Goal: Task Accomplishment & Management: Manage account settings

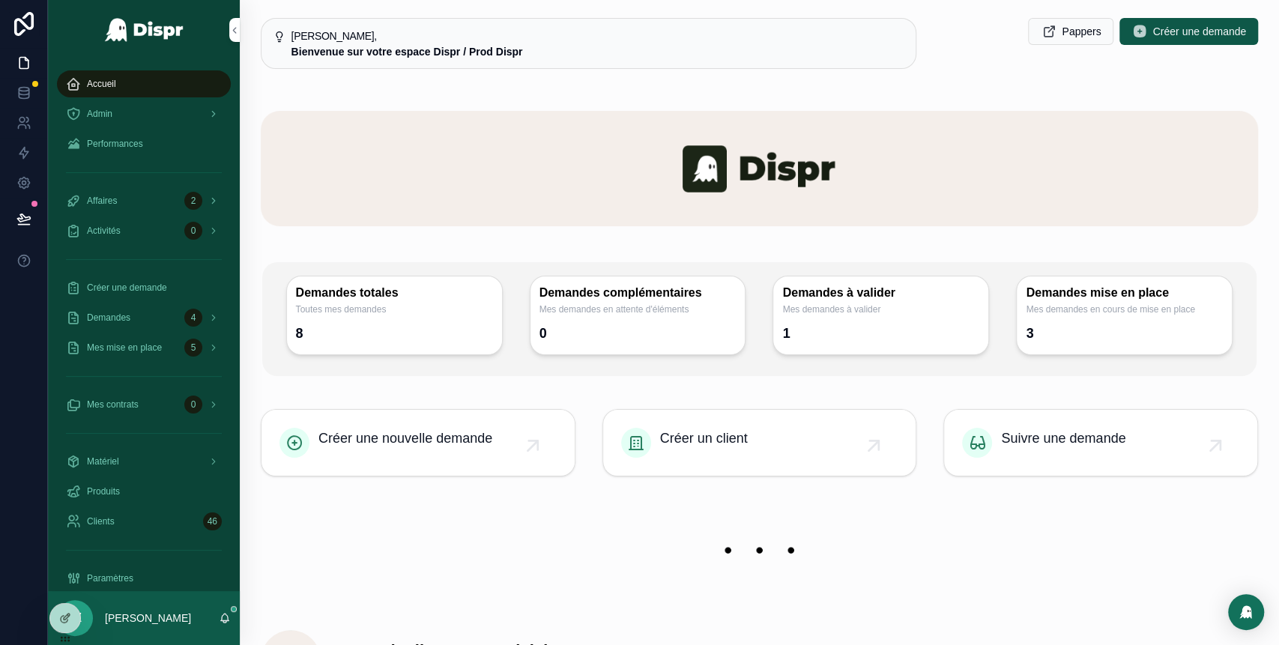
scroll to position [108, 0]
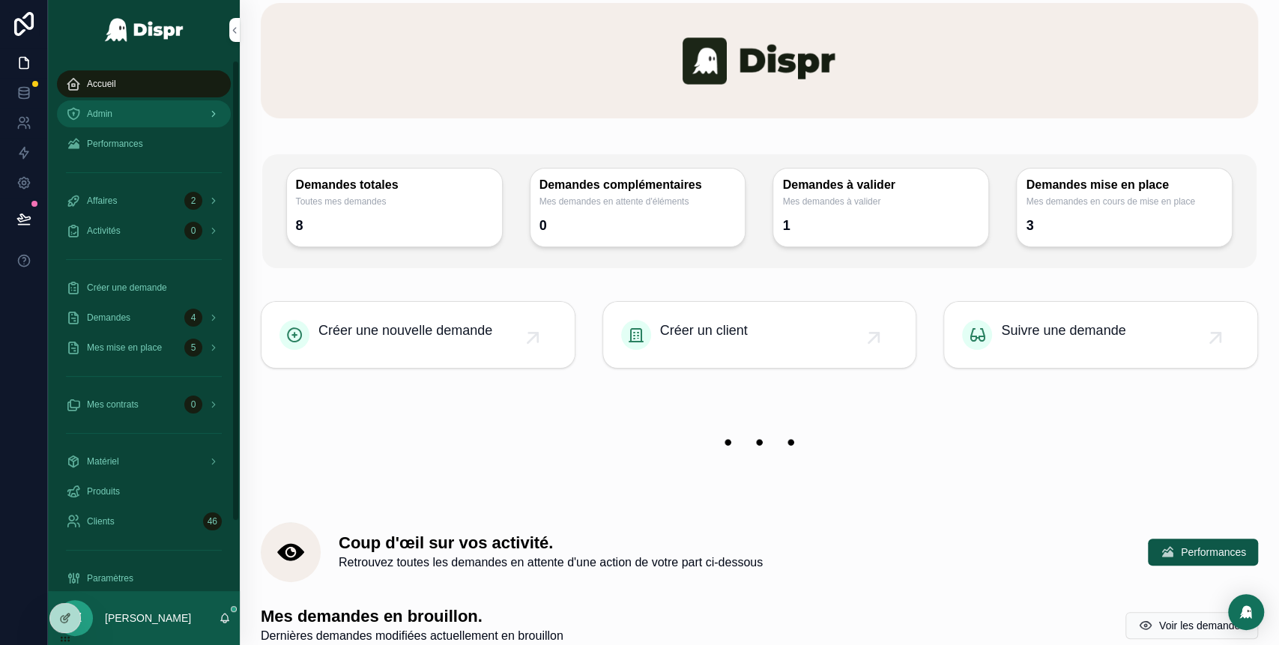
click at [114, 106] on div "Admin" at bounding box center [144, 114] width 156 height 24
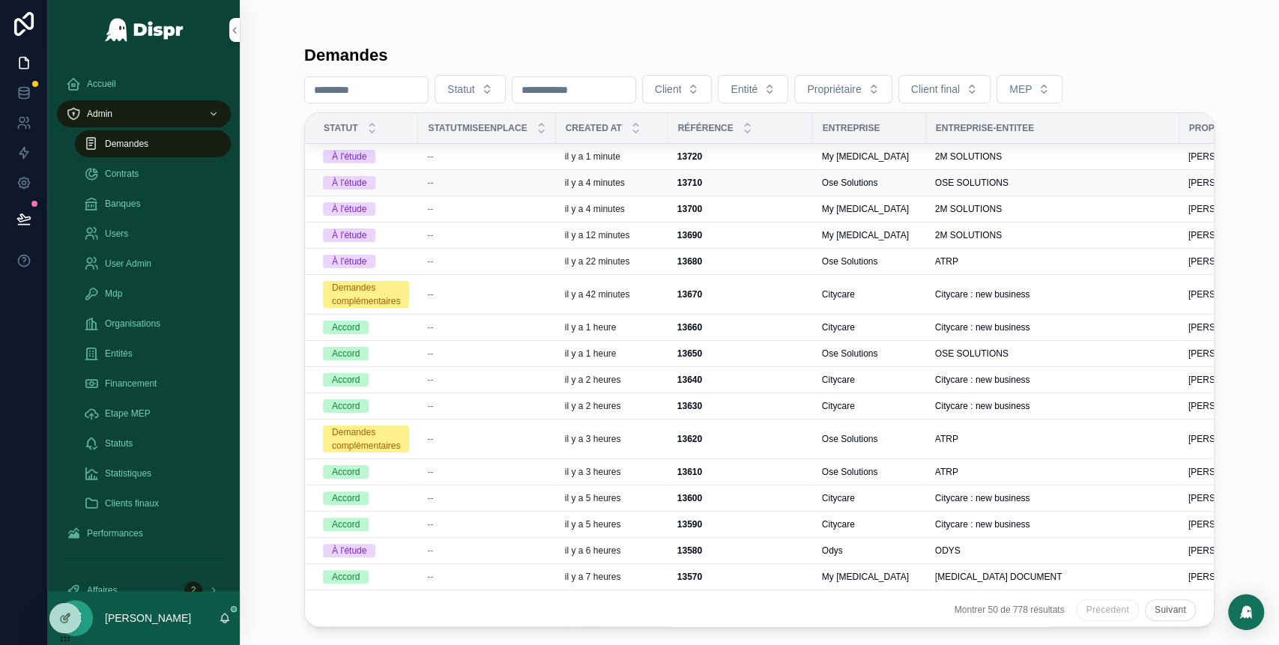
click at [513, 184] on div "--" at bounding box center [486, 183] width 119 height 12
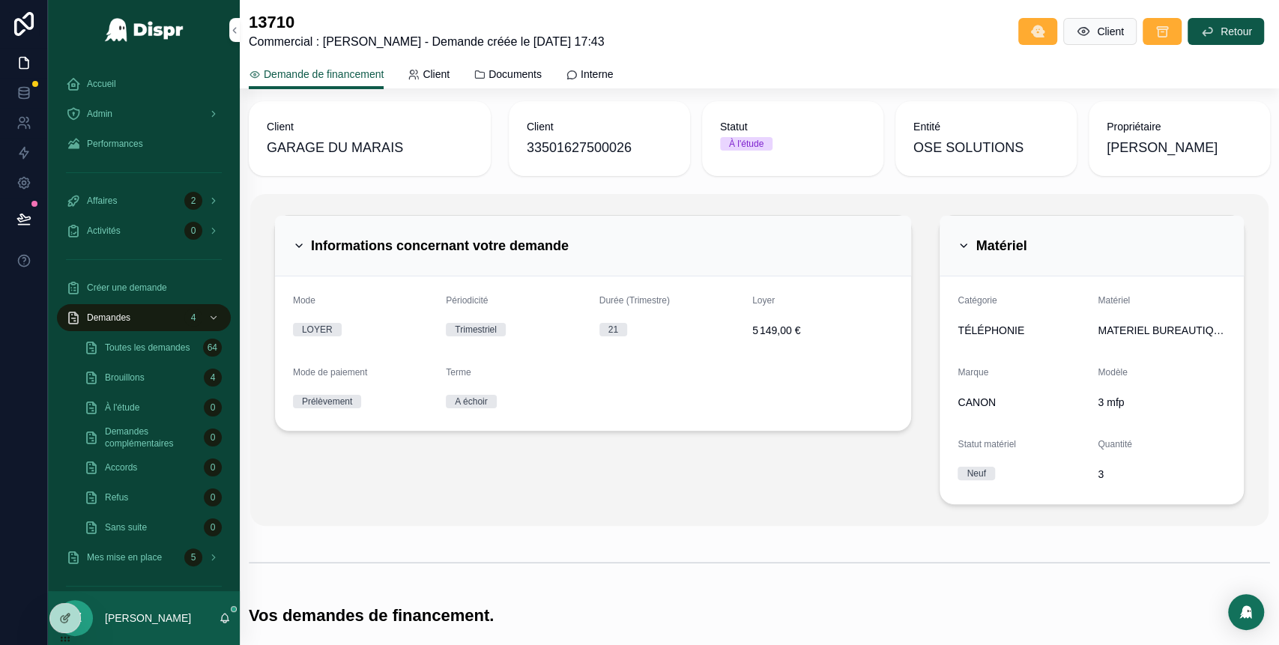
scroll to position [7, 0]
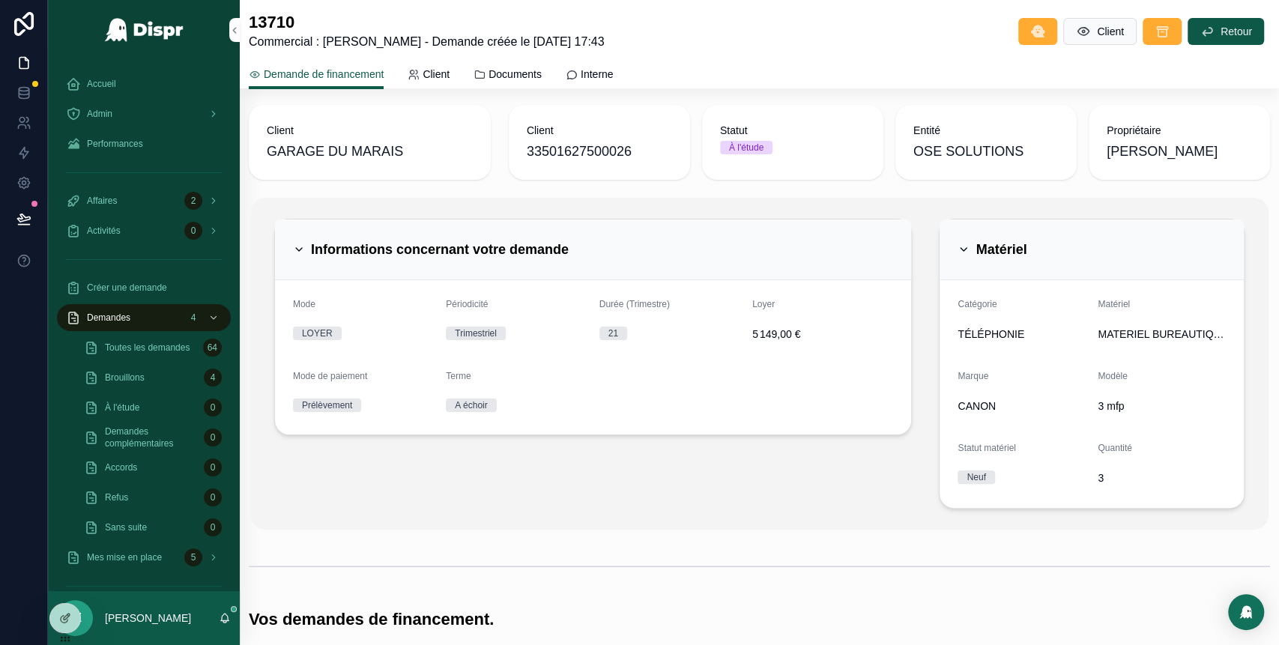
click at [306, 254] on div "Informations concernant votre demande" at bounding box center [431, 250] width 276 height 24
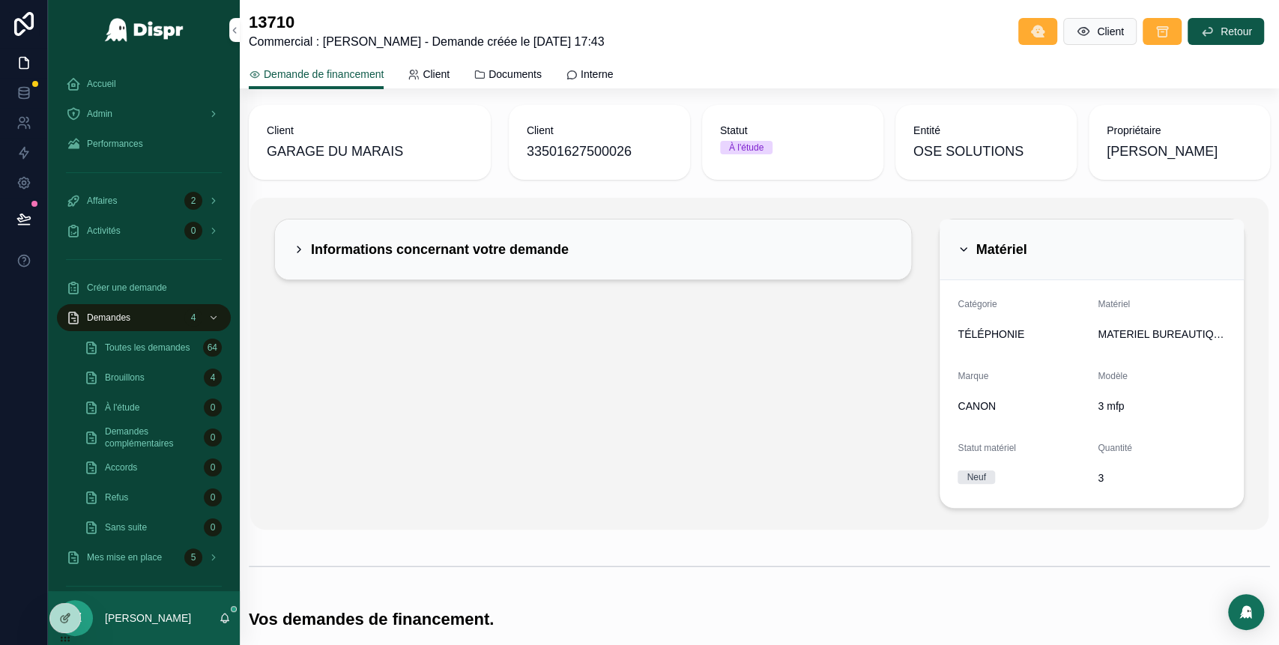
click at [959, 247] on icon "scrollable content" at bounding box center [964, 250] width 12 height 12
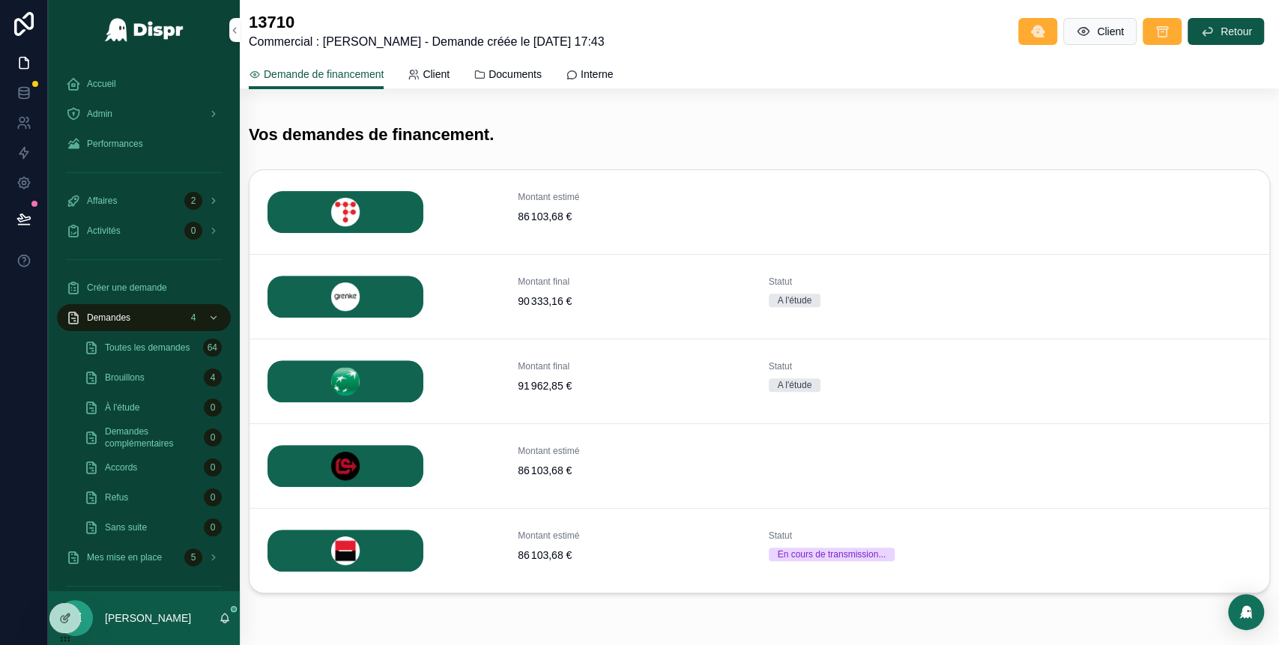
scroll to position [318, 0]
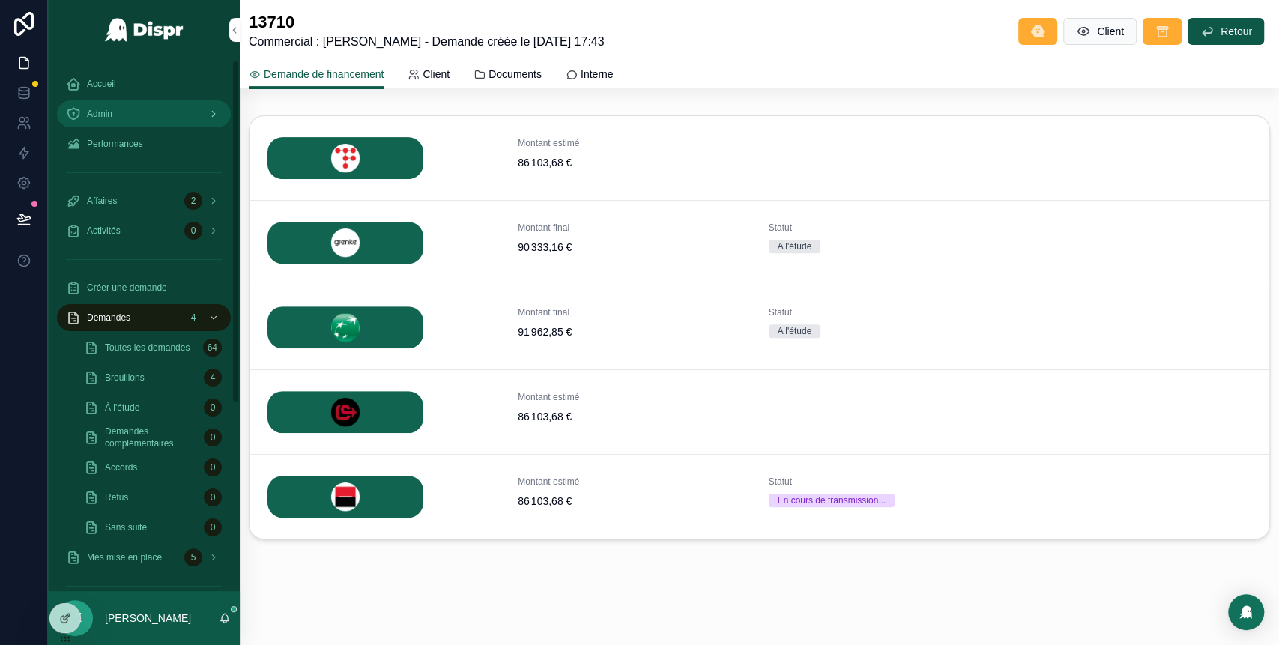
click at [134, 114] on div "Admin" at bounding box center [144, 114] width 156 height 24
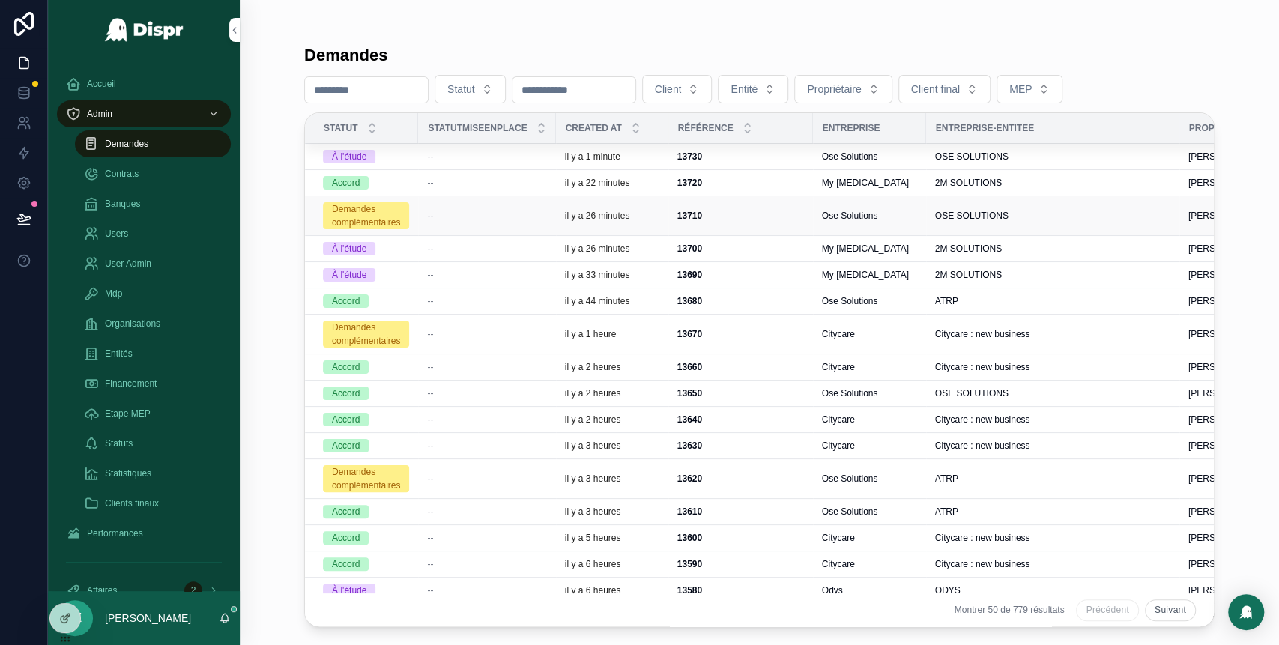
click at [461, 215] on div "--" at bounding box center [486, 216] width 119 height 12
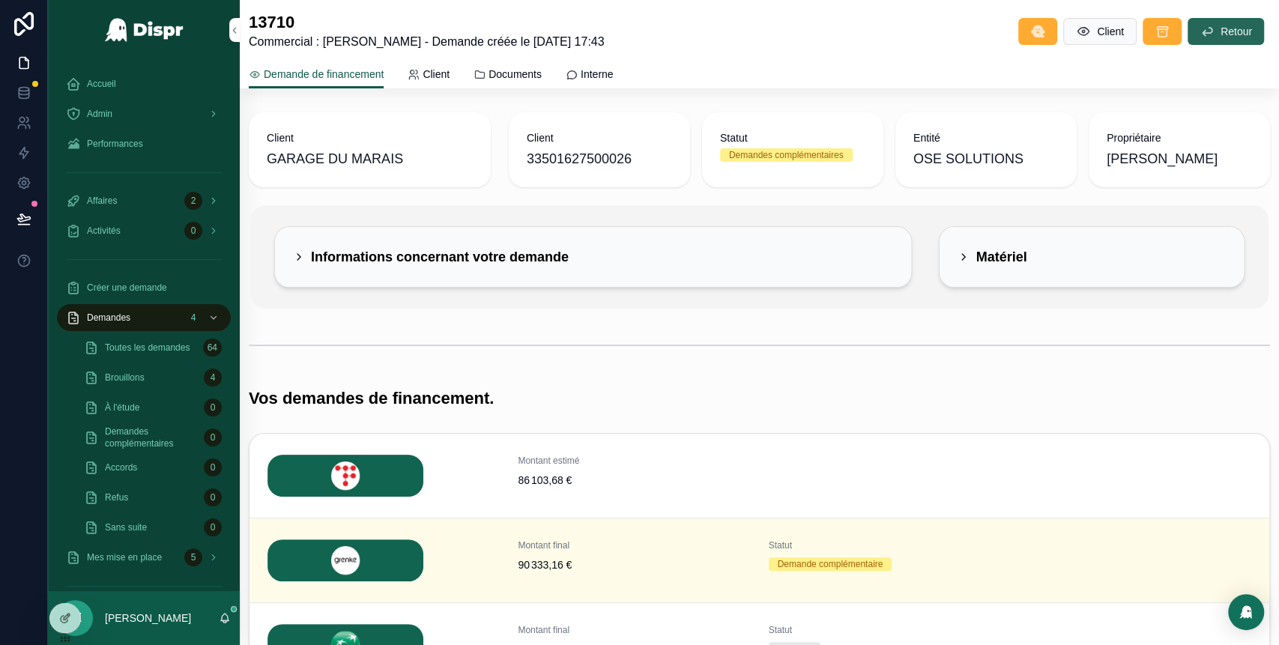
click at [1197, 25] on button "Retour" at bounding box center [1226, 31] width 76 height 27
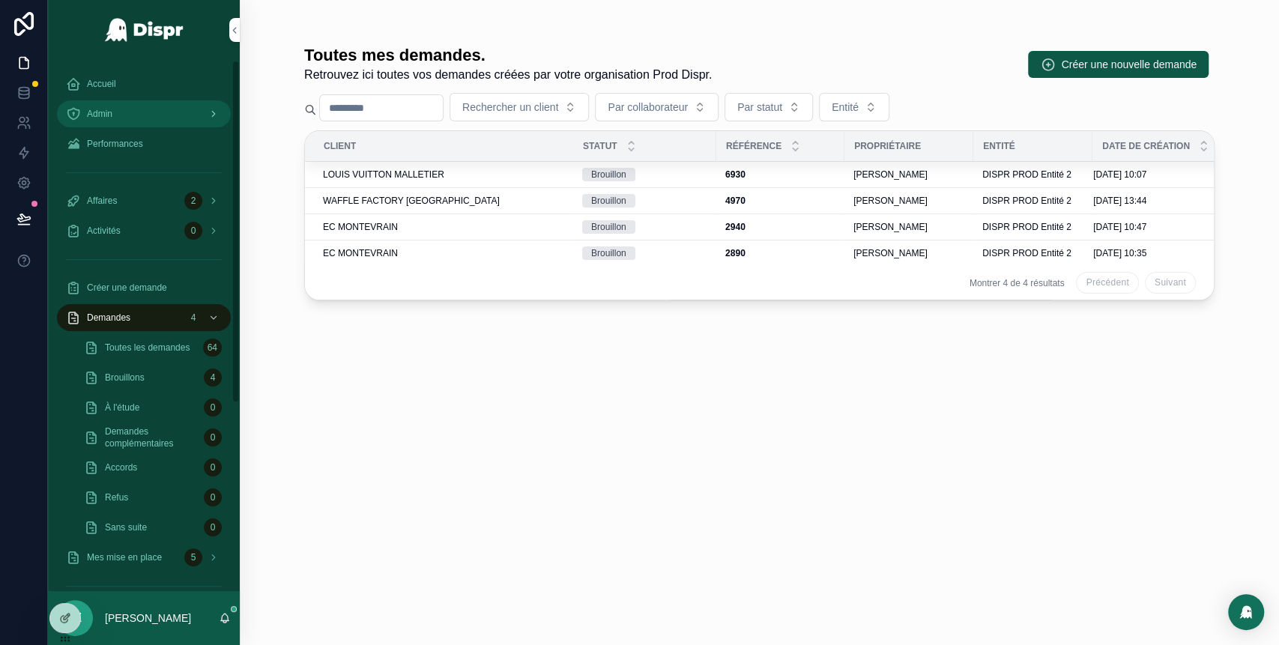
click at [130, 110] on div "Admin" at bounding box center [144, 114] width 156 height 24
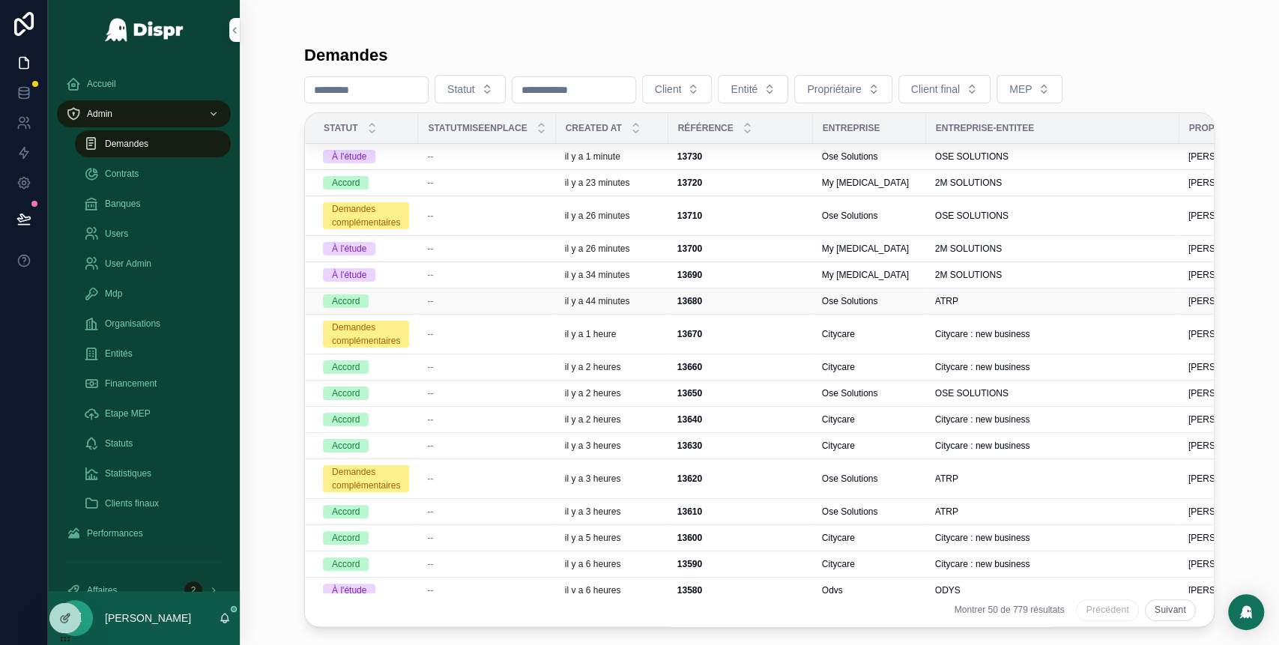
click at [516, 300] on div "--" at bounding box center [486, 301] width 119 height 12
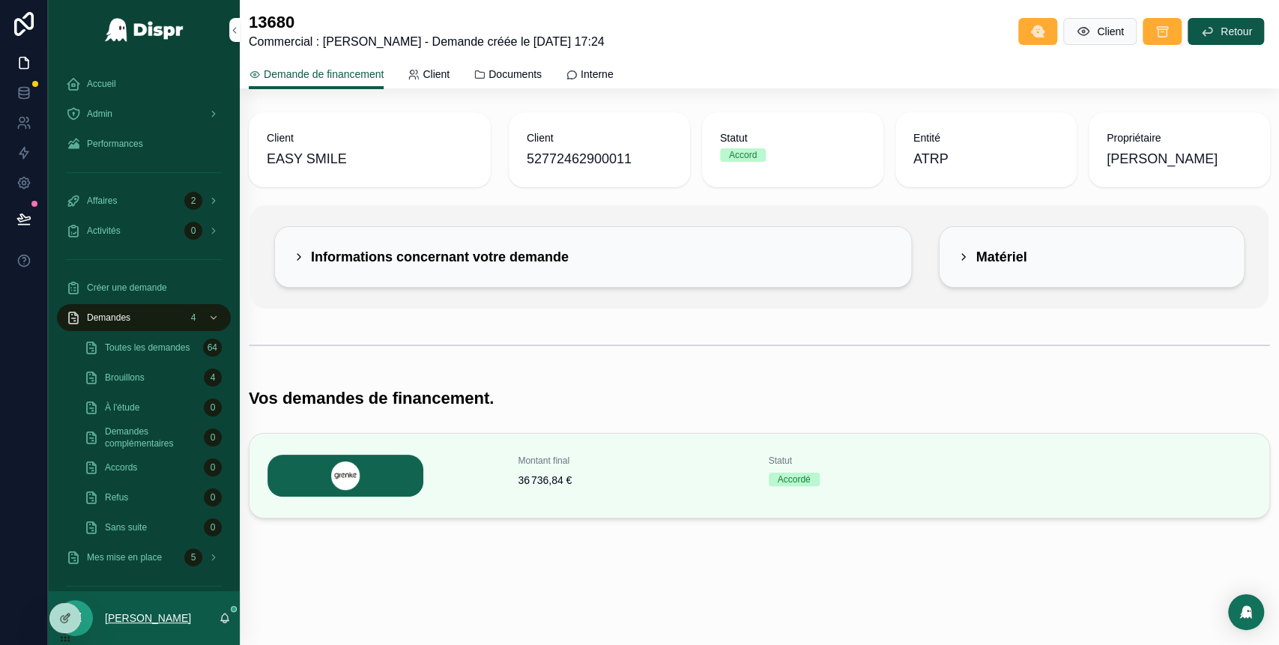
click at [145, 623] on p "[PERSON_NAME]" at bounding box center [148, 618] width 86 height 15
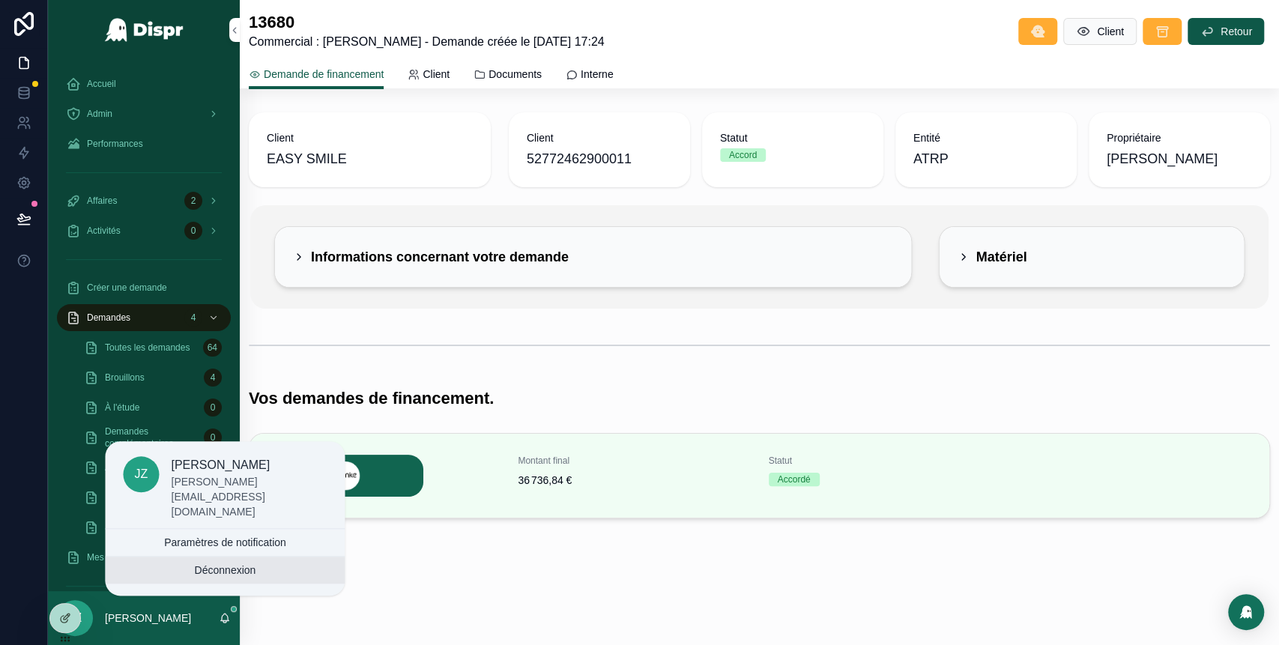
click at [203, 565] on button "Déconnexion" at bounding box center [225, 570] width 240 height 27
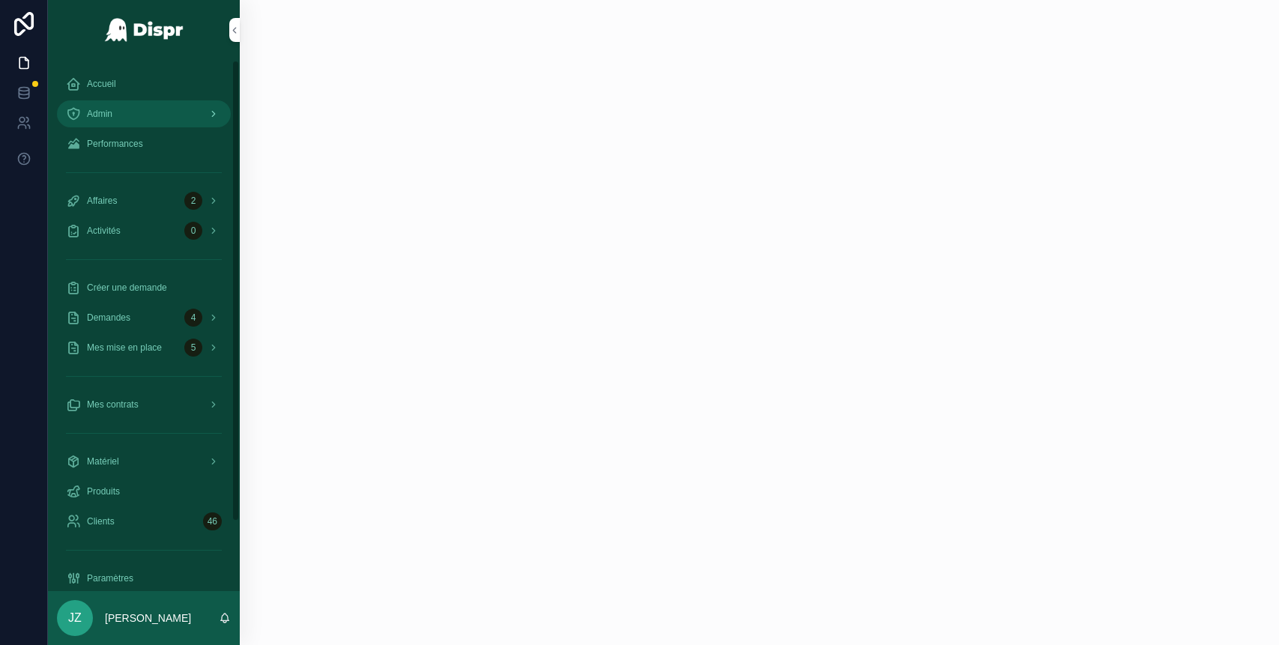
click at [146, 111] on div "Admin" at bounding box center [144, 114] width 156 height 24
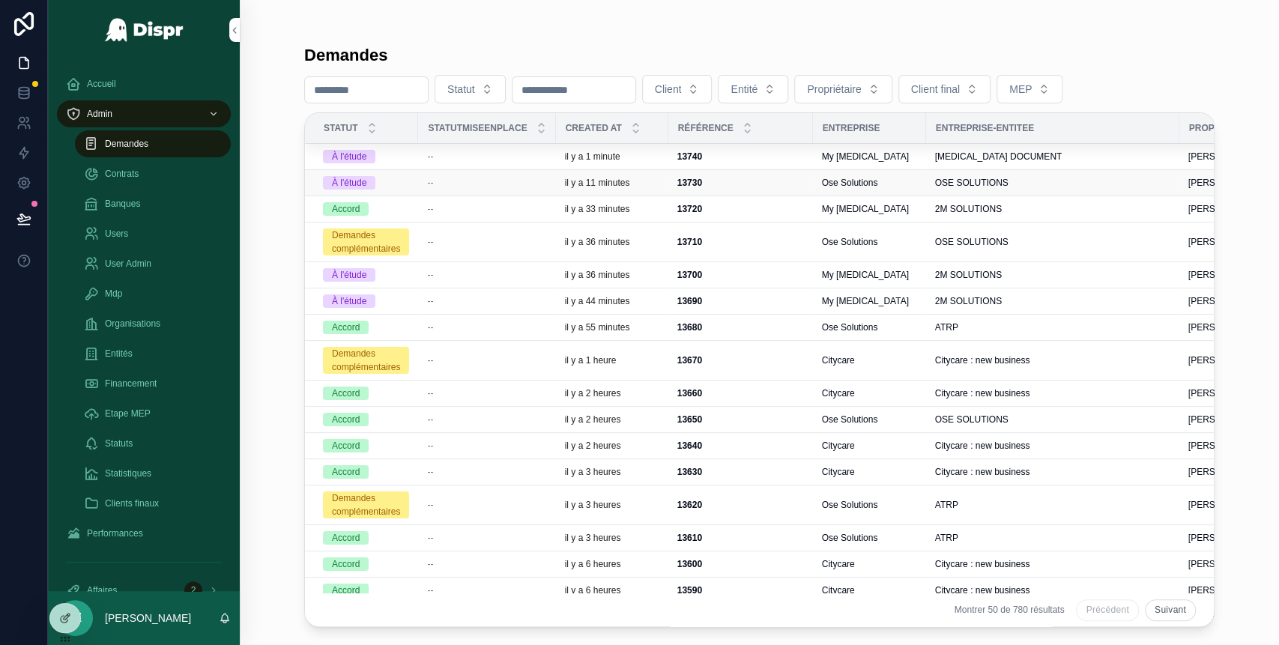
click at [457, 187] on div "--" at bounding box center [486, 183] width 119 height 12
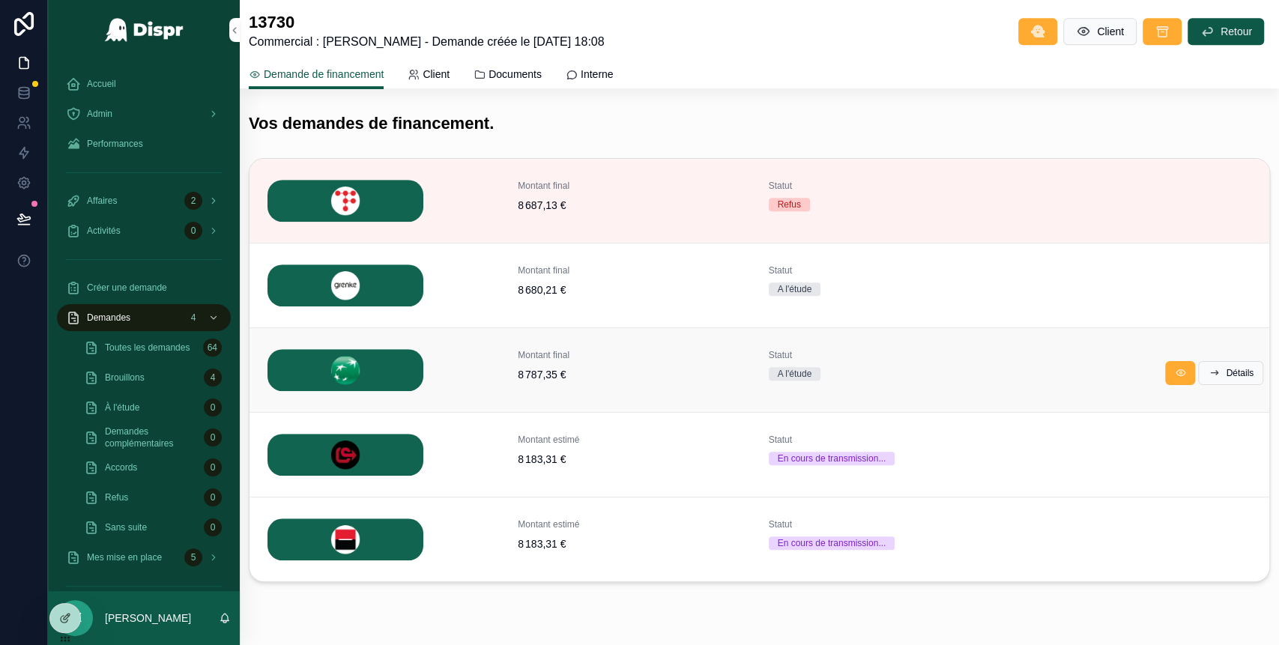
scroll to position [500, 0]
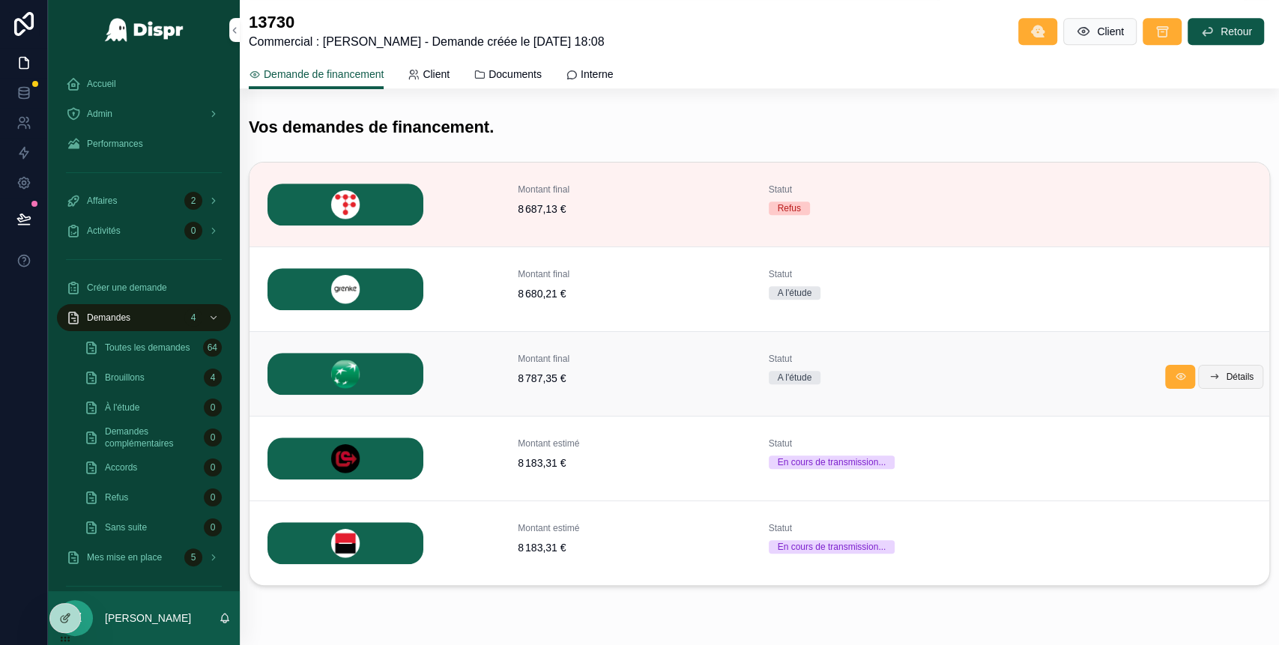
click at [1226, 372] on span "Détails" at bounding box center [1240, 377] width 28 height 12
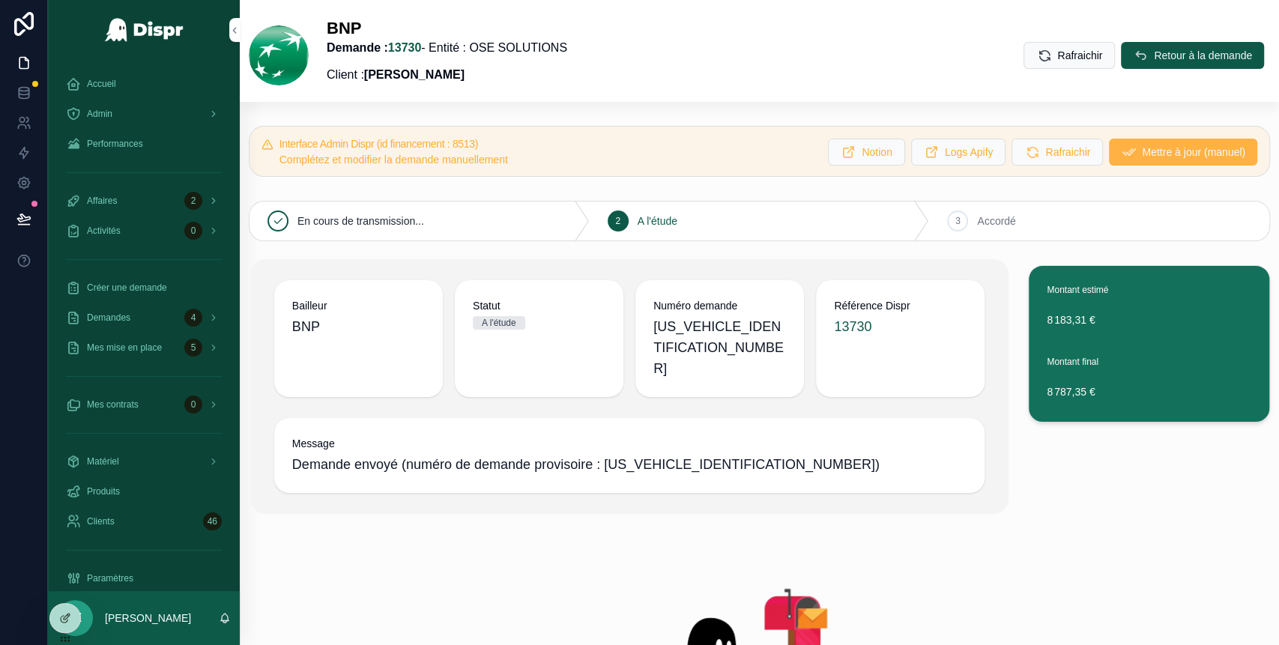
click at [1121, 162] on button "Mettre à jour (manuel)" at bounding box center [1183, 152] width 148 height 27
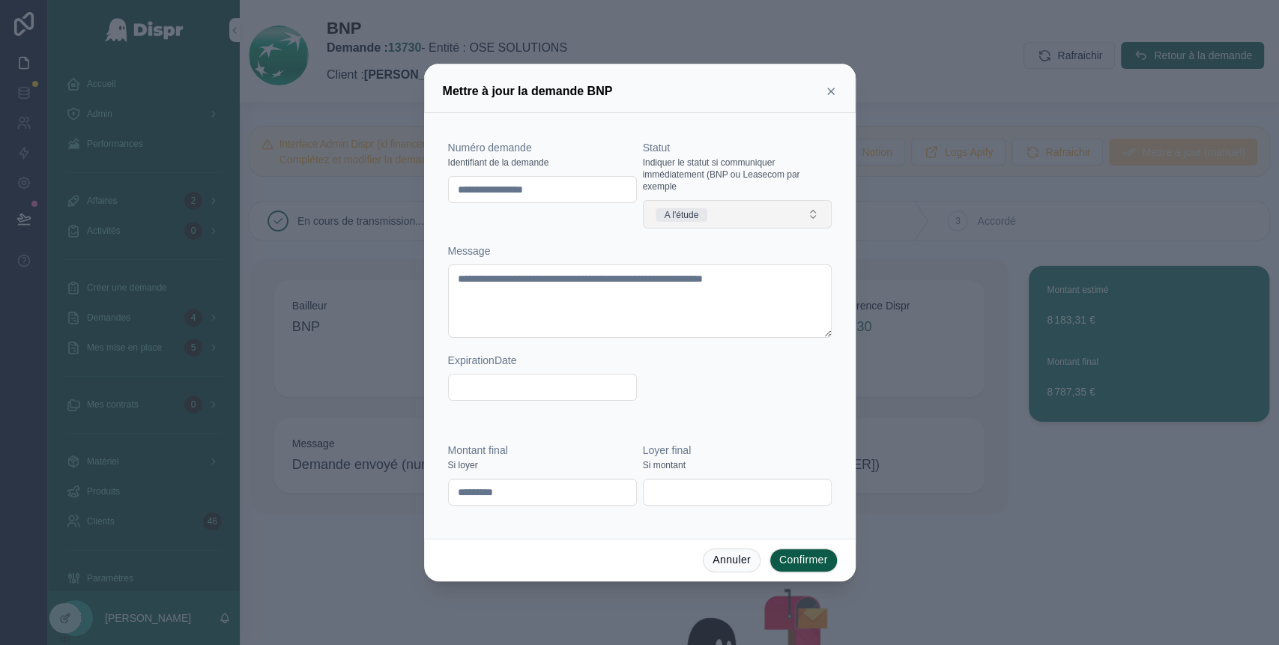
click at [710, 205] on button "A l'étude" at bounding box center [737, 214] width 189 height 28
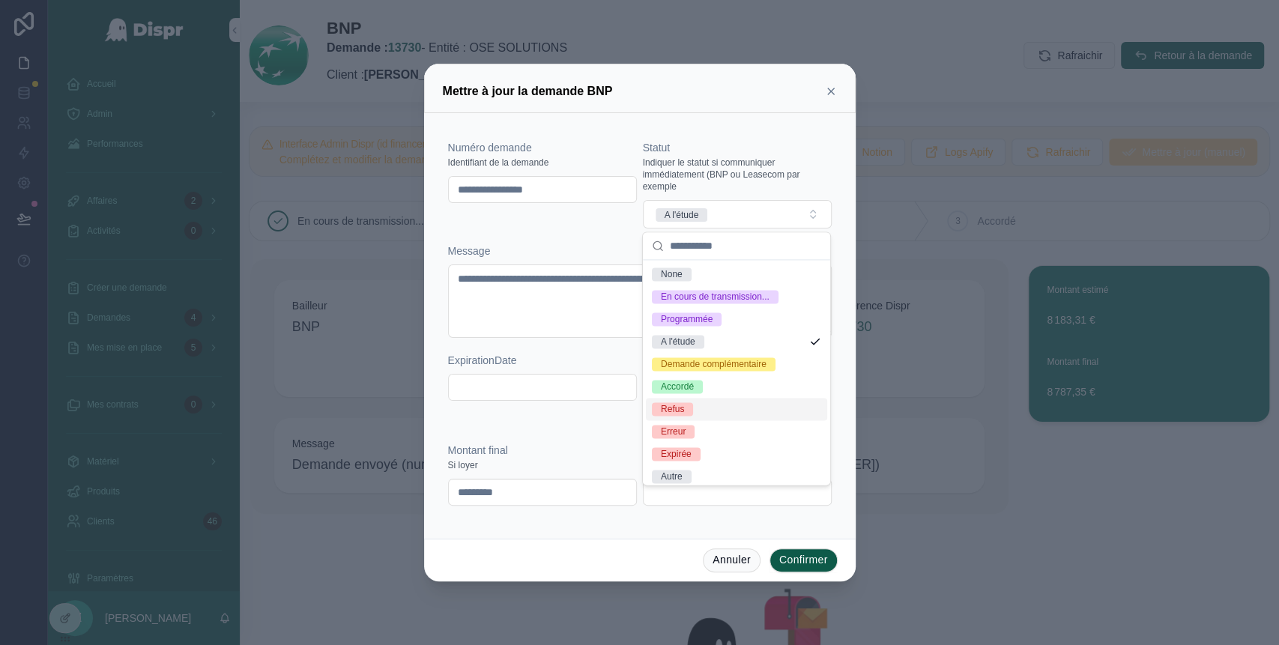
click at [697, 420] on div "Refus" at bounding box center [736, 409] width 181 height 22
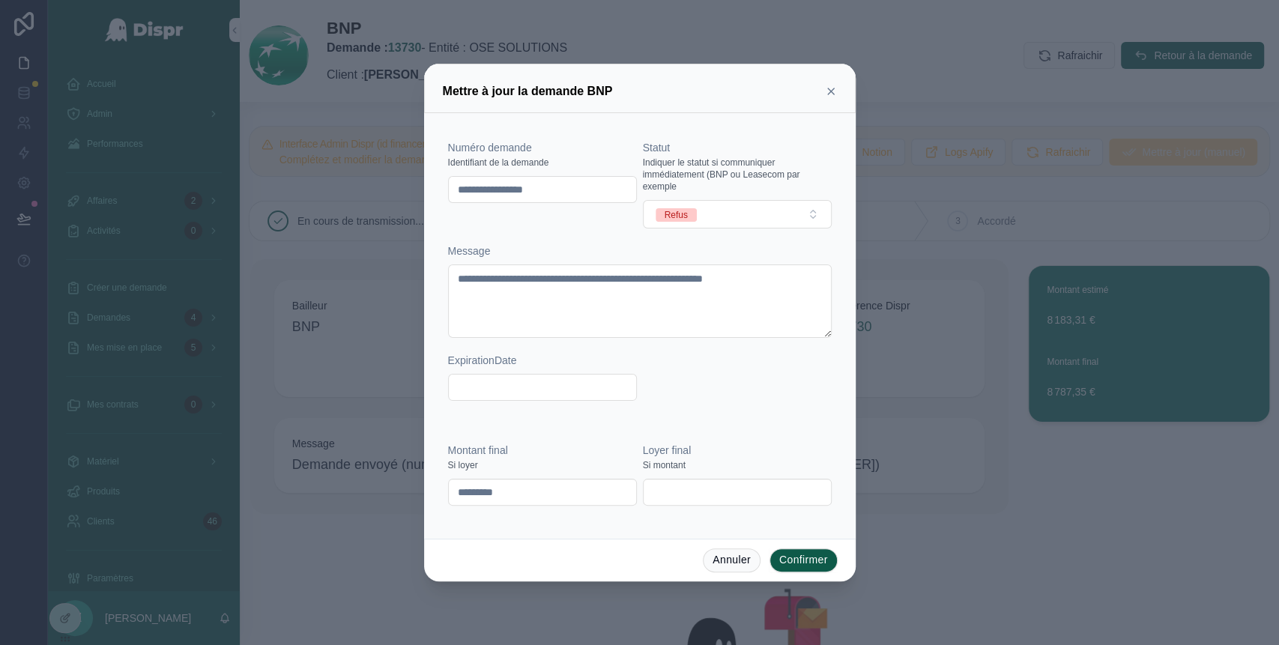
drag, startPoint x: 592, startPoint y: 184, endPoint x: 430, endPoint y: 192, distance: 162.1
click at [430, 192] on div "**********" at bounding box center [640, 326] width 432 height 426
paste input "text"
type input "********"
click at [557, 227] on div "Numéro demande Identifiant de la demande ********" at bounding box center [542, 184] width 189 height 88
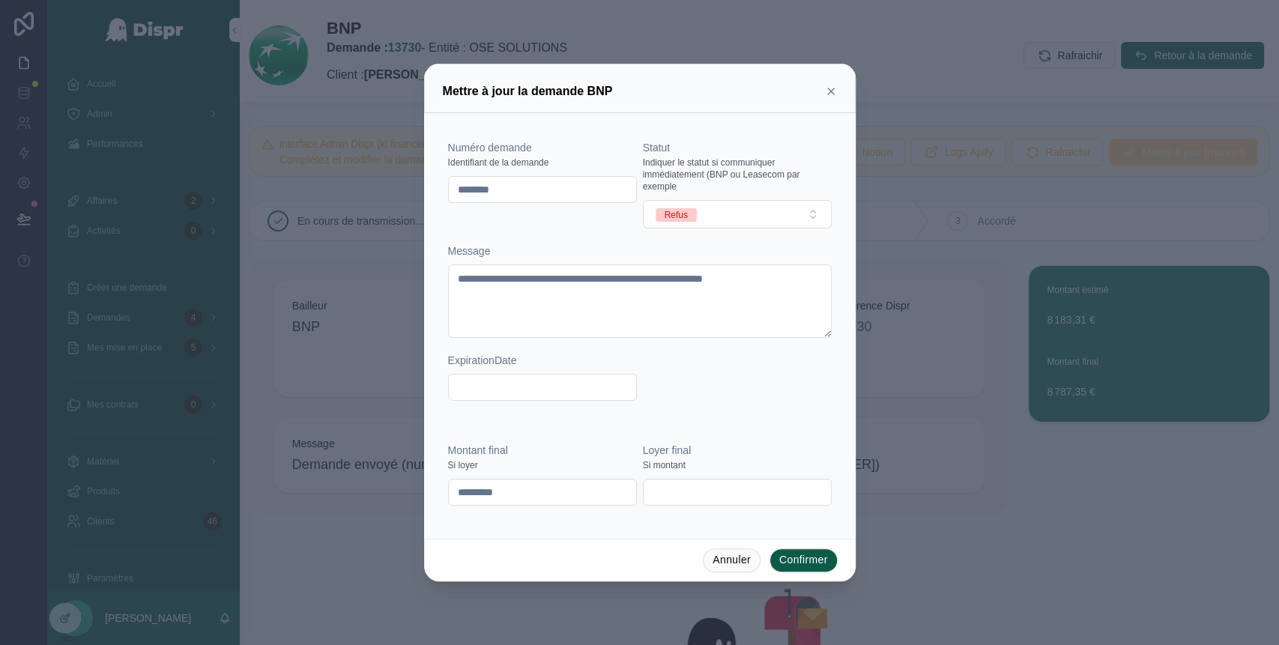
click at [806, 559] on button "Confirmer" at bounding box center [804, 561] width 68 height 24
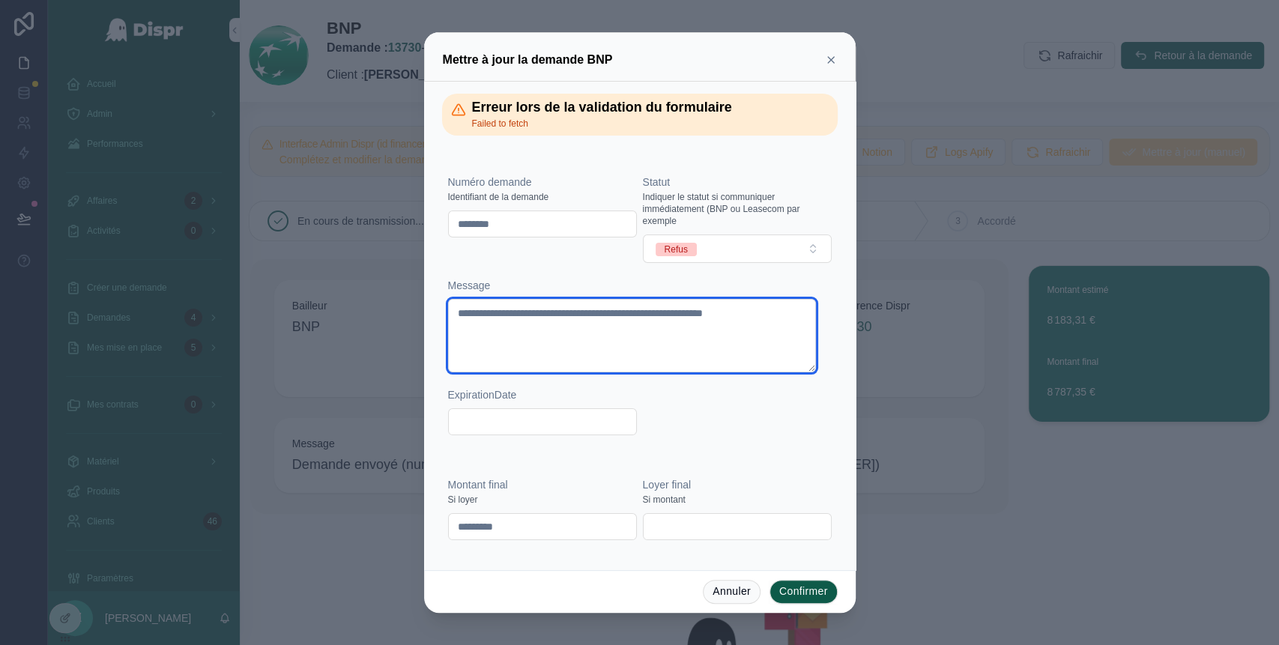
drag, startPoint x: 638, startPoint y: 327, endPoint x: 440, endPoint y: 312, distance: 198.4
click at [440, 312] on div "**********" at bounding box center [640, 326] width 432 height 489
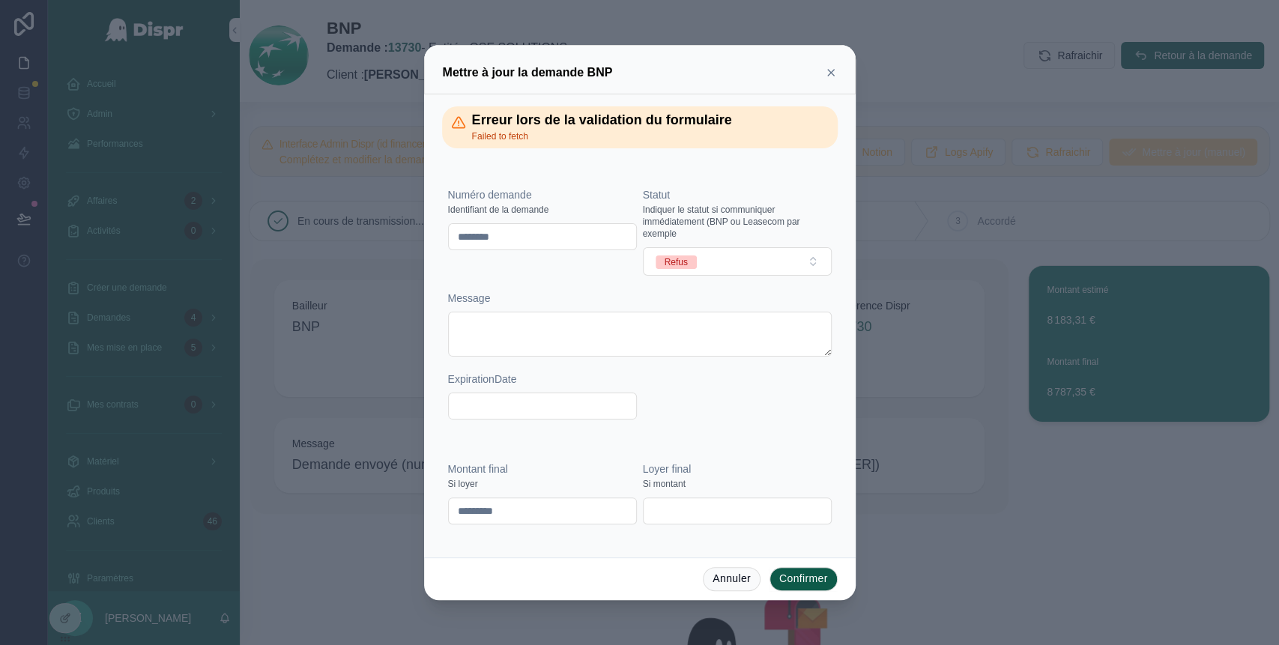
click at [811, 579] on button "Confirmer" at bounding box center [804, 579] width 68 height 24
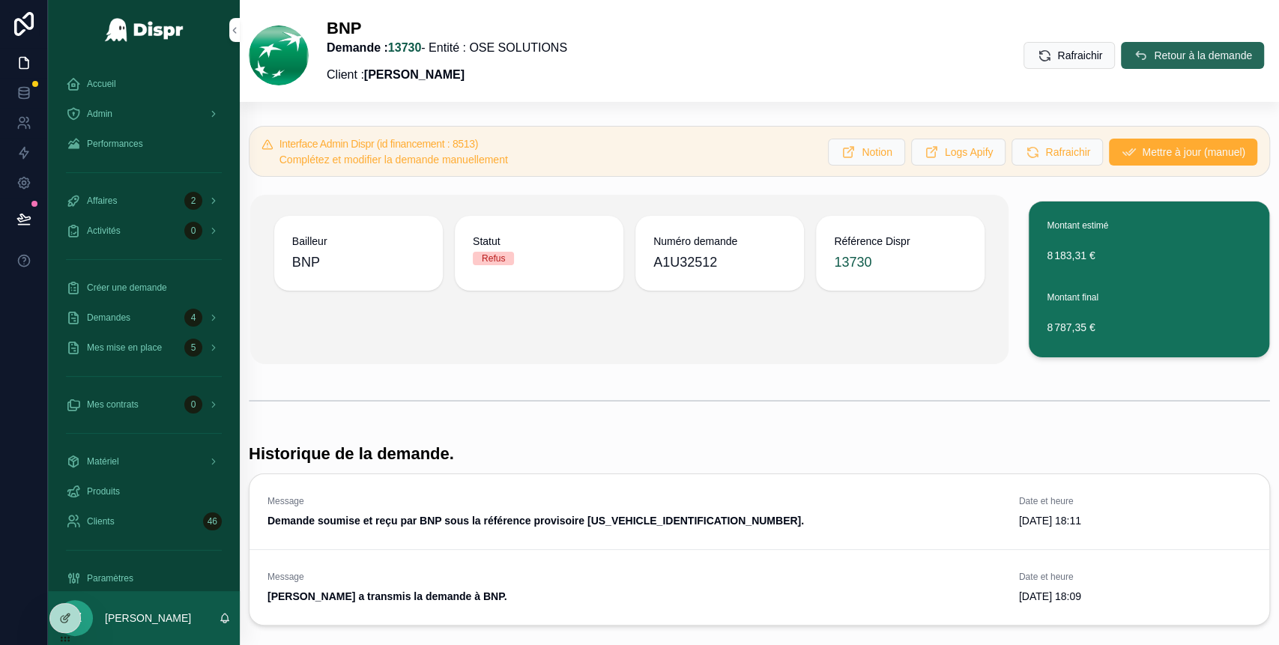
click at [1121, 66] on button "Retour à la demande" at bounding box center [1192, 55] width 143 height 27
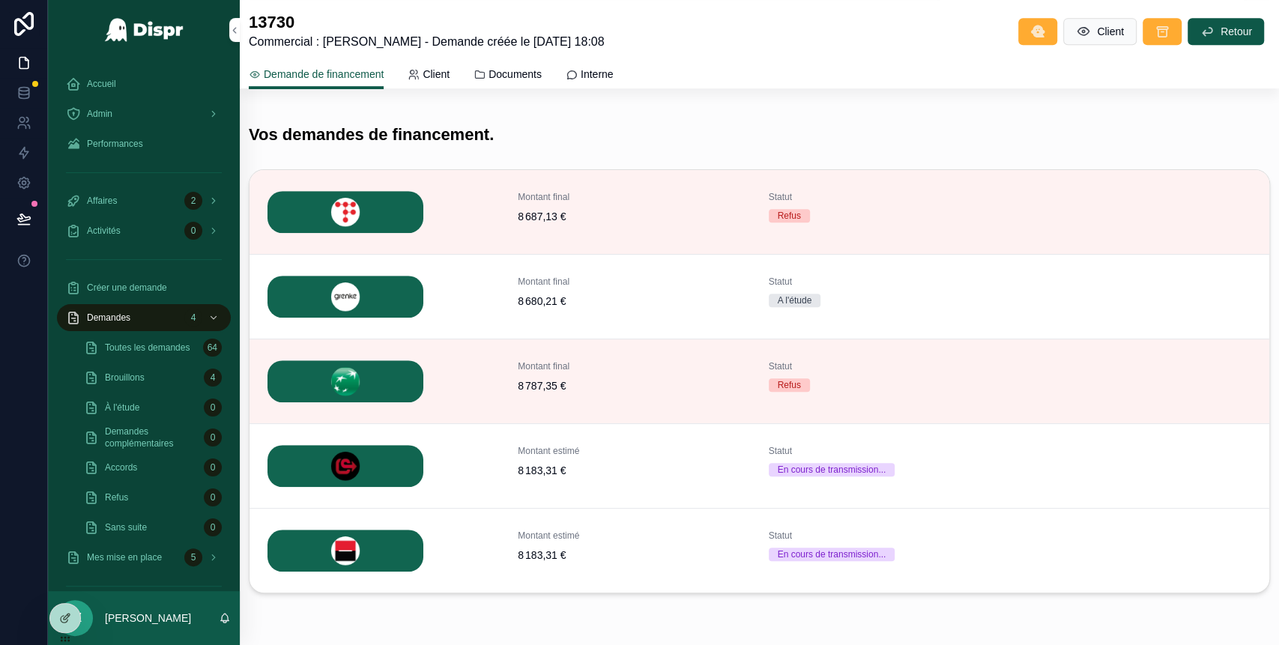
scroll to position [546, 0]
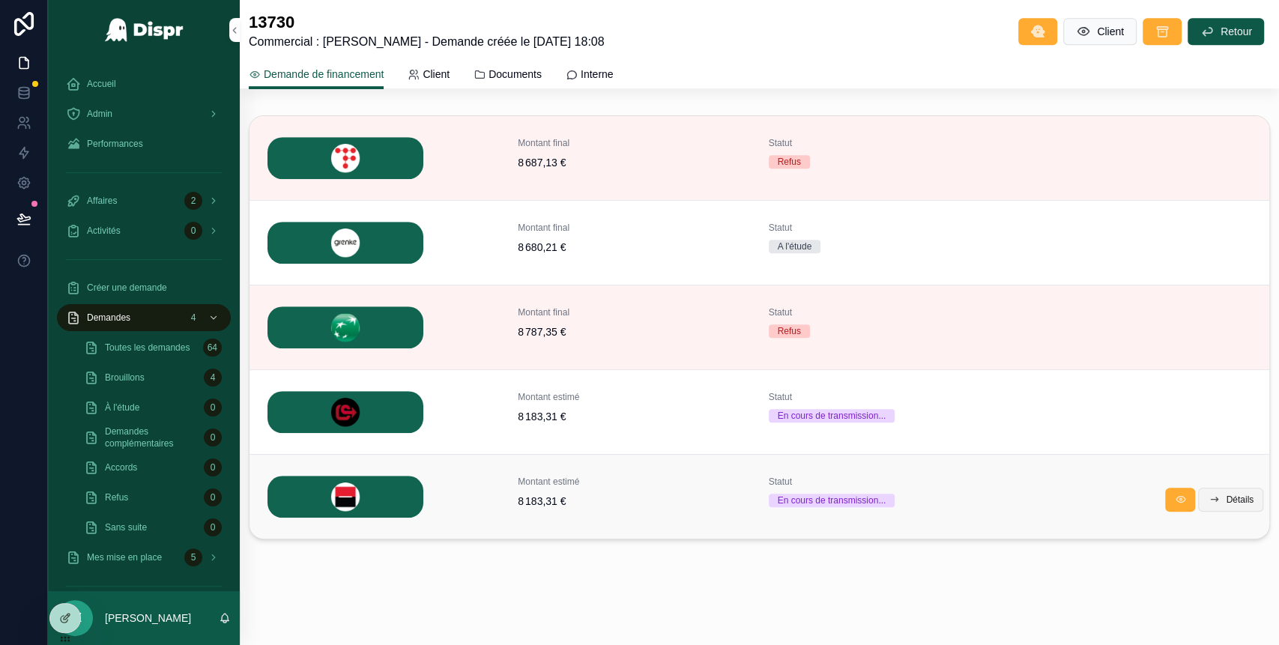
click at [1226, 498] on span "Détails" at bounding box center [1240, 500] width 28 height 12
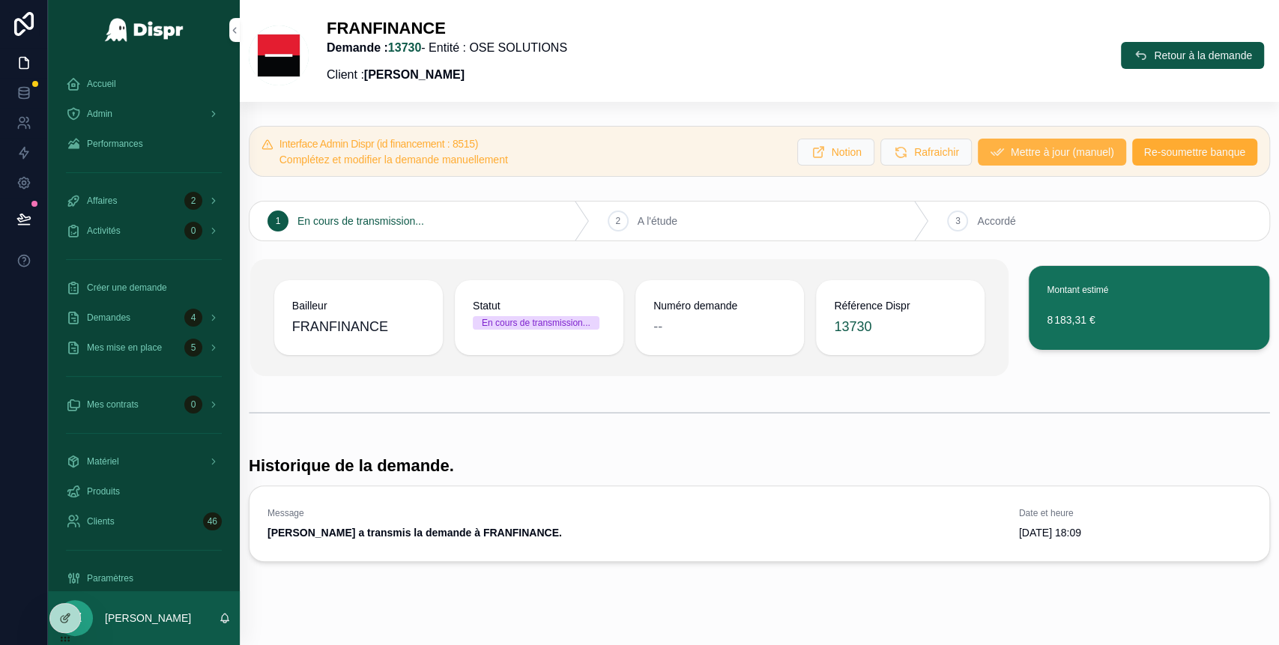
click at [1011, 157] on span "Mettre à jour (manuel)" at bounding box center [1062, 152] width 103 height 15
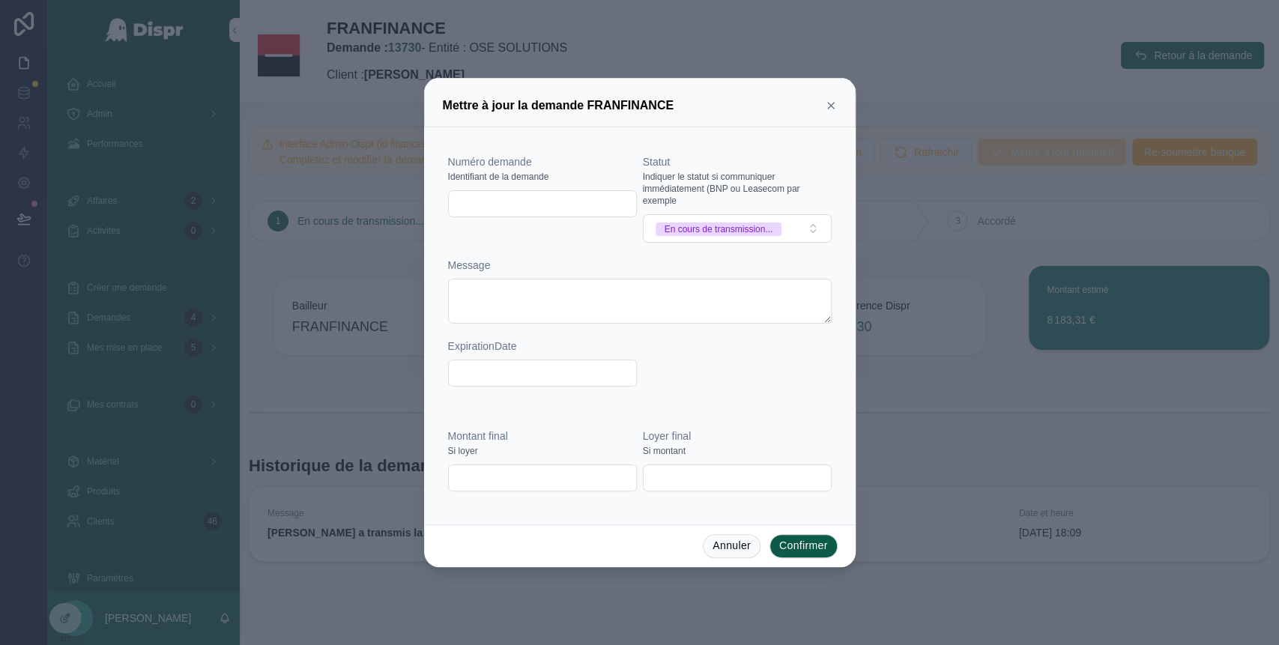
click at [559, 214] on input "text" at bounding box center [542, 203] width 187 height 21
paste input "*******"
type input "*******"
click at [773, 232] on div "En cours de transmission..." at bounding box center [719, 229] width 109 height 13
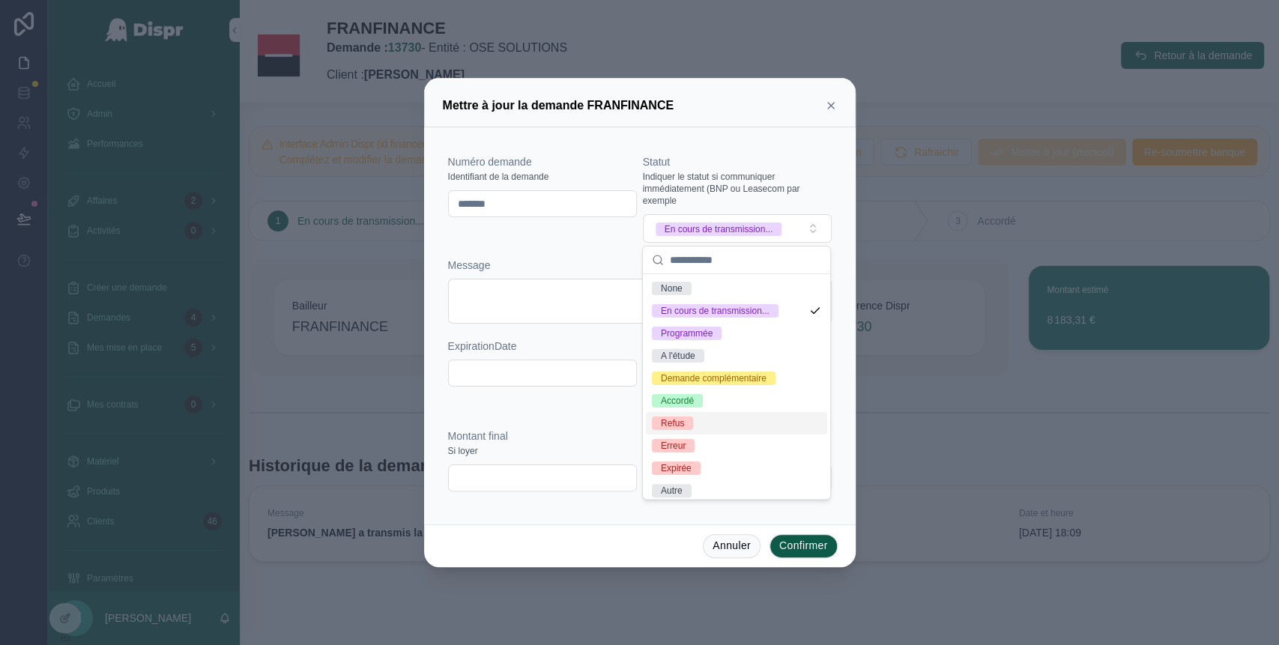
click at [707, 435] on div "Refus" at bounding box center [736, 423] width 181 height 22
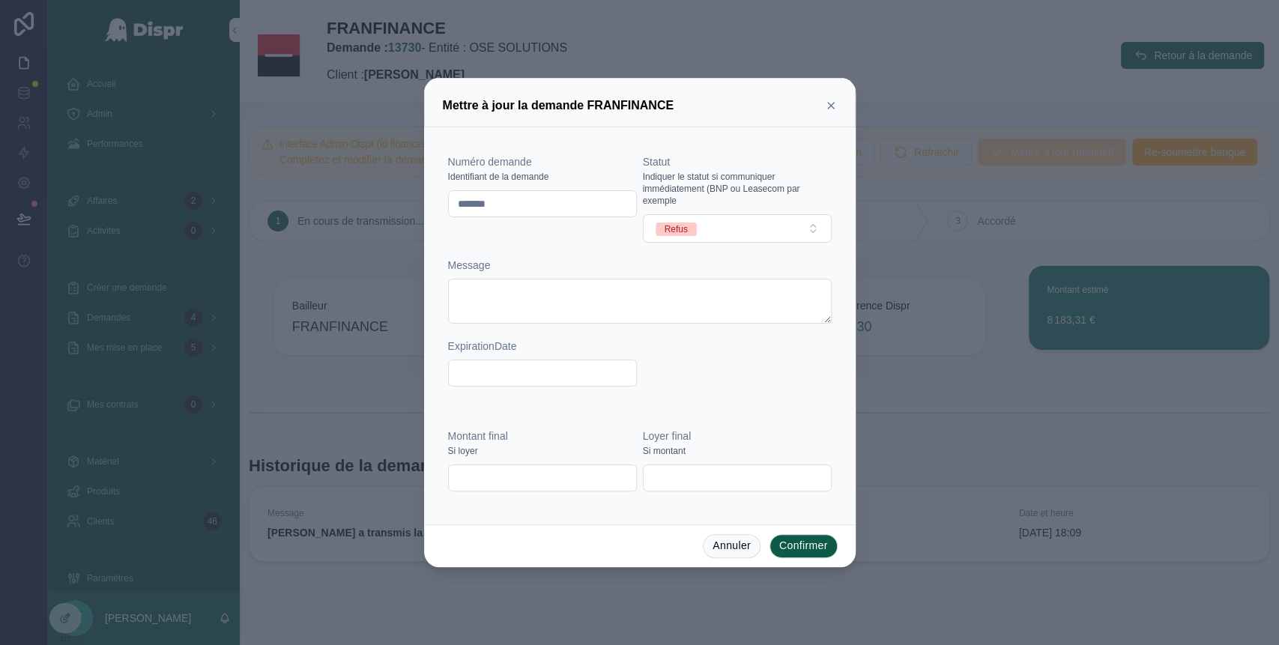
click at [809, 554] on button "Confirmer" at bounding box center [804, 546] width 68 height 24
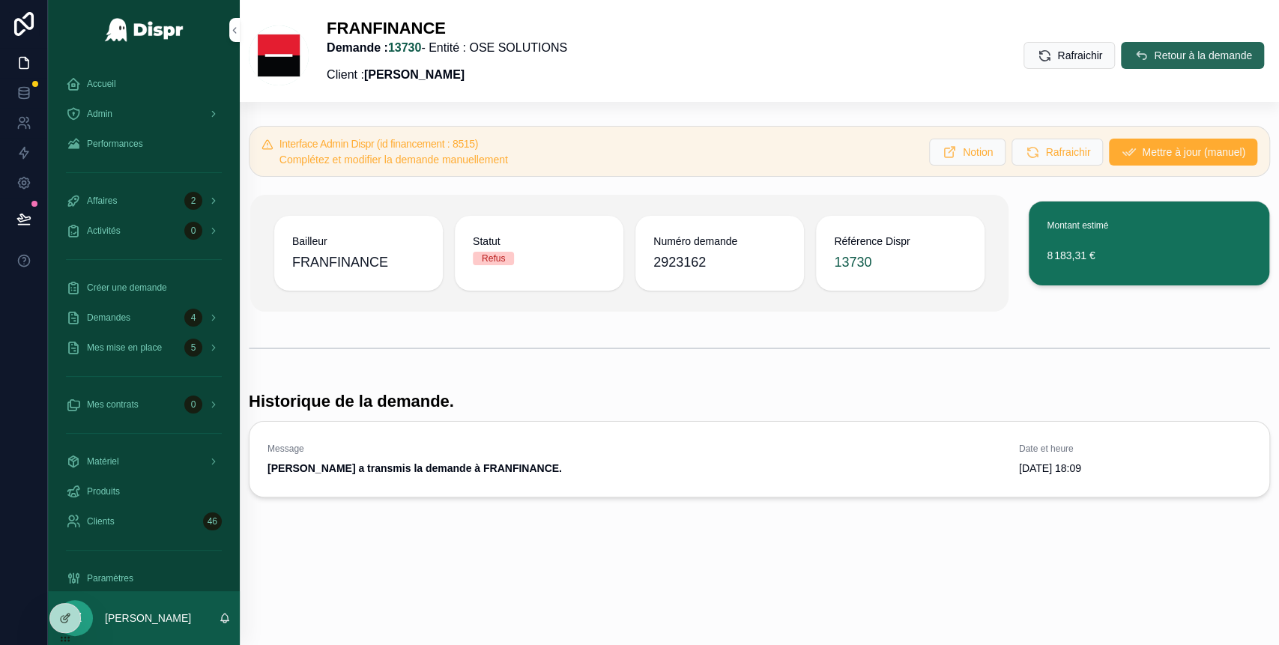
click at [1158, 55] on span "Retour à la demande" at bounding box center [1203, 55] width 98 height 15
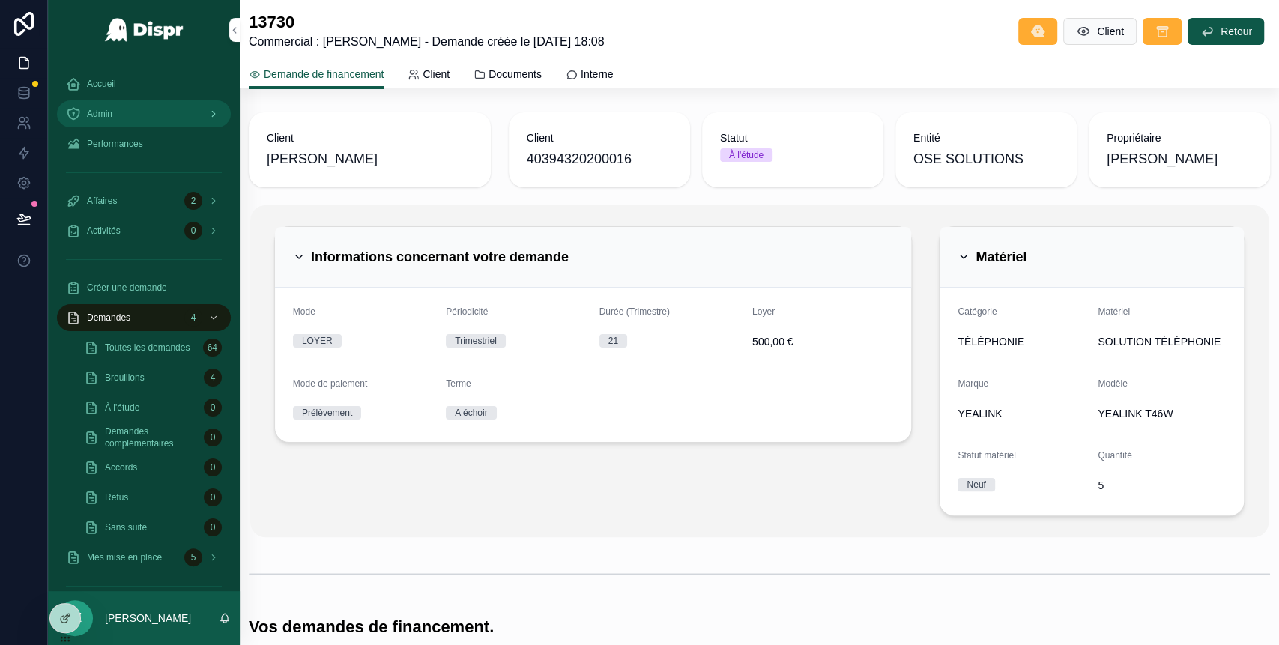
click at [139, 101] on link "Admin" at bounding box center [144, 113] width 174 height 27
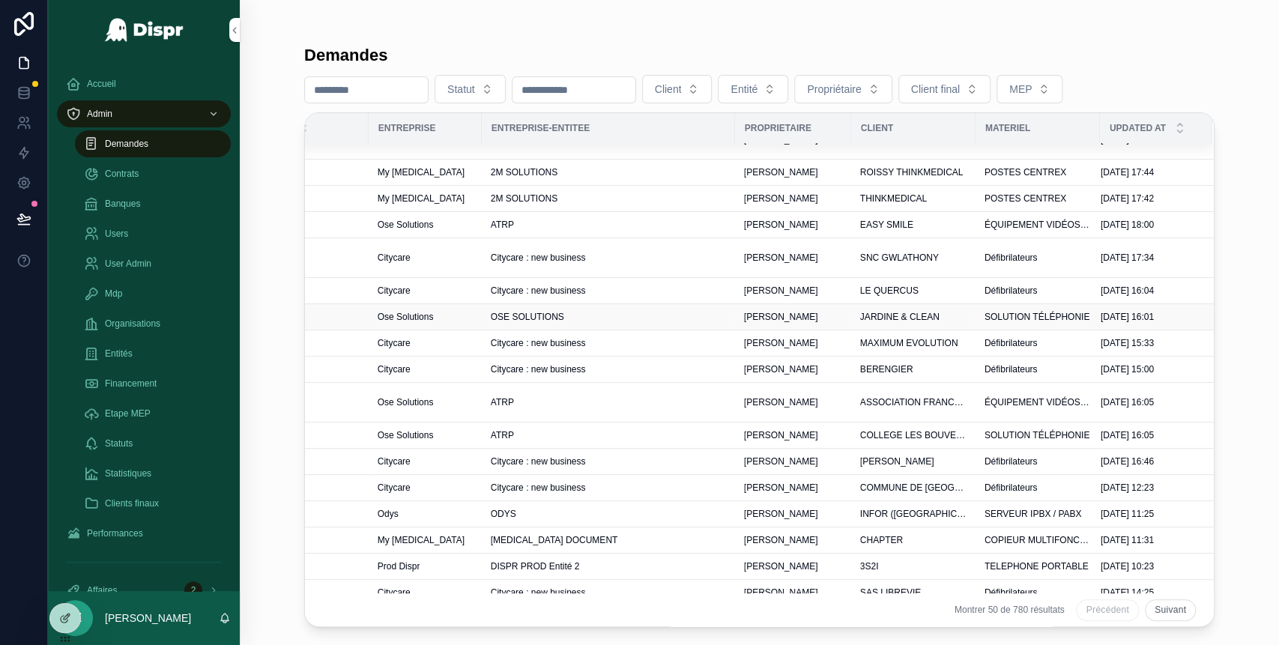
scroll to position [103, 480]
click at [672, 438] on div "ATRP" at bounding box center [608, 435] width 235 height 12
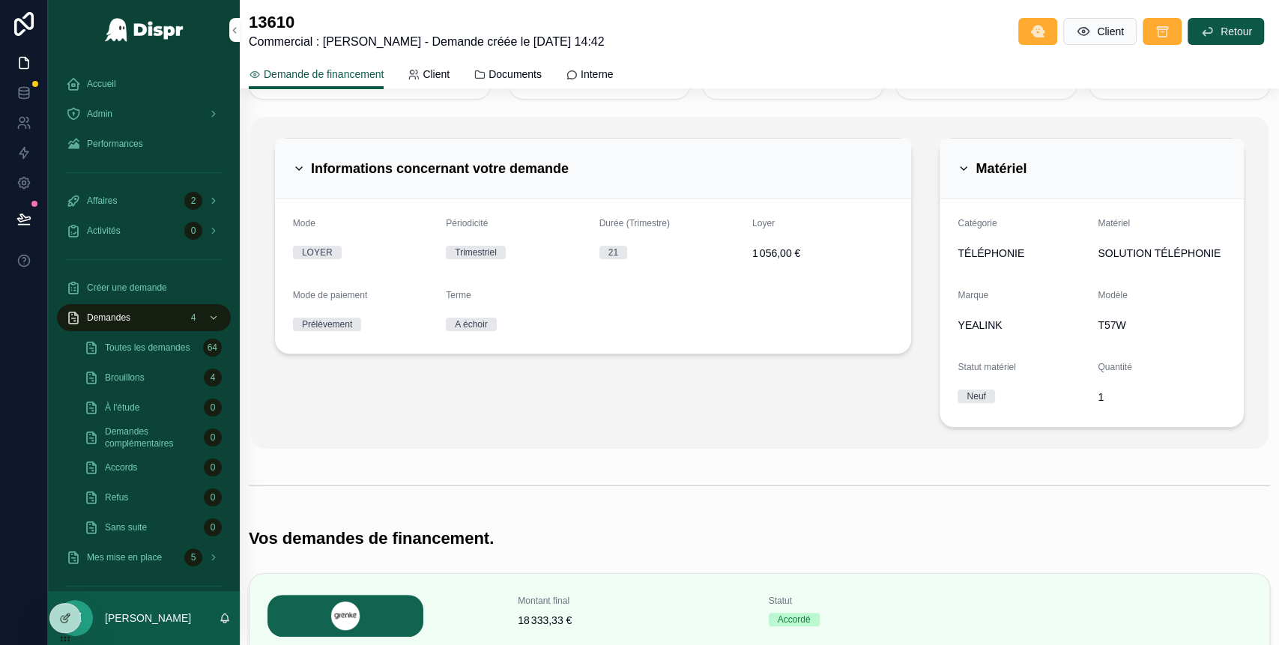
scroll to position [52, 0]
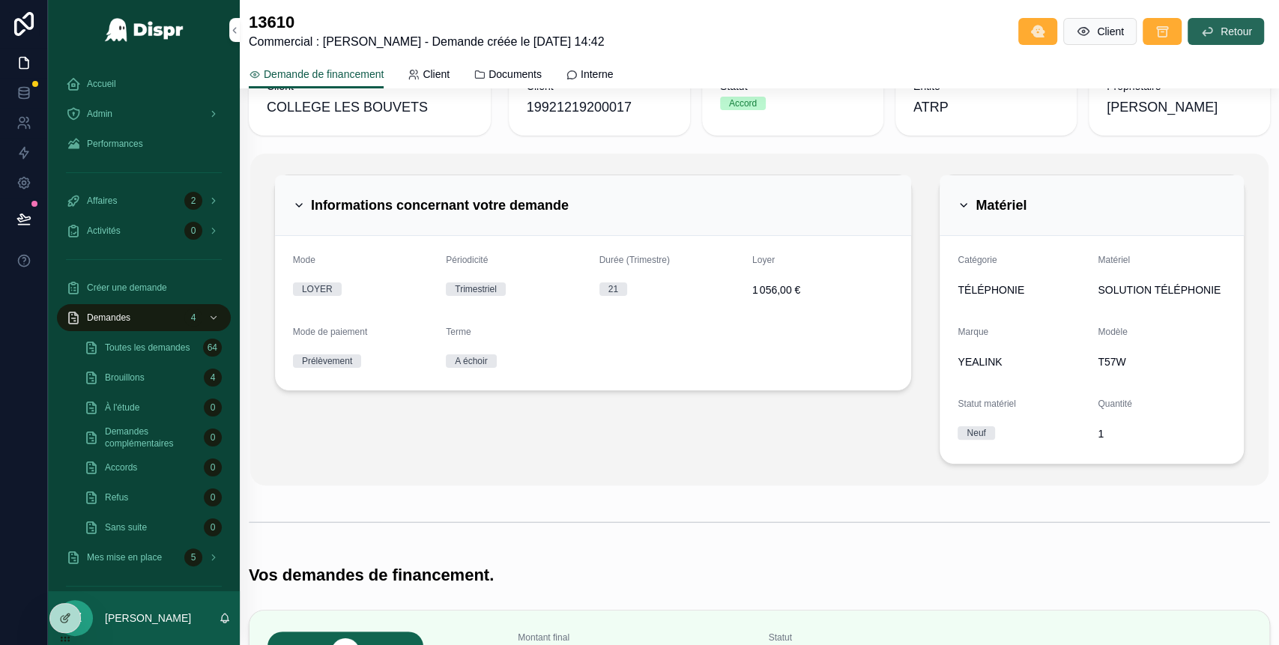
click at [1200, 25] on icon "scrollable content" at bounding box center [1207, 31] width 15 height 15
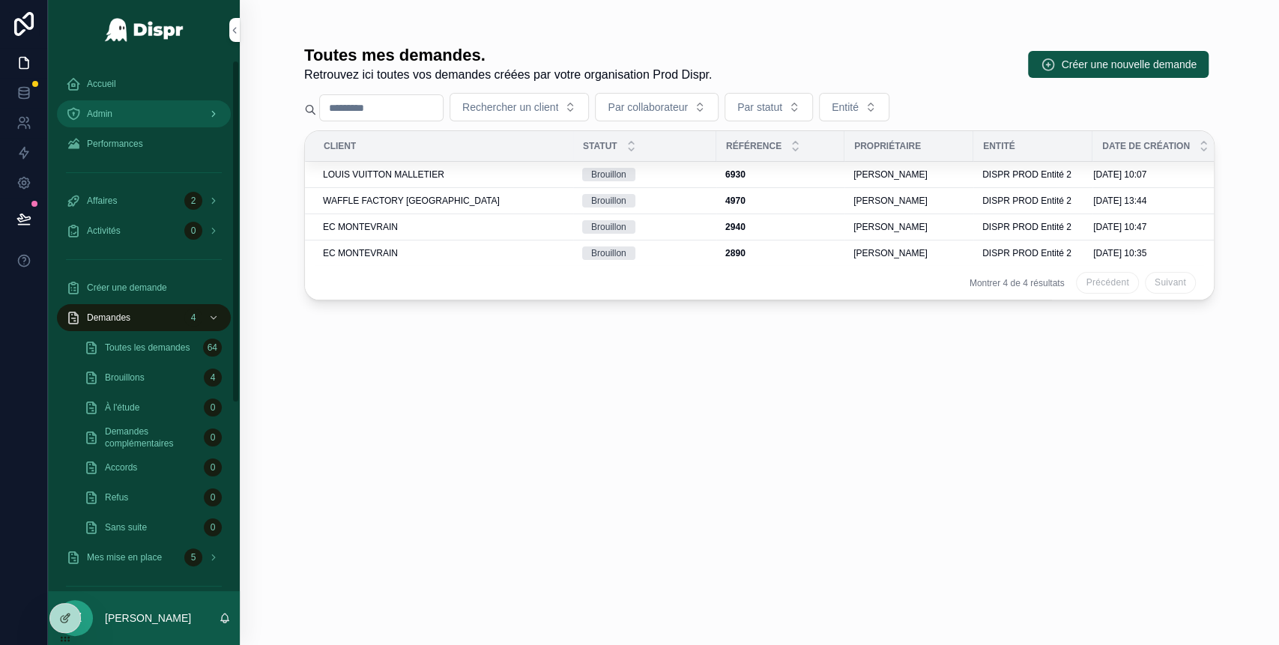
click at [138, 110] on div "Admin" at bounding box center [144, 114] width 156 height 24
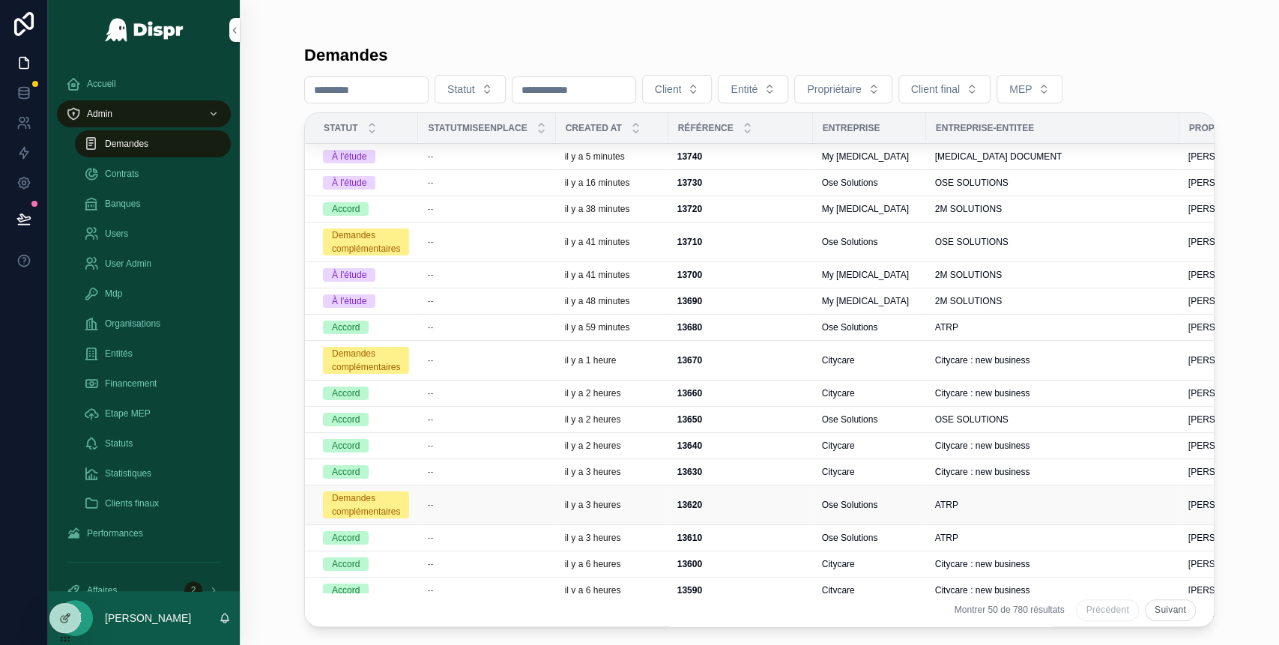
click at [463, 504] on div "--" at bounding box center [486, 505] width 119 height 12
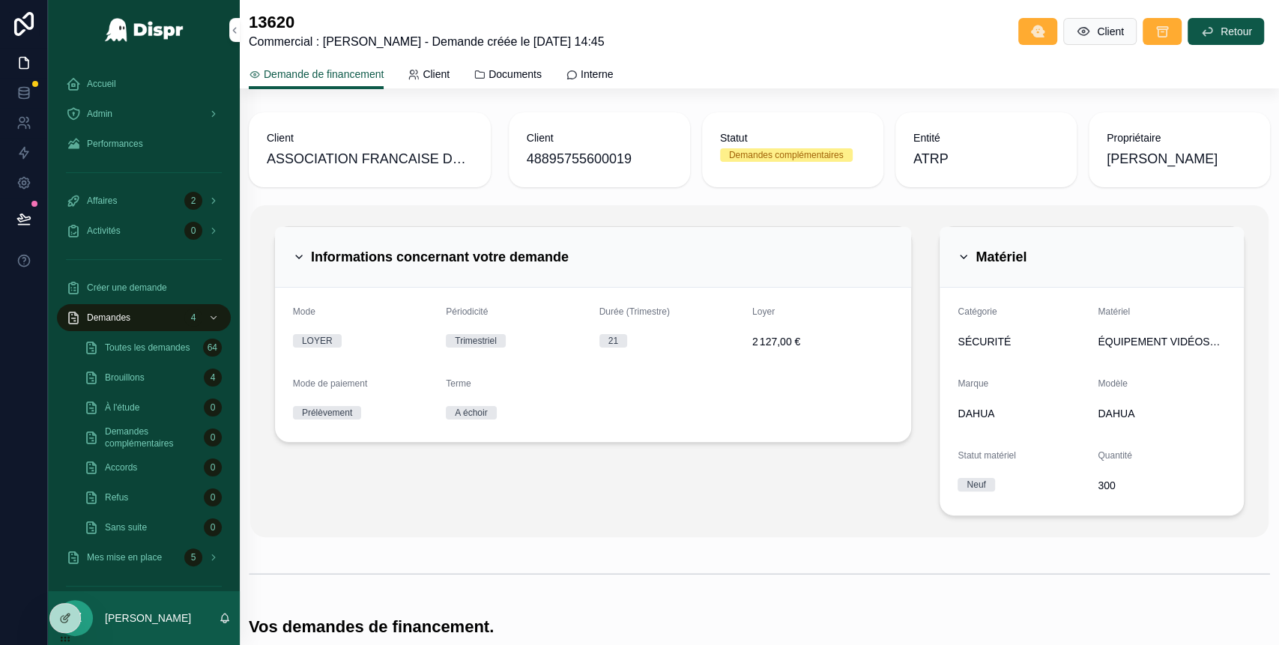
scroll to position [214, 0]
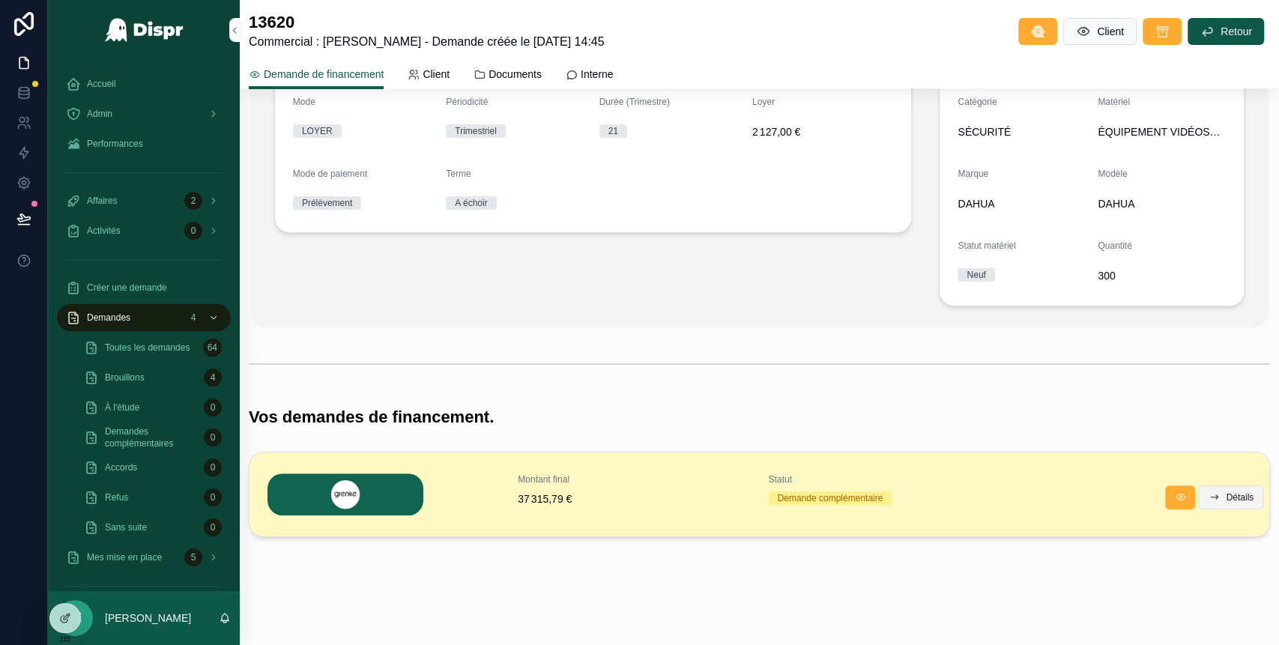
click at [1226, 502] on span "Détails" at bounding box center [1240, 498] width 28 height 12
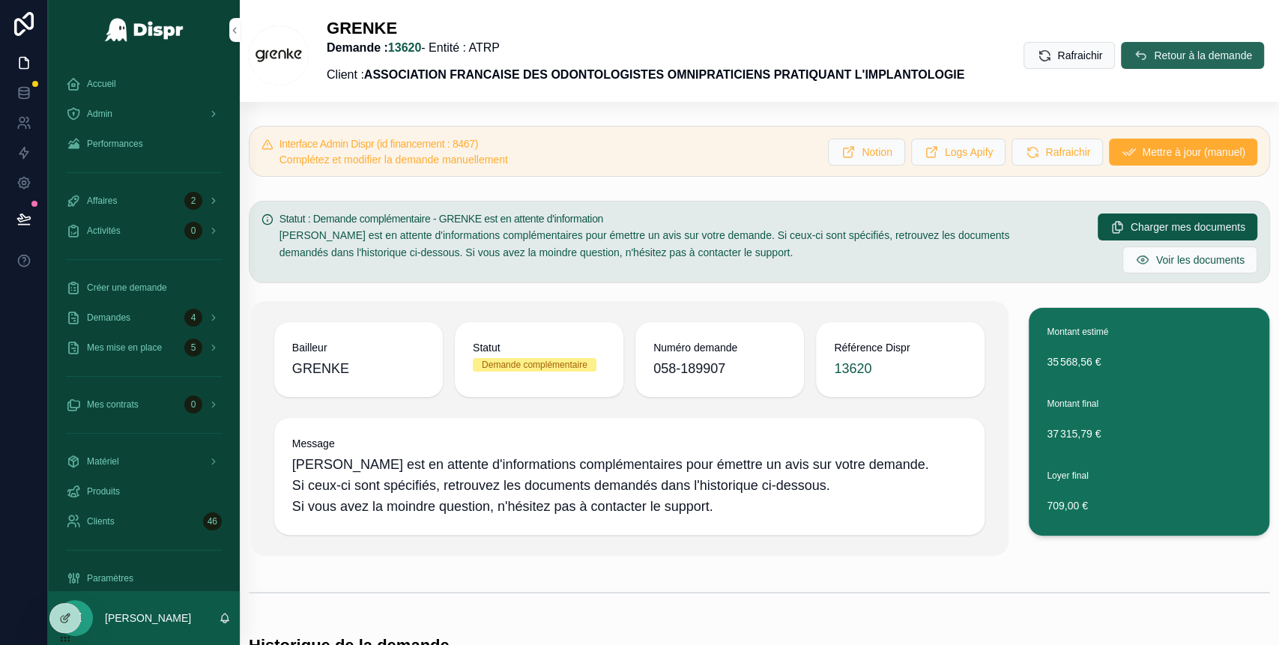
click at [1154, 63] on span "Retour à la demande" at bounding box center [1203, 55] width 98 height 15
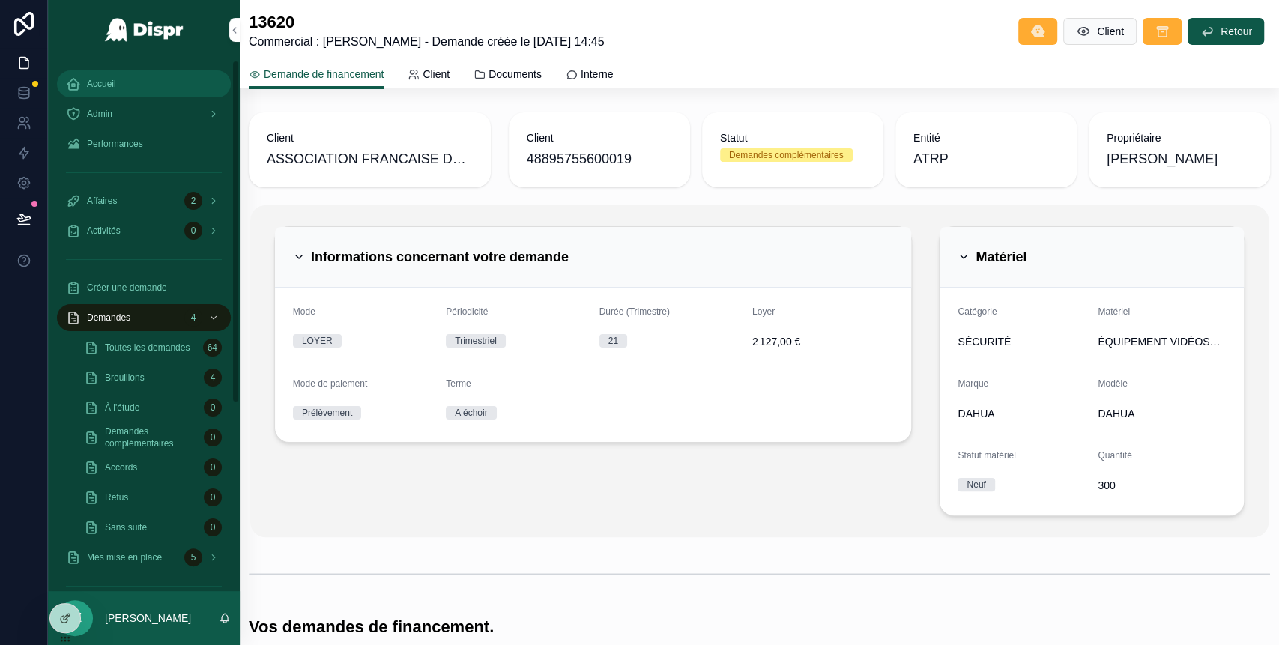
click at [120, 84] on div "Accueil" at bounding box center [144, 84] width 156 height 24
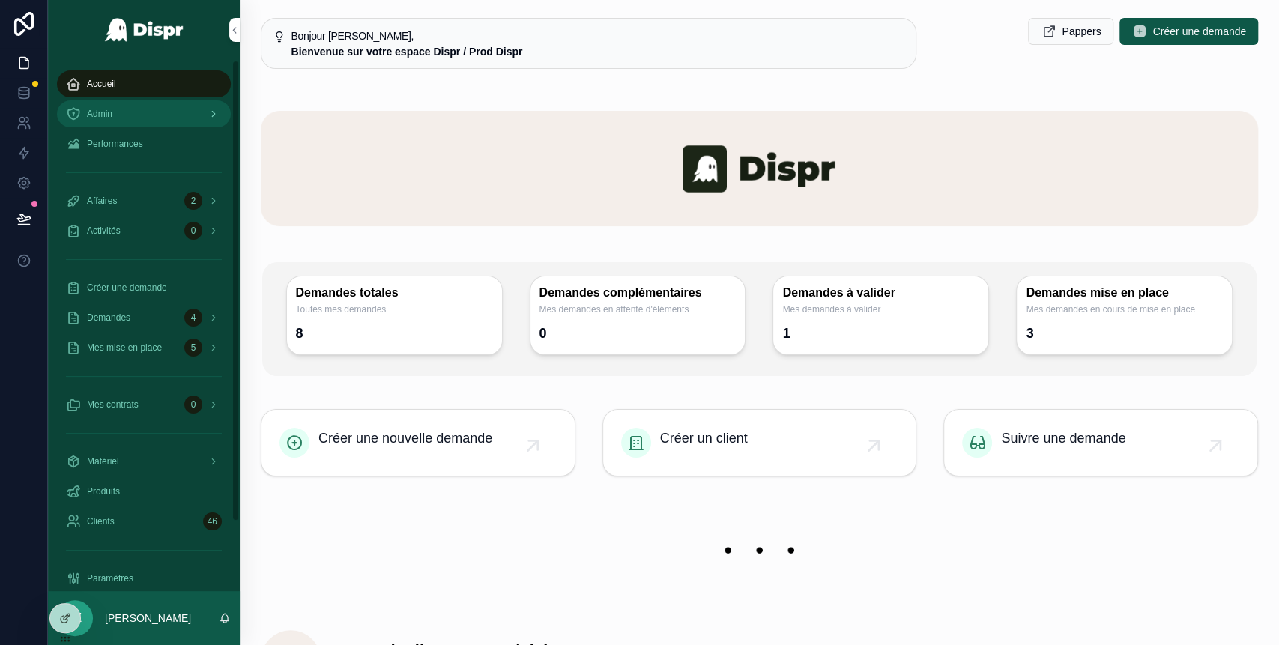
click at [148, 102] on div "Admin" at bounding box center [144, 114] width 156 height 24
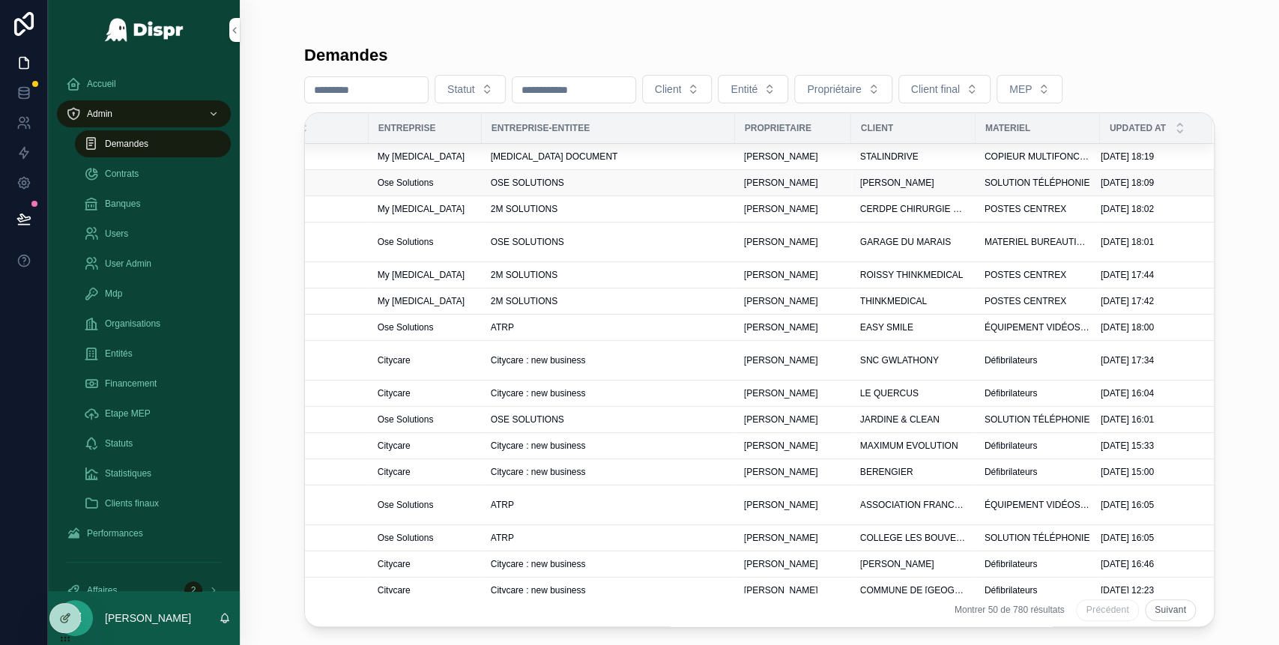
scroll to position [0, 480]
click at [874, 181] on span "[PERSON_NAME]" at bounding box center [897, 183] width 74 height 12
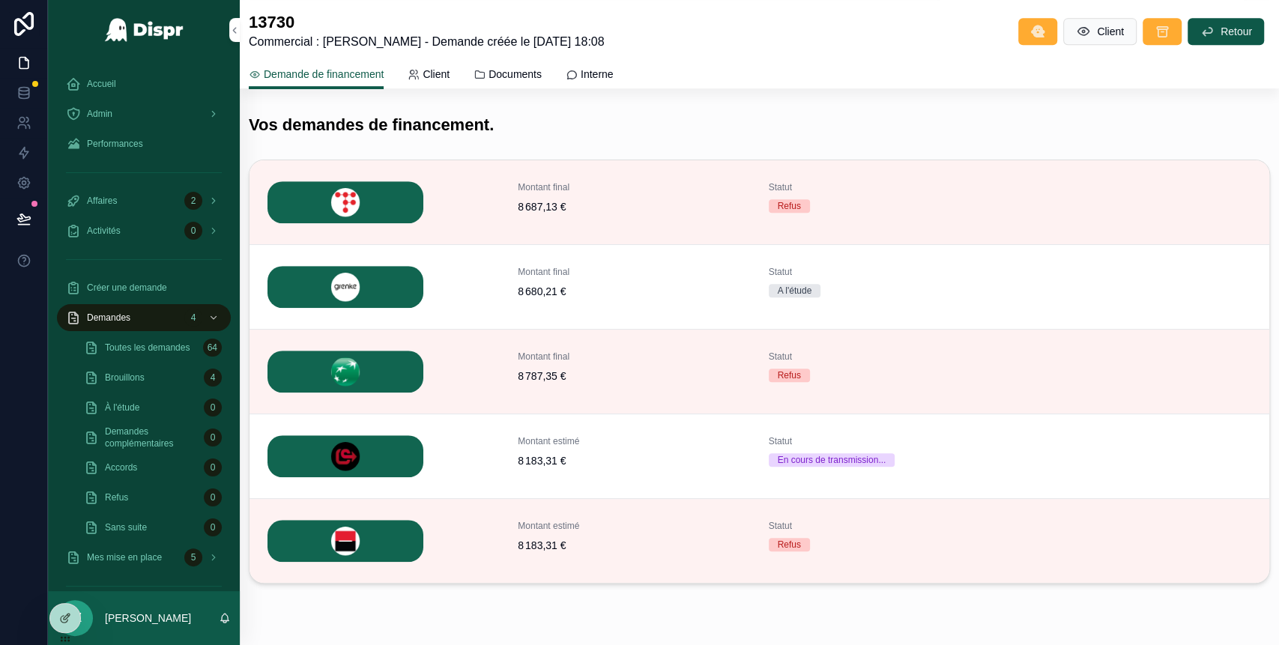
scroll to position [501, 0]
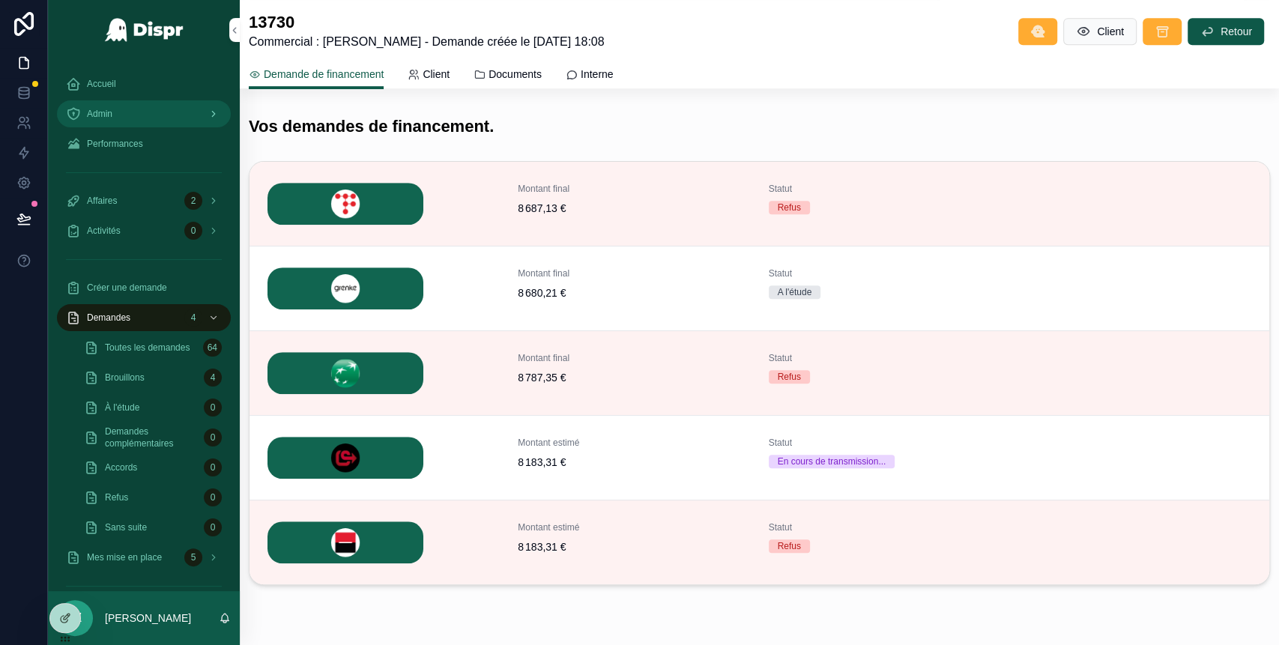
click at [124, 109] on div "Admin" at bounding box center [144, 114] width 156 height 24
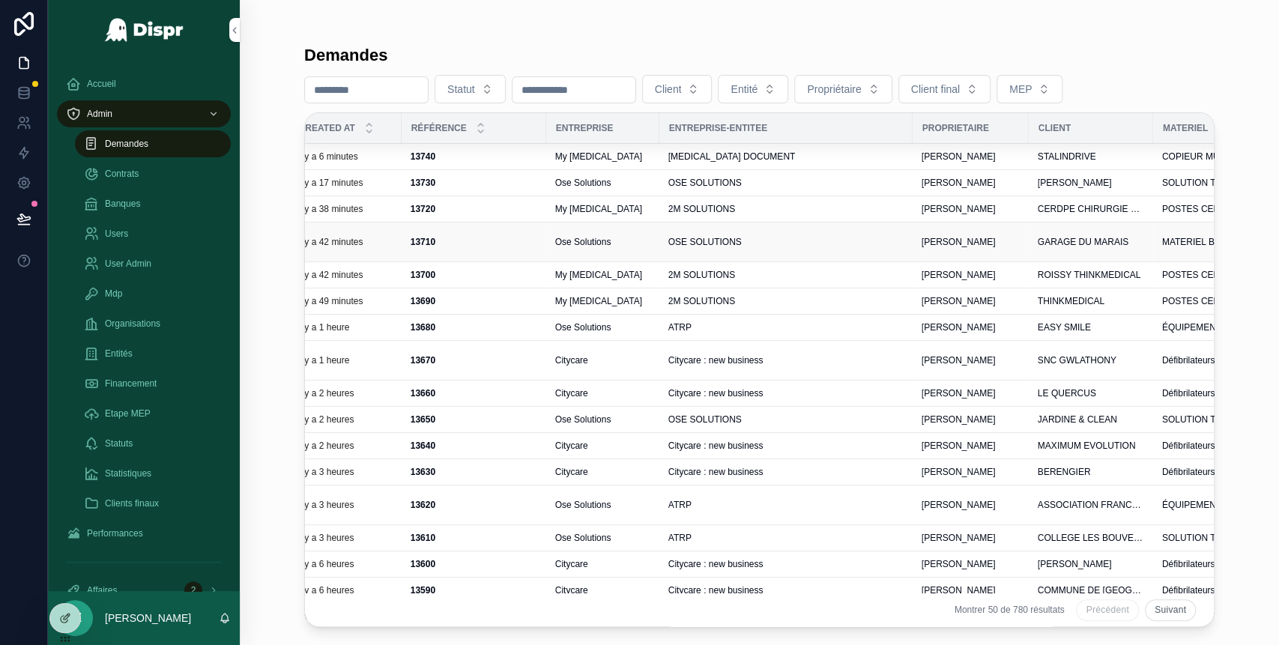
scroll to position [0, 289]
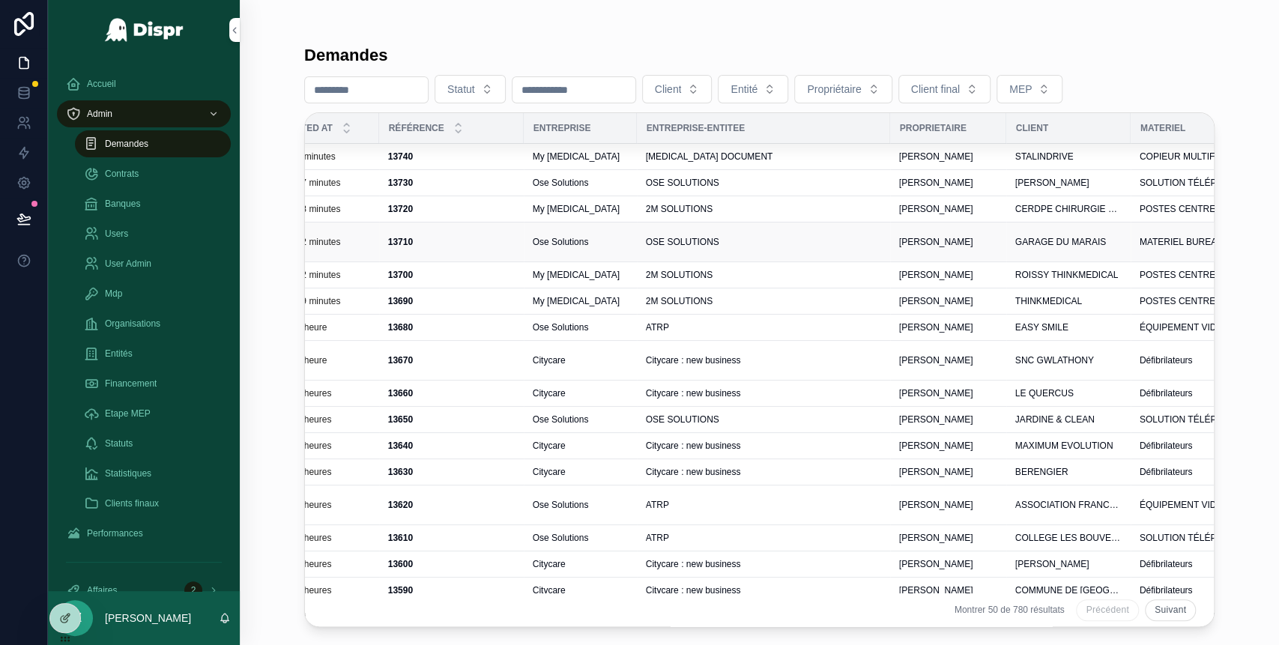
click at [841, 236] on div "OSE SOLUTIONS" at bounding box center [763, 242] width 235 height 12
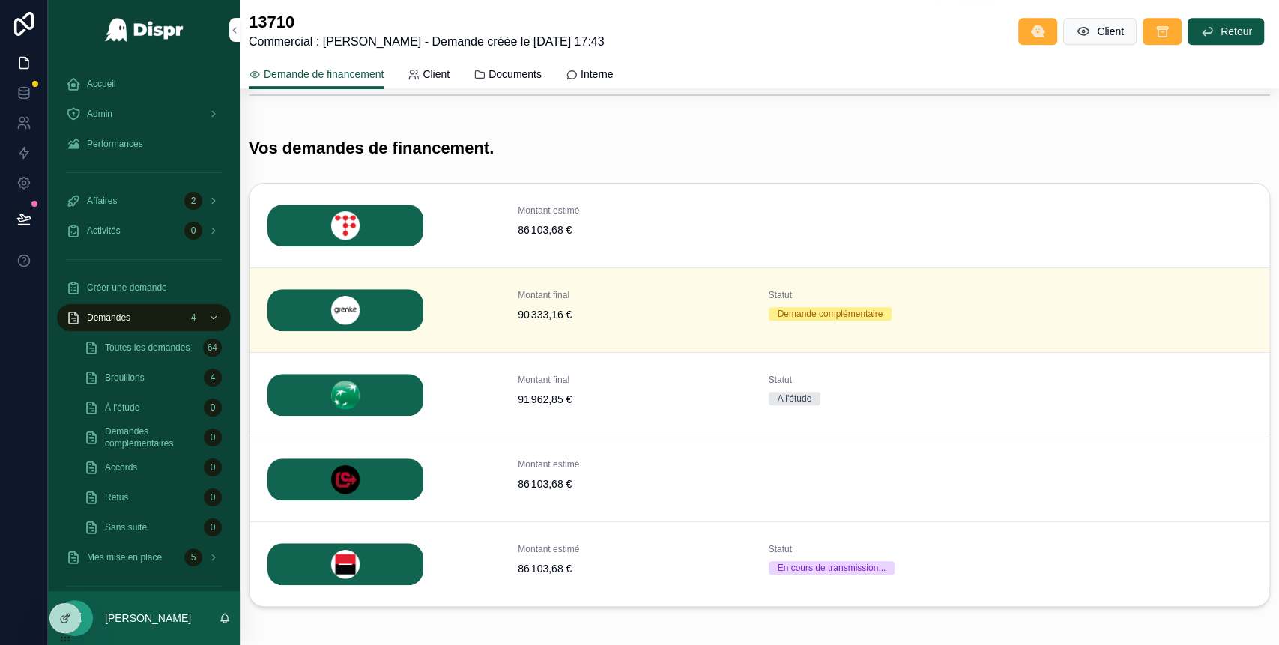
scroll to position [552, 0]
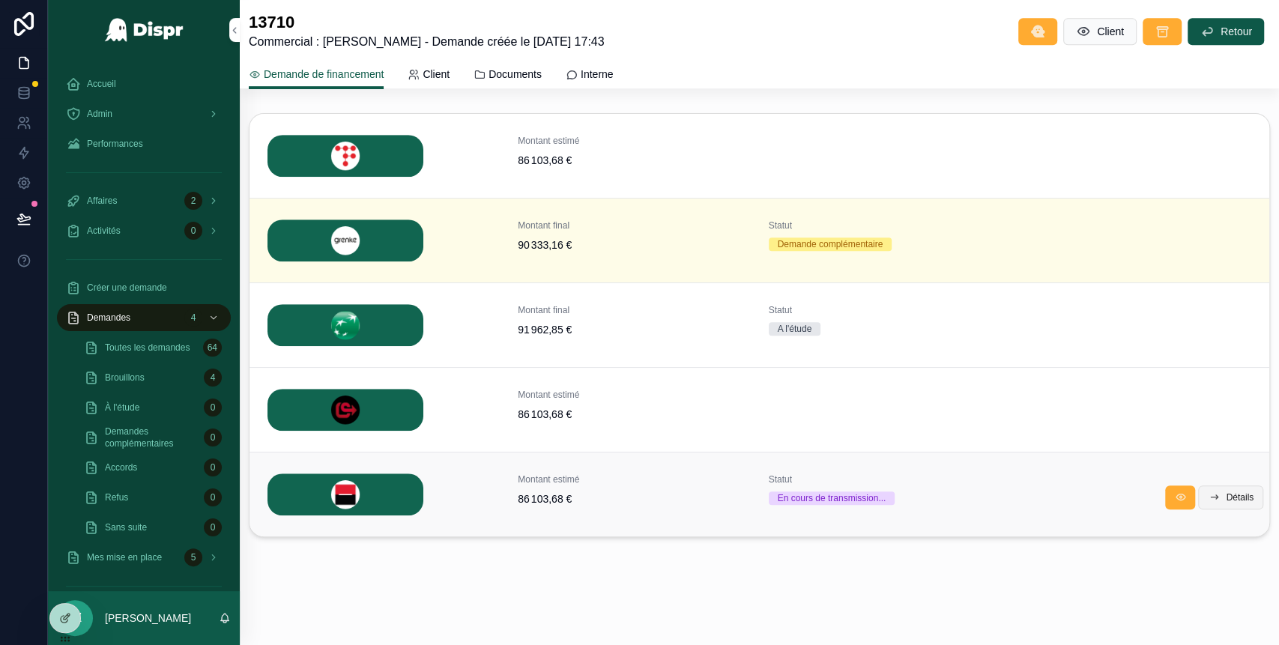
click at [1215, 507] on button "Détails" at bounding box center [1230, 498] width 65 height 24
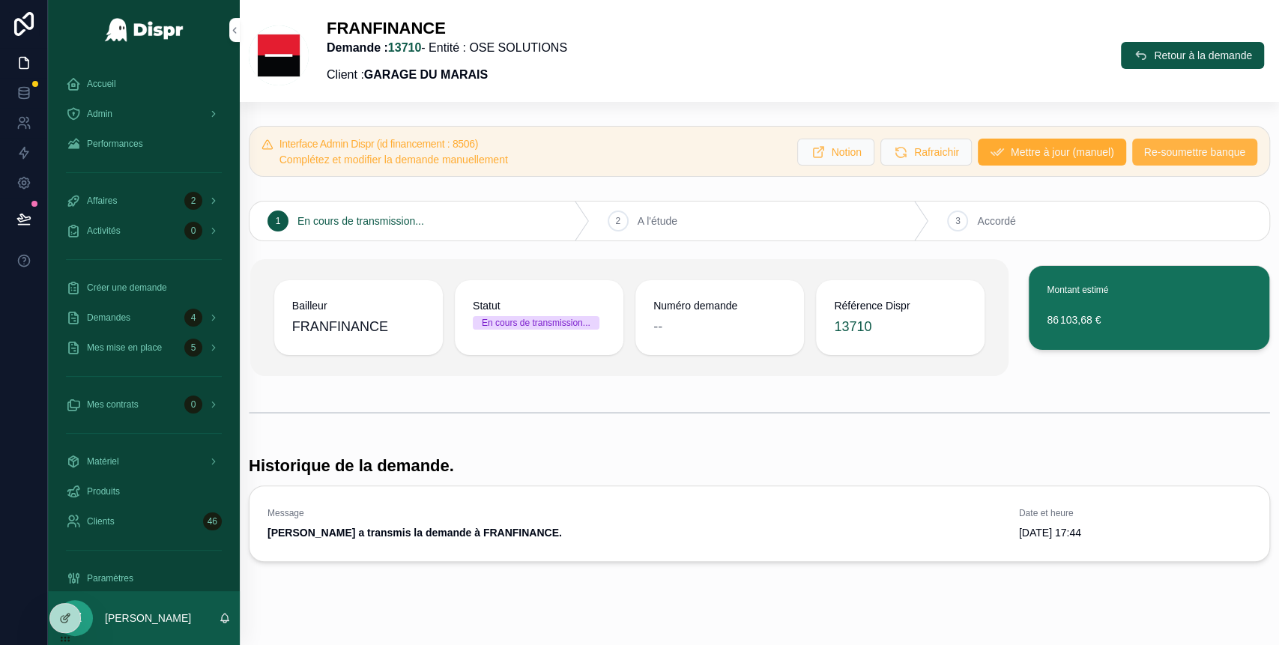
click at [1155, 157] on span "Re-soumettre banque" at bounding box center [1194, 152] width 101 height 15
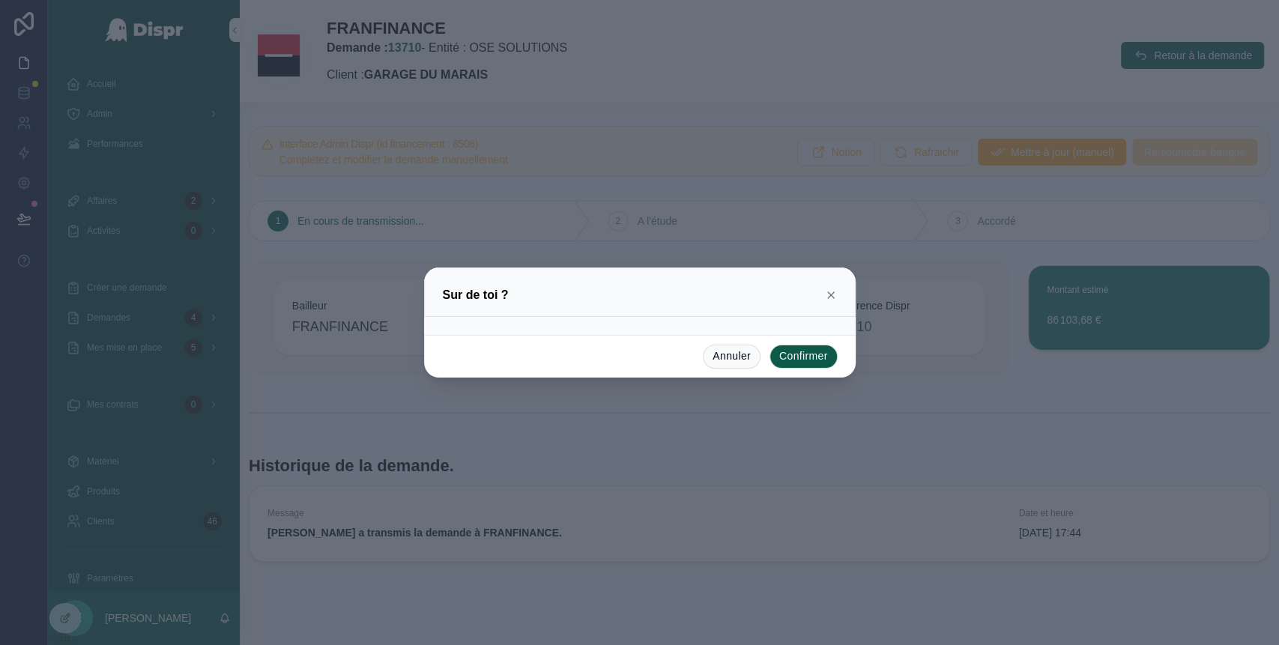
click at [815, 356] on button "Confirmer" at bounding box center [804, 357] width 68 height 24
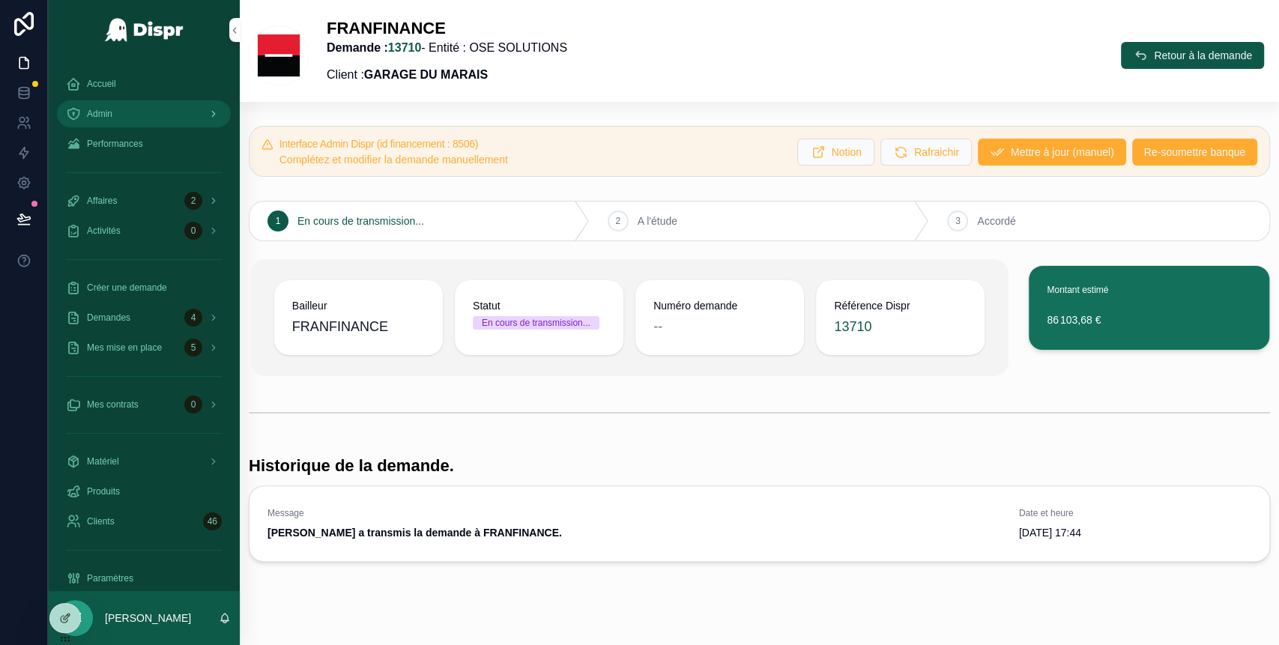
click at [150, 115] on div "Admin" at bounding box center [144, 114] width 156 height 24
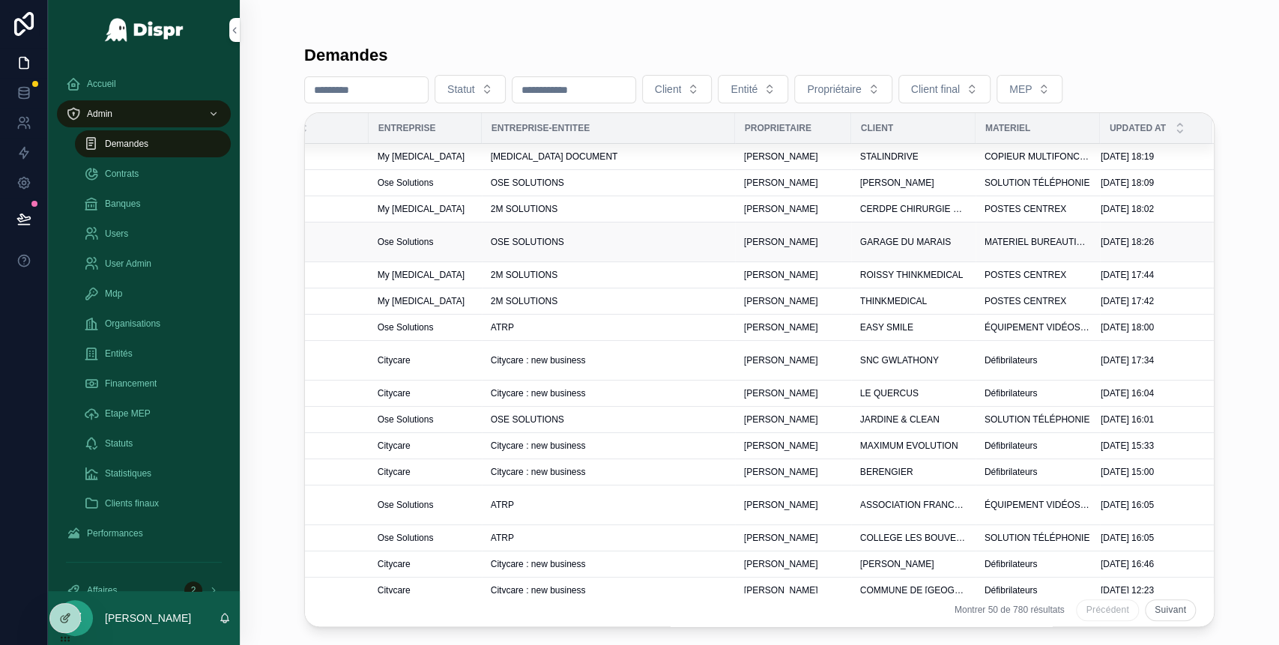
scroll to position [0, 465]
click at [785, 417] on span "[PERSON_NAME]" at bounding box center [781, 420] width 74 height 12
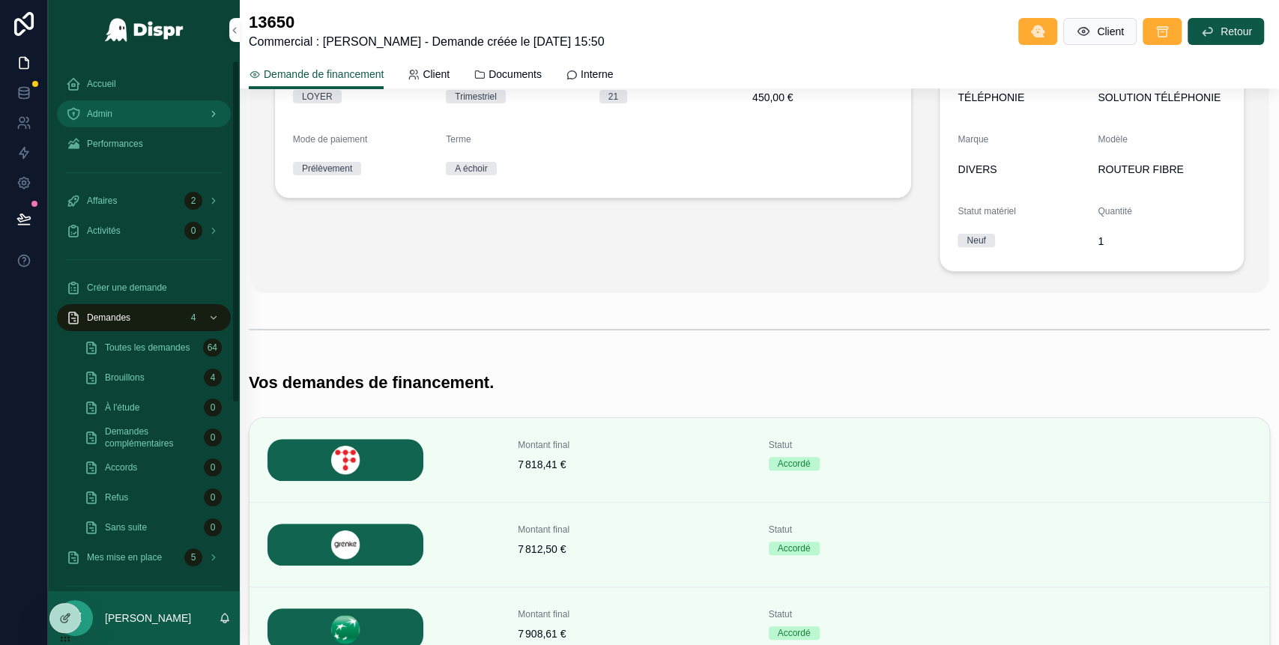
scroll to position [243, 0]
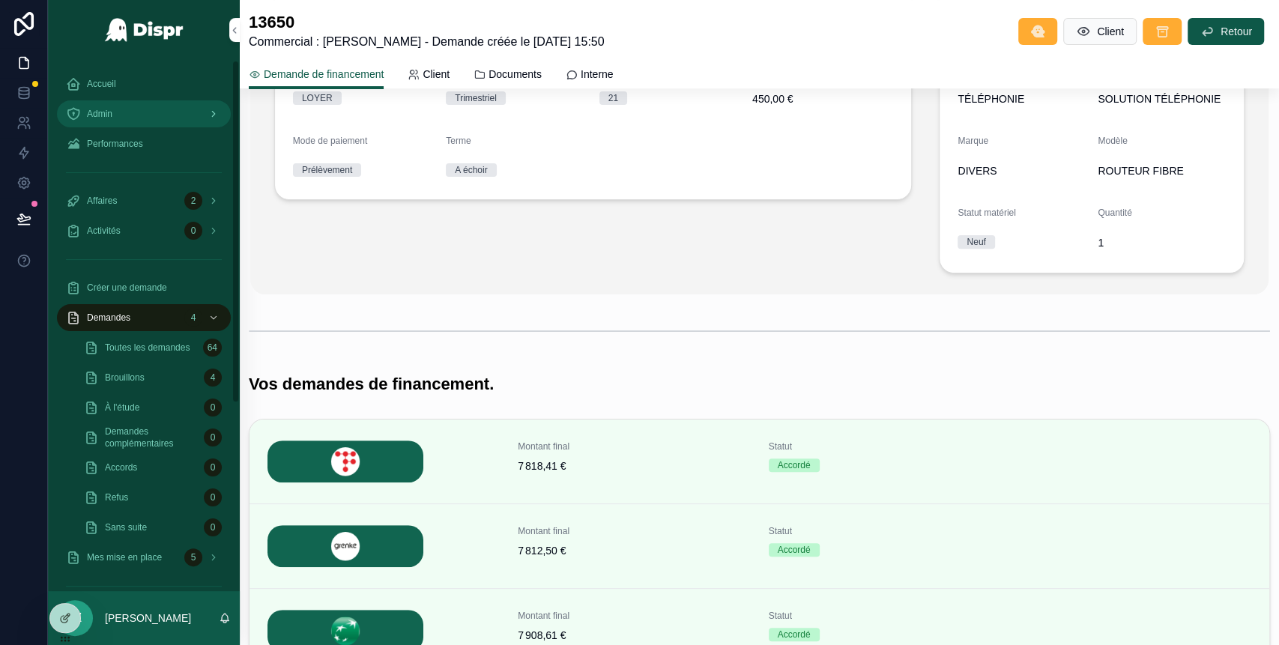
click at [162, 124] on div "Admin" at bounding box center [144, 114] width 156 height 24
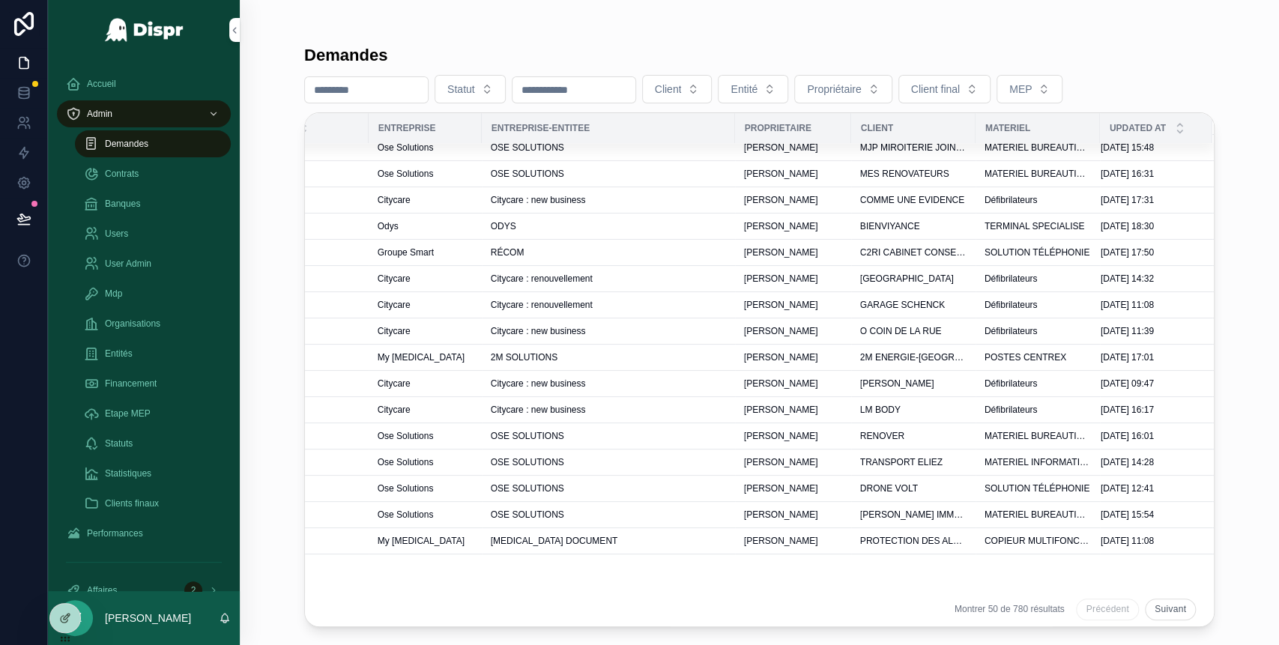
scroll to position [0, 480]
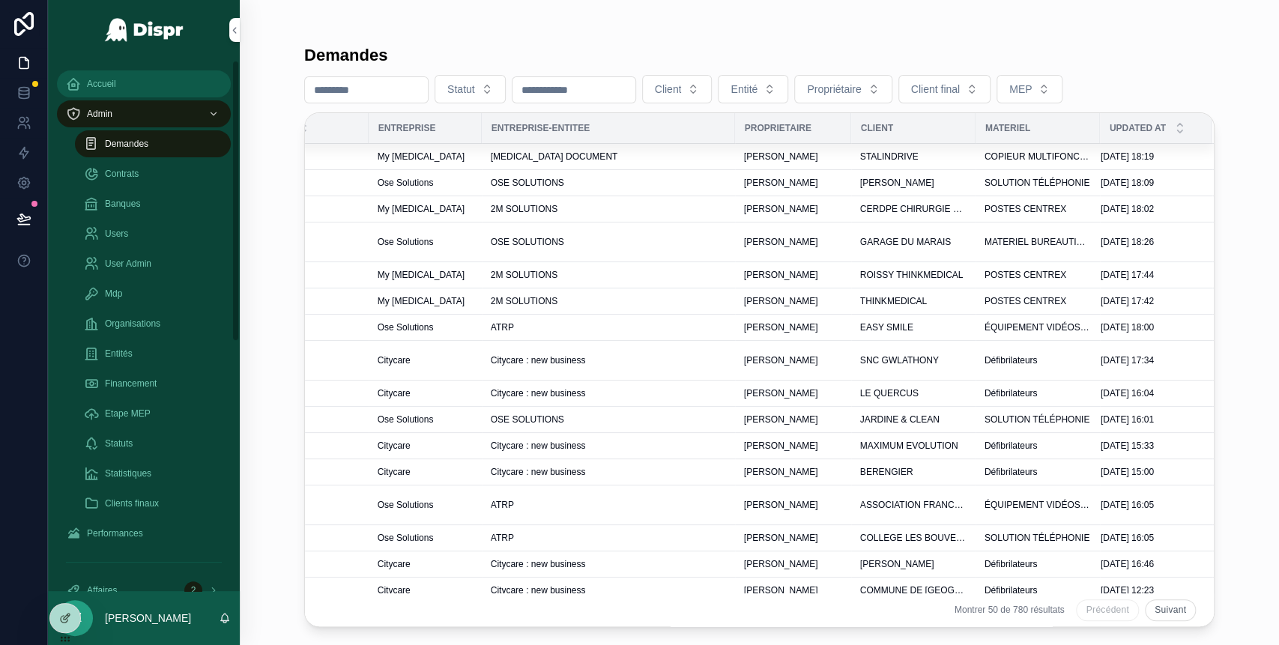
click at [124, 72] on div "Accueil" at bounding box center [144, 84] width 156 height 24
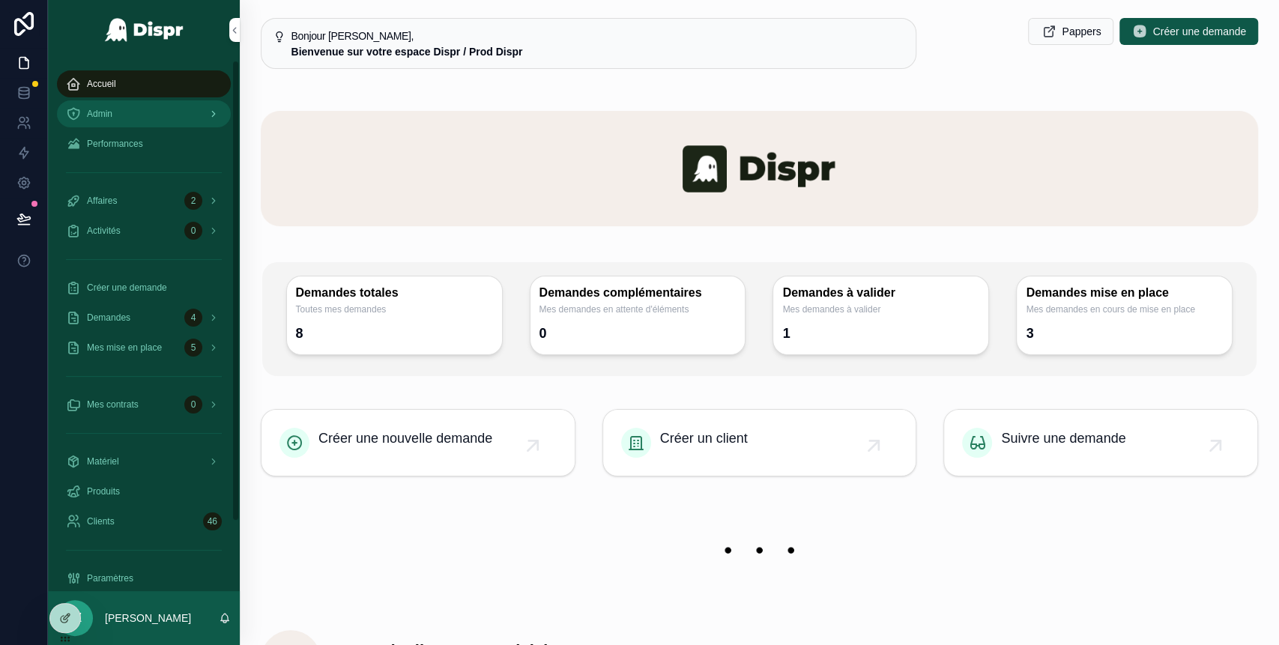
click at [160, 112] on div "Admin" at bounding box center [144, 114] width 156 height 24
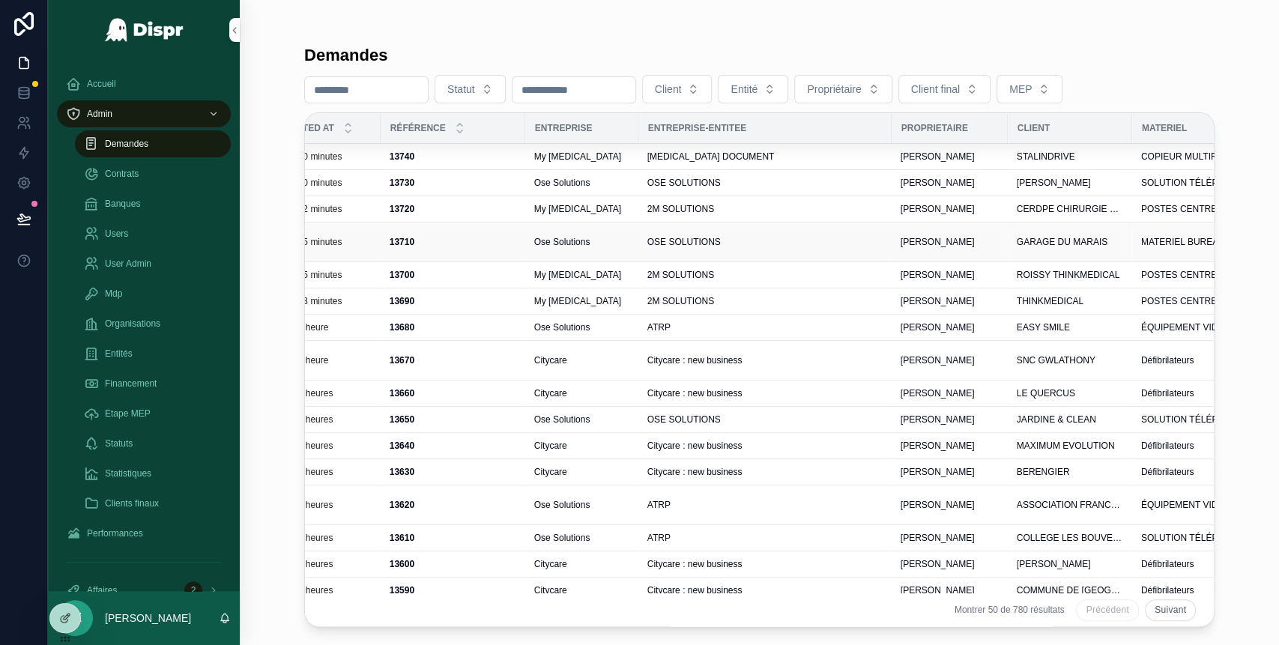
scroll to position [0, 354]
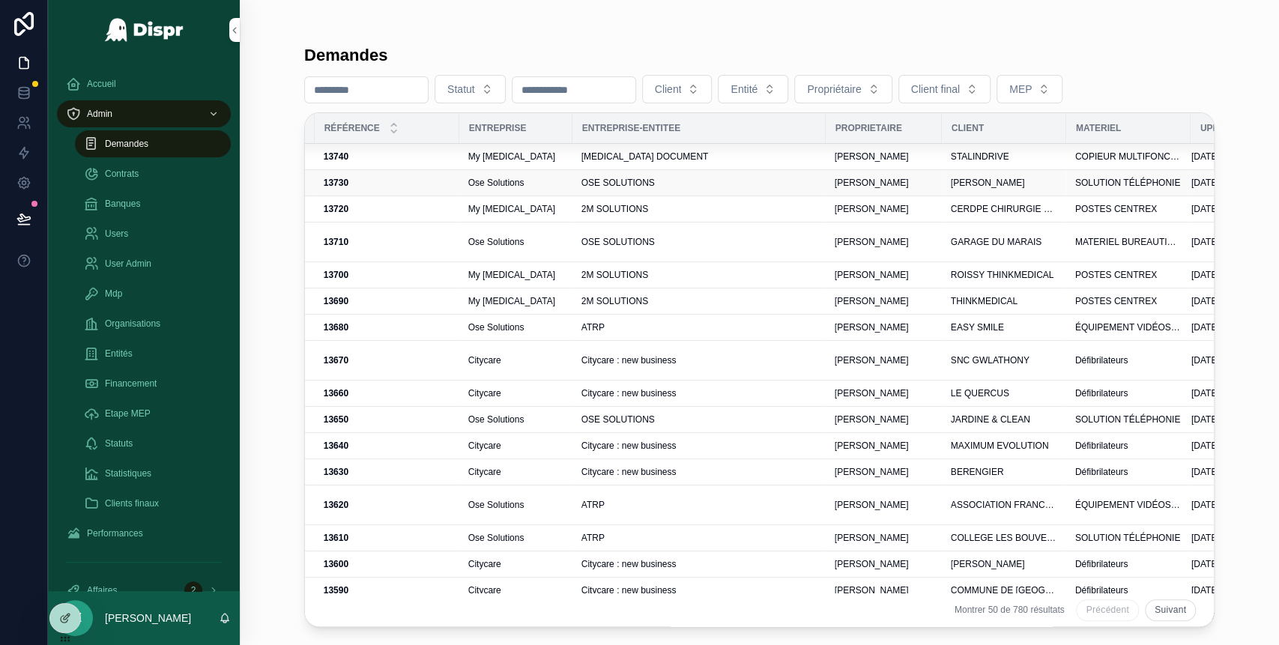
click at [798, 182] on div "OSE SOLUTIONS" at bounding box center [698, 183] width 235 height 12
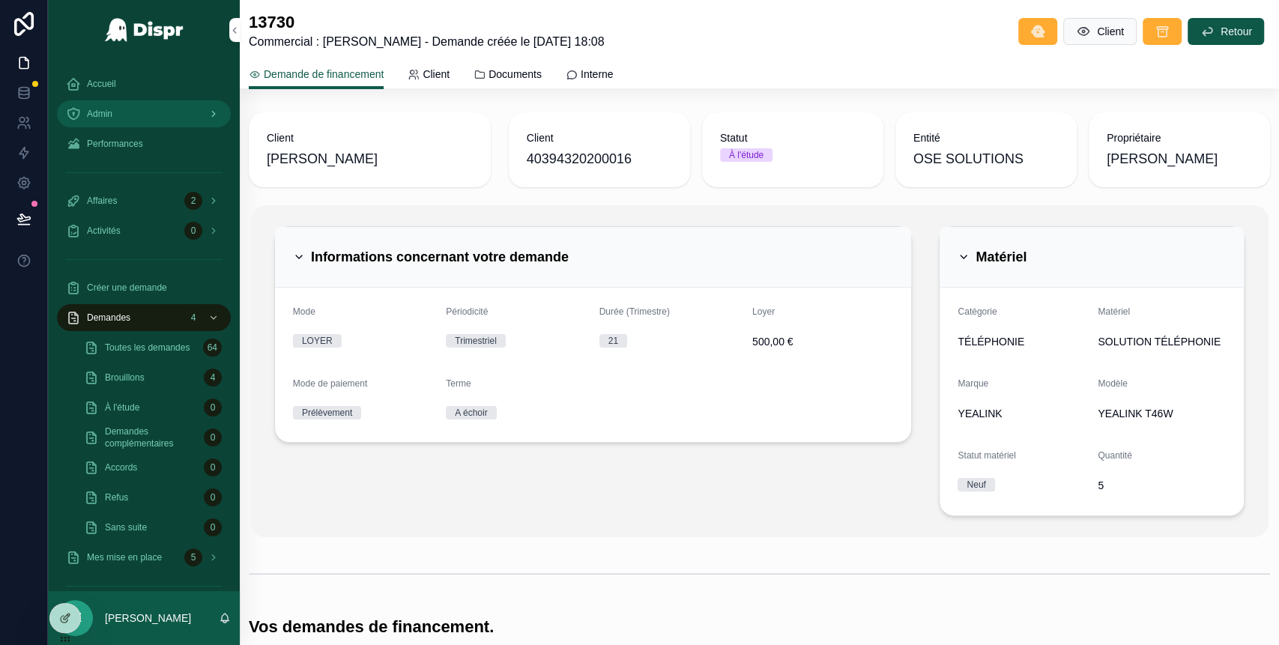
click at [144, 111] on div "Admin" at bounding box center [144, 114] width 156 height 24
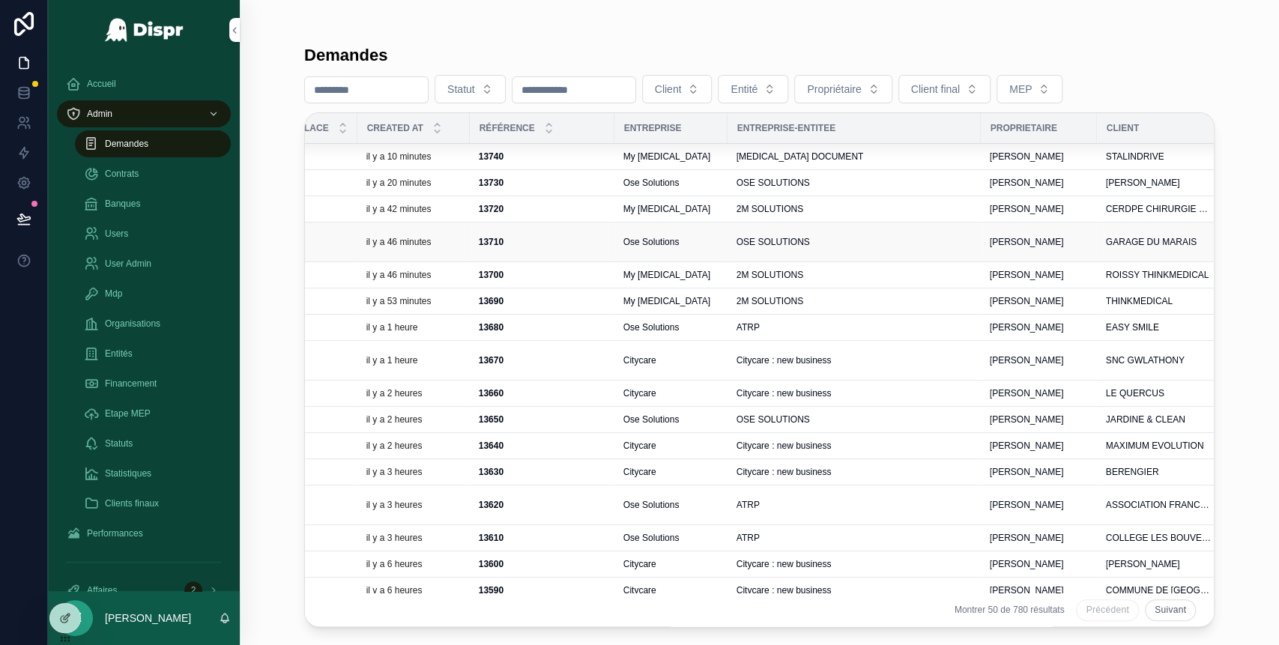
scroll to position [0, 229]
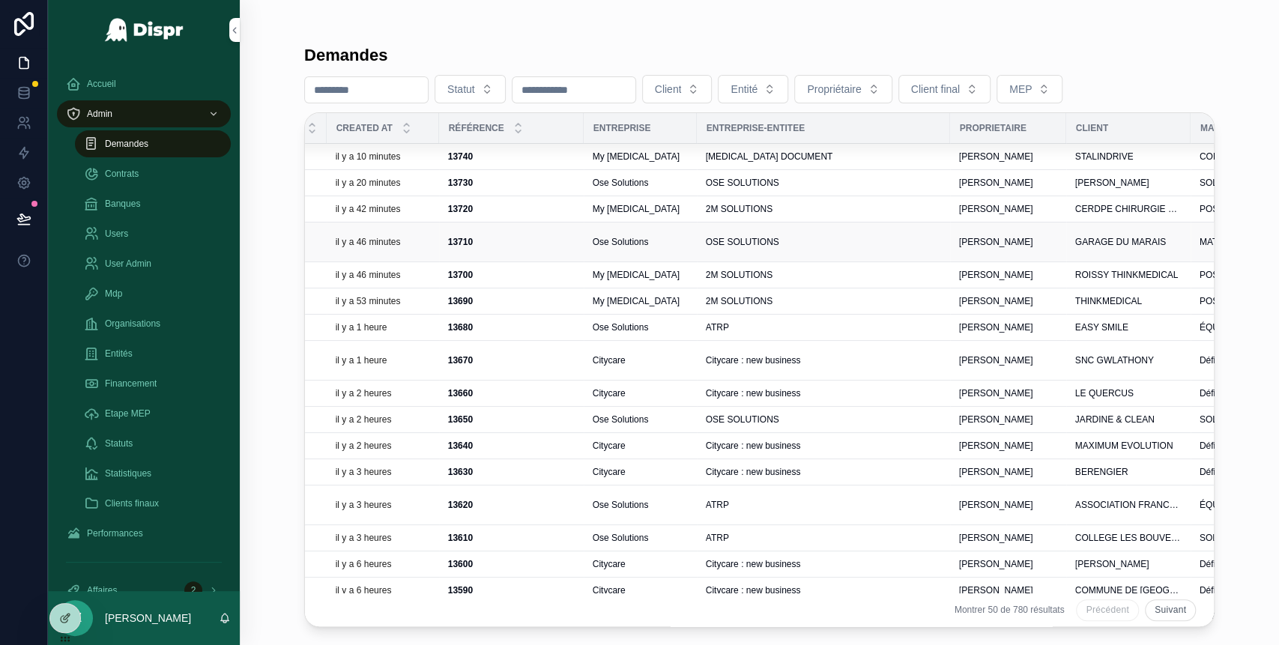
click at [847, 249] on td "OSE SOLUTIONS" at bounding box center [823, 243] width 253 height 40
click at [779, 247] on span "OSE SOLUTIONS" at bounding box center [742, 242] width 73 height 12
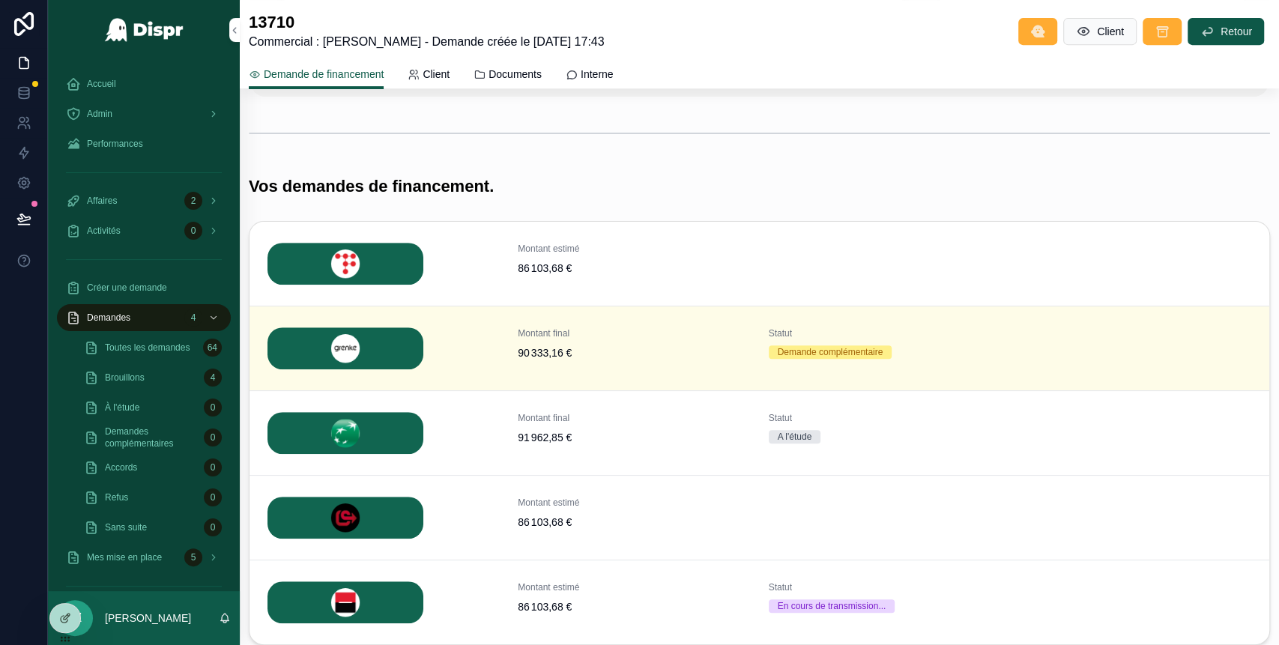
scroll to position [552, 0]
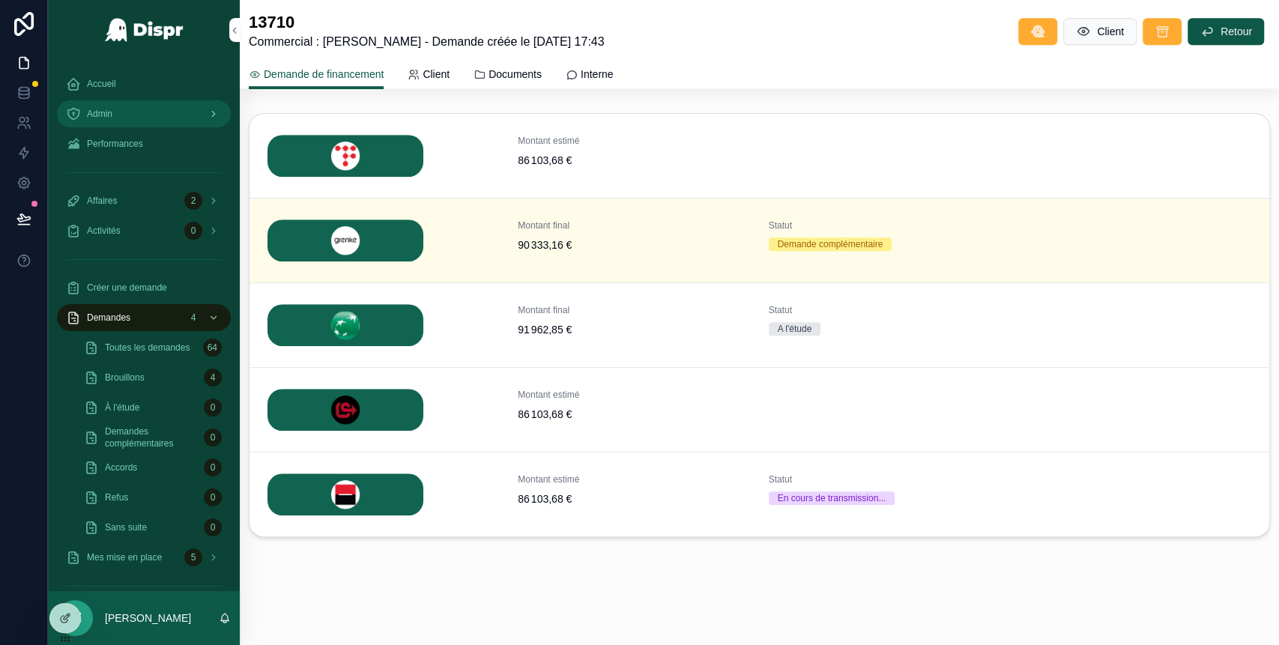
click at [144, 118] on div "Admin" at bounding box center [144, 114] width 156 height 24
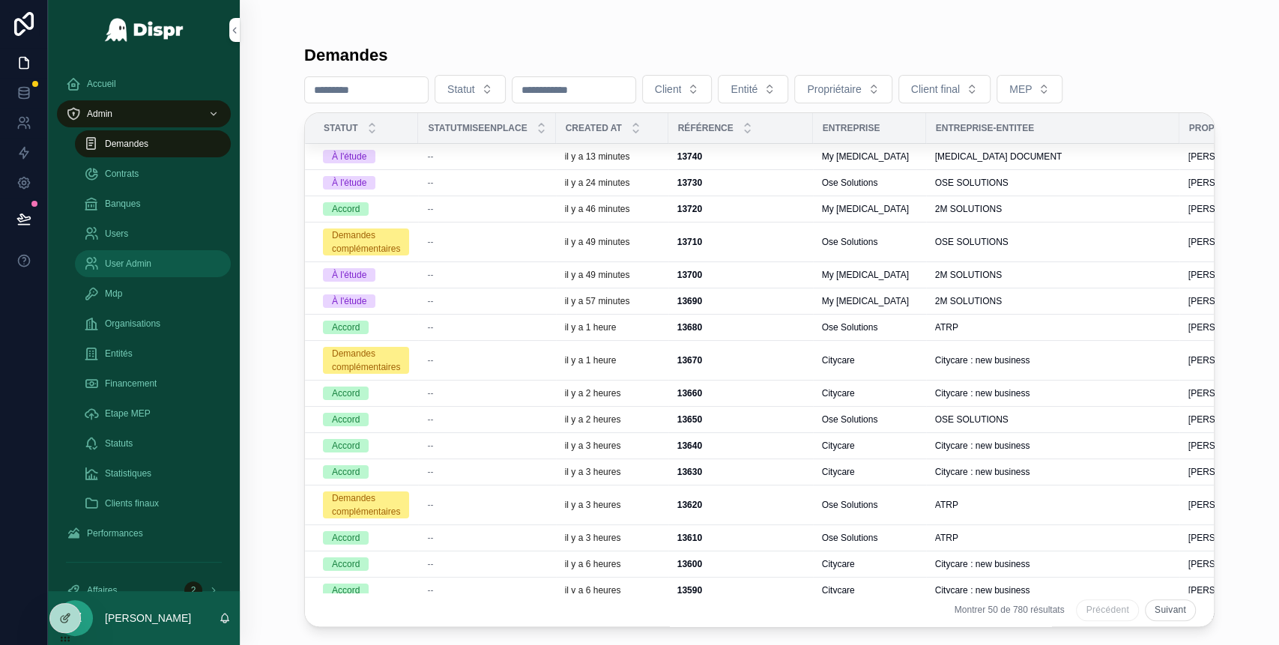
click at [137, 265] on span "User Admin" at bounding box center [128, 264] width 46 height 12
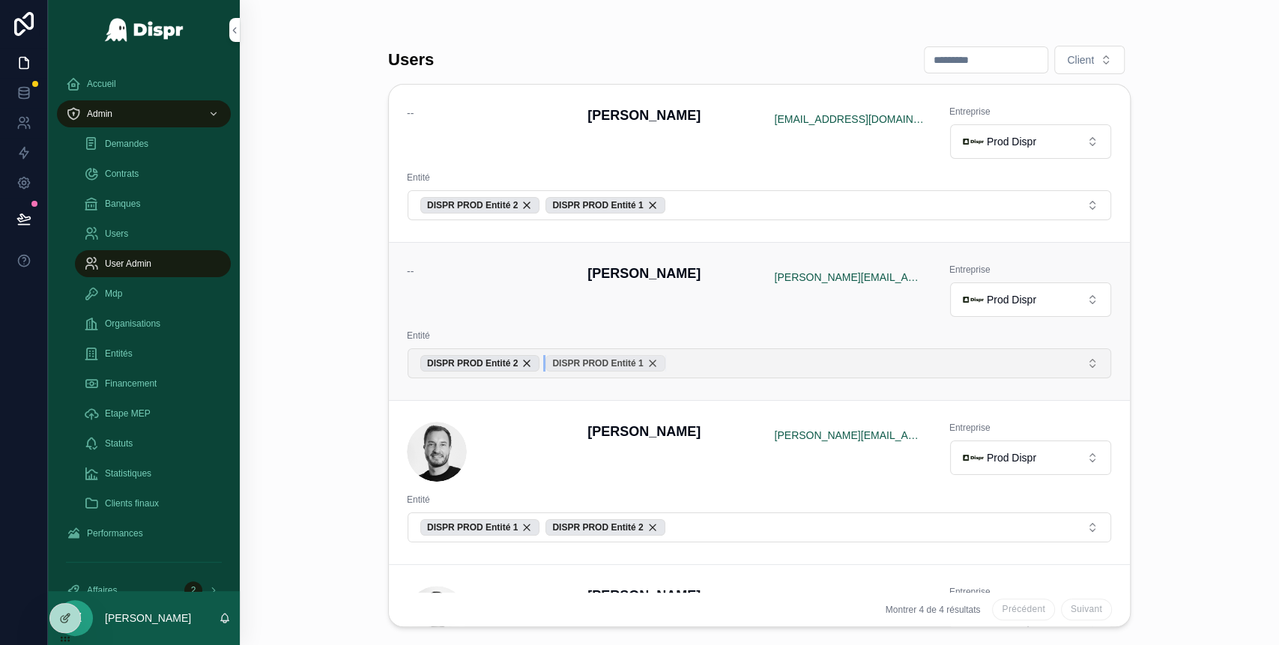
click at [665, 360] on div "DISPR PROD Entité 1" at bounding box center [605, 363] width 119 height 16
click at [540, 364] on div "DISPR PROD Entité 2" at bounding box center [479, 363] width 119 height 16
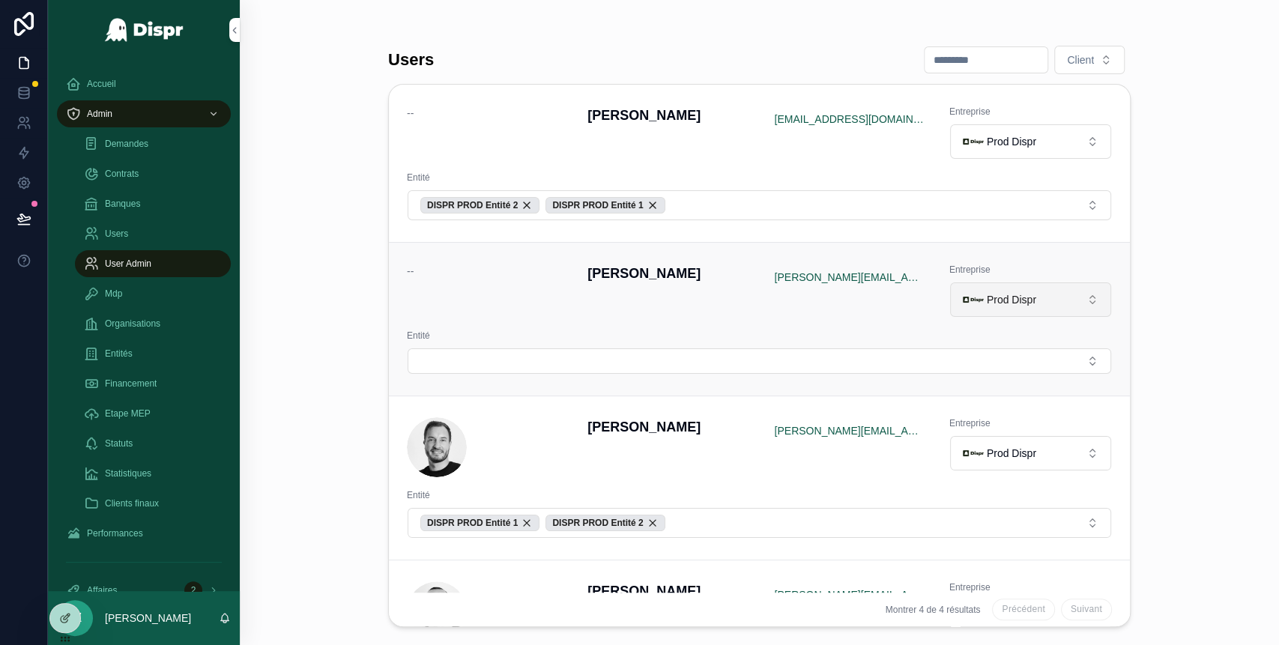
click at [1063, 302] on button "Prod Dispr" at bounding box center [1030, 299] width 161 height 34
click at [1018, 311] on button "Prod Dispr" at bounding box center [1030, 299] width 161 height 34
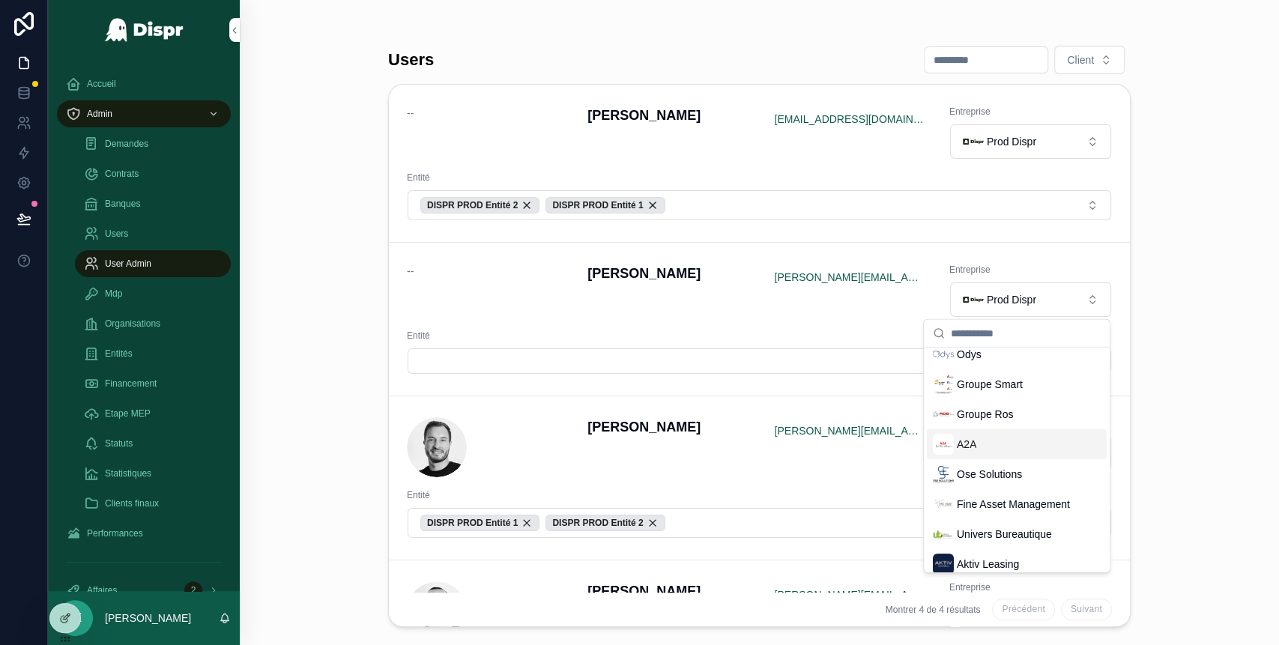
scroll to position [96, 0]
click at [979, 468] on span "Ose Solutions" at bounding box center [989, 473] width 65 height 15
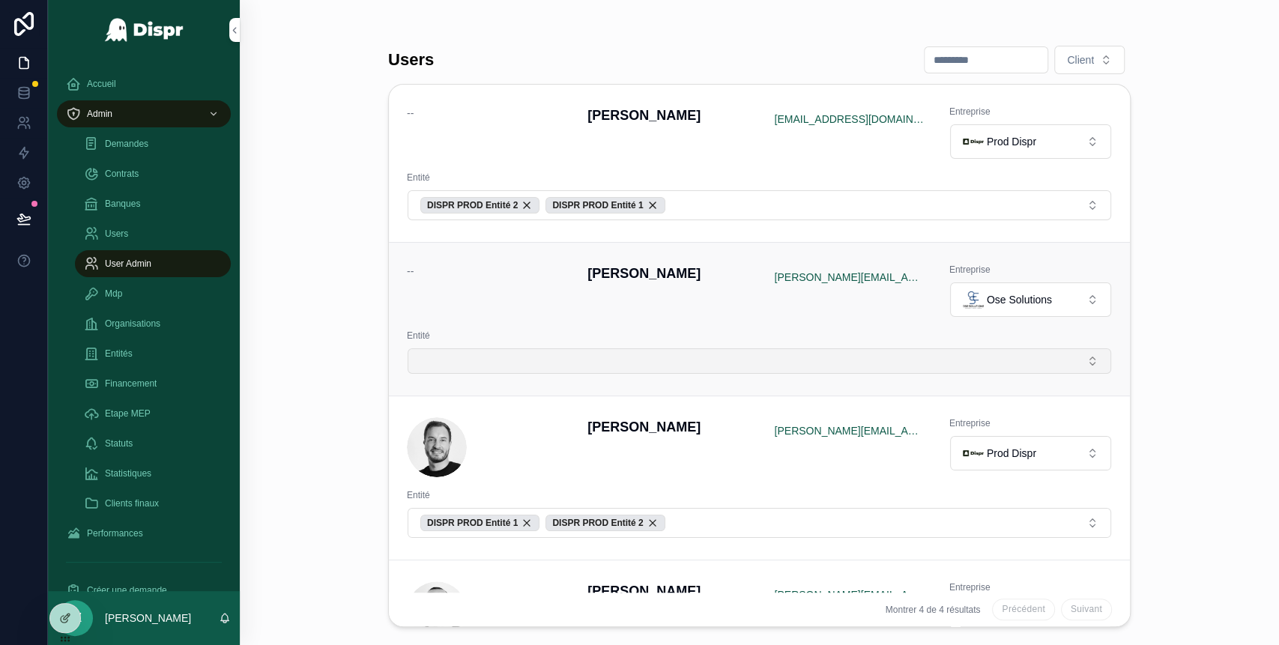
click at [615, 365] on button "Select Button" at bounding box center [760, 360] width 704 height 25
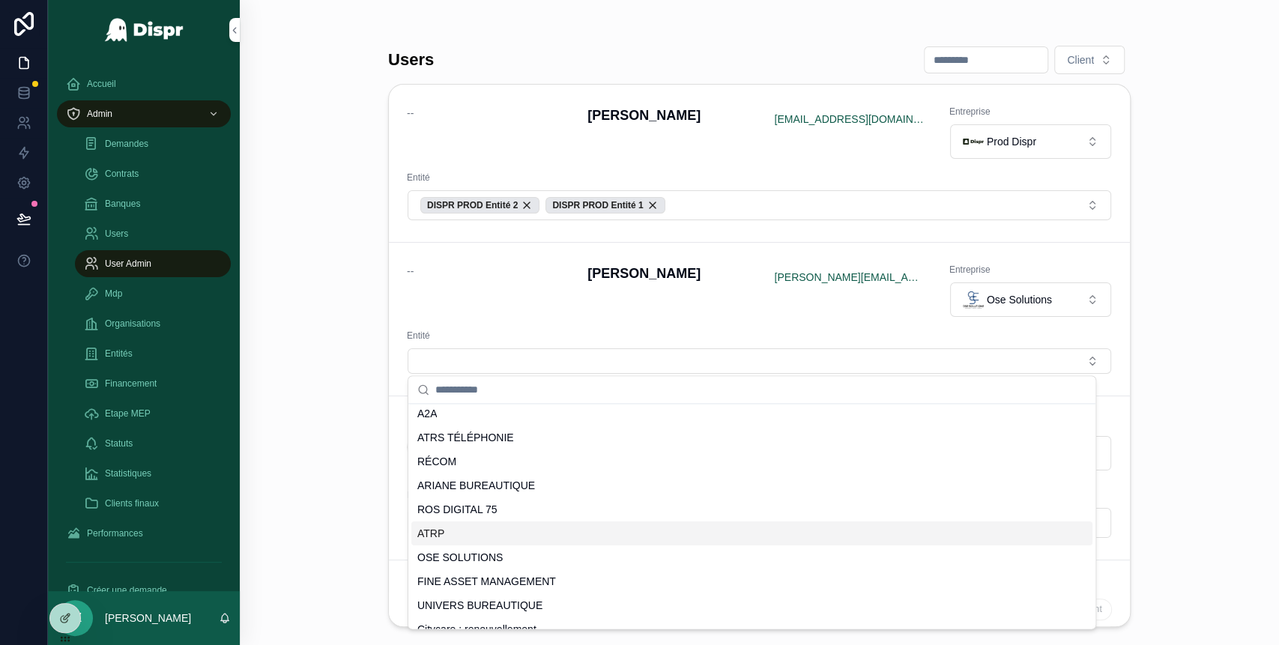
scroll to position [246, 0]
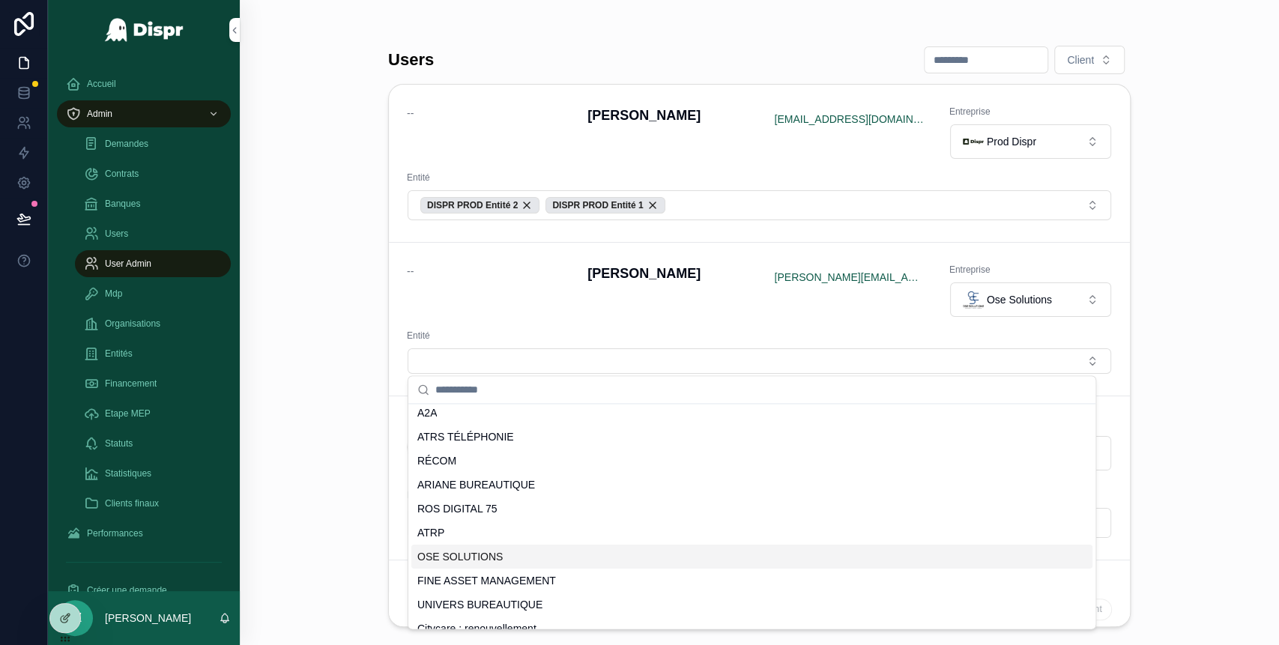
click at [487, 560] on span "OSE SOLUTIONS" at bounding box center [459, 556] width 85 height 15
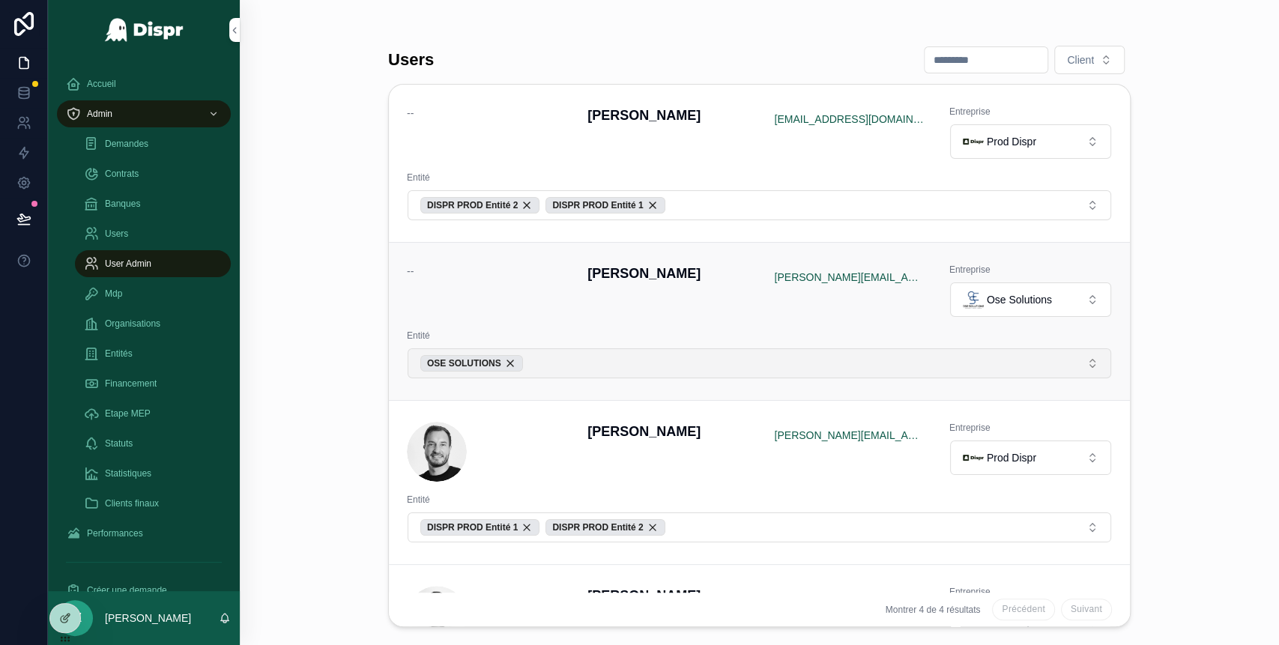
click at [569, 362] on button "OSE SOLUTIONS" at bounding box center [760, 363] width 704 height 30
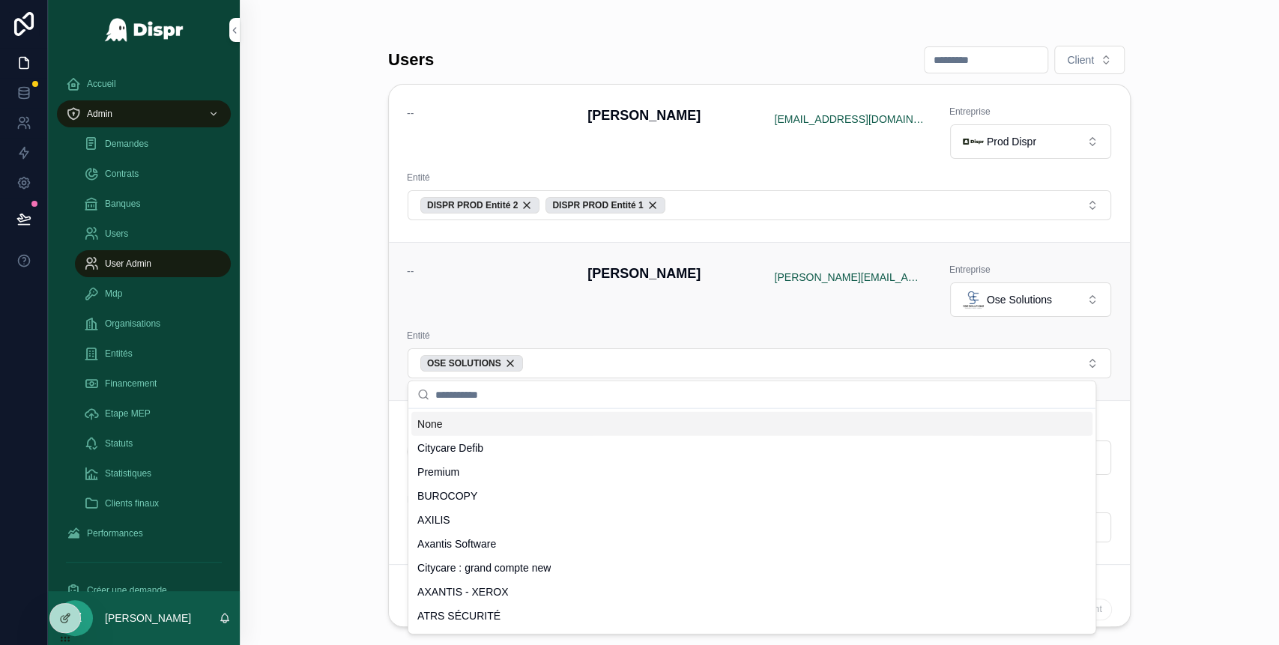
click at [510, 324] on div "-- Jeremy Zouari jeremy@dispr.tech Entreprise Ose Solutions Entité OSE SOLUTIONS" at bounding box center [759, 321] width 705 height 115
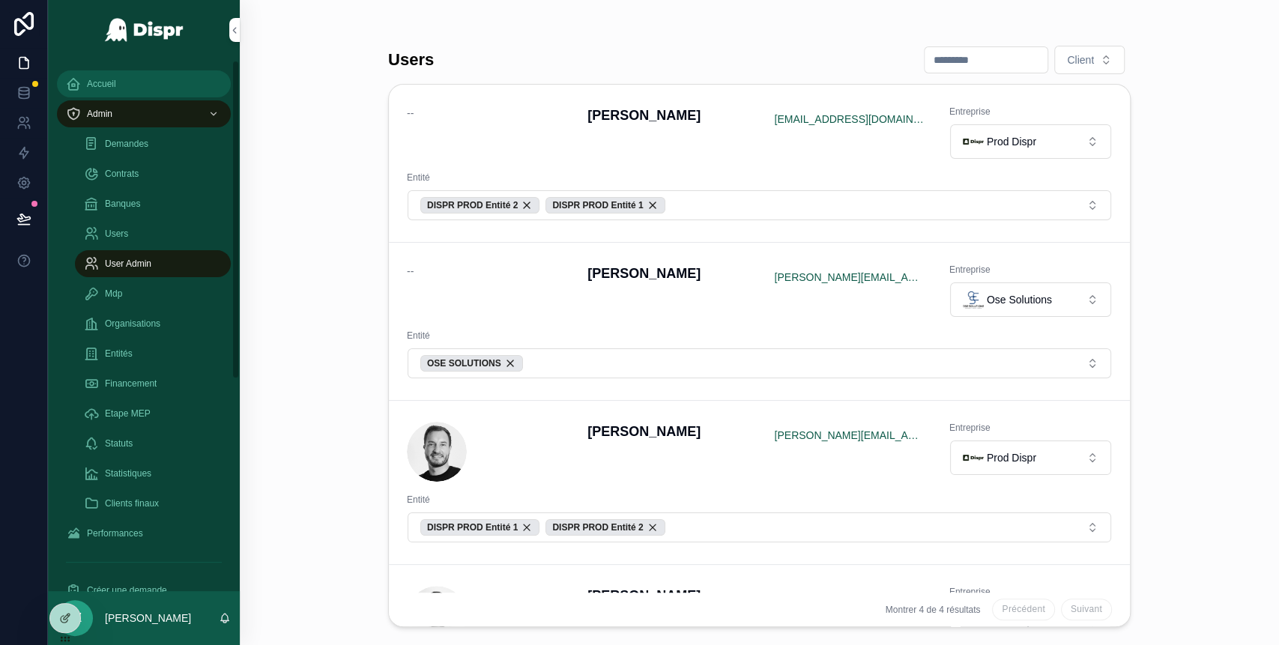
click at [109, 77] on div "Accueil" at bounding box center [144, 84] width 156 height 24
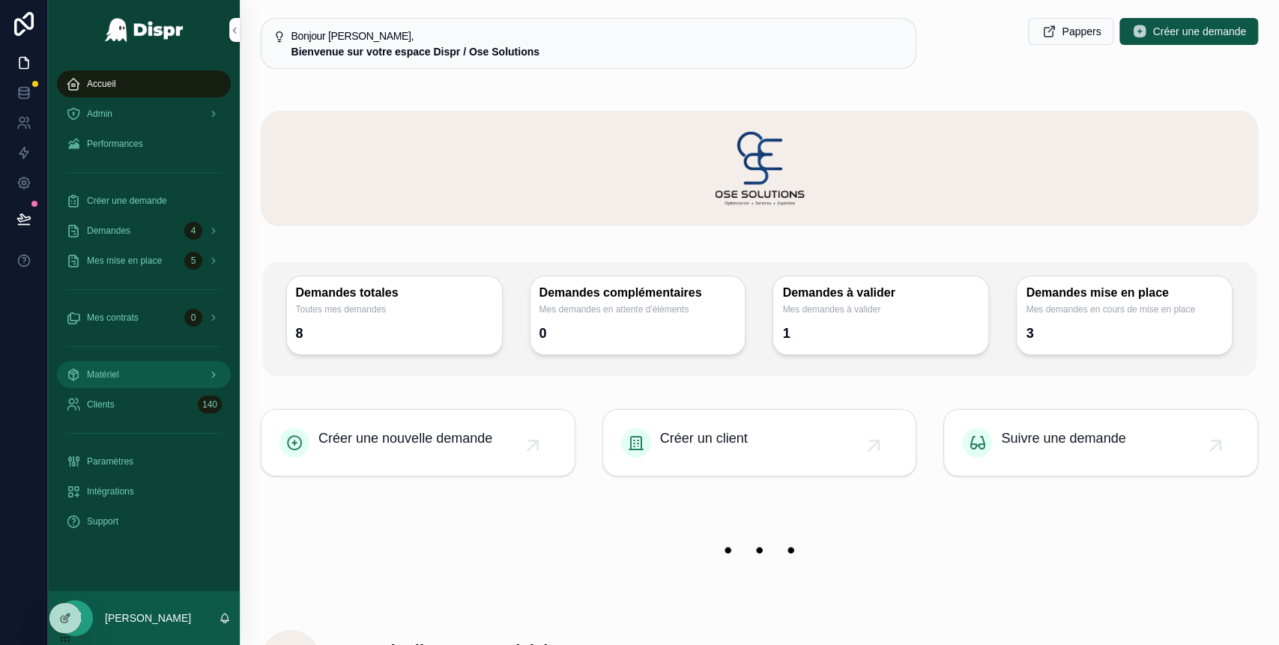
click at [137, 381] on div "Matériel" at bounding box center [144, 375] width 156 height 24
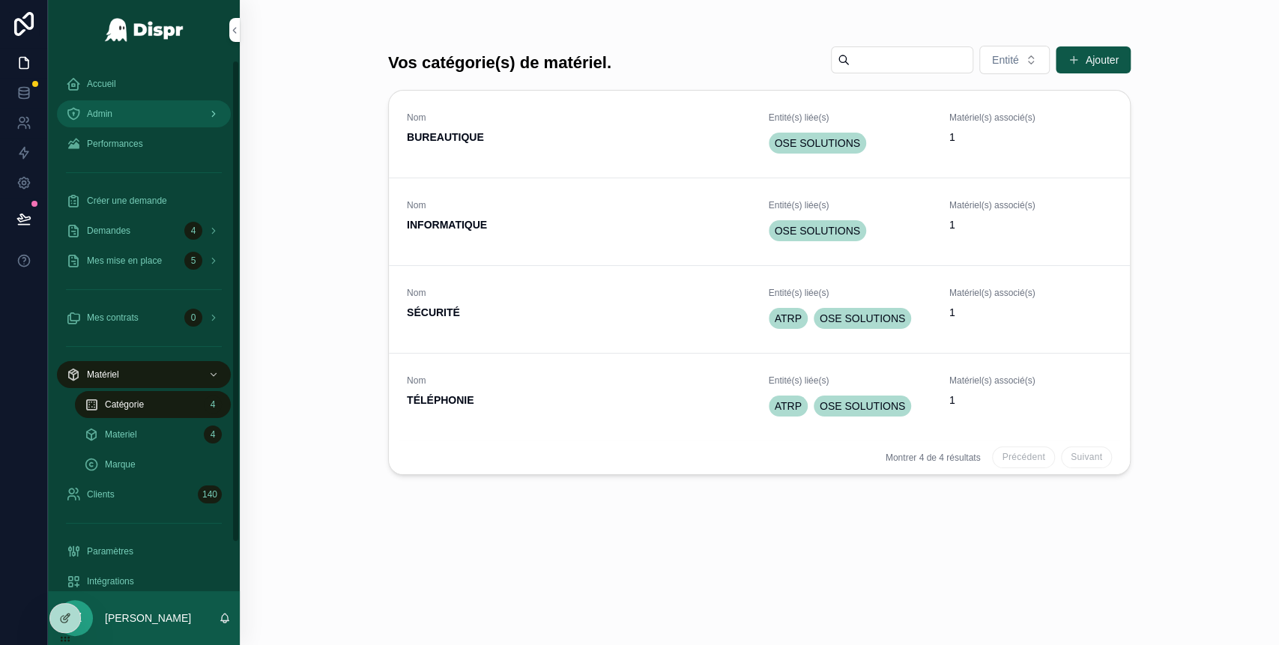
click at [184, 108] on div "Admin" at bounding box center [144, 114] width 156 height 24
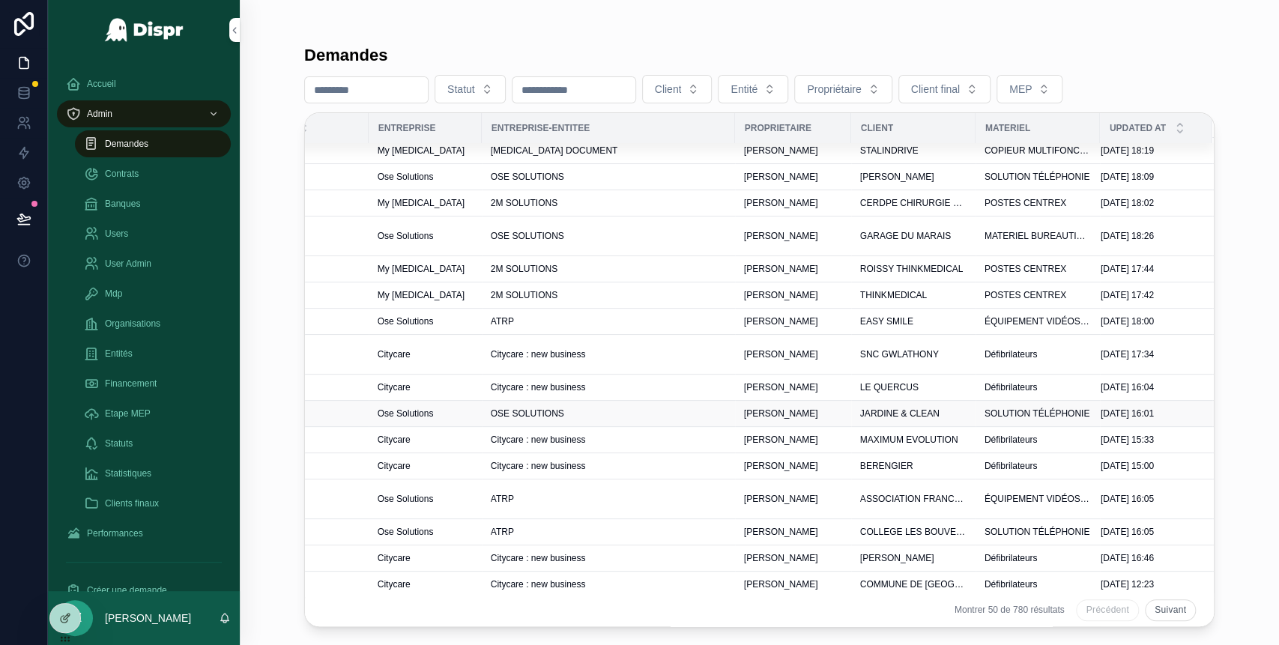
scroll to position [0, 480]
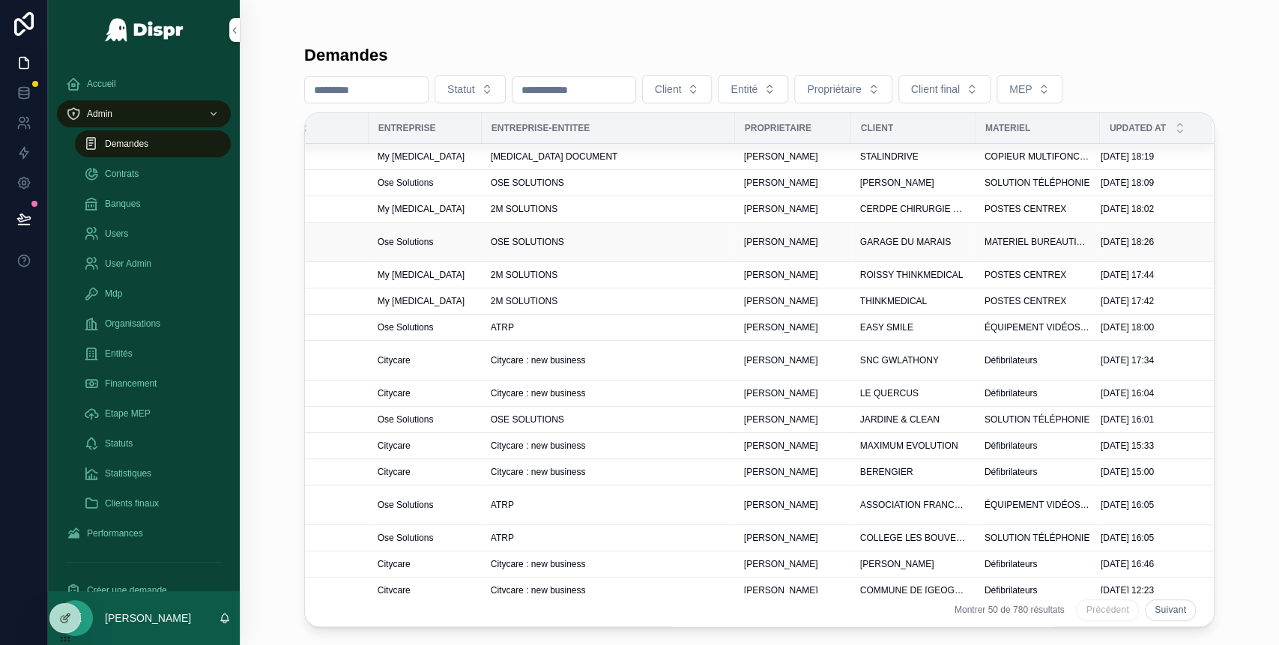
click at [808, 240] on div "[PERSON_NAME]" at bounding box center [793, 242] width 98 height 12
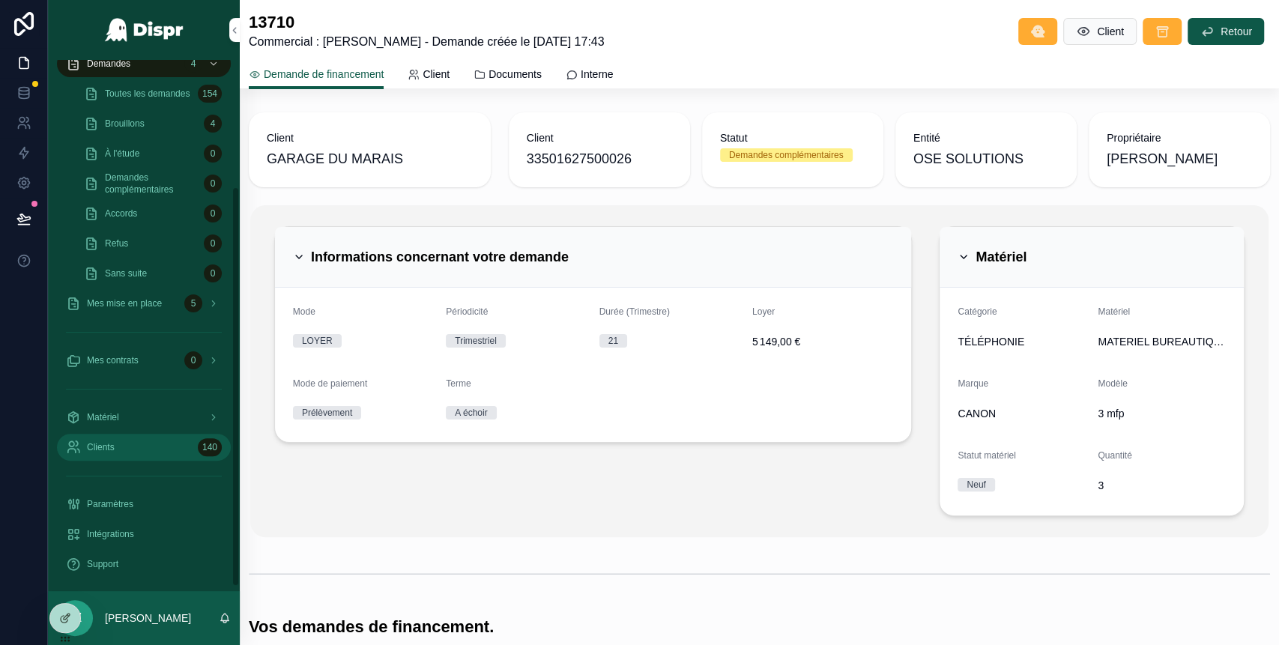
scroll to position [168, 0]
click at [154, 415] on div "Matériel" at bounding box center [144, 417] width 156 height 24
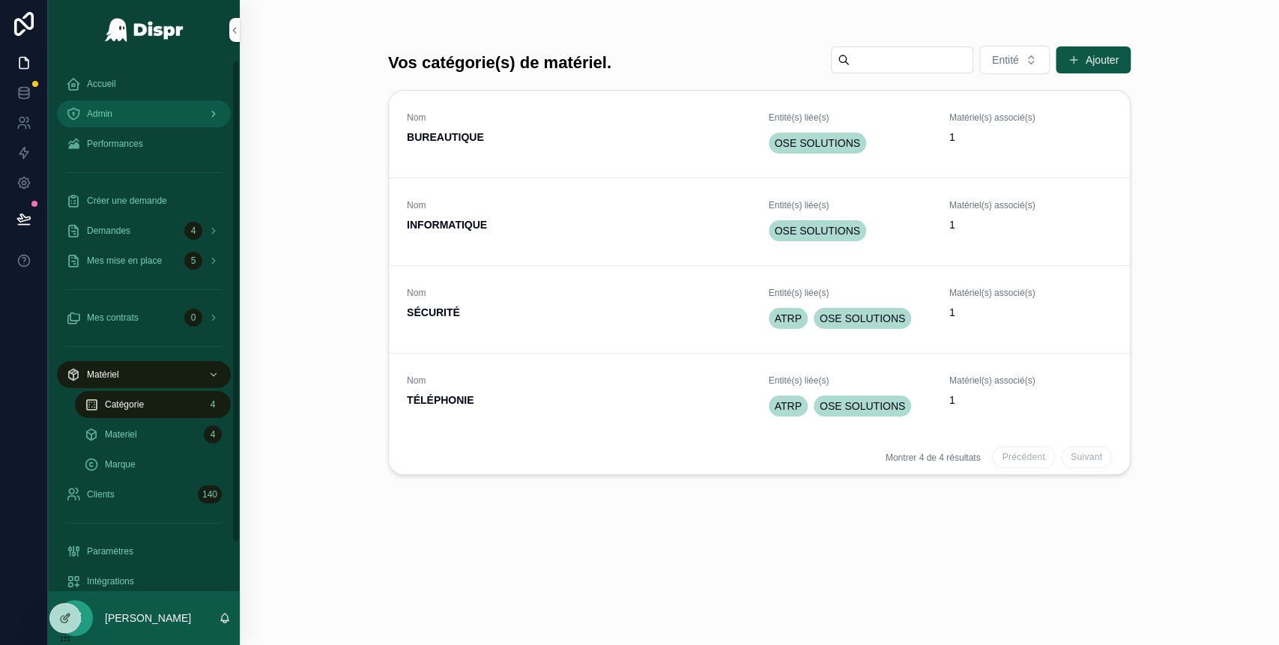
click at [142, 106] on div "Admin" at bounding box center [144, 114] width 156 height 24
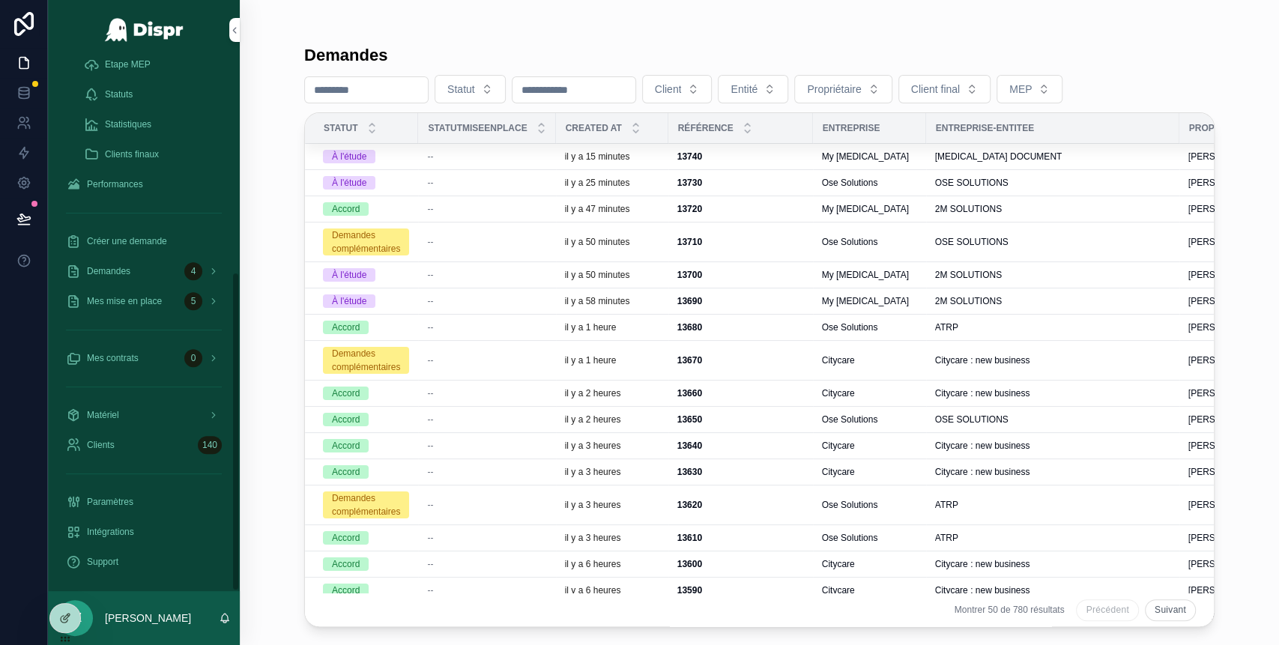
scroll to position [353, 0]
click at [142, 418] on div "Matériel" at bounding box center [144, 411] width 156 height 24
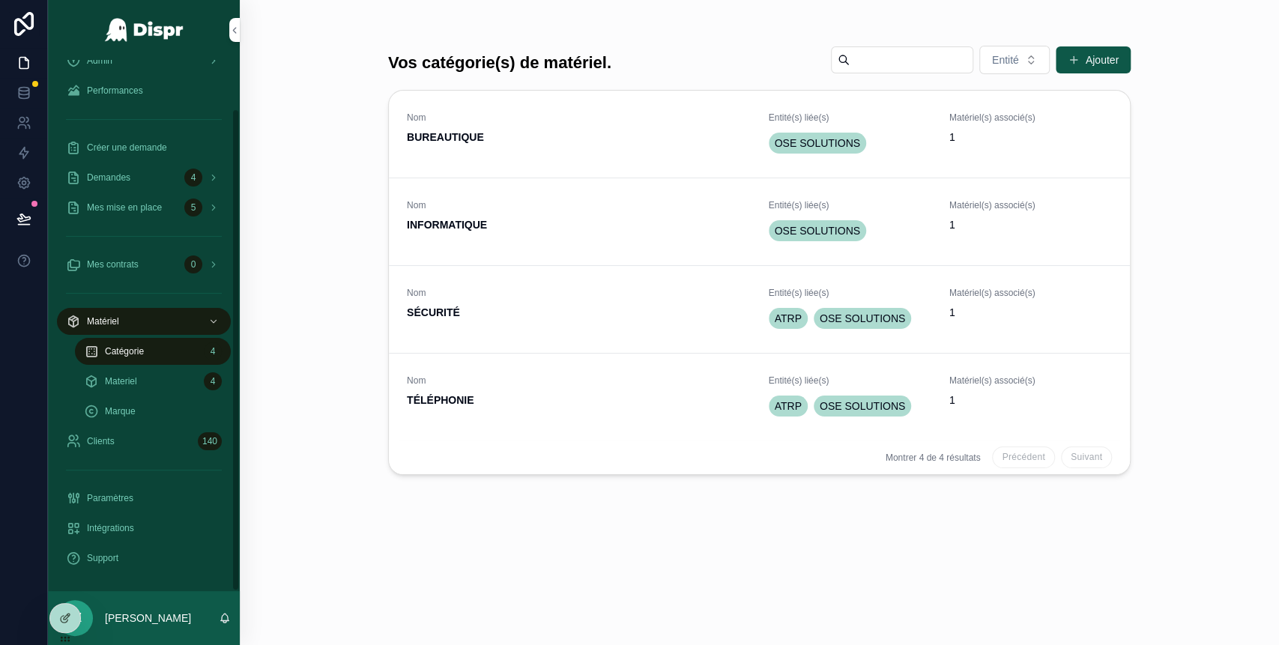
scroll to position [53, 0]
click at [623, 393] on span "TÉLÉPHONIE" at bounding box center [579, 400] width 344 height 15
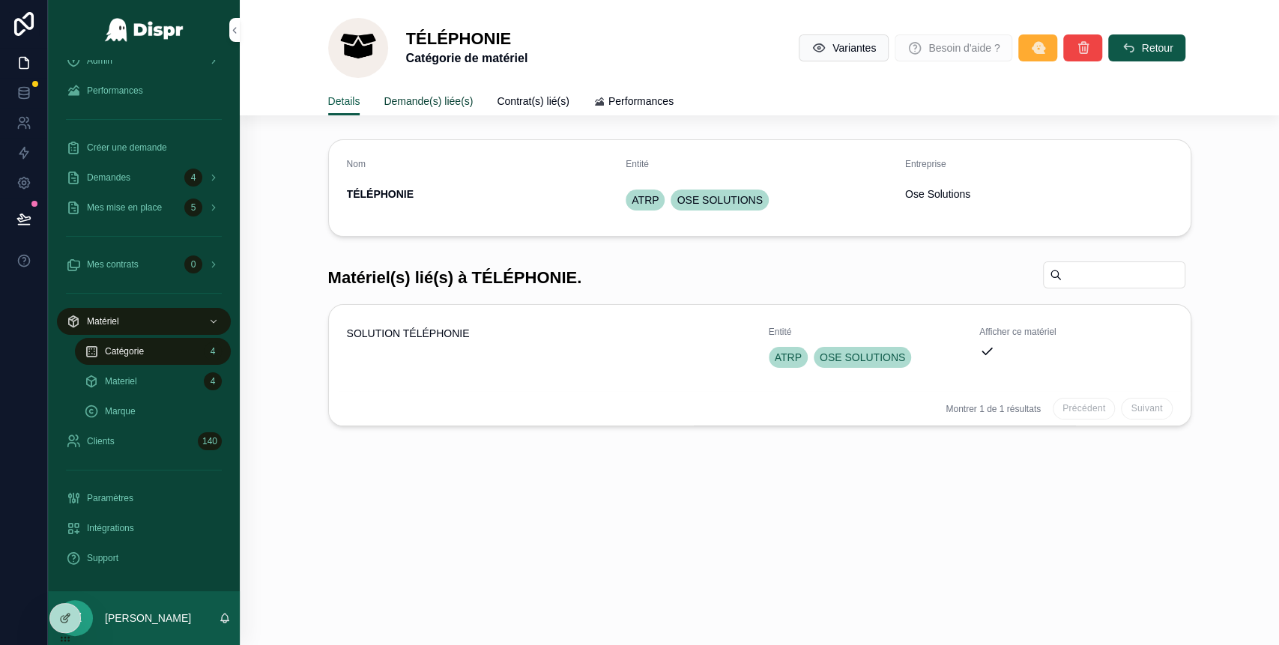
click at [450, 108] on link "Demande(s) liée(s)" at bounding box center [428, 103] width 89 height 30
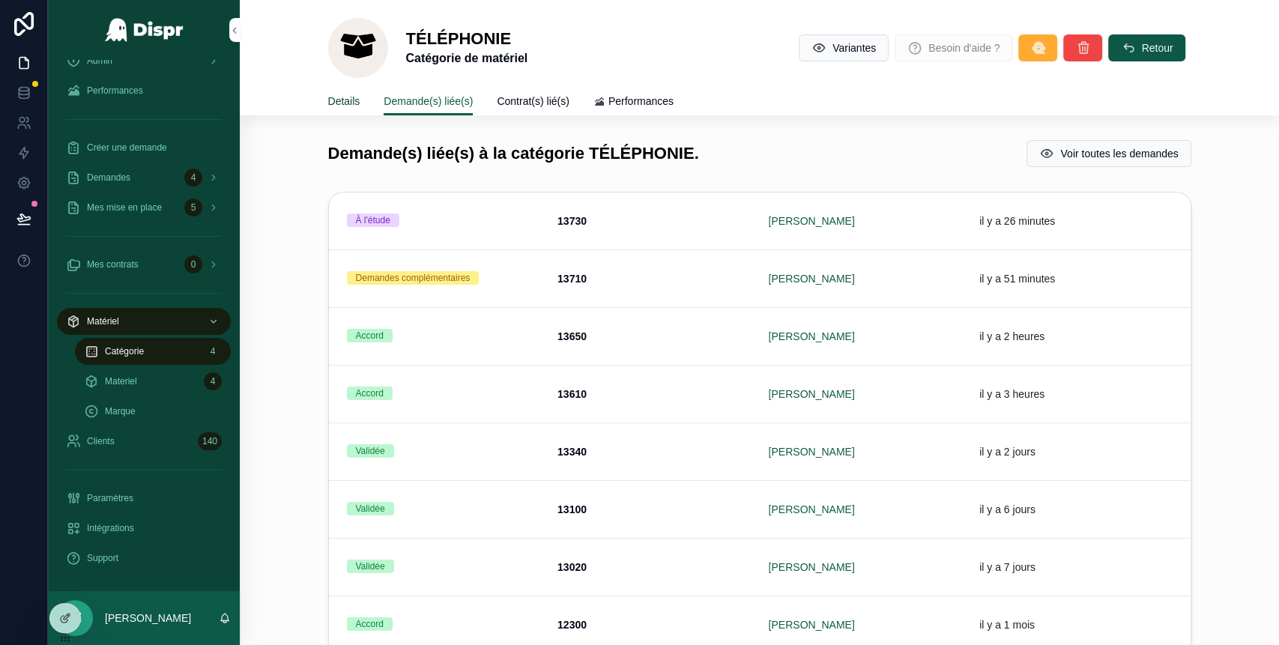
click at [343, 97] on span "Details" at bounding box center [344, 101] width 32 height 15
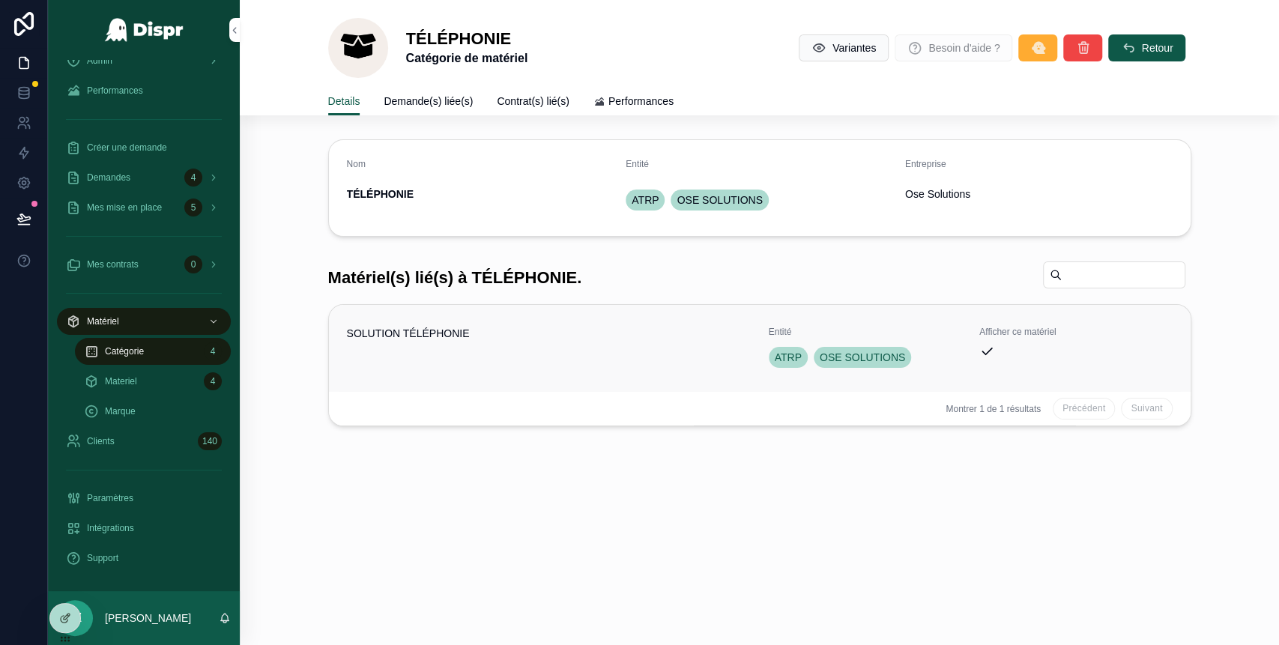
click at [578, 353] on div "SOLUTION TÉLÉPHONIE" at bounding box center [549, 348] width 404 height 45
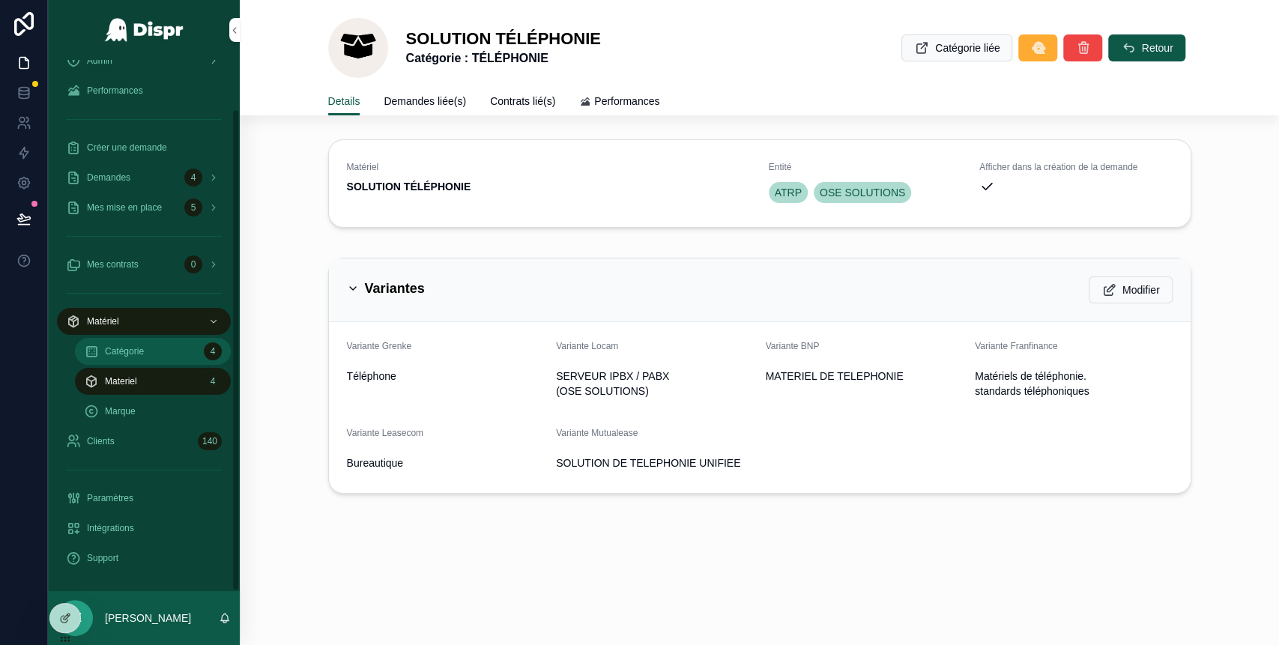
click at [136, 353] on span "Catégorie" at bounding box center [124, 351] width 39 height 12
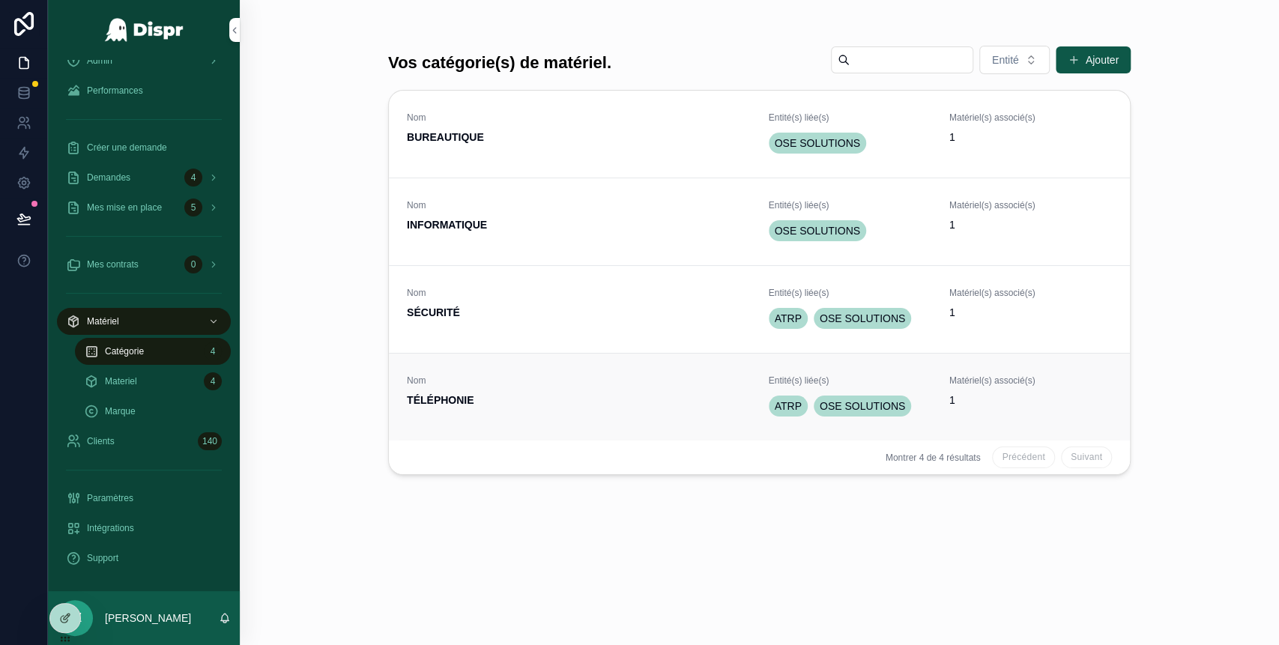
click at [535, 393] on span "TÉLÉPHONIE" at bounding box center [579, 400] width 344 height 15
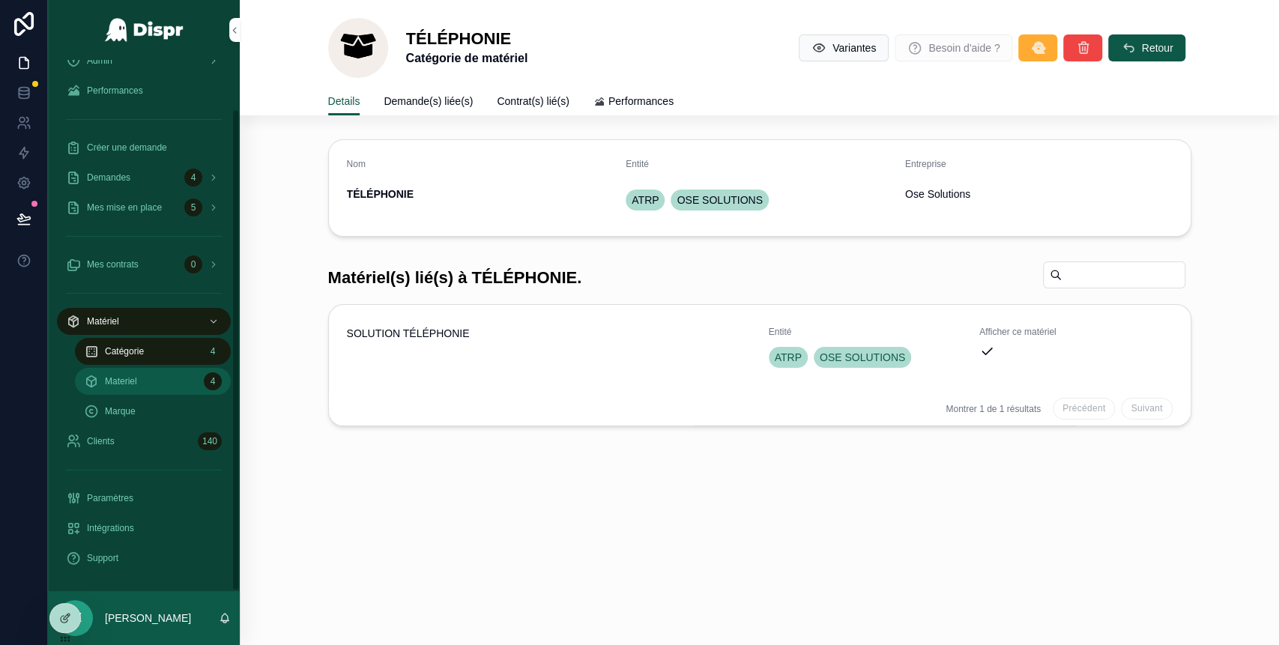
click at [173, 373] on div "Materiel 4" at bounding box center [153, 381] width 138 height 24
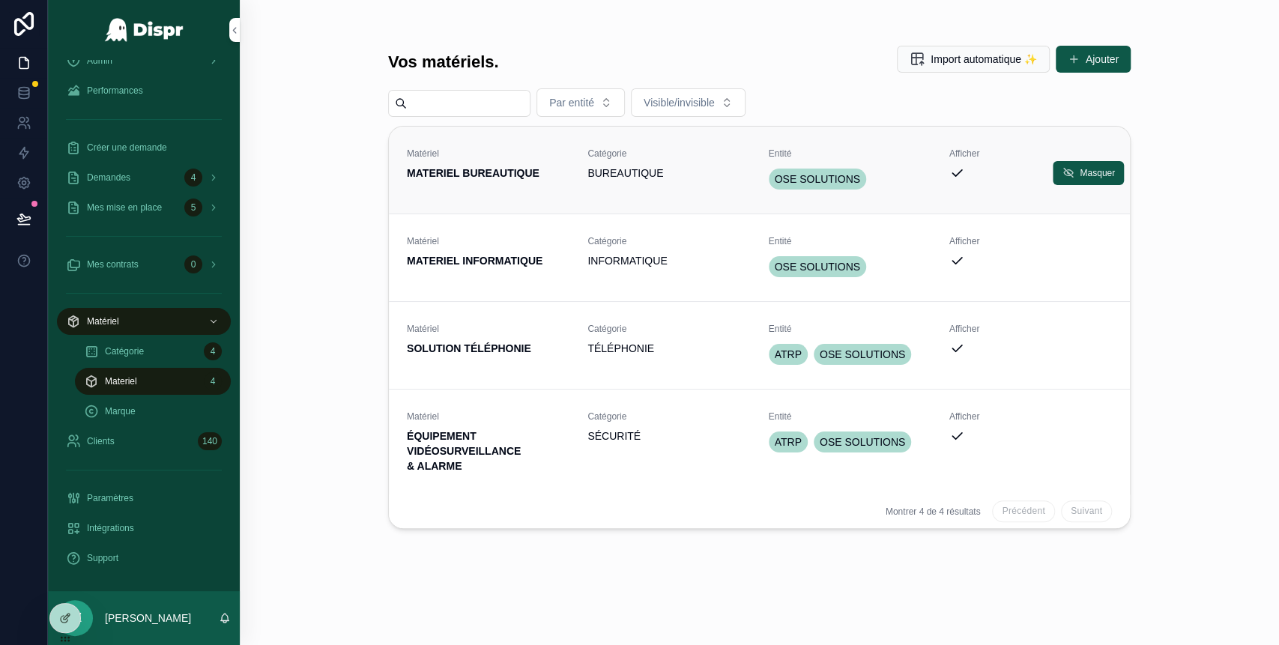
click at [540, 175] on strong "MATERIEL BUREAUTIQUE" at bounding box center [473, 173] width 133 height 12
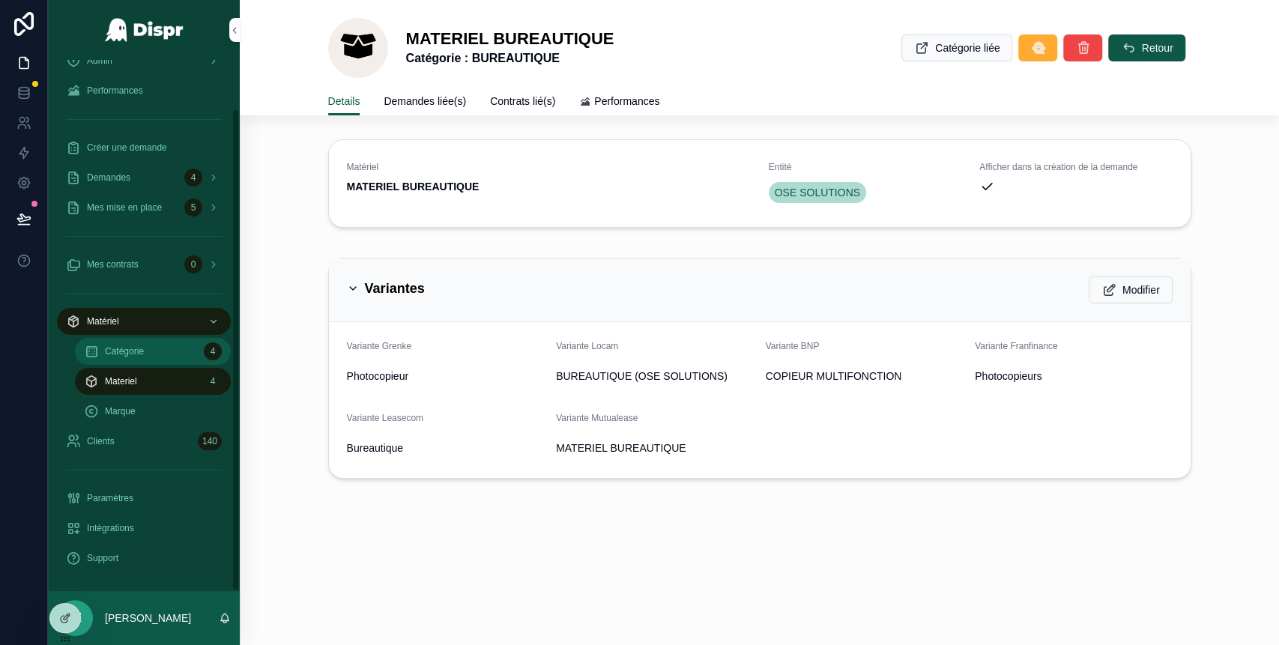
click at [127, 359] on div "Catégorie 4" at bounding box center [153, 351] width 138 height 24
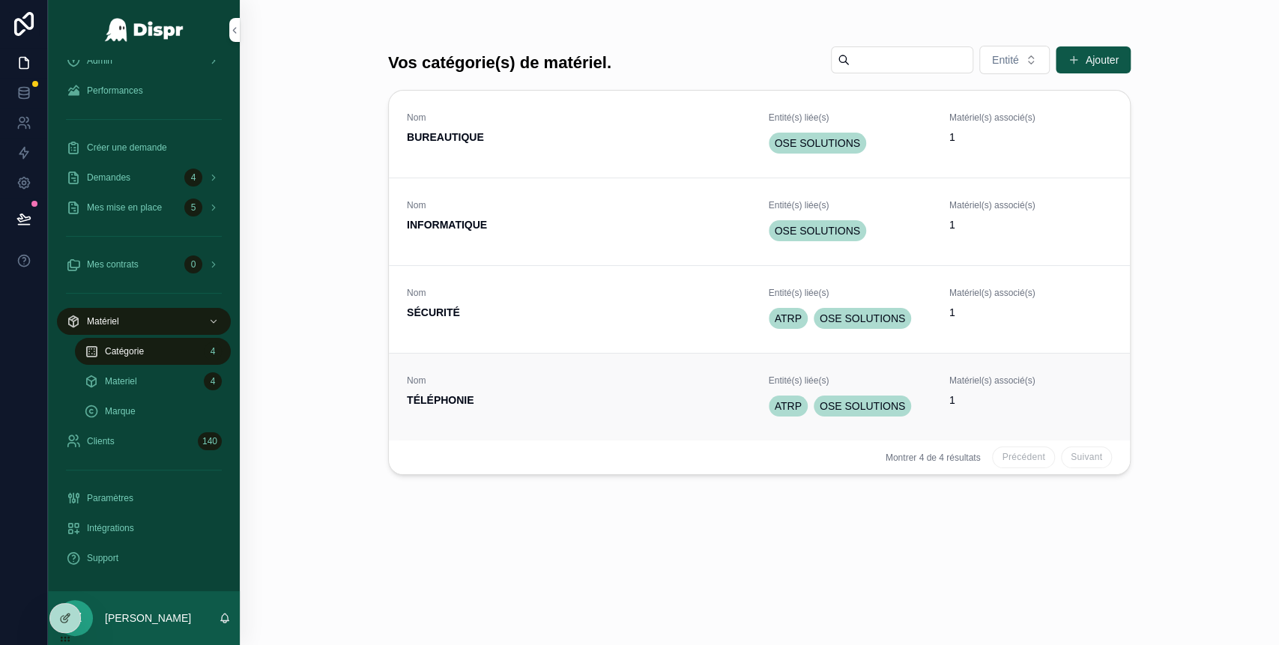
click at [497, 403] on span "TÉLÉPHONIE" at bounding box center [579, 400] width 344 height 15
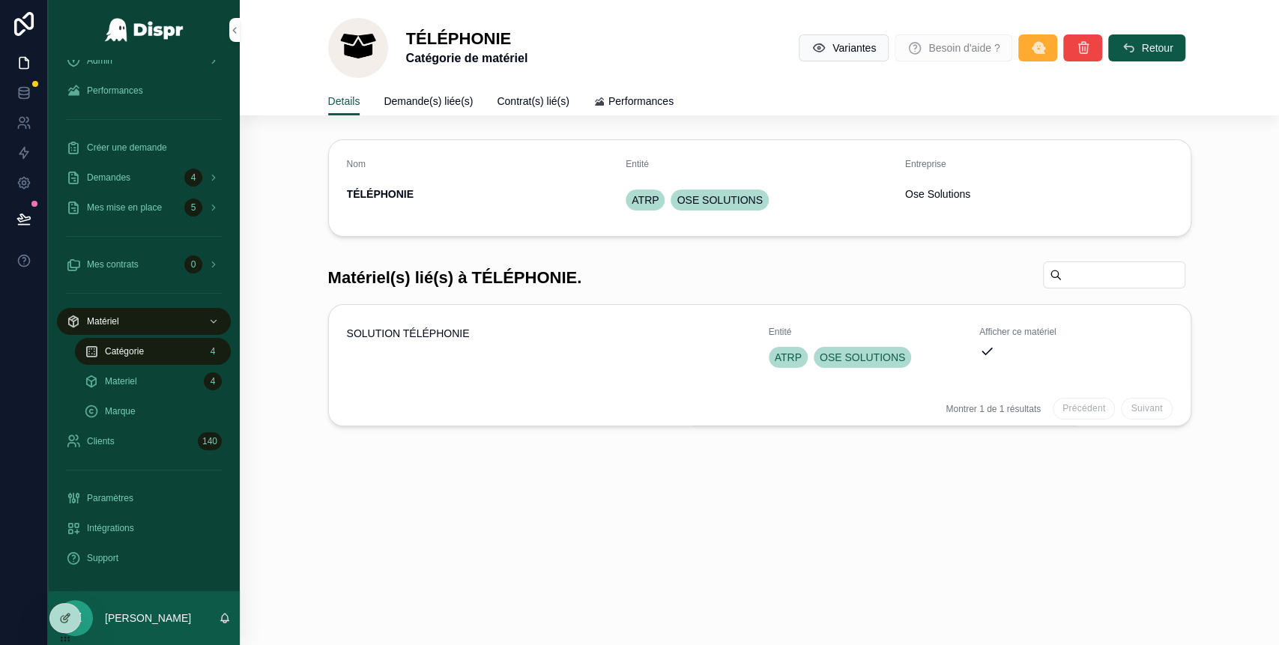
click at [543, 348] on div "SOLUTION TÉLÉPHONIE" at bounding box center [549, 348] width 404 height 45
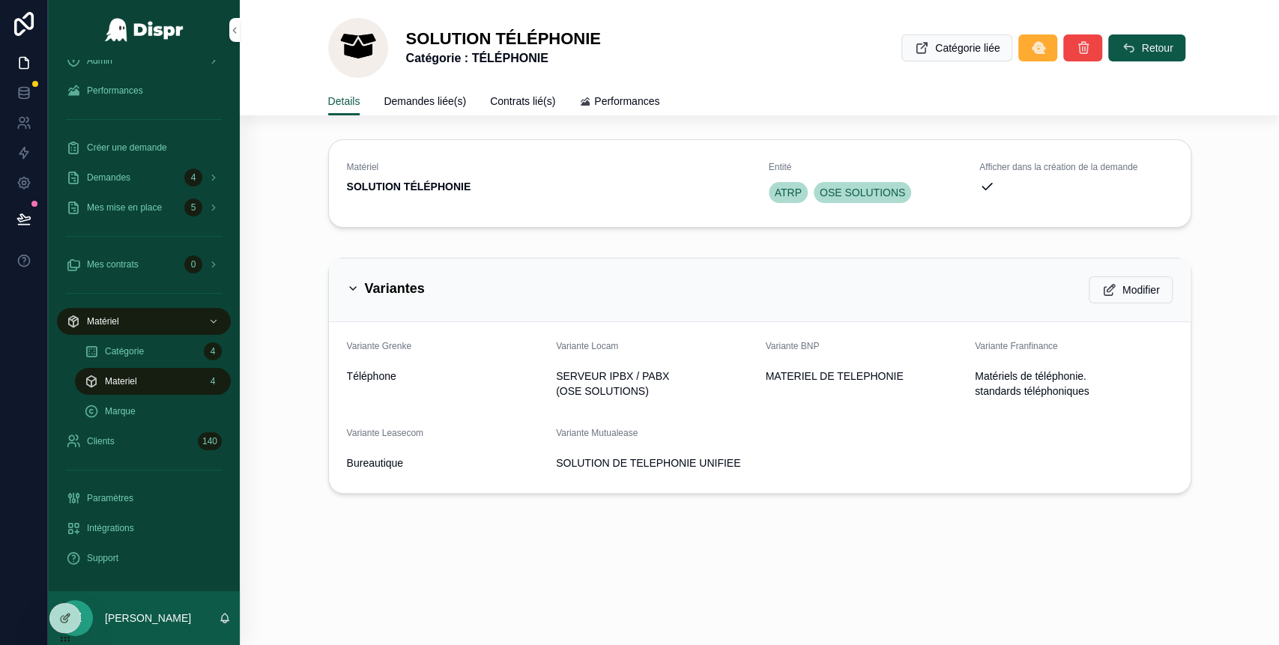
click at [194, 380] on div "Materiel 4" at bounding box center [153, 381] width 138 height 24
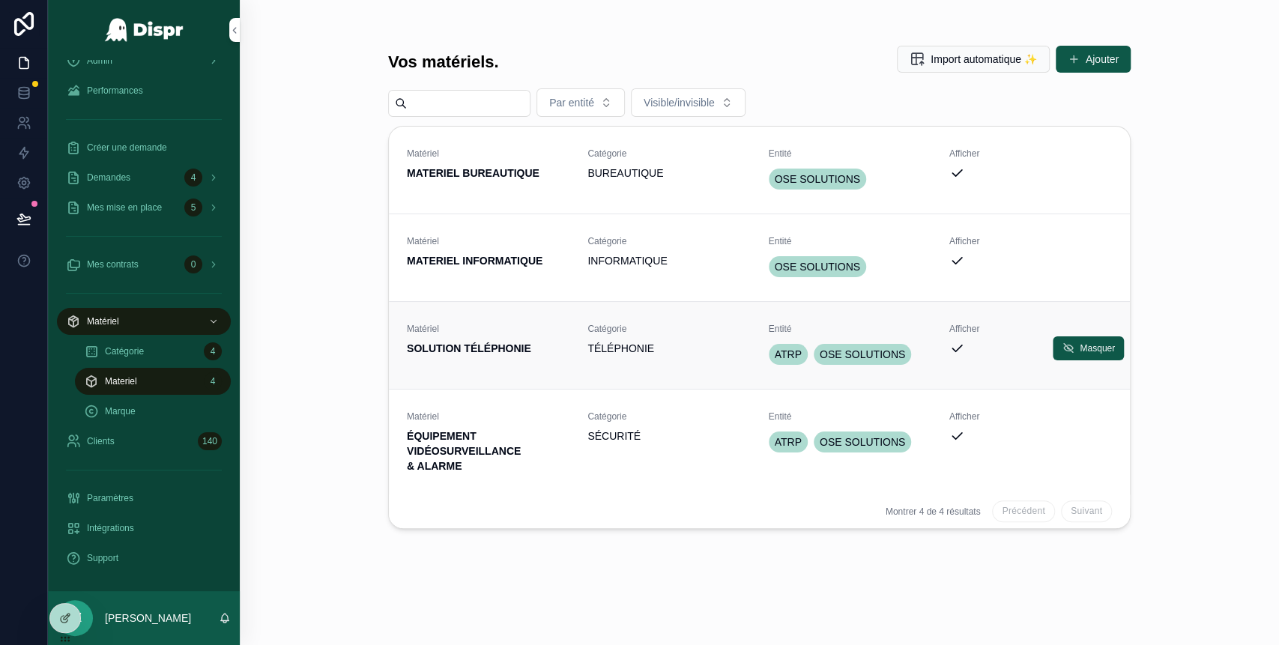
click at [575, 354] on div "Matériel SOLUTION TÉLÉPHONIE Catégorie TÉLÉPHONIE Entité ATRP OSE SOLUTIONS Aff…" at bounding box center [759, 345] width 705 height 45
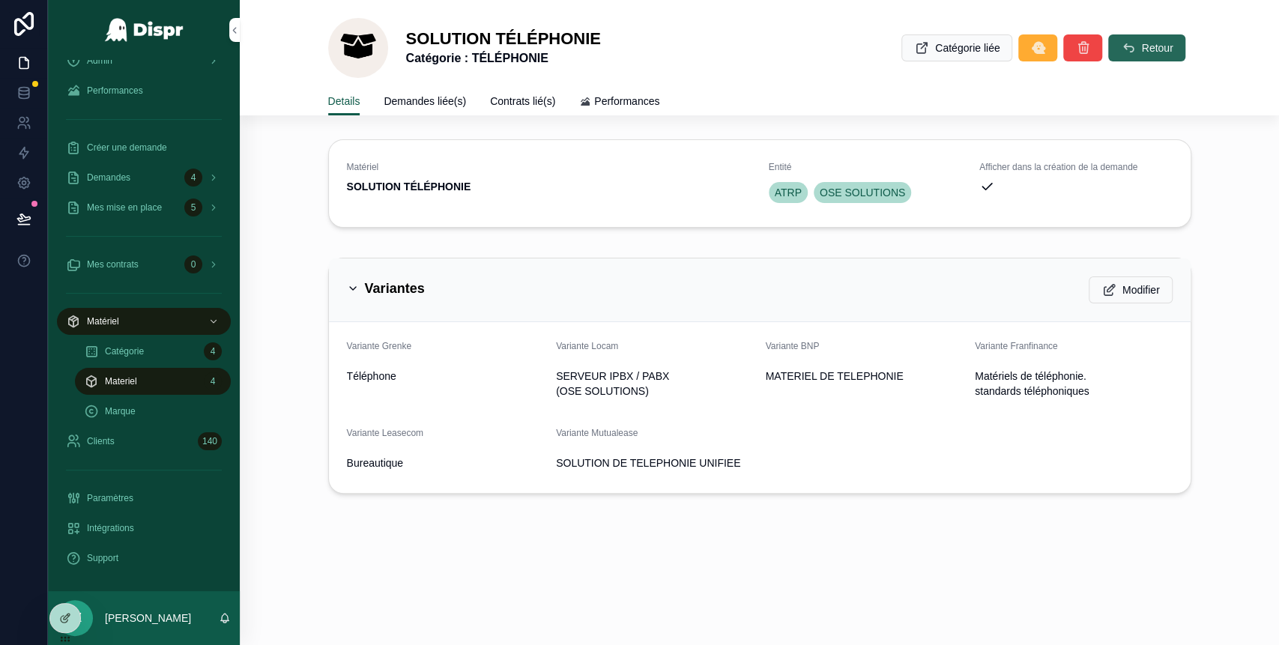
click at [1135, 55] on button "Retour" at bounding box center [1146, 47] width 76 height 27
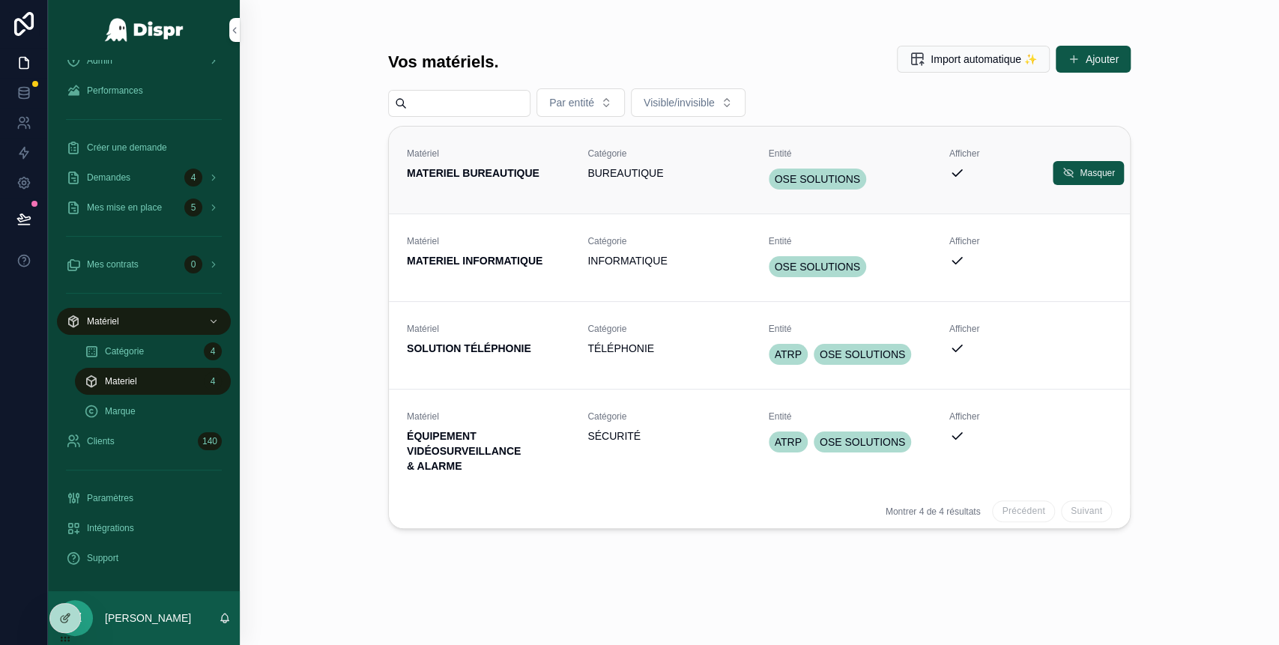
click at [516, 196] on link "Matériel MATERIEL BUREAUTIQUE Catégorie BUREAUTIQUE Entité OSE SOLUTIONS Affich…" at bounding box center [759, 170] width 741 height 87
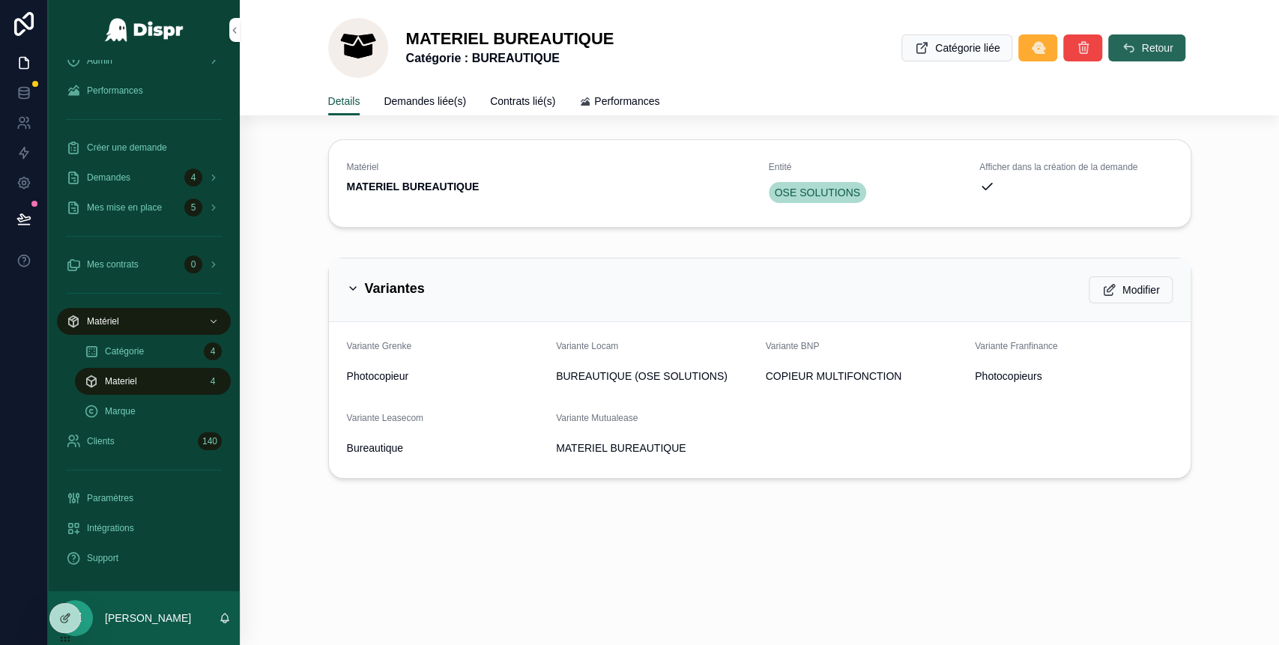
click at [1122, 46] on icon "scrollable content" at bounding box center [1127, 47] width 15 height 15
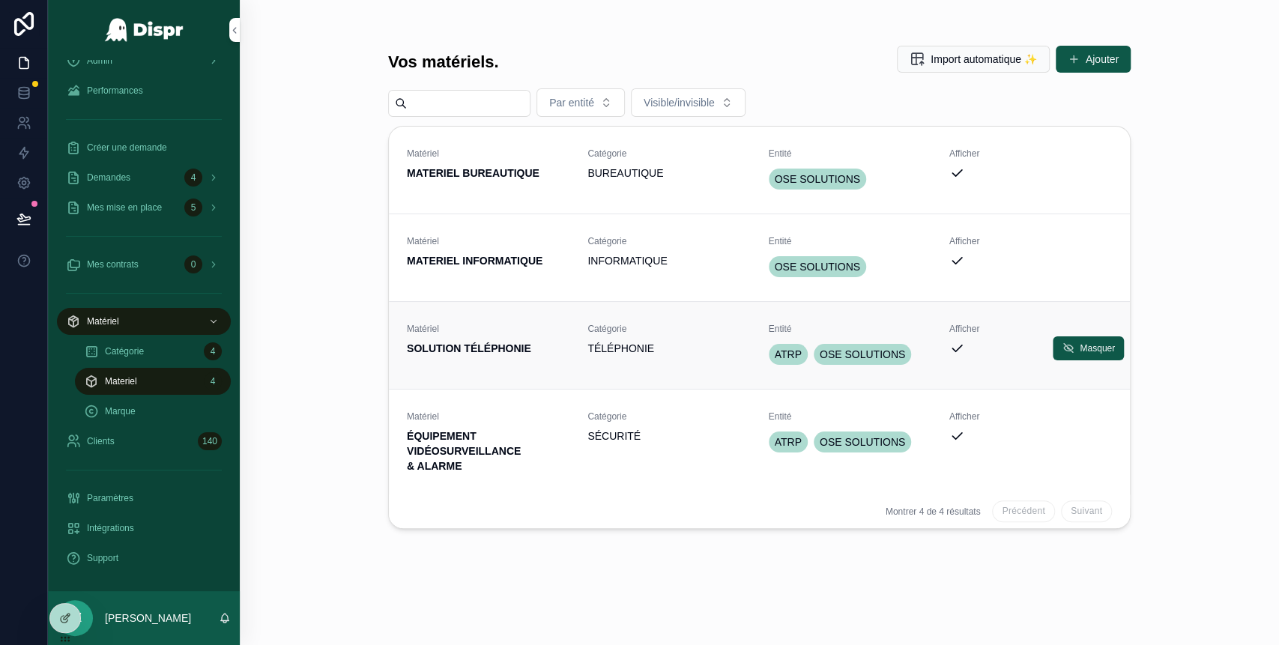
click at [508, 363] on div "Matériel SOLUTION TÉLÉPHONIE" at bounding box center [488, 345] width 163 height 45
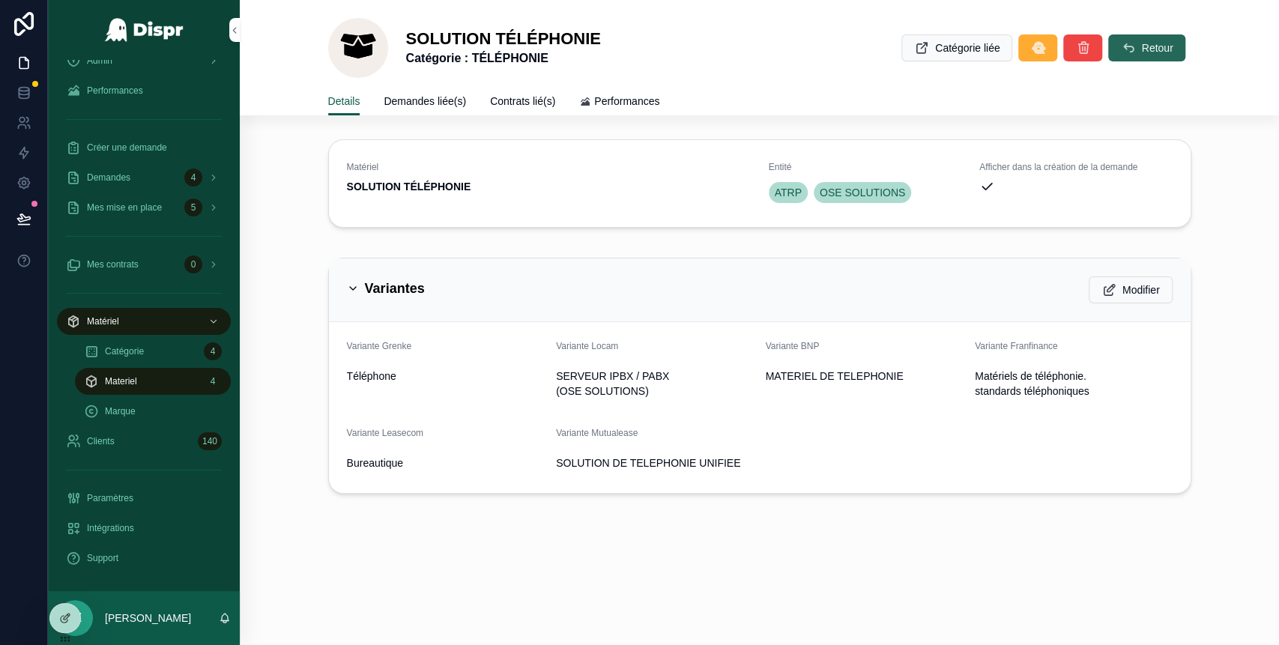
click at [1136, 43] on button "Retour" at bounding box center [1146, 47] width 76 height 27
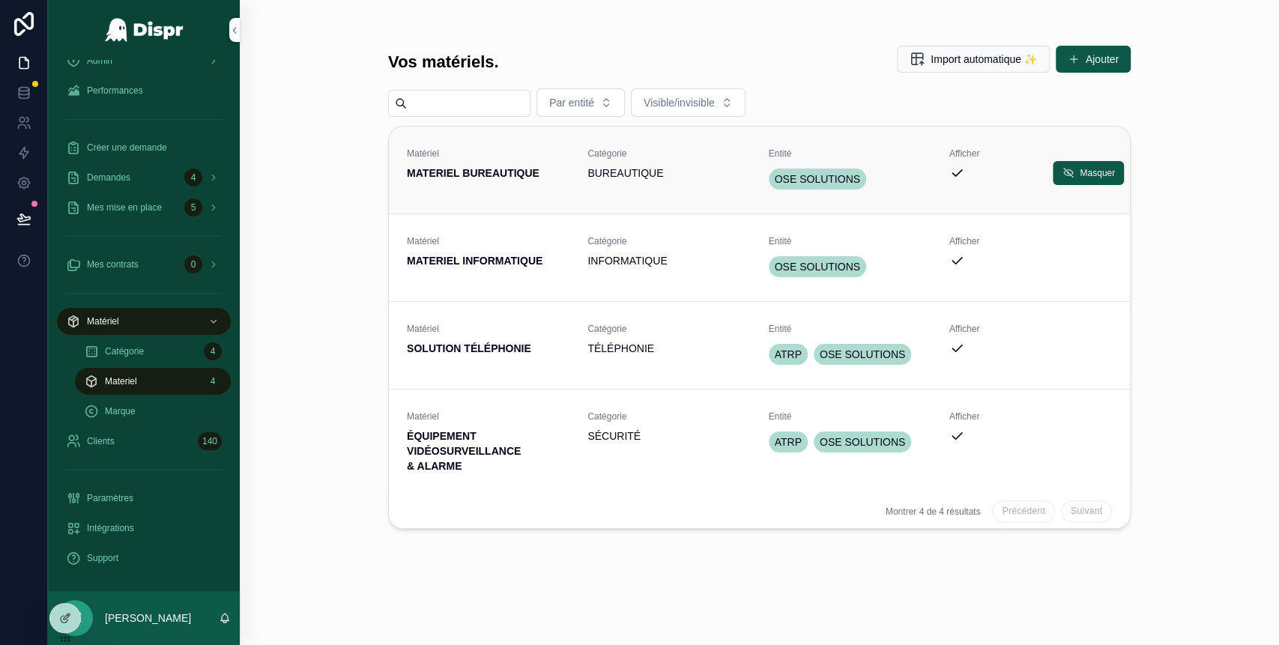
click at [540, 172] on strong "MATERIEL BUREAUTIQUE" at bounding box center [473, 173] width 133 height 12
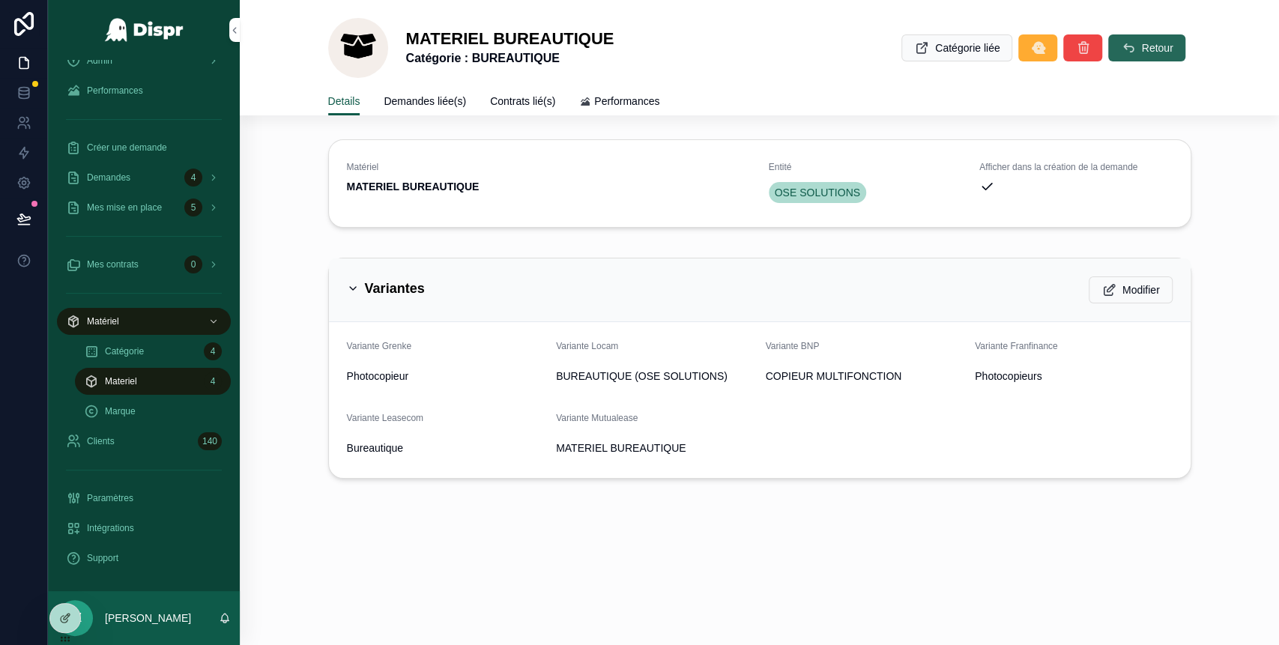
click at [1141, 48] on span "Retour" at bounding box center [1156, 47] width 31 height 15
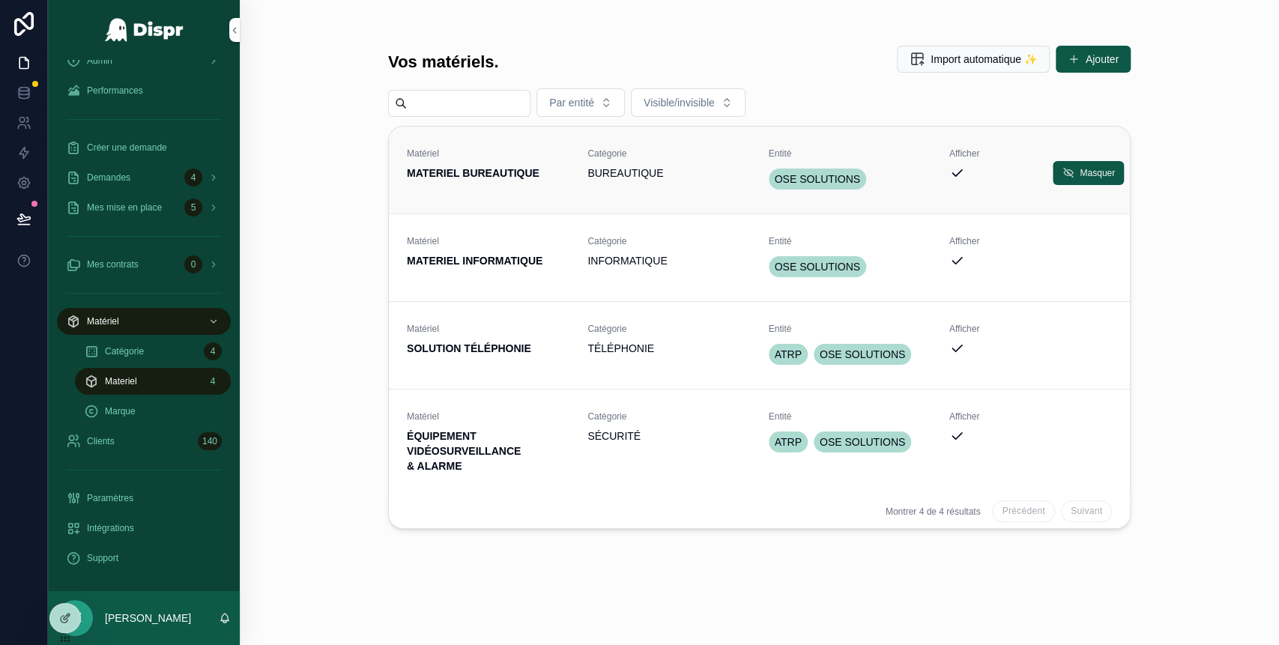
click at [540, 173] on strong "MATERIEL BUREAUTIQUE" at bounding box center [473, 173] width 133 height 12
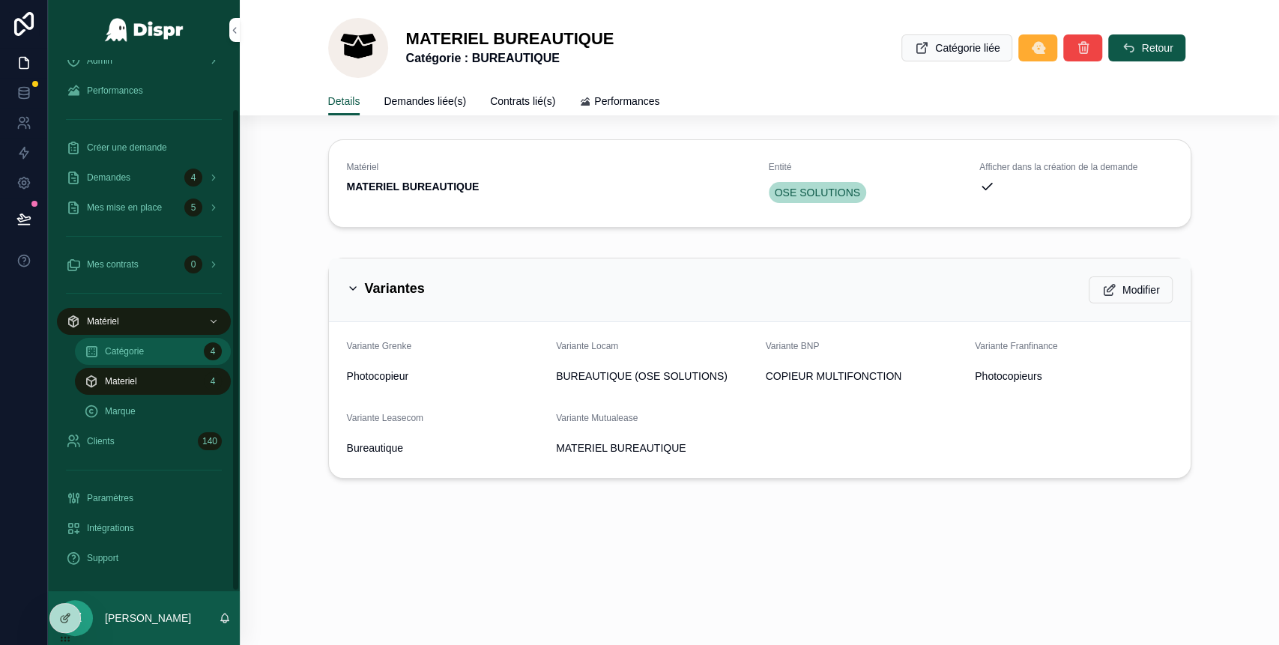
click at [166, 348] on div "Catégorie 4" at bounding box center [153, 351] width 138 height 24
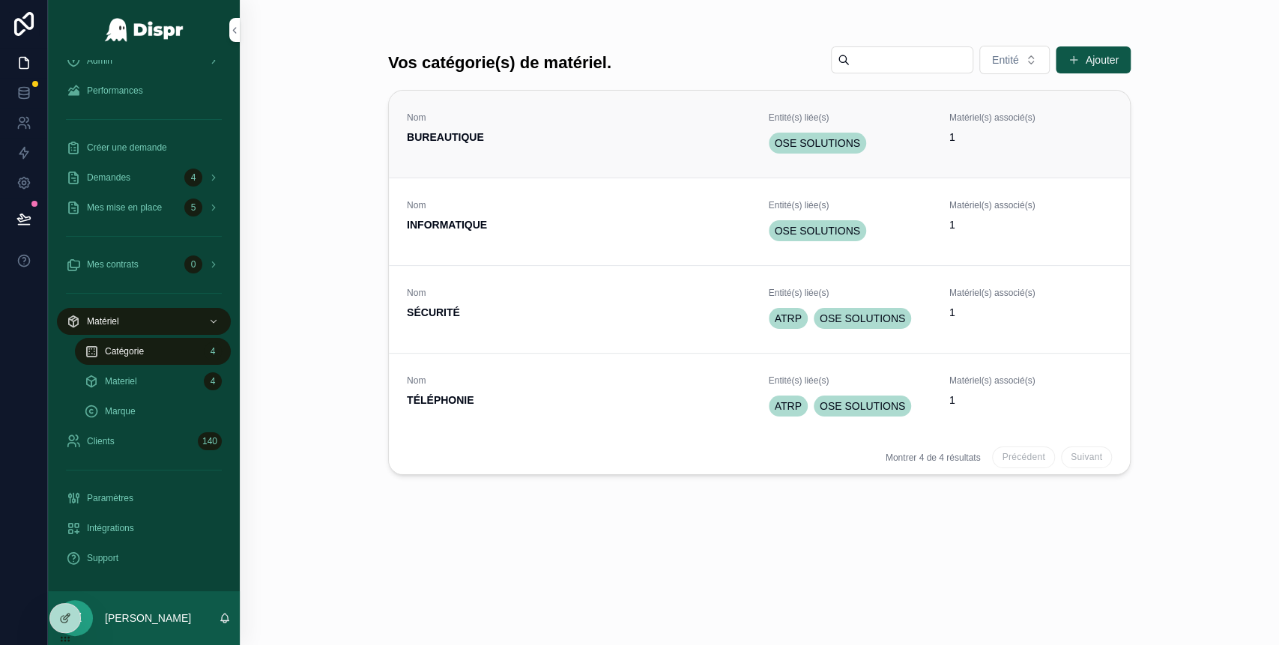
click at [581, 138] on span "BUREAUTIQUE" at bounding box center [579, 137] width 344 height 15
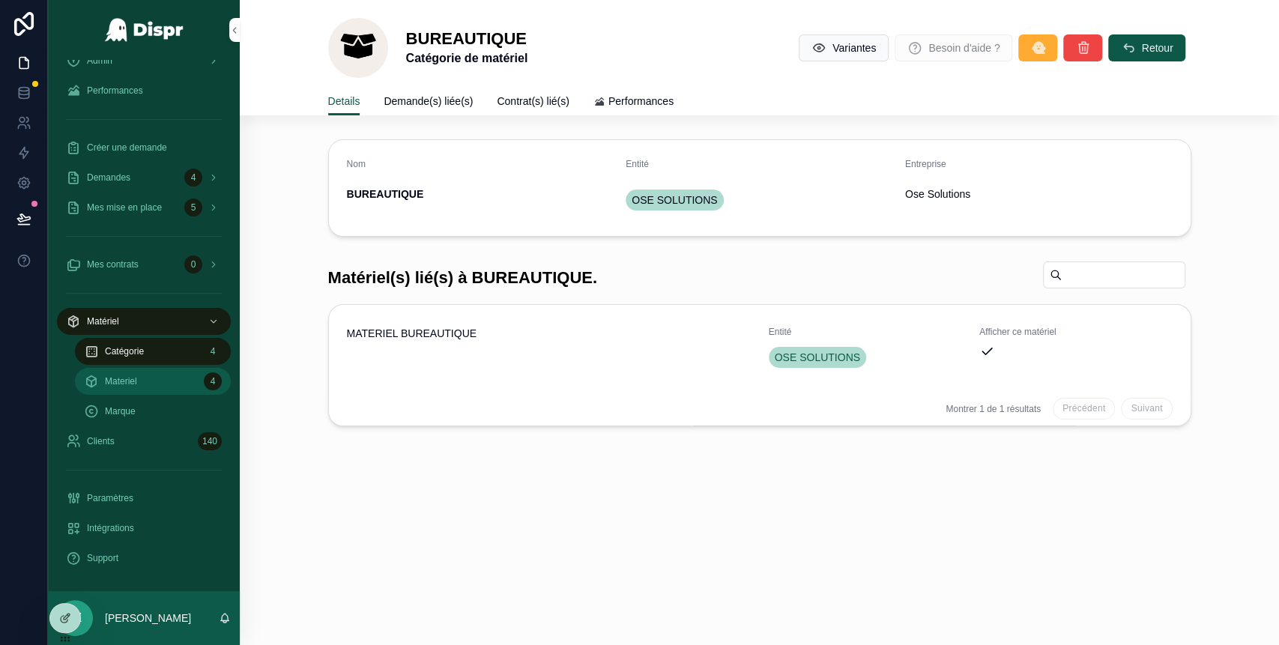
click at [187, 369] on div "Materiel 4" at bounding box center [153, 381] width 138 height 24
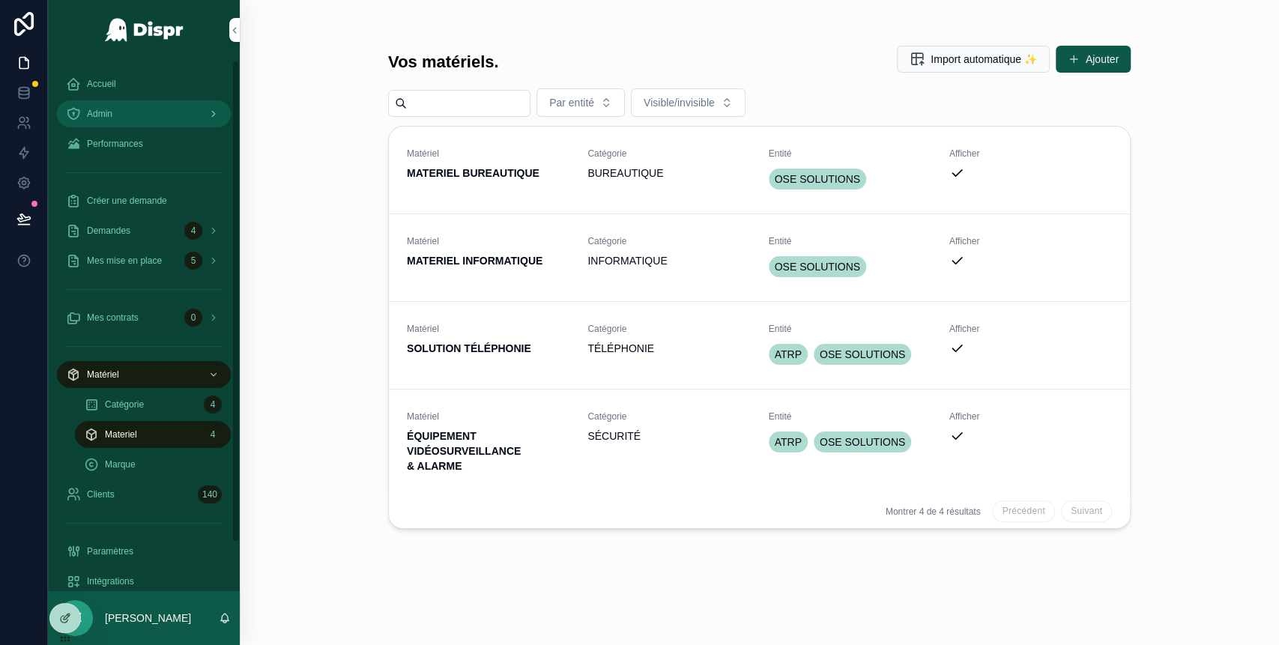
click at [138, 122] on div "Admin" at bounding box center [144, 114] width 156 height 24
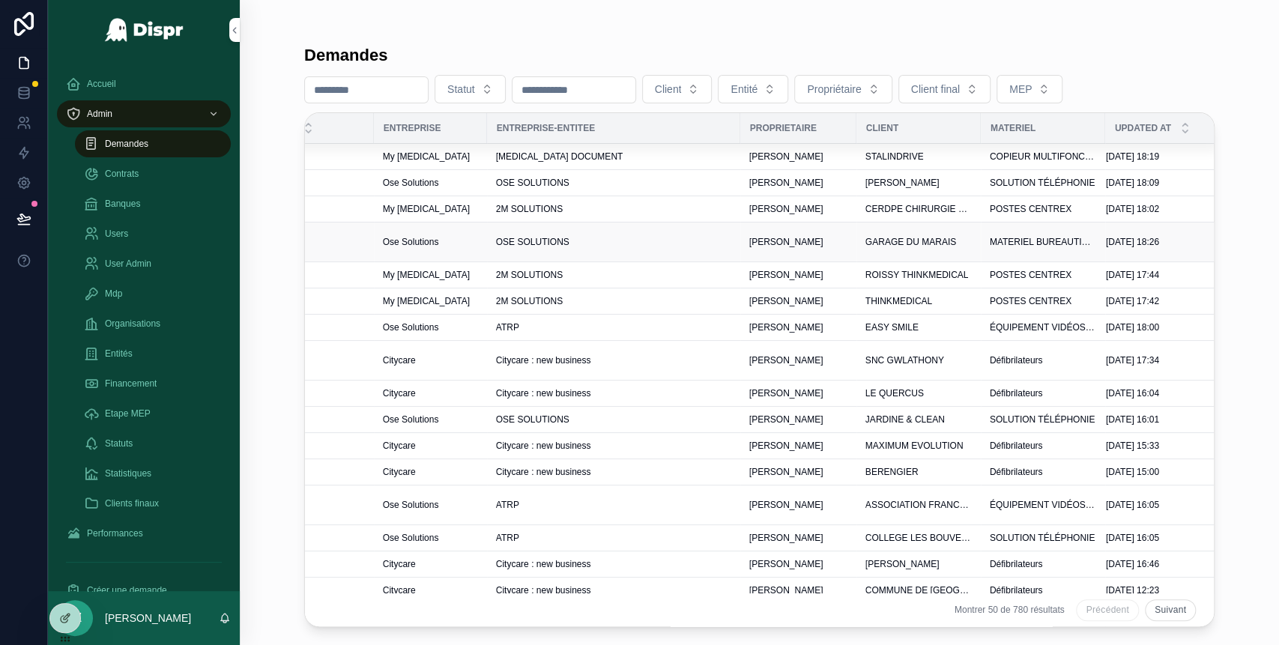
scroll to position [0, 444]
click at [843, 240] on div "[PERSON_NAME]" at bounding box center [794, 242] width 98 height 12
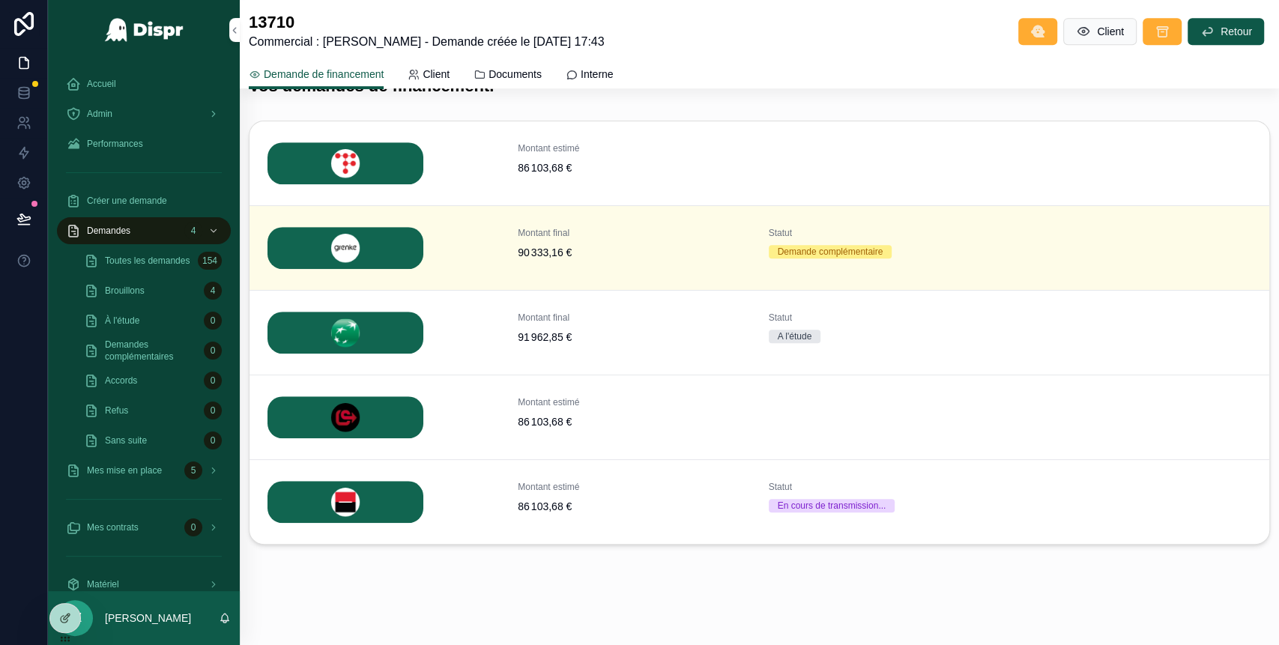
scroll to position [552, 0]
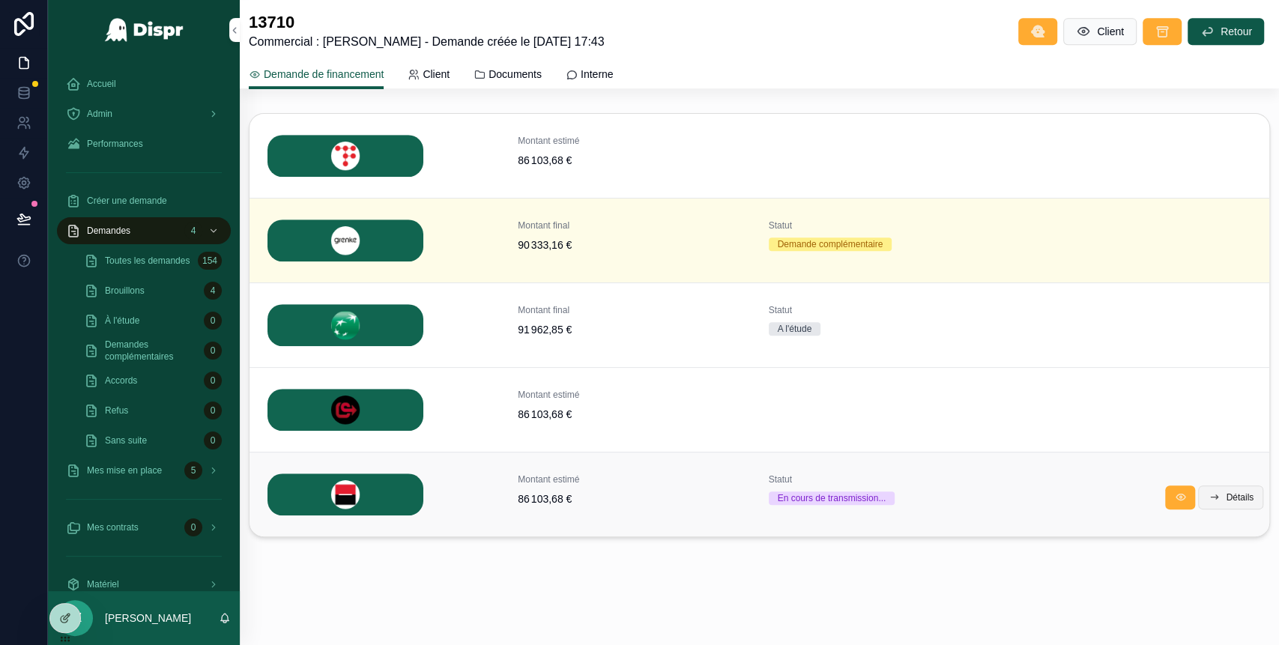
click at [1204, 496] on button "Détails" at bounding box center [1230, 498] width 65 height 24
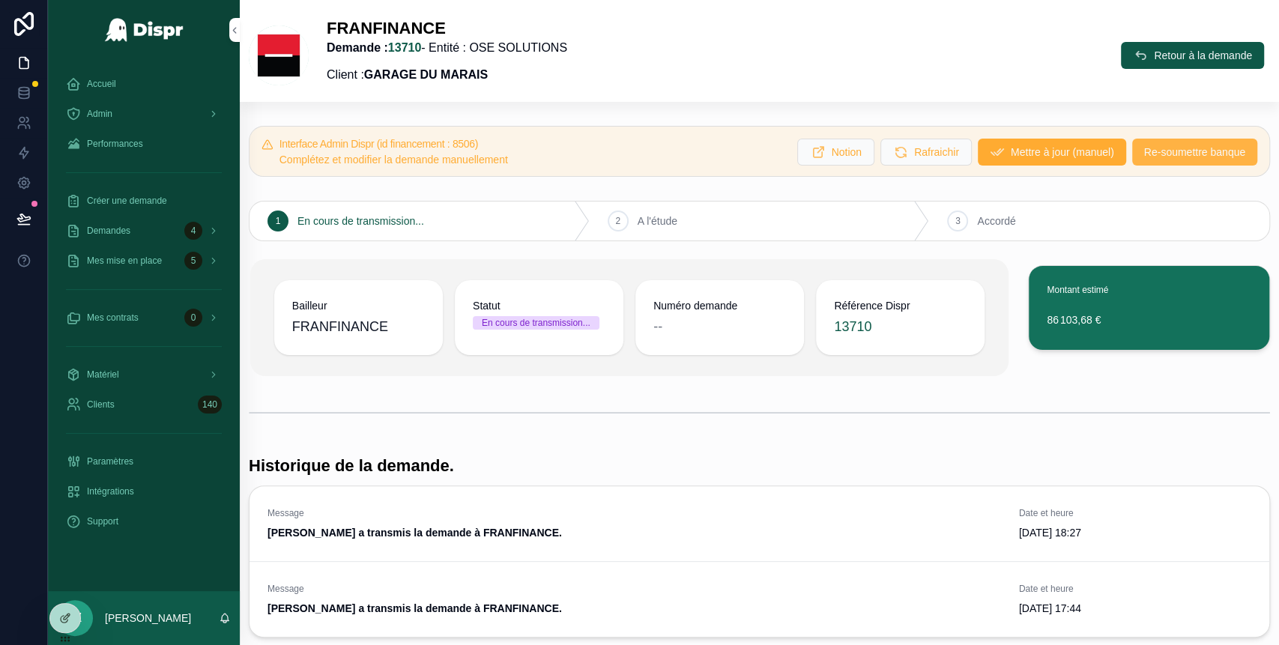
click at [1158, 156] on span "Re-soumettre banque" at bounding box center [1194, 152] width 101 height 15
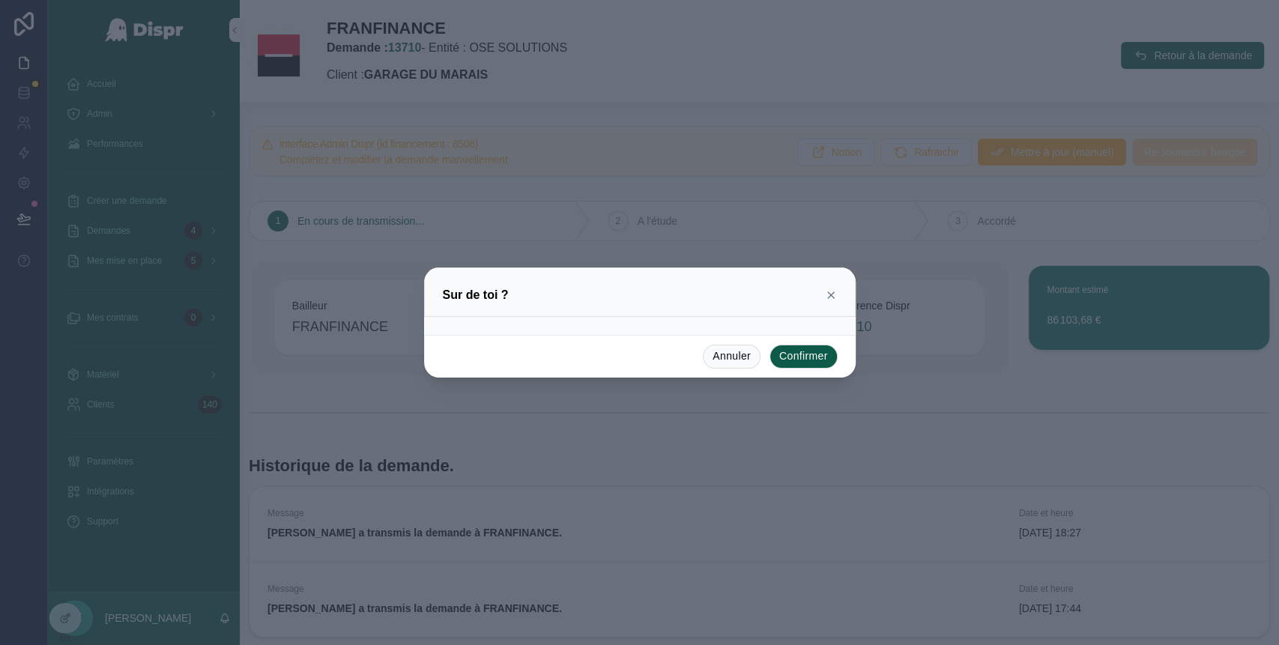
click at [794, 360] on button "Confirmer" at bounding box center [804, 357] width 68 height 24
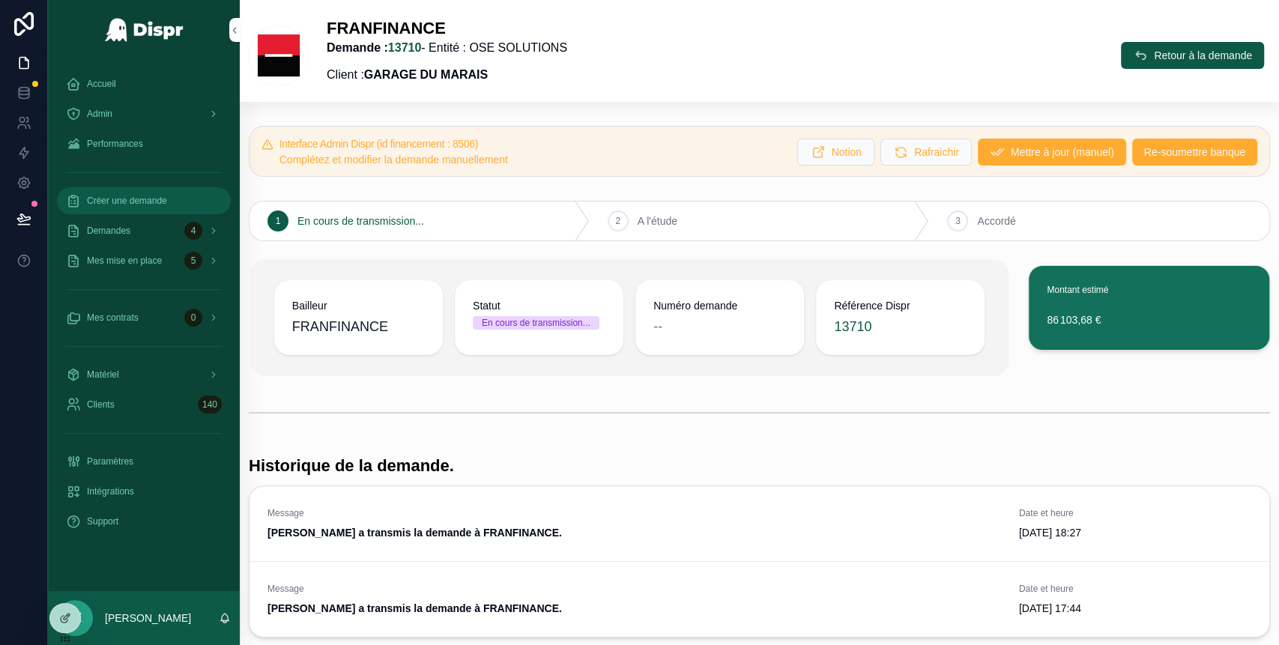
click at [155, 196] on span "Créer une demande" at bounding box center [127, 201] width 80 height 12
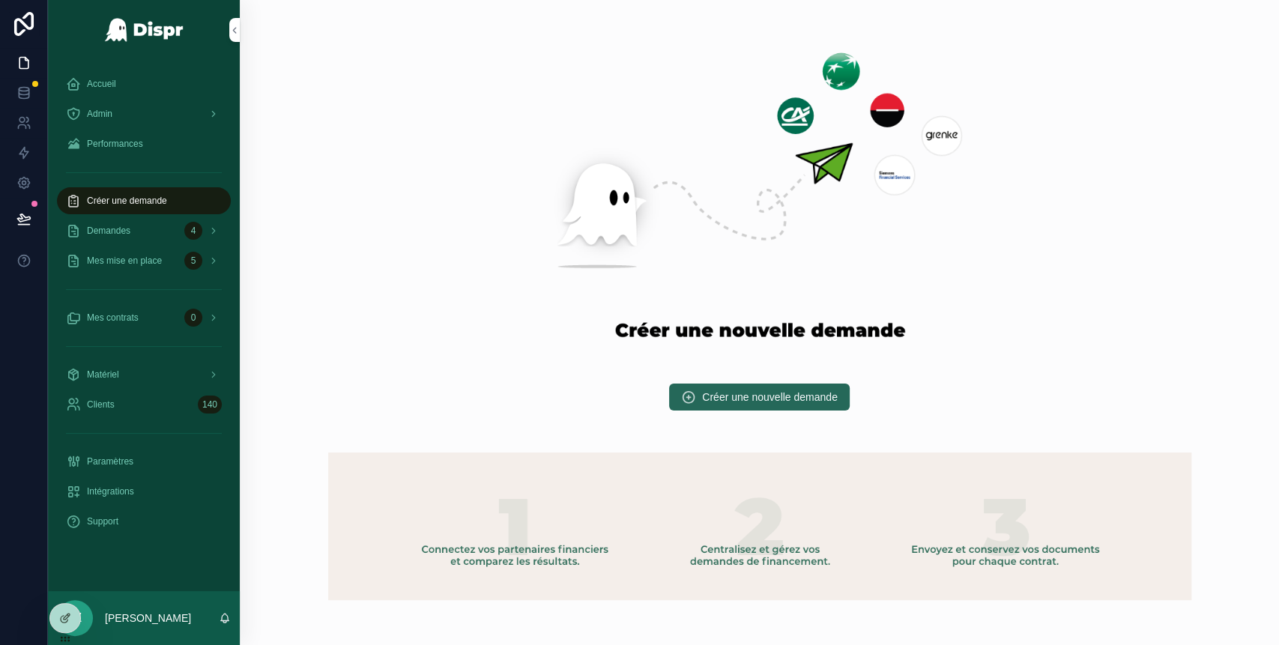
click at [801, 389] on button "Créer une nouvelle demande" at bounding box center [759, 397] width 181 height 27
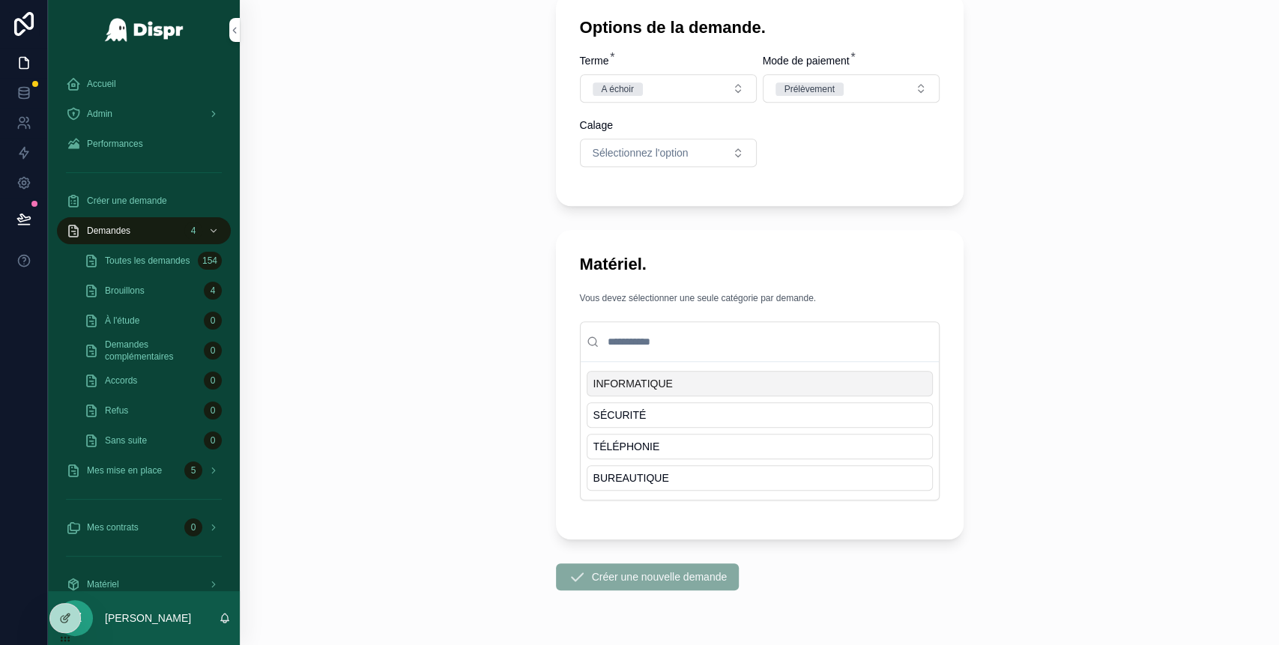
scroll to position [812, 0]
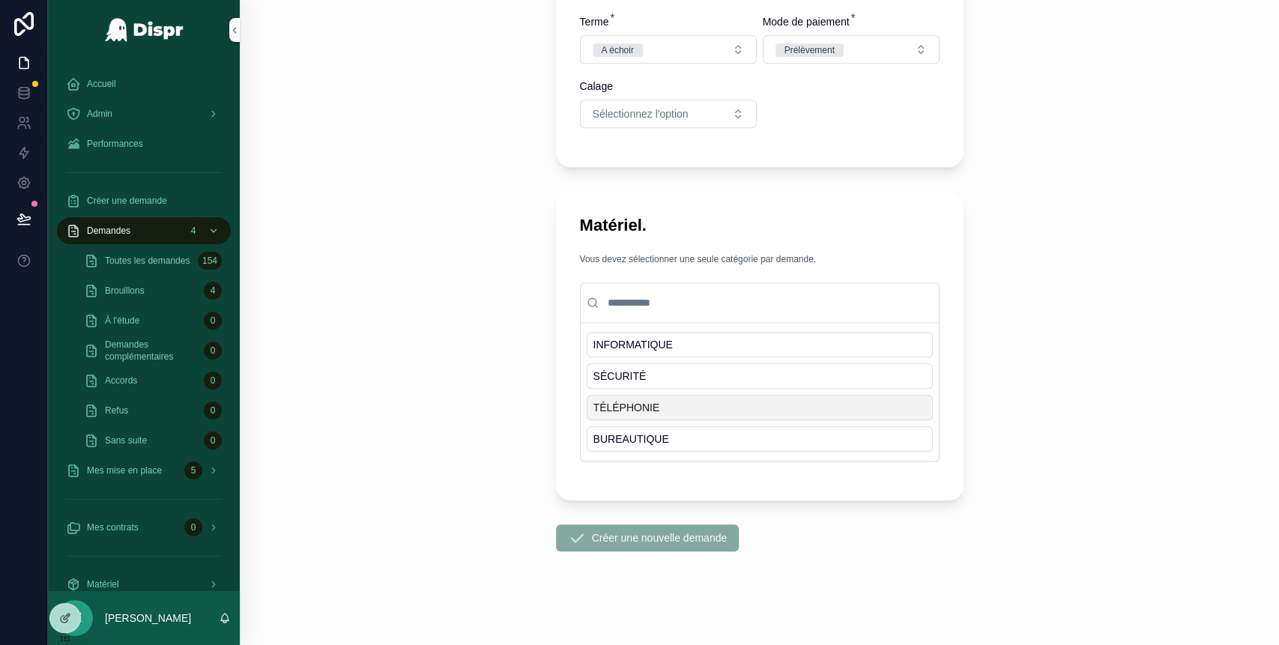
click at [635, 419] on div "INFORMATIQUE SÉCURITÉ TÉLÉPHONIE BUREAUTIQUE" at bounding box center [760, 392] width 346 height 120
click at [635, 408] on span "TÉLÉPHONIE" at bounding box center [626, 407] width 67 height 15
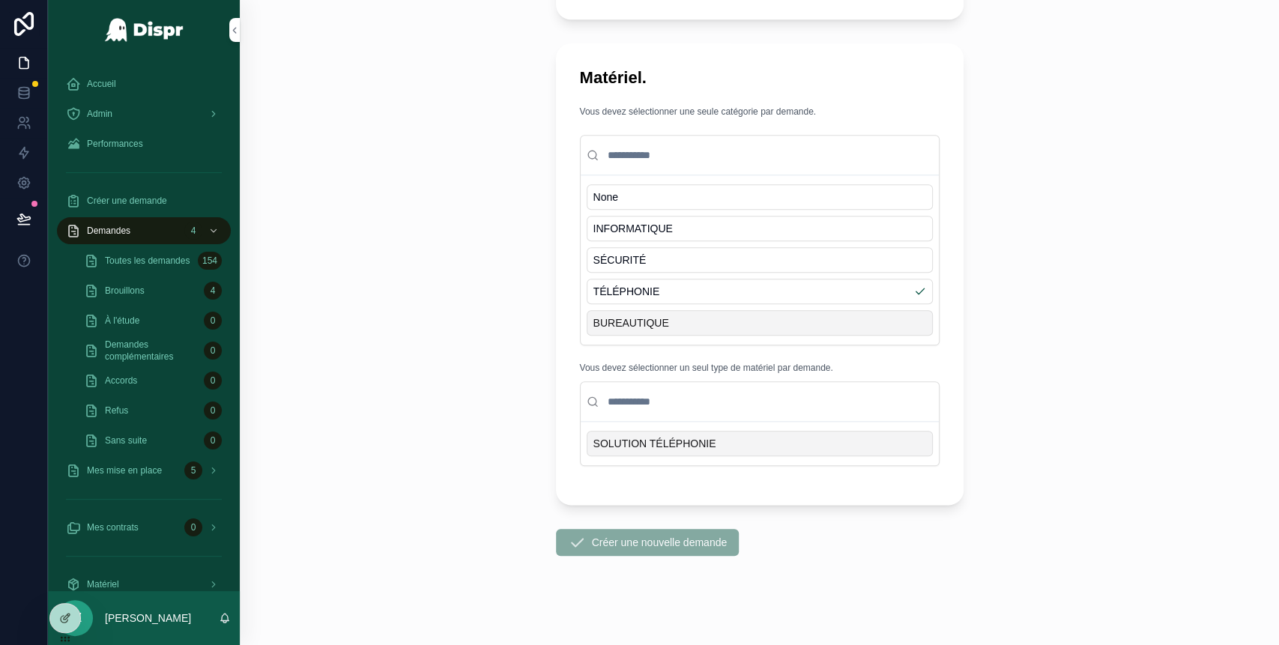
scroll to position [964, 0]
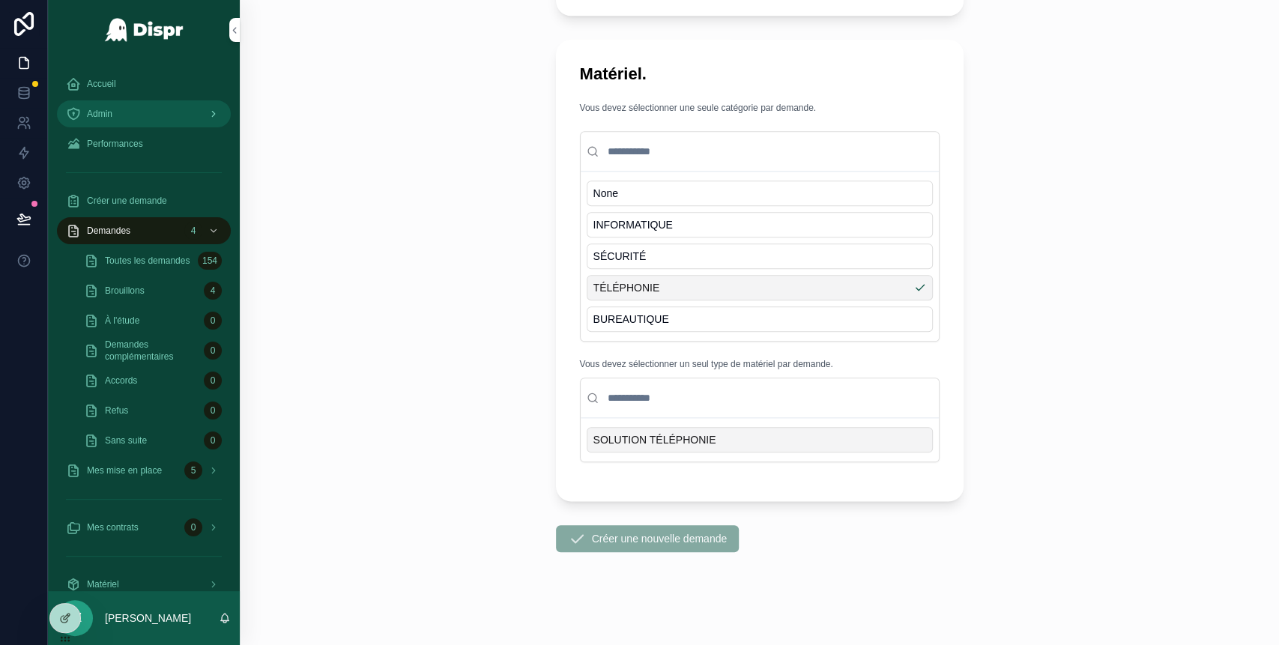
click at [139, 115] on div "Admin" at bounding box center [144, 114] width 156 height 24
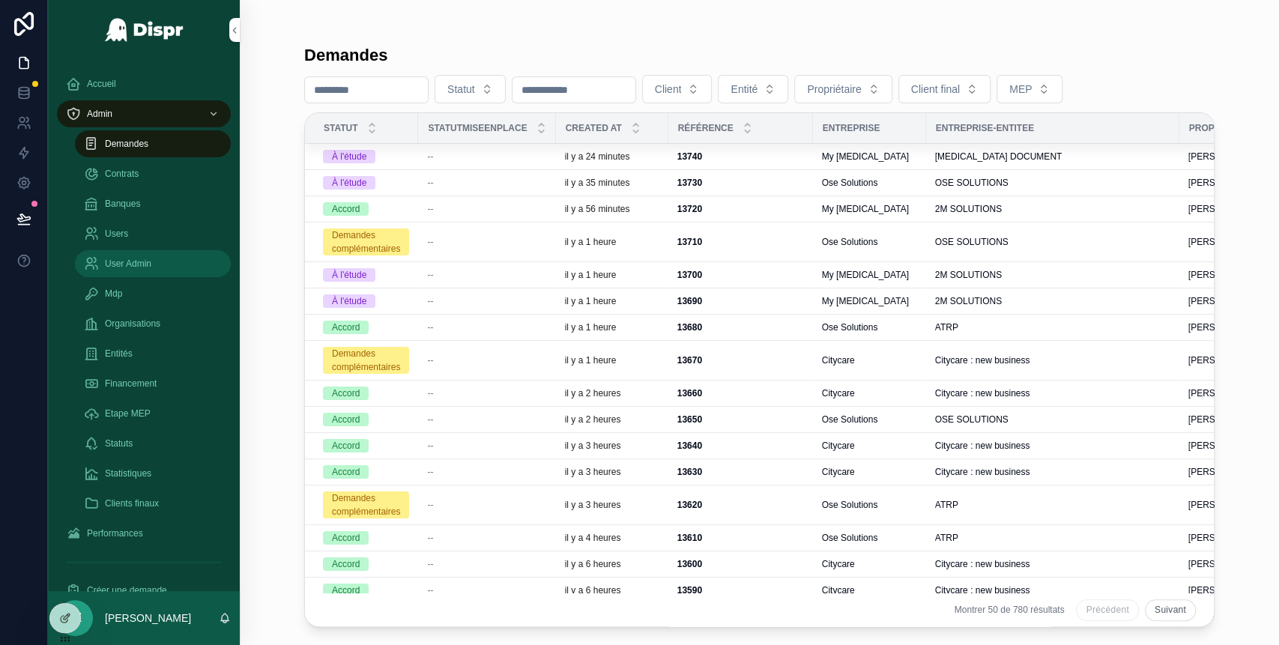
click at [138, 262] on span "User Admin" at bounding box center [128, 264] width 46 height 12
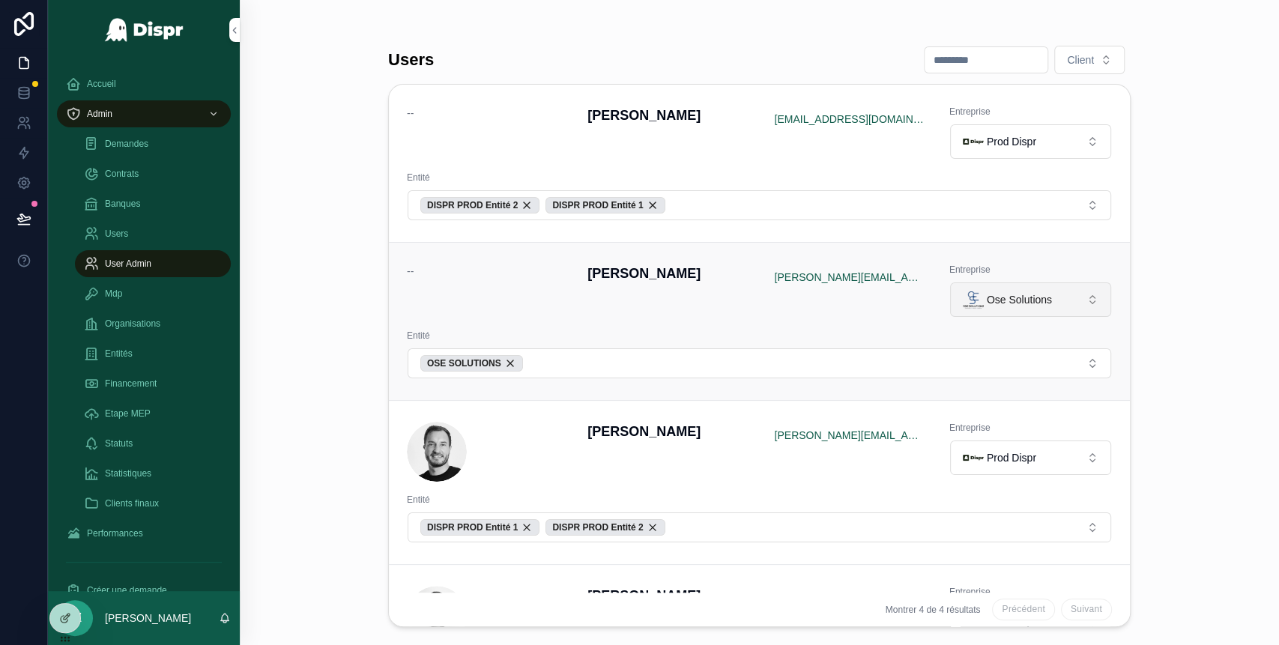
click at [1033, 297] on span "Ose Solutions" at bounding box center [1019, 299] width 65 height 15
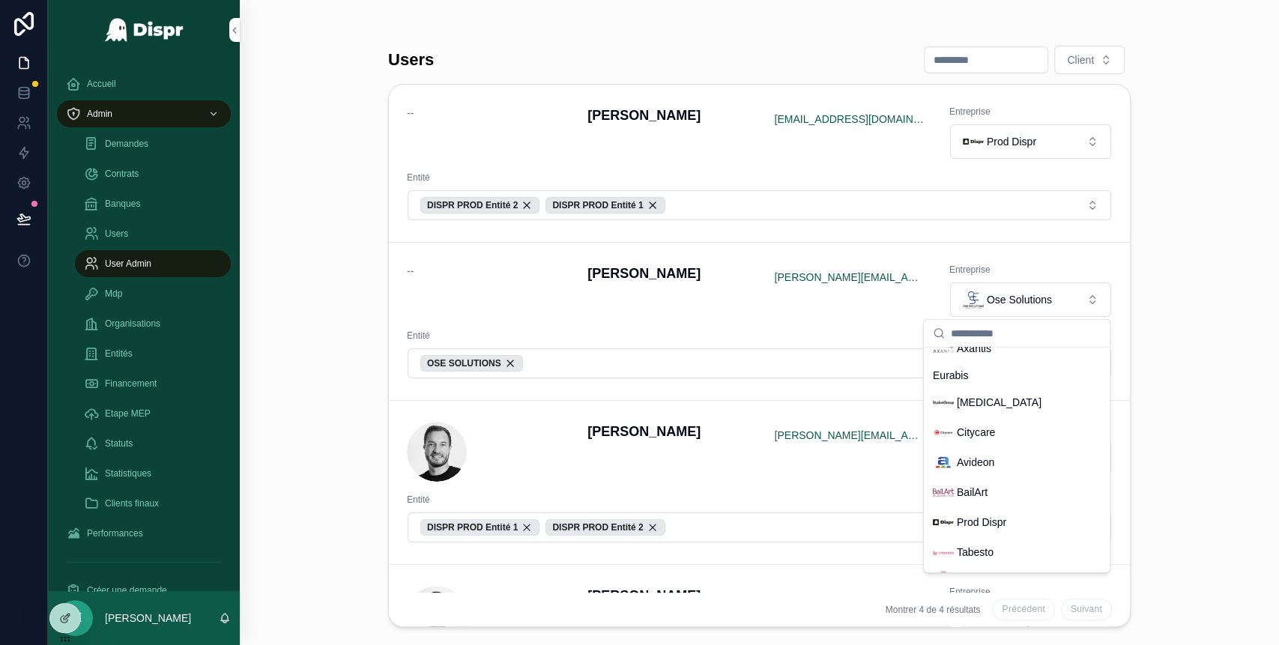
scroll to position [440, 0]
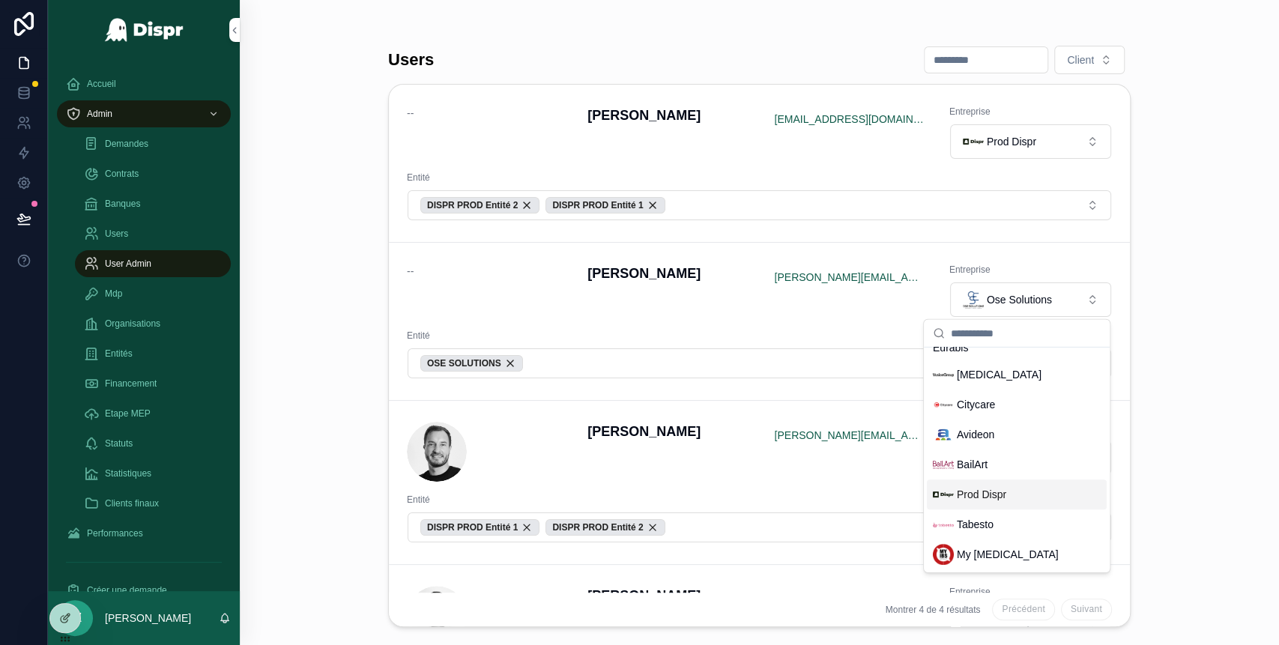
click at [993, 483] on div "Prod Dispr" at bounding box center [1017, 495] width 180 height 30
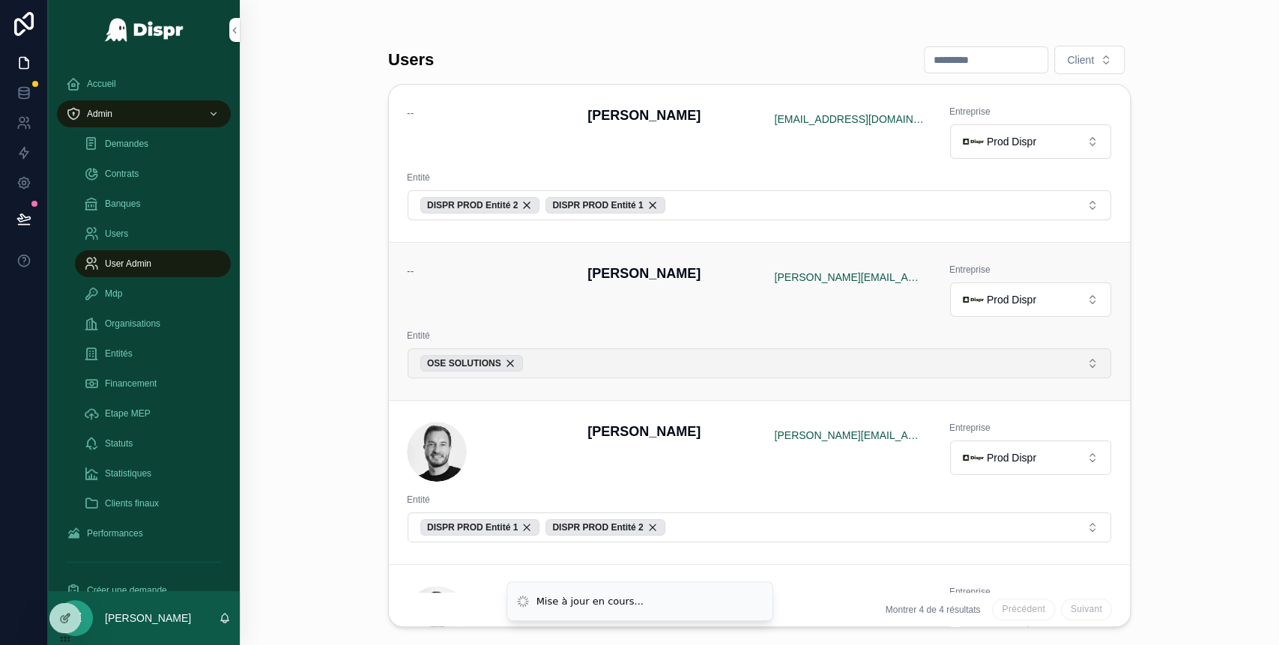
click at [584, 367] on button "OSE SOLUTIONS" at bounding box center [760, 363] width 704 height 30
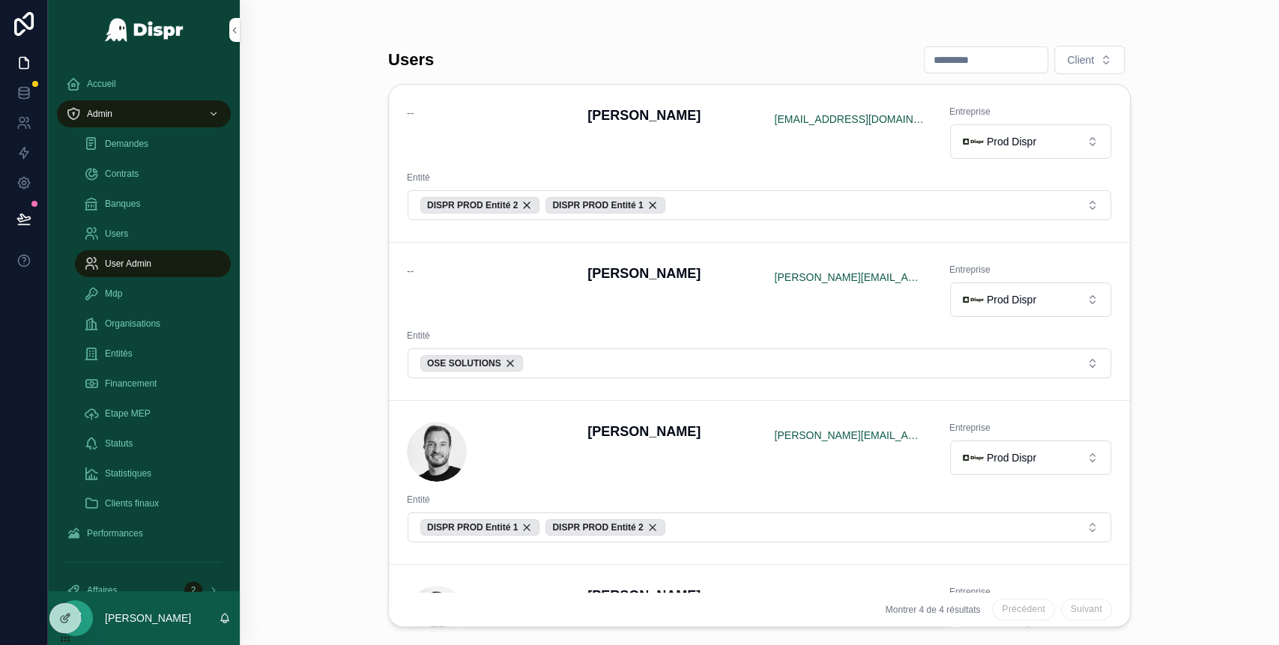
click at [522, 362] on div "OSE SOLUTIONS" at bounding box center [471, 363] width 103 height 16
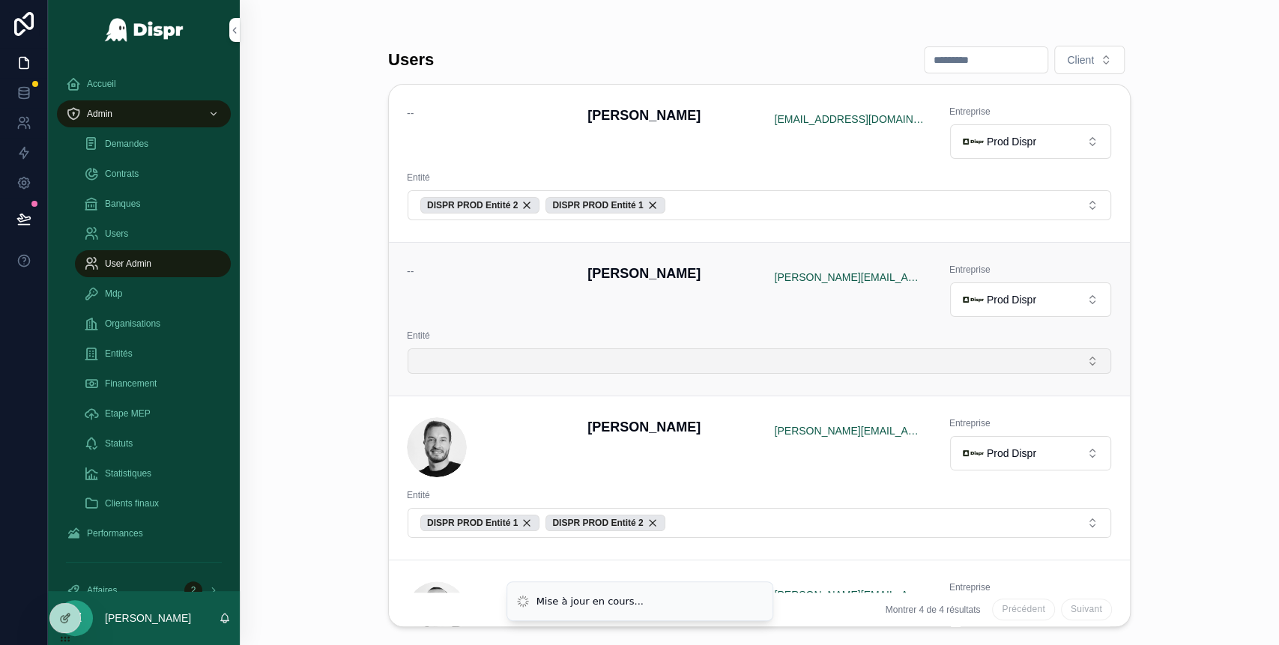
click at [528, 360] on button "Select Button" at bounding box center [760, 360] width 704 height 25
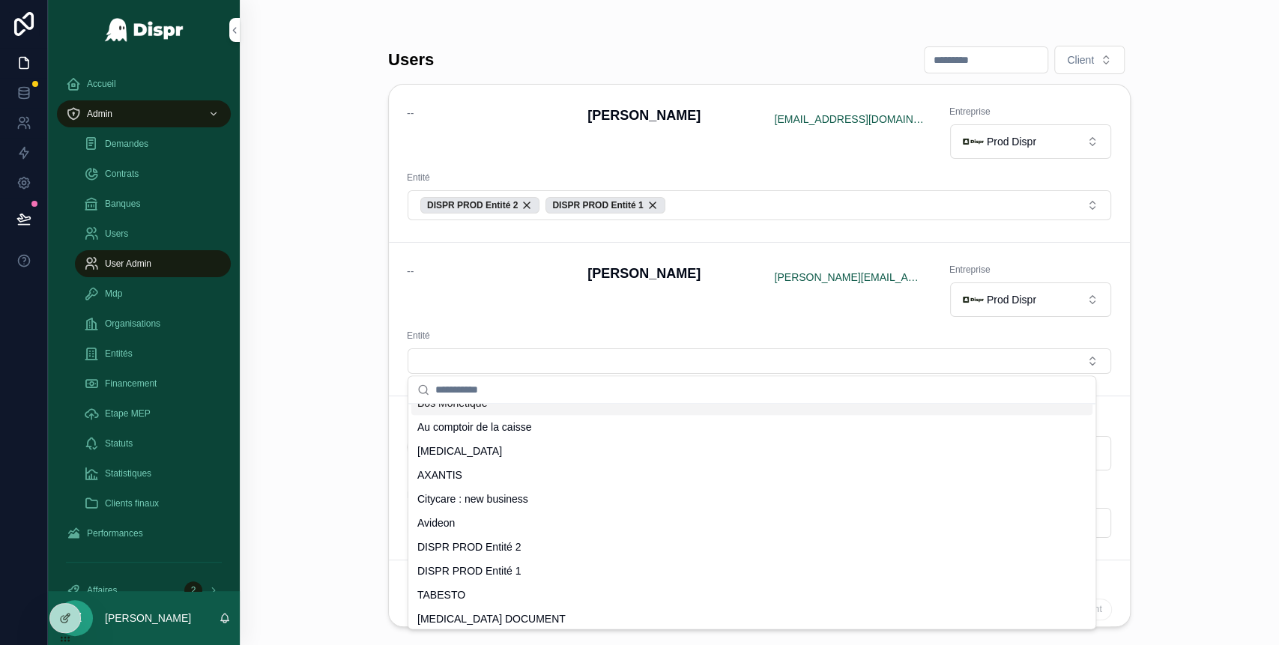
scroll to position [572, 0]
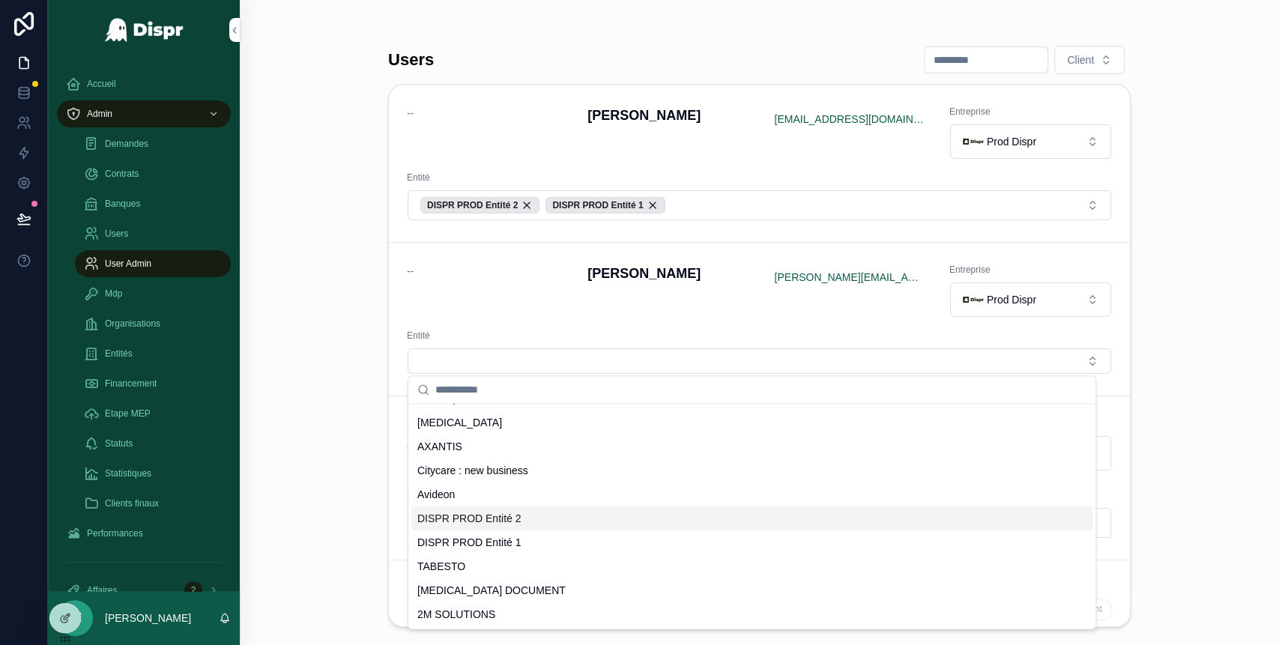
click at [516, 522] on span "DISPR PROD Entité 2" at bounding box center [469, 518] width 104 height 15
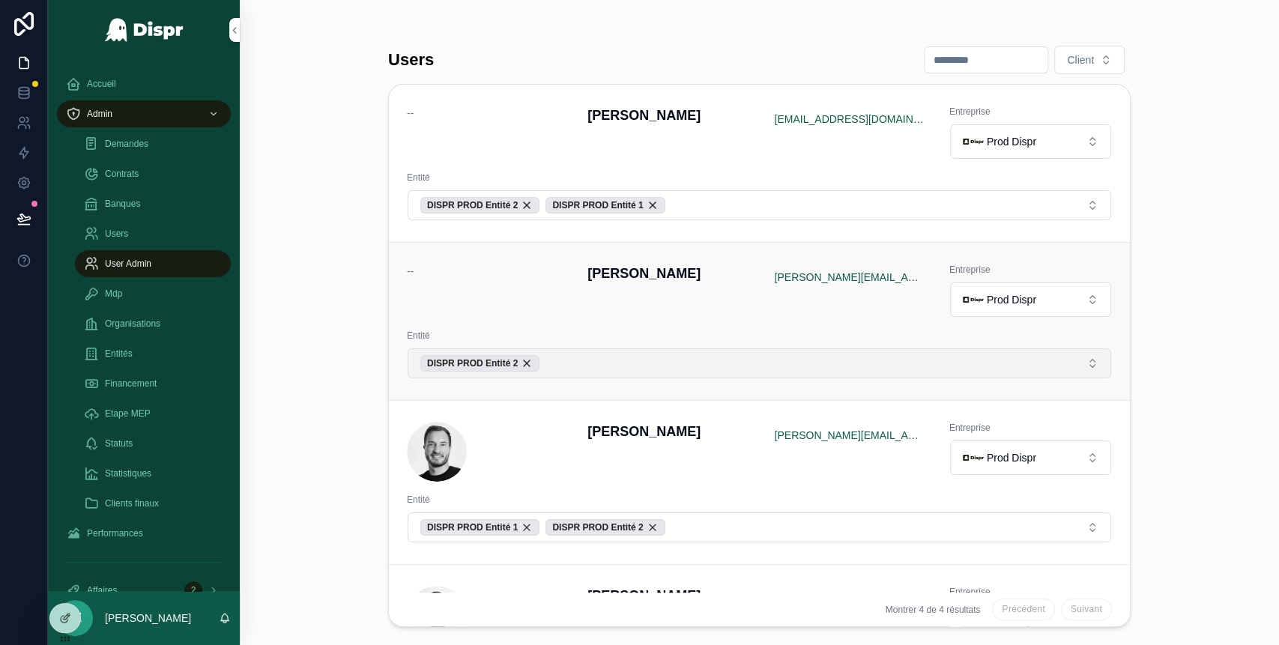
click at [587, 355] on button "DISPR PROD Entité 2" at bounding box center [760, 363] width 704 height 30
click at [582, 362] on button "DISPR PROD Entité 2" at bounding box center [760, 363] width 704 height 30
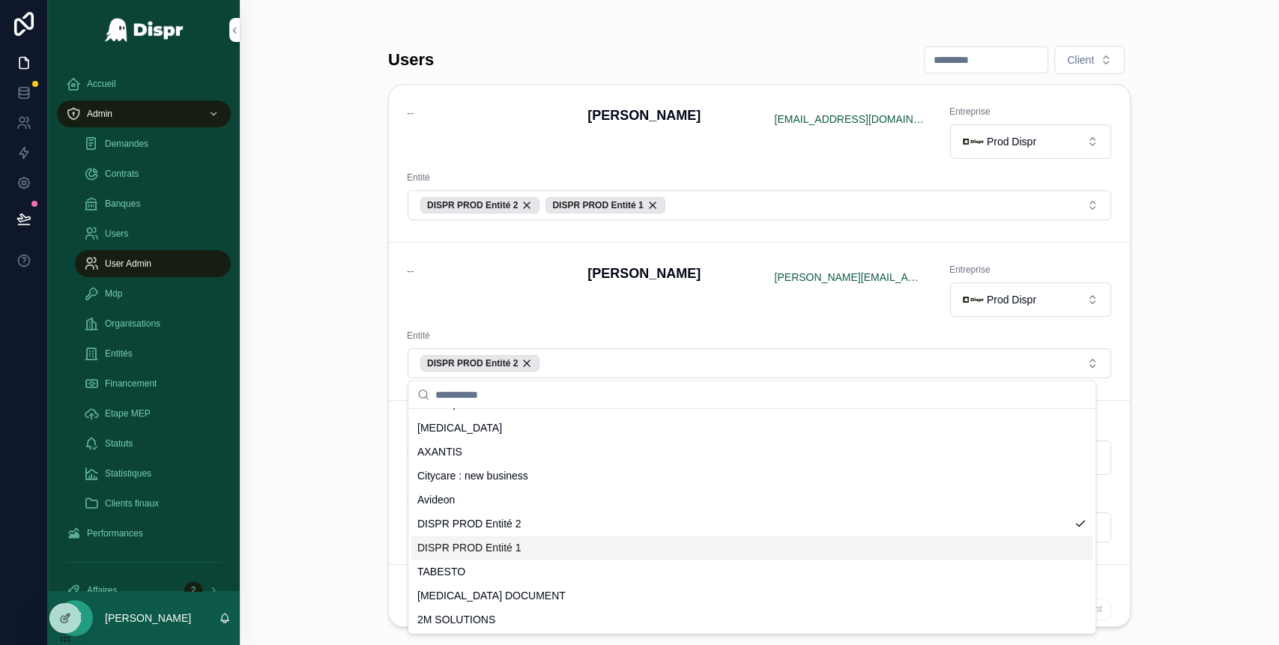
click at [505, 551] on span "DISPR PROD Entité 1" at bounding box center [469, 547] width 104 height 15
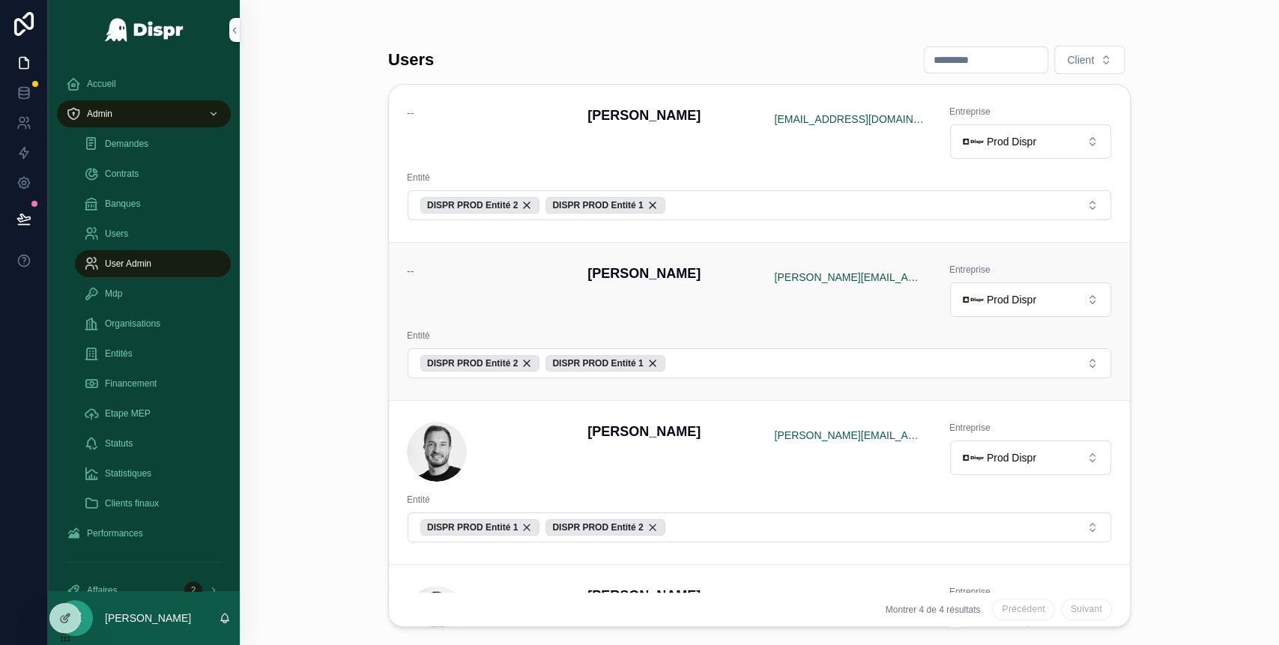
click at [505, 311] on div "--" at bounding box center [488, 291] width 163 height 54
click at [116, 79] on span "Accueil" at bounding box center [101, 84] width 29 height 12
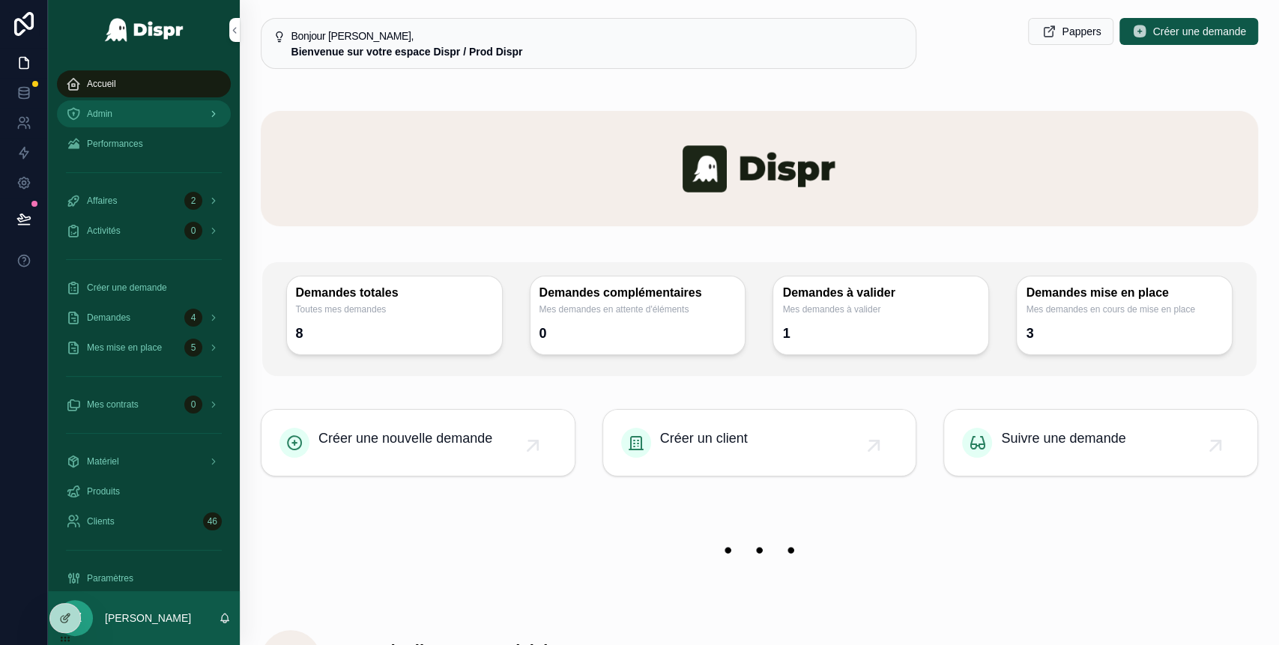
click at [130, 109] on div "Admin" at bounding box center [144, 114] width 156 height 24
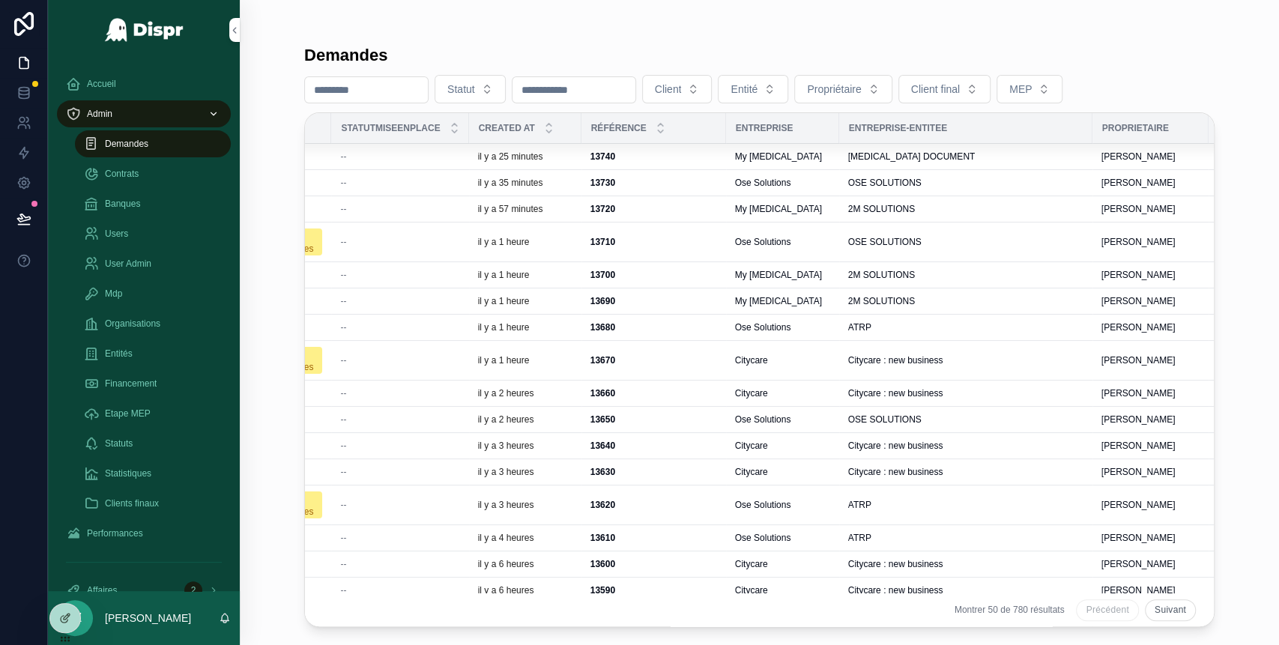
scroll to position [0, 88]
click at [791, 237] on span "Ose Solutions" at bounding box center [762, 242] width 56 height 12
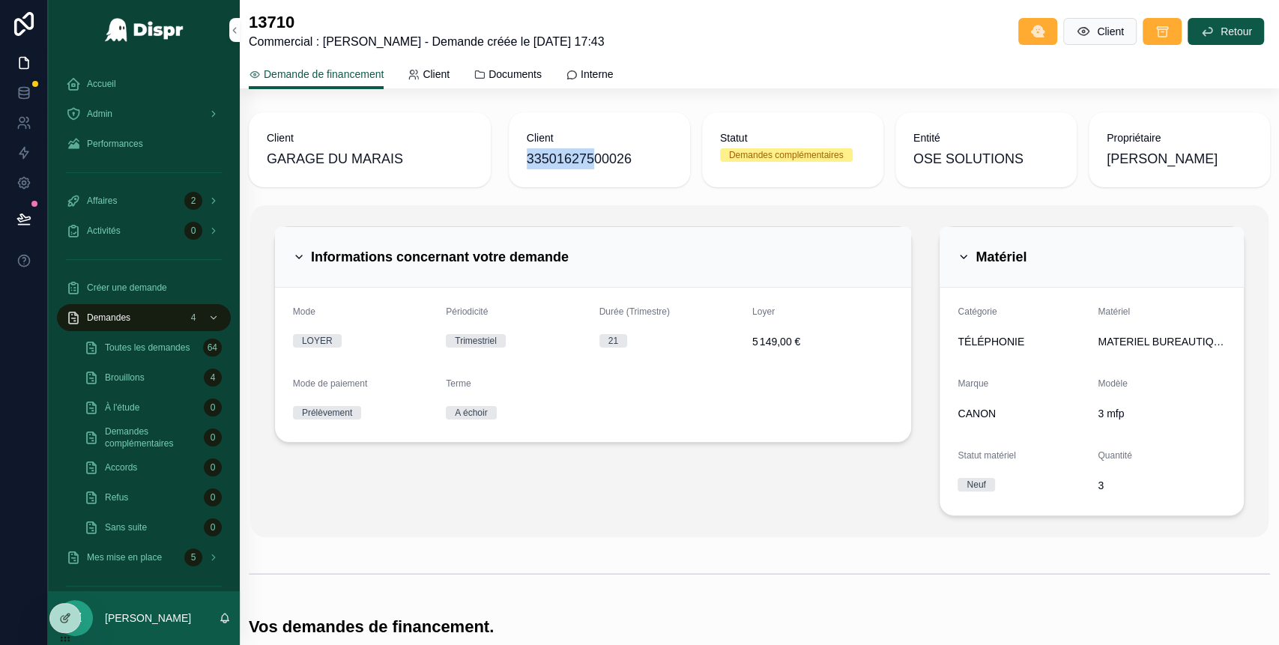
drag, startPoint x: 522, startPoint y: 158, endPoint x: 596, endPoint y: 159, distance: 74.9
click at [596, 159] on span "33501627500026" at bounding box center [599, 158] width 145 height 21
copy span "335016275"
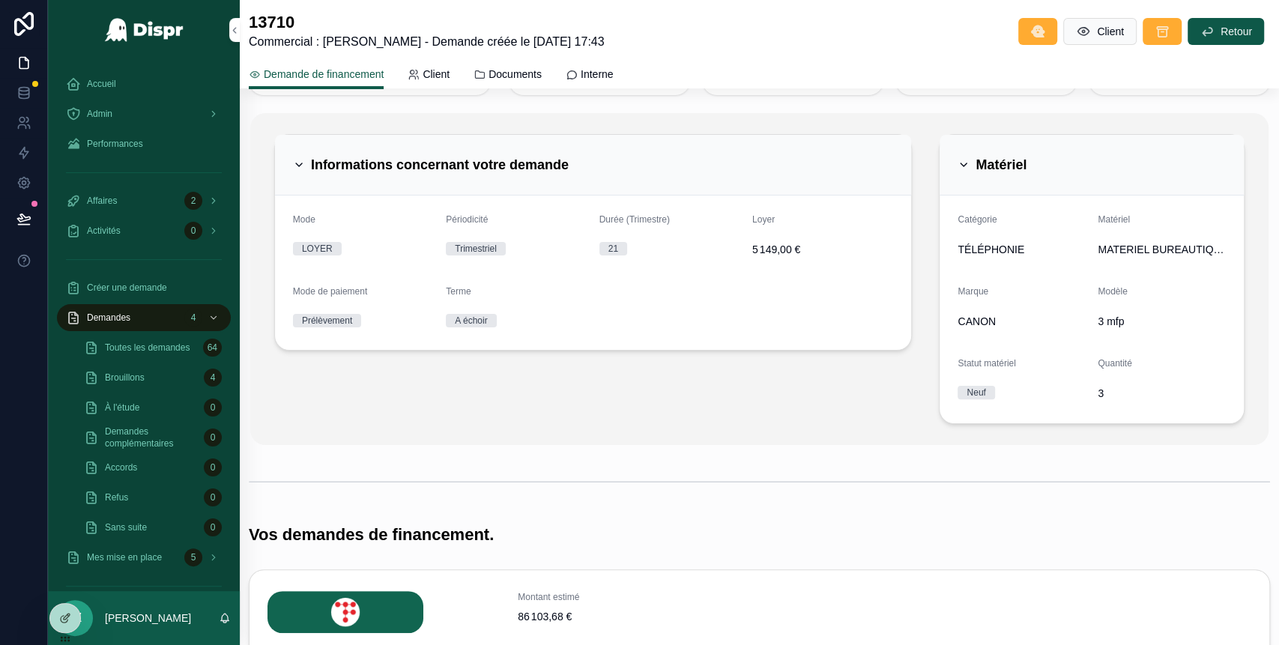
scroll to position [552, 0]
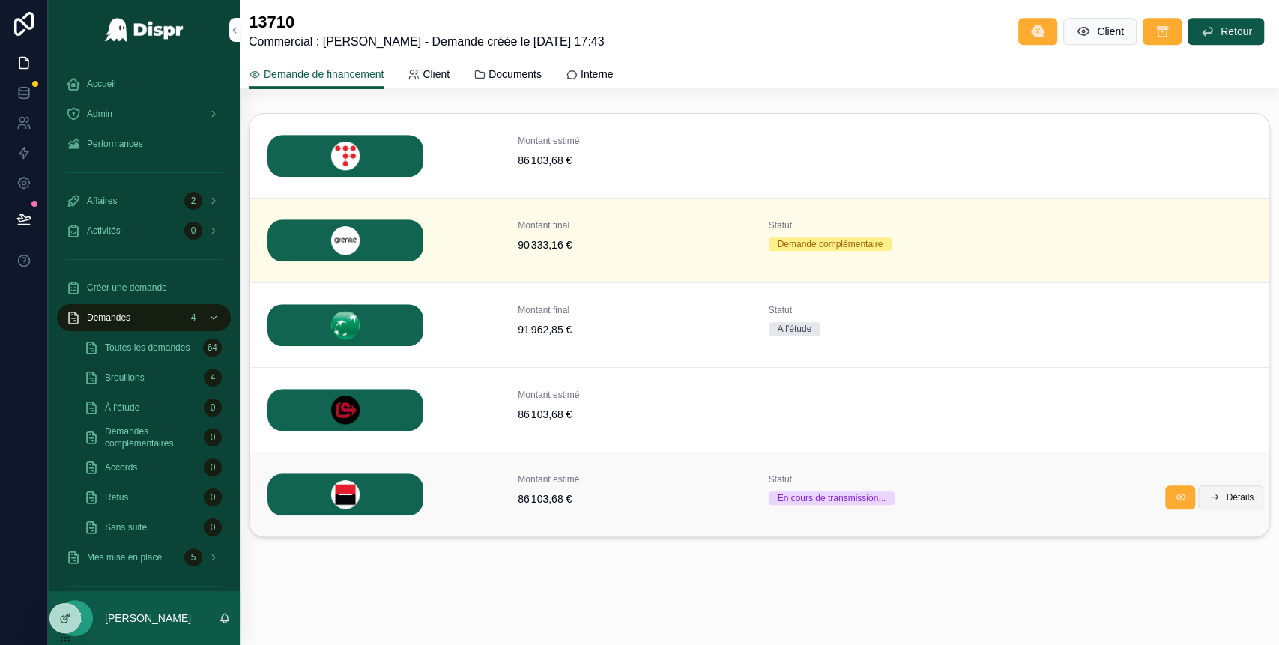
click at [1226, 500] on span "Détails" at bounding box center [1240, 498] width 28 height 12
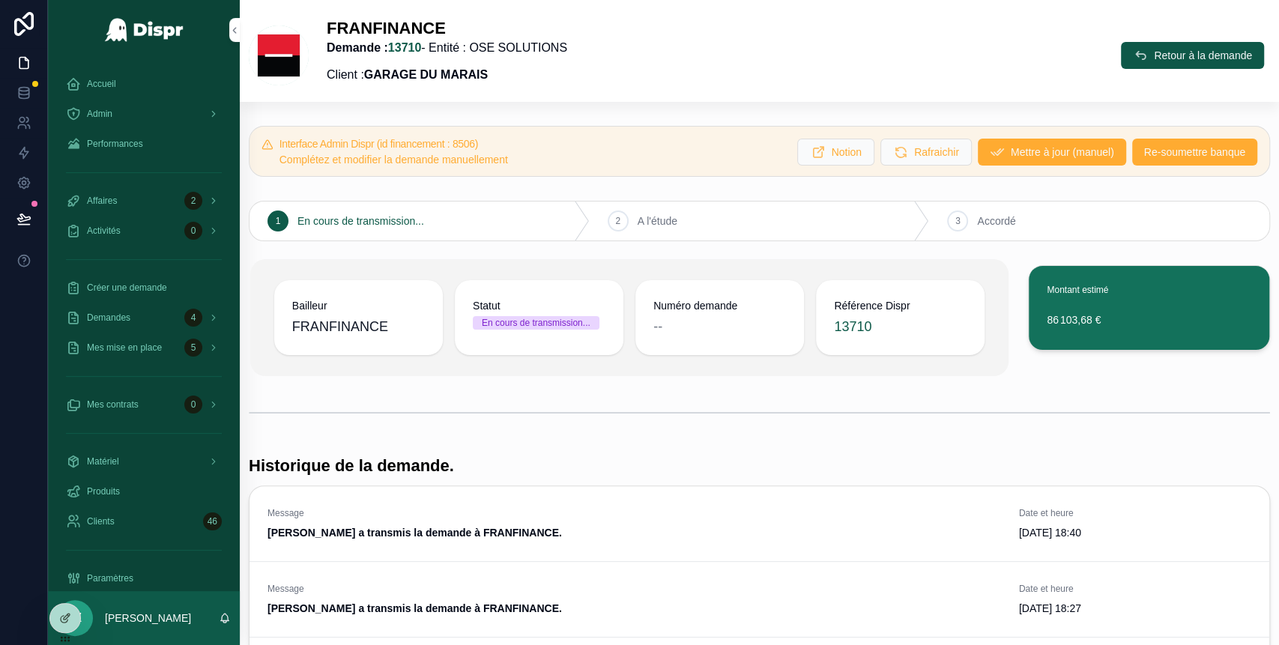
click at [998, 136] on div "Interface Admin Dispr (id financement : 8506) Complétez et modifier la demande …" at bounding box center [759, 151] width 1021 height 51
click at [1011, 149] on span "Mettre à jour (manuel)" at bounding box center [1062, 152] width 103 height 15
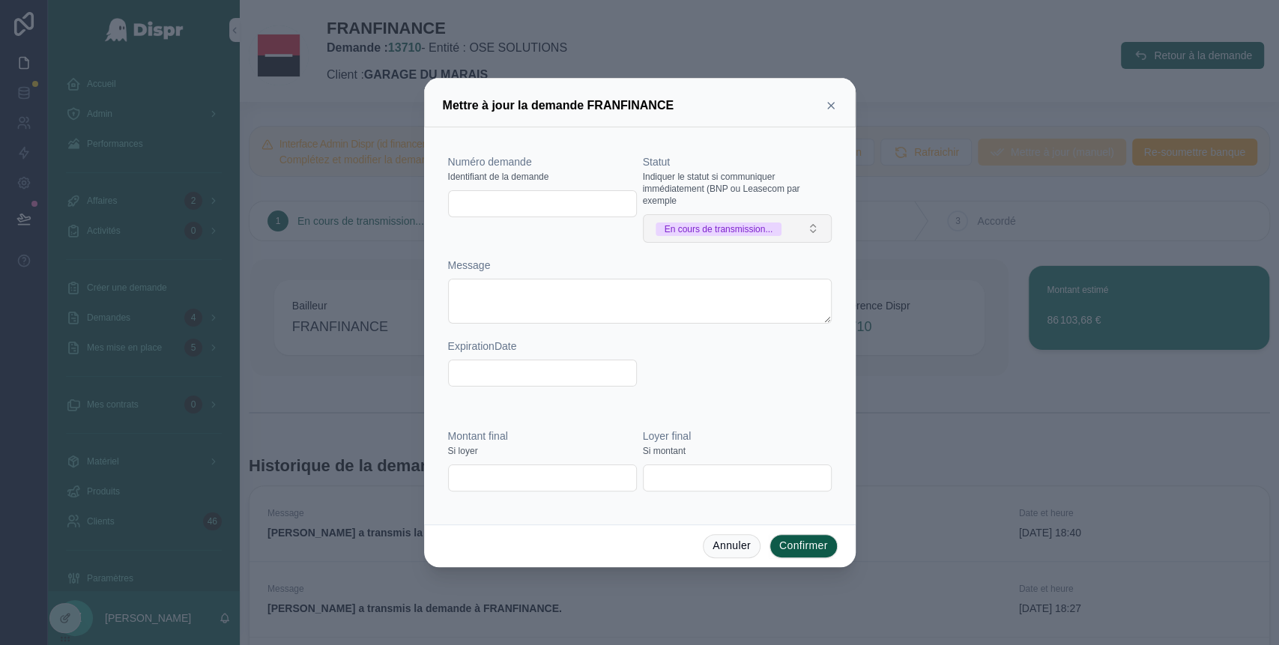
click at [773, 235] on div "En cours de transmission..." at bounding box center [719, 229] width 109 height 13
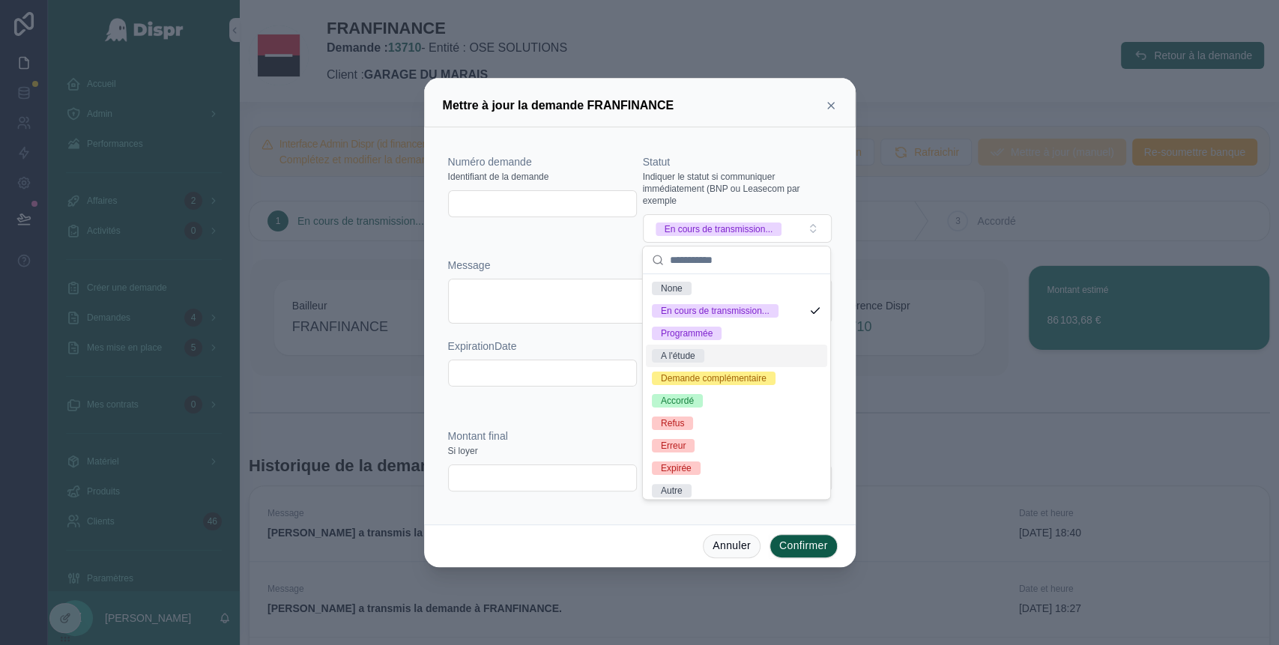
scroll to position [32, 0]
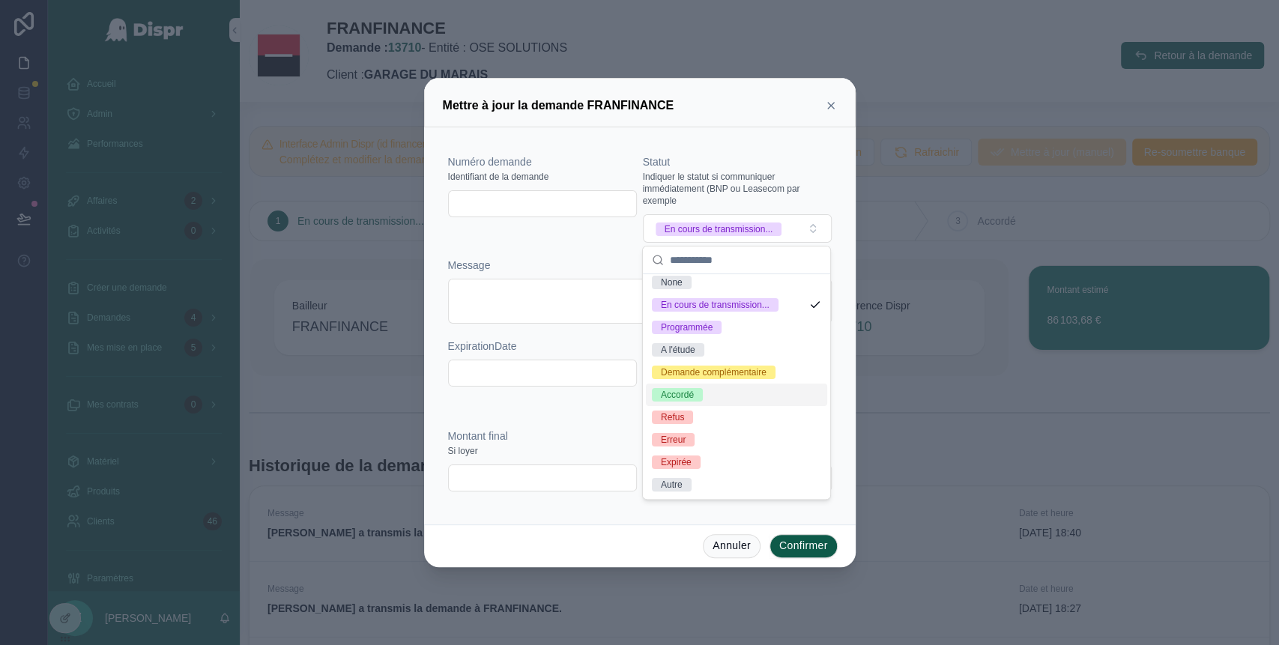
click at [737, 387] on div "Accordé" at bounding box center [736, 395] width 181 height 22
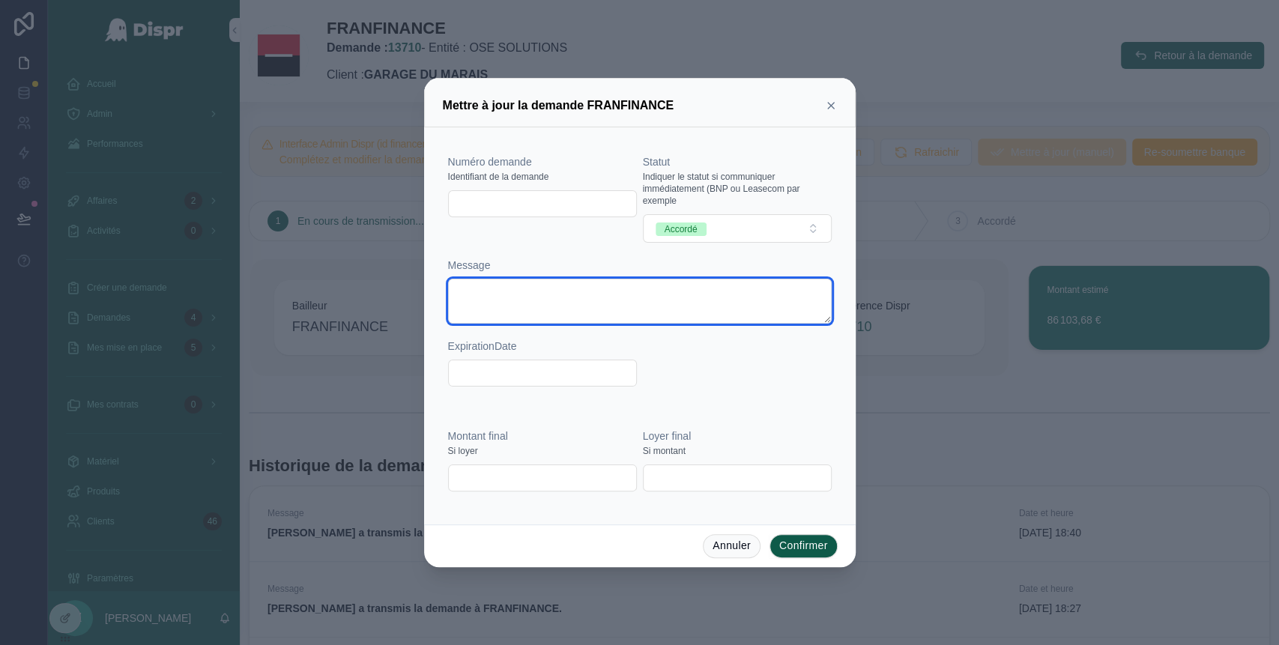
click at [501, 299] on textarea at bounding box center [640, 301] width 384 height 45
click at [479, 204] on input "text" at bounding box center [542, 203] width 187 height 21
paste input "**********"
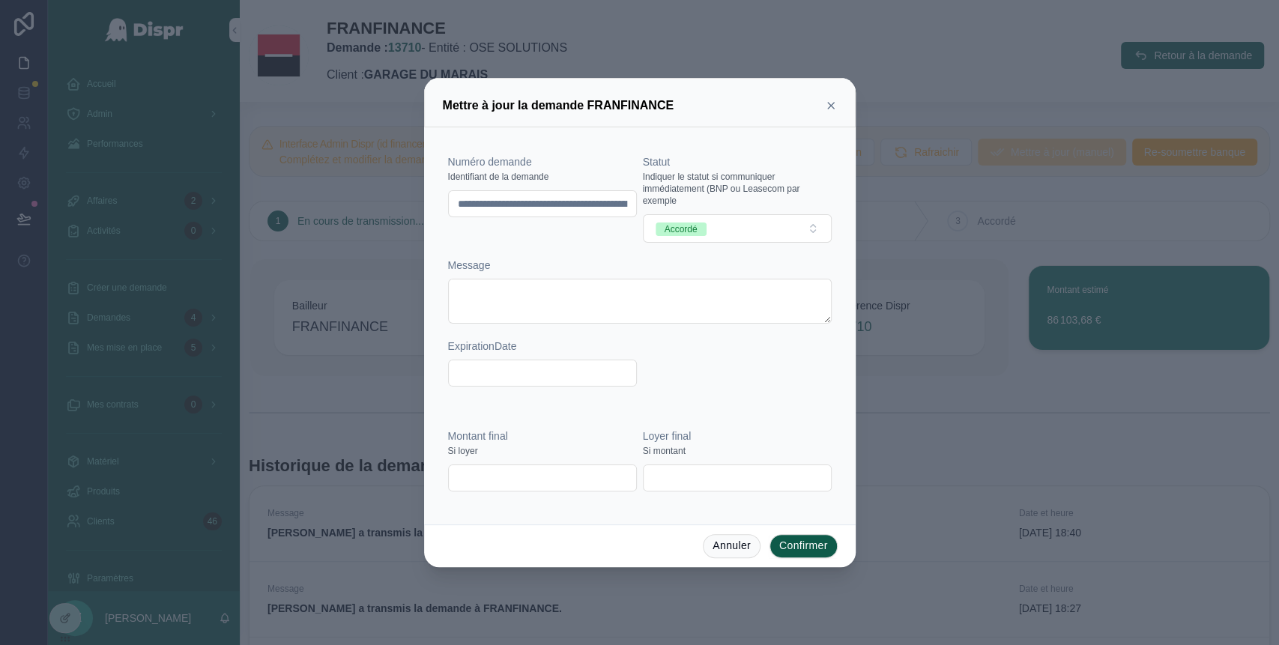
scroll to position [0, 187]
type input "**********"
click at [473, 295] on textarea at bounding box center [640, 301] width 384 height 45
paste textarea "**********"
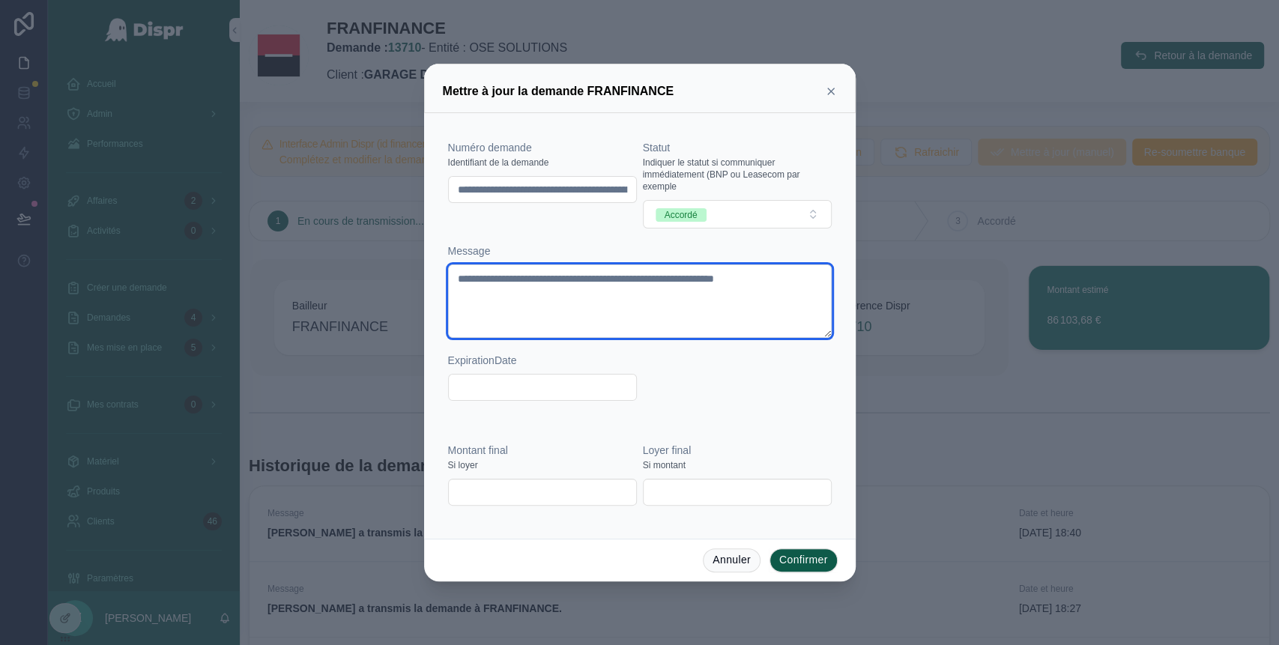
drag, startPoint x: 563, startPoint y: 277, endPoint x: 457, endPoint y: 280, distance: 105.7
click at [457, 280] on textarea "**********" at bounding box center [640, 301] width 384 height 73
click at [605, 314] on textarea "**********" at bounding box center [640, 301] width 384 height 73
type textarea "**********"
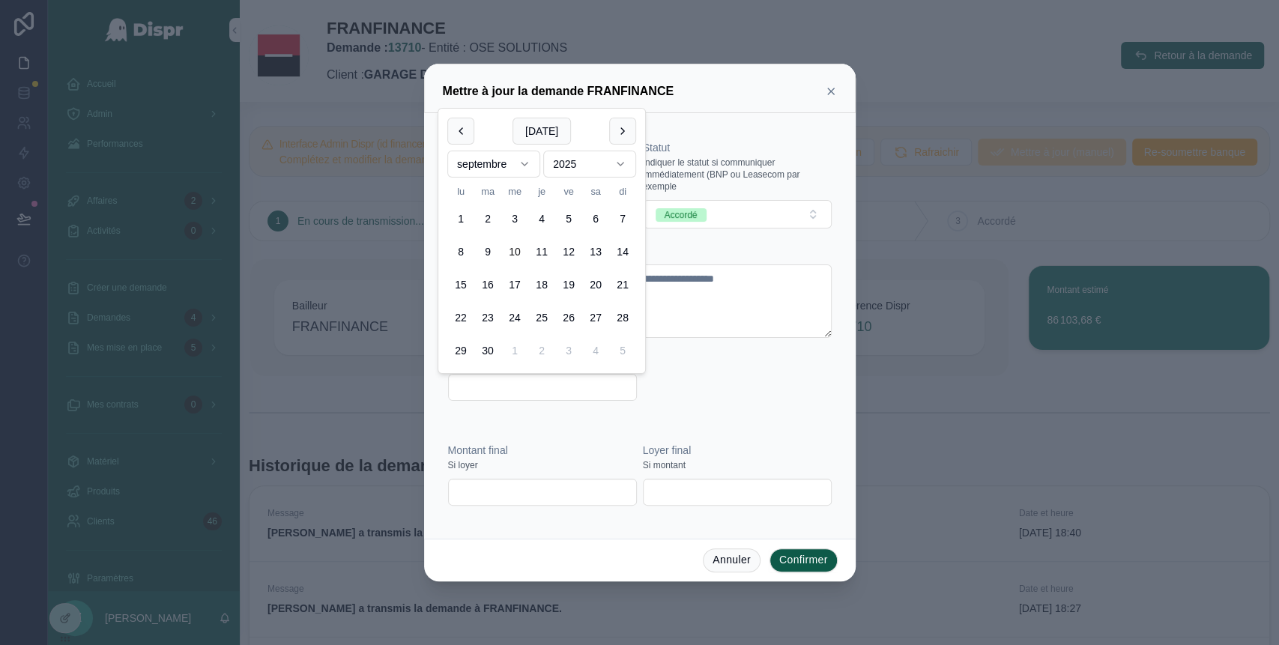
click at [510, 384] on input "text" at bounding box center [542, 387] width 187 height 21
click at [606, 160] on html "Accueil Admin Performances Affaires 2 Activités 0 Créer une demande Demandes 4 …" at bounding box center [639, 322] width 1279 height 645
click at [519, 175] on html "Accueil Admin Performances Affaires 2 Activités 0 Créer une demande Demandes 4 …" at bounding box center [639, 322] width 1279 height 645
click at [513, 161] on html "Accueil Admin Performances Affaires 2 Activités 0 Créer une demande Demandes 4 …" at bounding box center [639, 322] width 1279 height 645
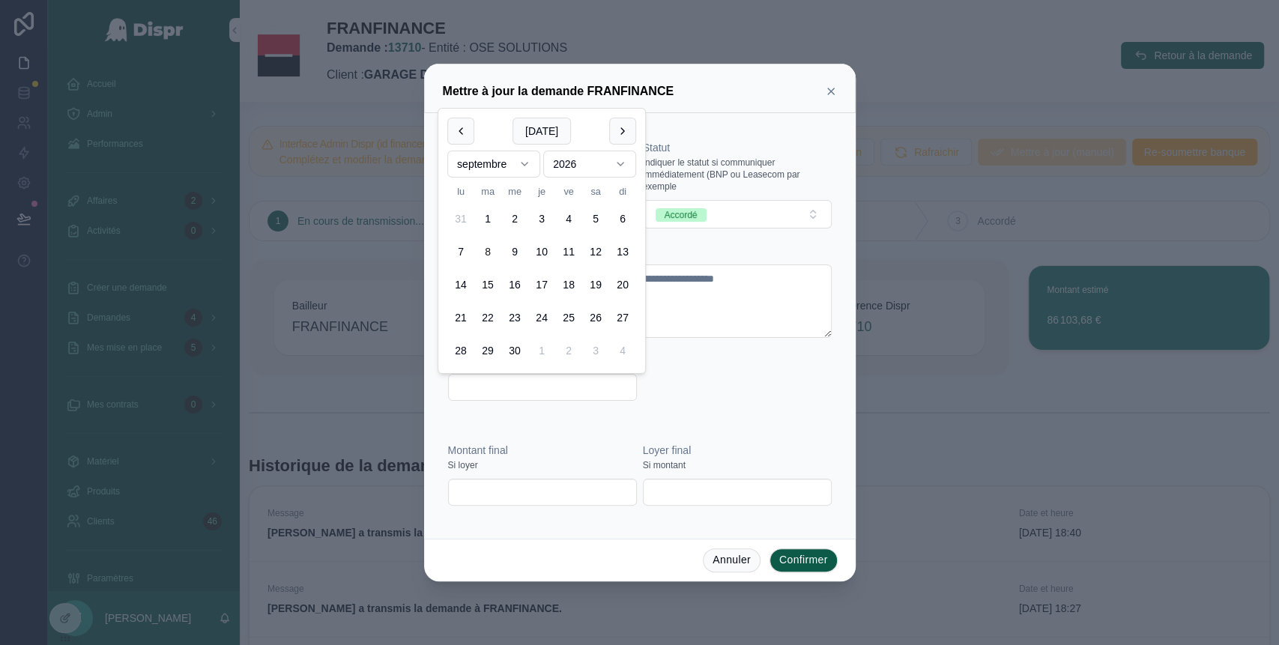
click at [490, 252] on button "8" at bounding box center [487, 251] width 27 height 27
type input "**********"
click at [716, 360] on div "**********" at bounding box center [640, 278] width 384 height 276
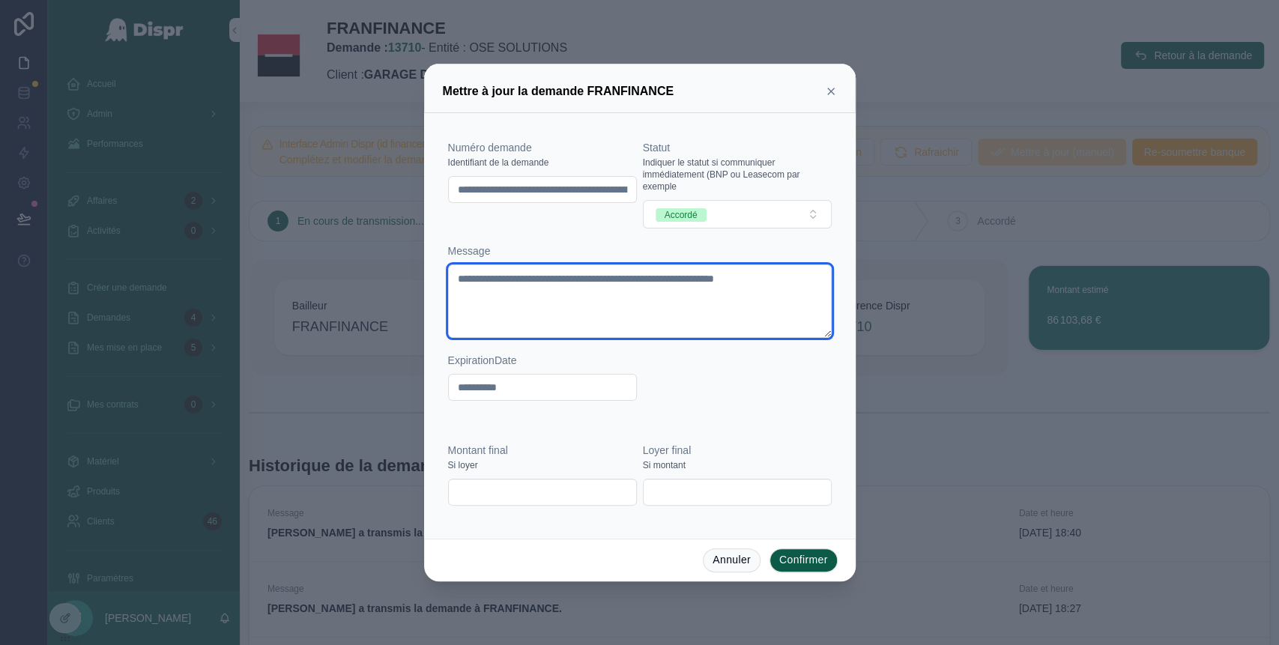
click at [513, 296] on textarea "**********" at bounding box center [640, 301] width 384 height 73
click at [815, 279] on textarea "**********" at bounding box center [640, 301] width 384 height 73
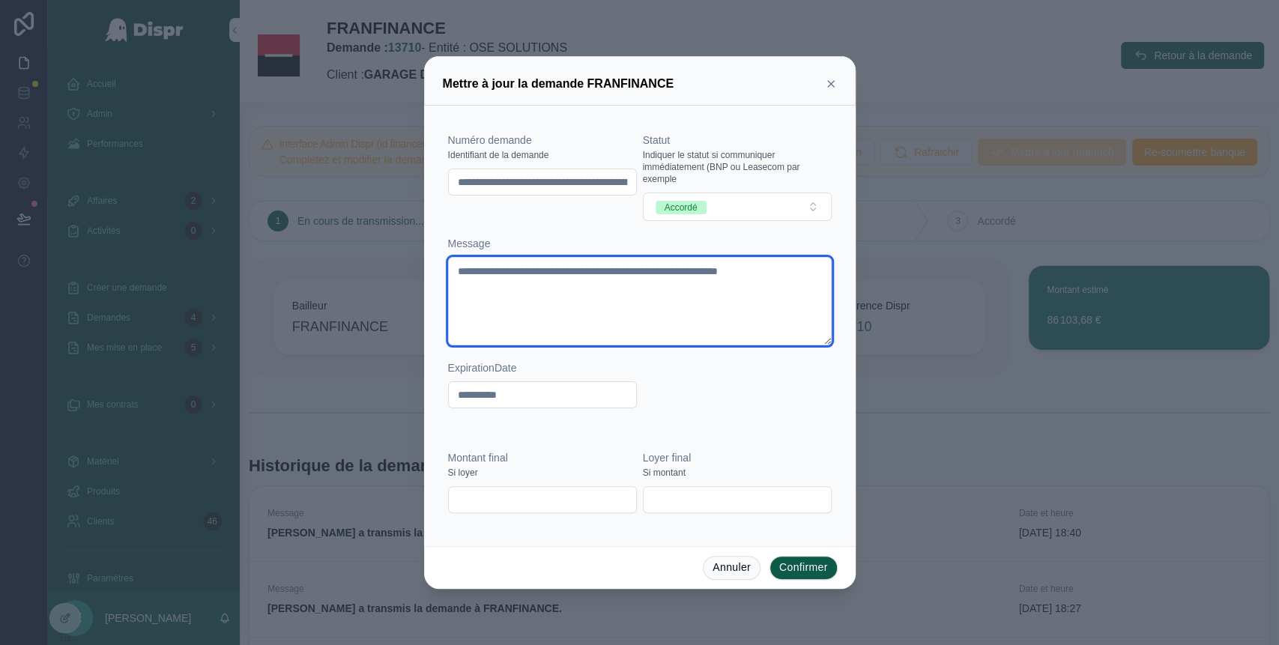
paste textarea "**********"
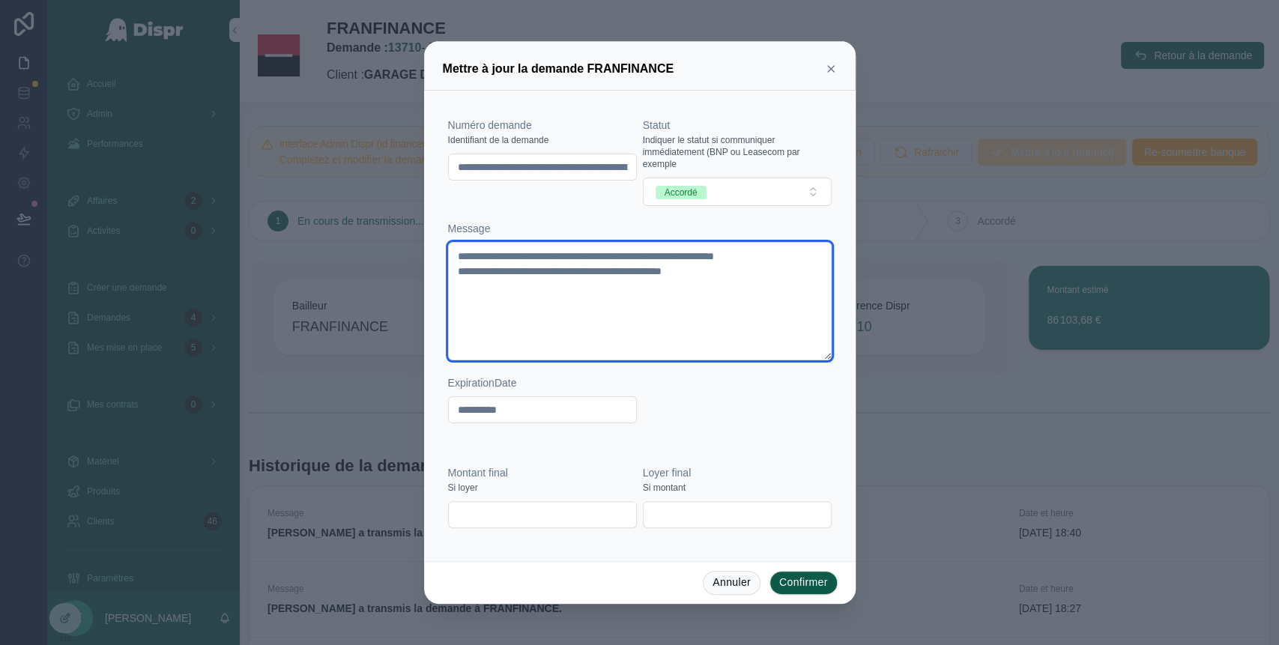
drag, startPoint x: 758, startPoint y: 270, endPoint x: 460, endPoint y: 271, distance: 298.2
click at [460, 271] on textarea "**********" at bounding box center [640, 301] width 384 height 118
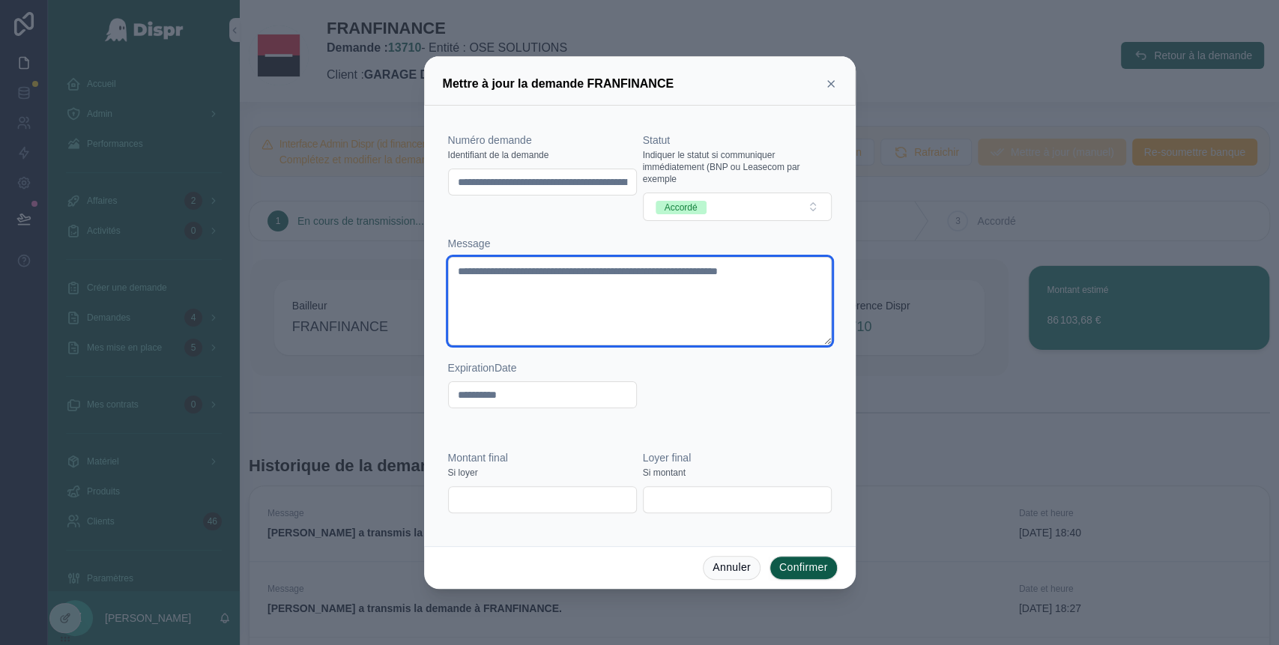
type textarea "**********"
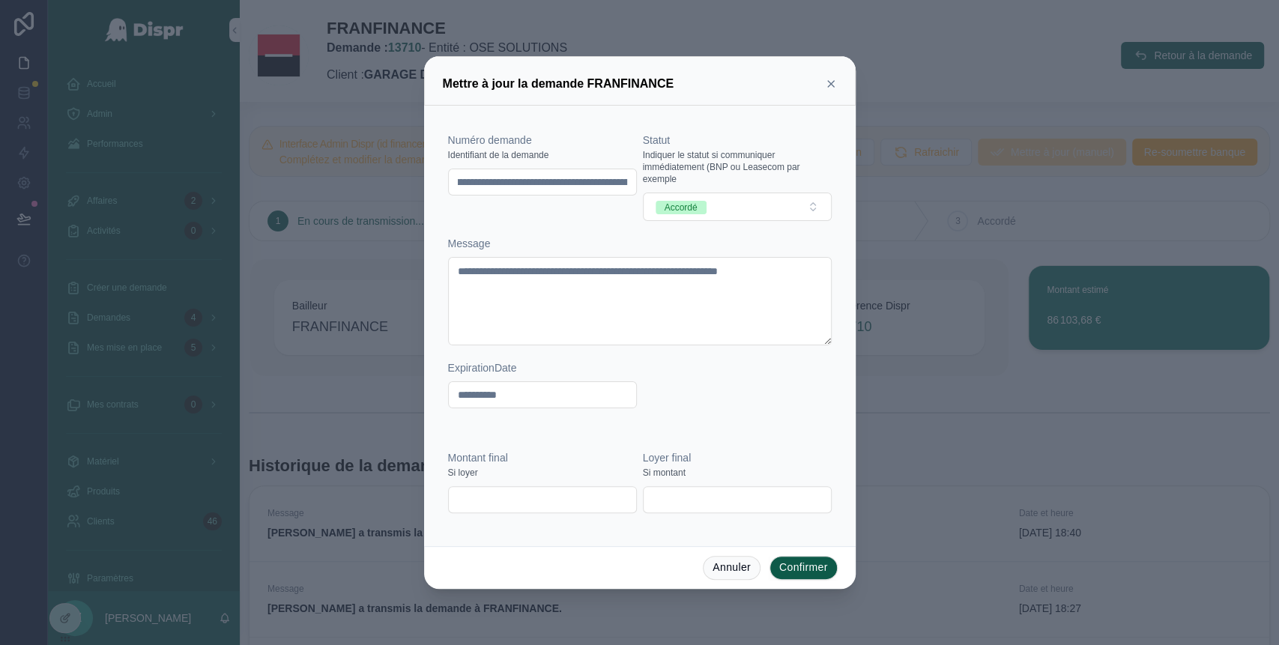
scroll to position [0, 187]
drag, startPoint x: 456, startPoint y: 184, endPoint x: 681, endPoint y: 188, distance: 224.8
click at [681, 188] on div "**********" at bounding box center [640, 278] width 384 height 291
paste input "*******"
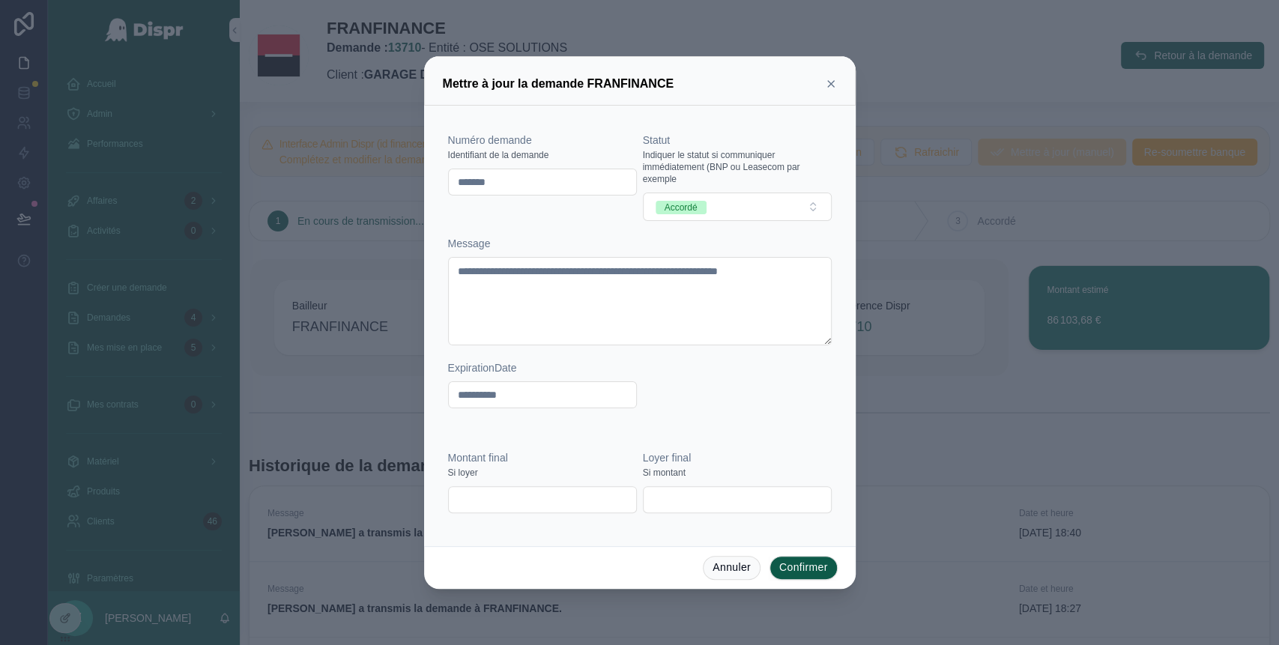
type input "*******"
click at [731, 394] on div "**********" at bounding box center [640, 278] width 384 height 291
click at [507, 498] on input "text" at bounding box center [542, 499] width 187 height 21
click at [653, 506] on input "text" at bounding box center [737, 499] width 187 height 21
click at [522, 503] on input "text" at bounding box center [542, 499] width 187 height 21
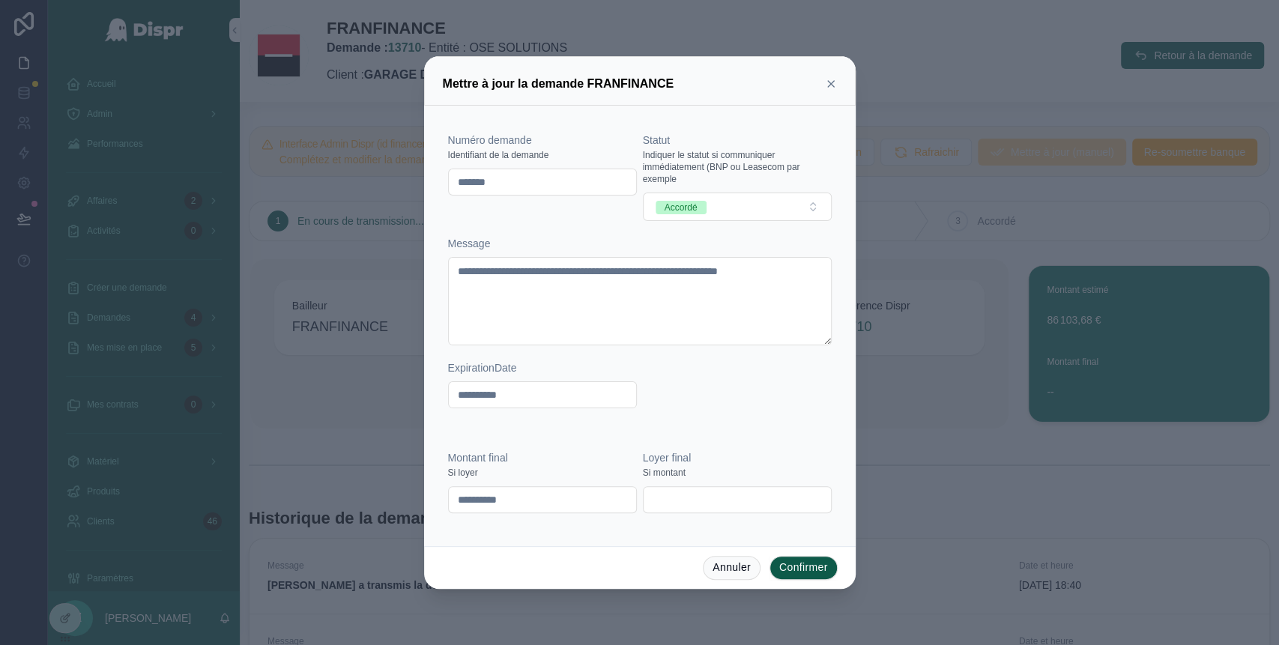
type input "**********"
click at [806, 567] on button "Confirmer" at bounding box center [804, 568] width 68 height 24
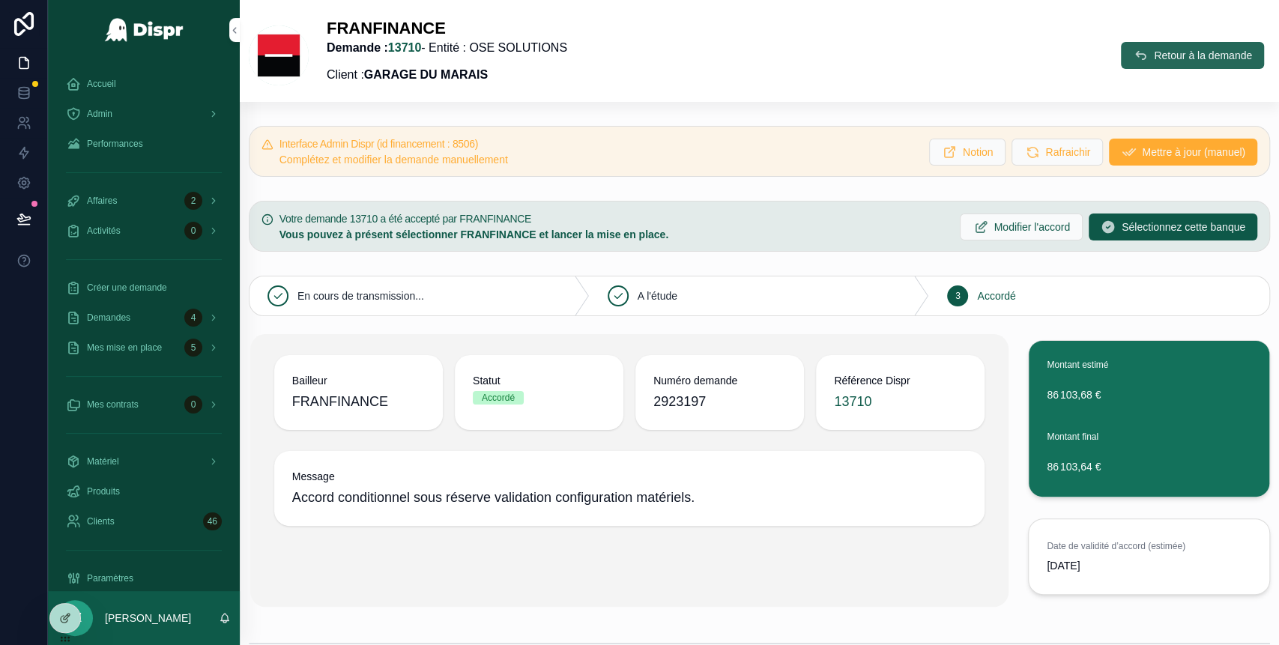
click at [1154, 56] on span "Retour à la demande" at bounding box center [1203, 55] width 98 height 15
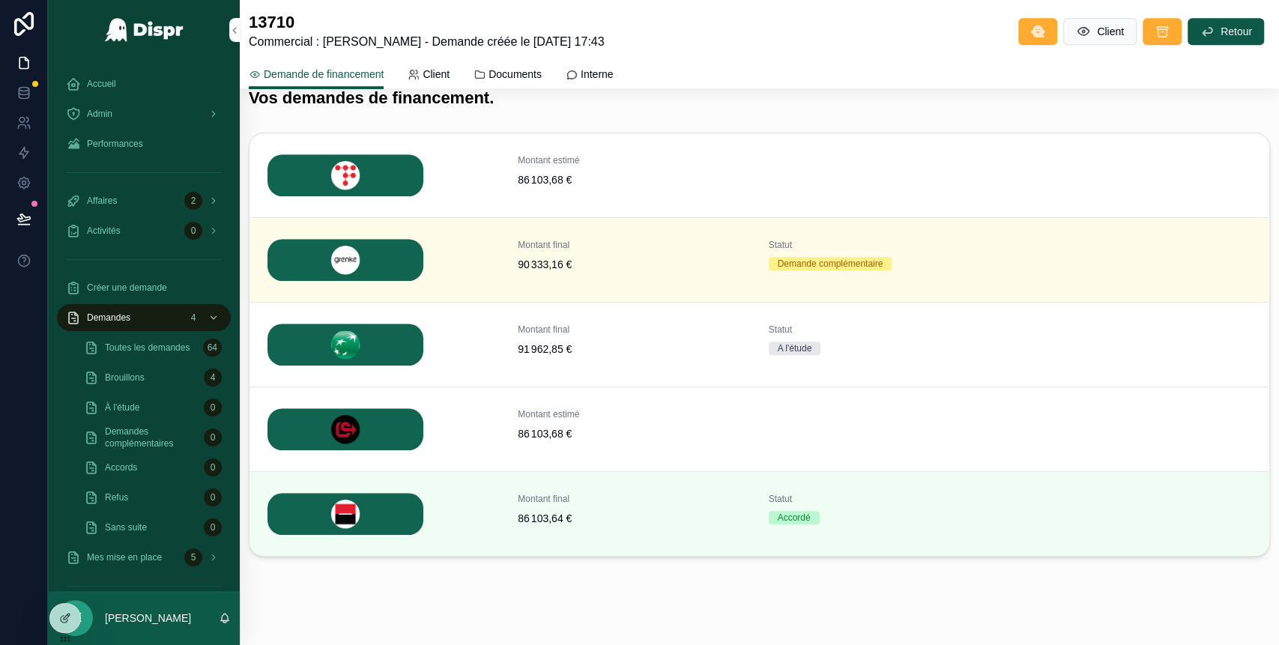
scroll to position [552, 0]
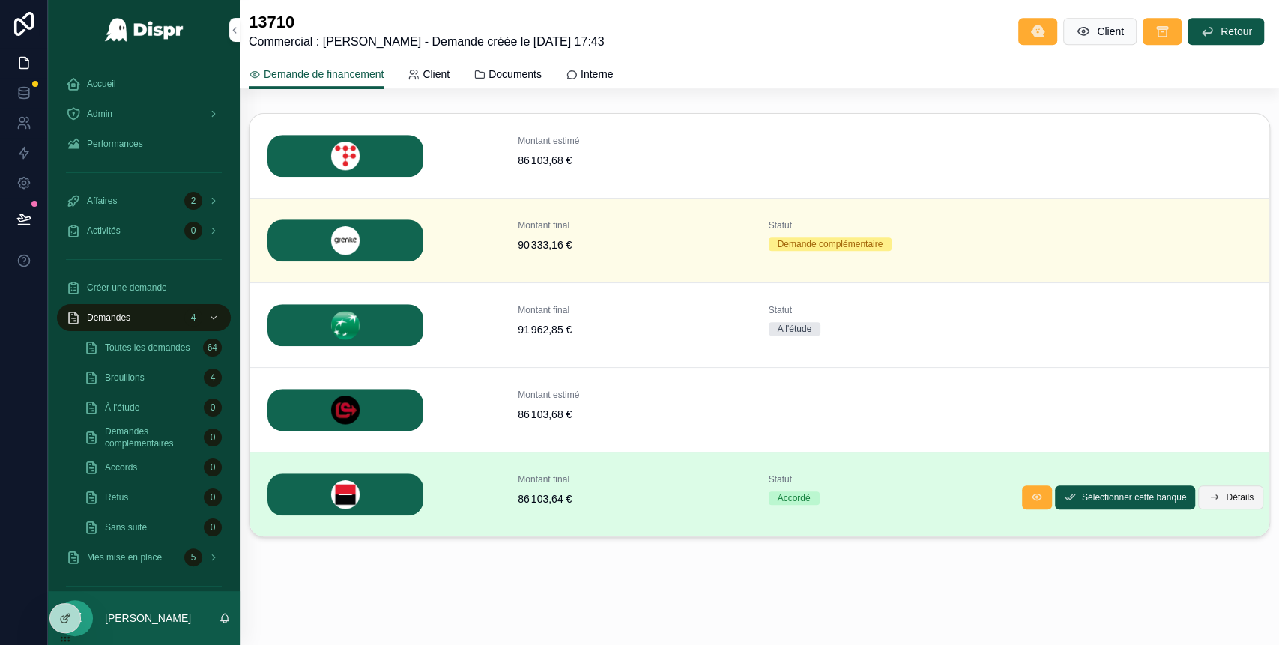
click at [1208, 500] on icon "scrollable content" at bounding box center [1214, 498] width 12 height 12
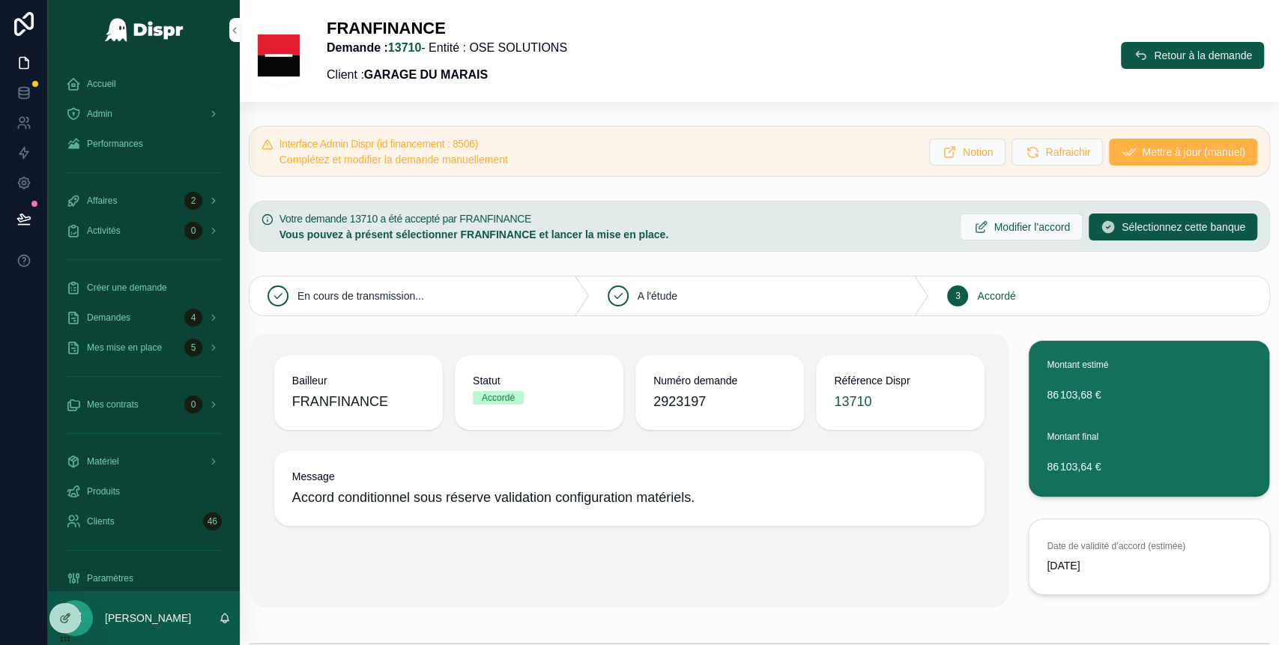
click at [1146, 148] on span "Mettre à jour (manuel)" at bounding box center [1193, 152] width 103 height 15
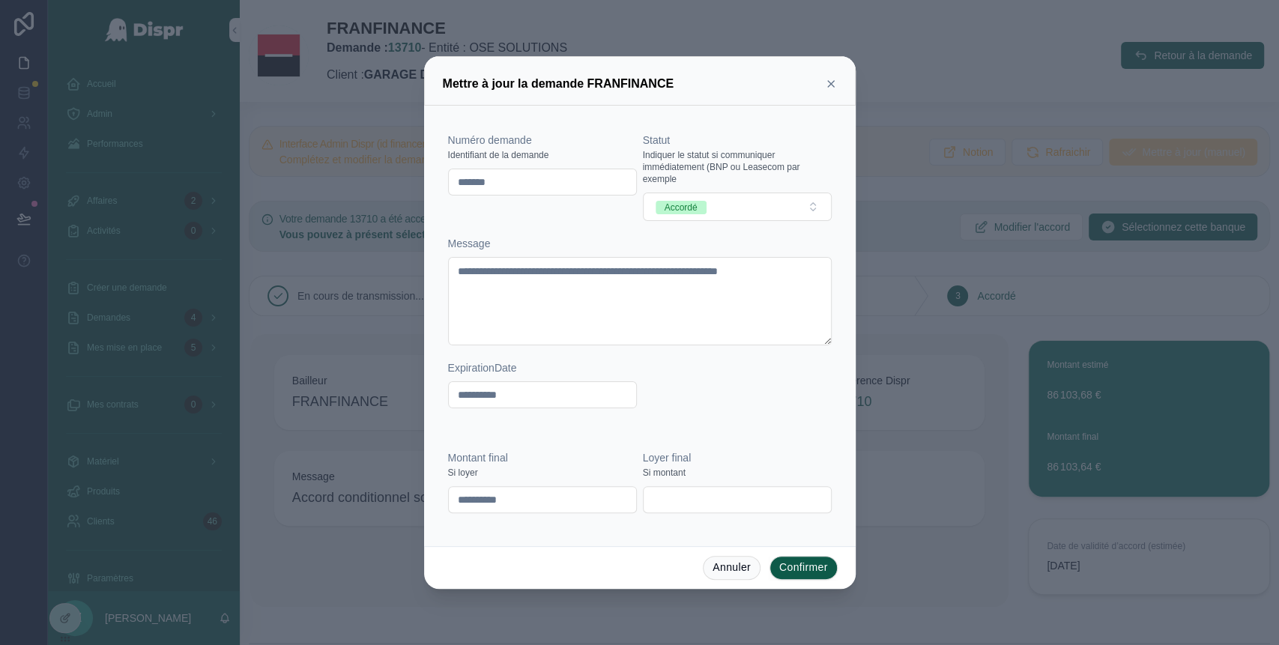
click at [510, 498] on input "**********" at bounding box center [542, 499] width 187 height 21
type input "**********"
click at [820, 564] on button "Confirmer" at bounding box center [804, 568] width 68 height 24
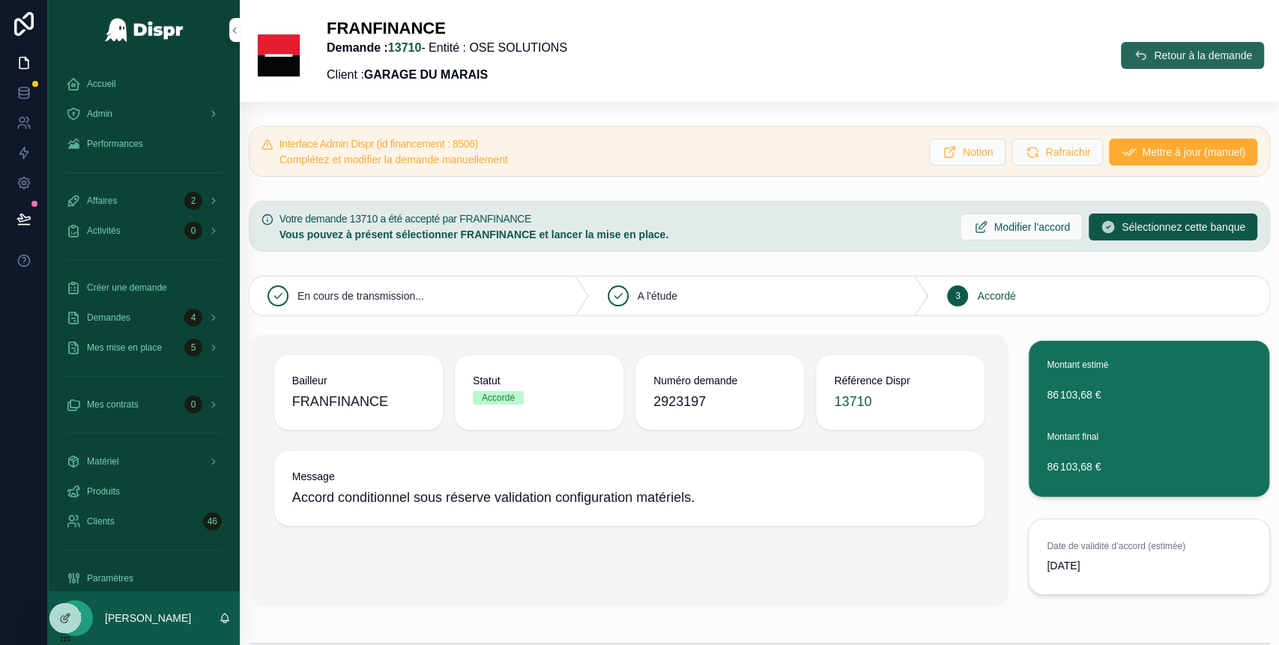
click at [1154, 55] on span "Retour à la demande" at bounding box center [1203, 55] width 98 height 15
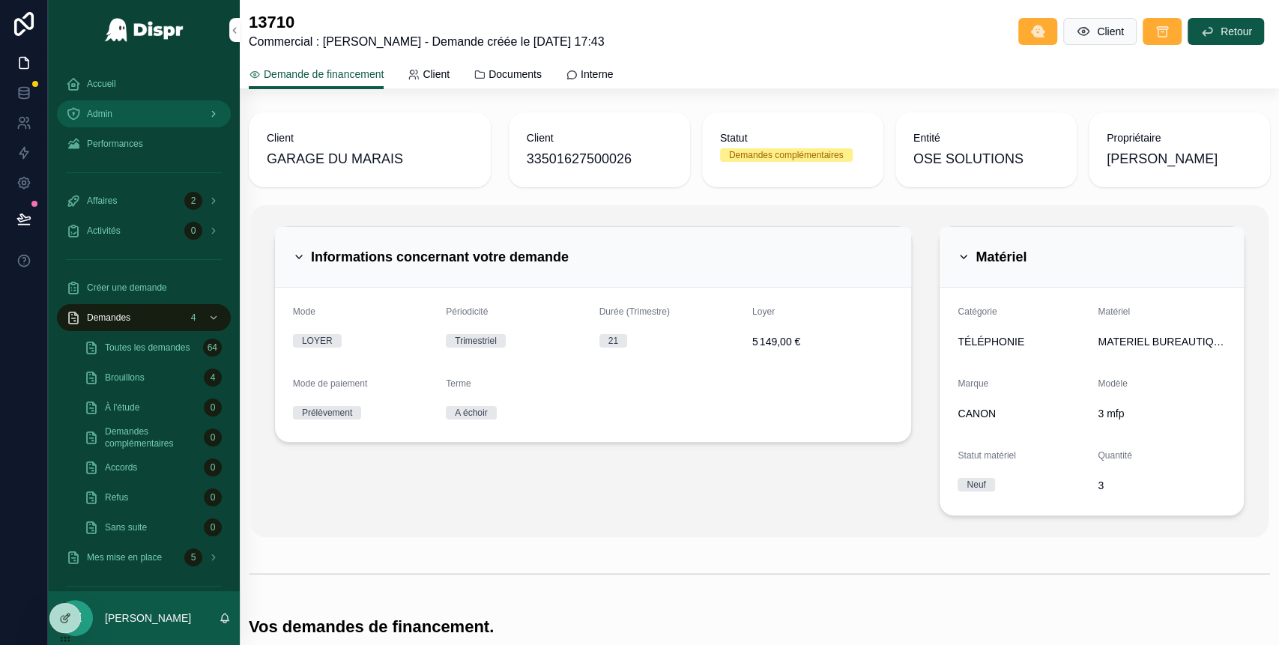
click at [132, 114] on div "Admin" at bounding box center [144, 114] width 156 height 24
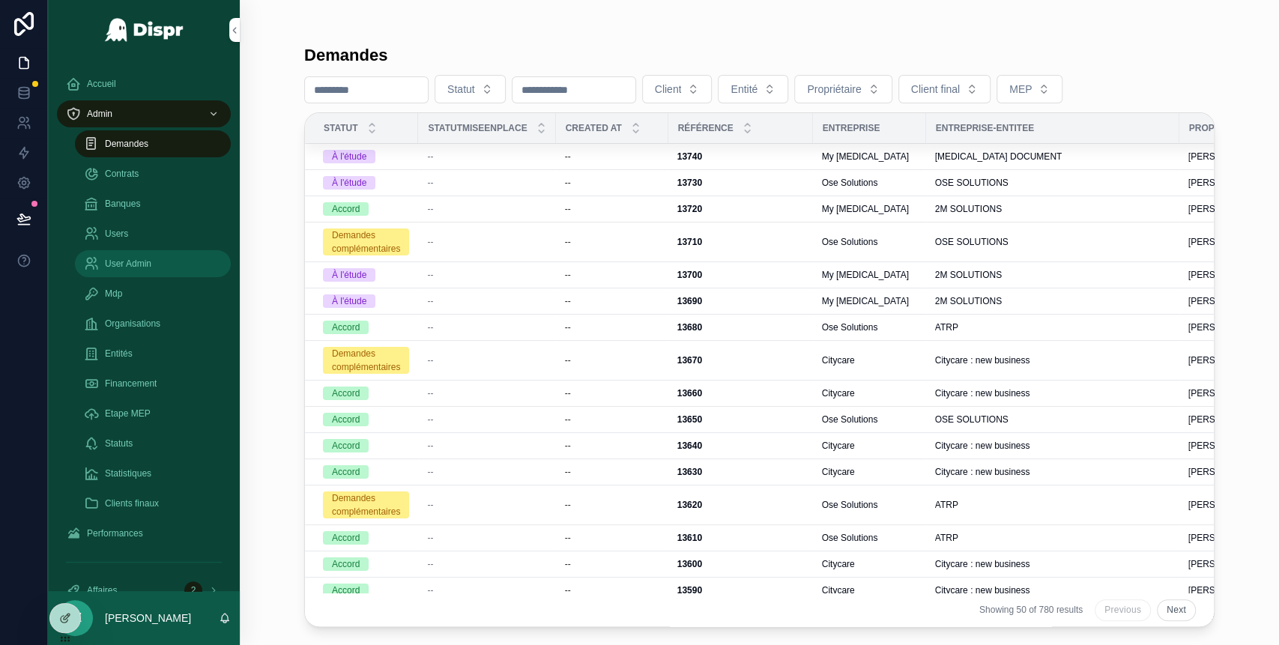
click at [136, 264] on span "User Admin" at bounding box center [128, 264] width 46 height 12
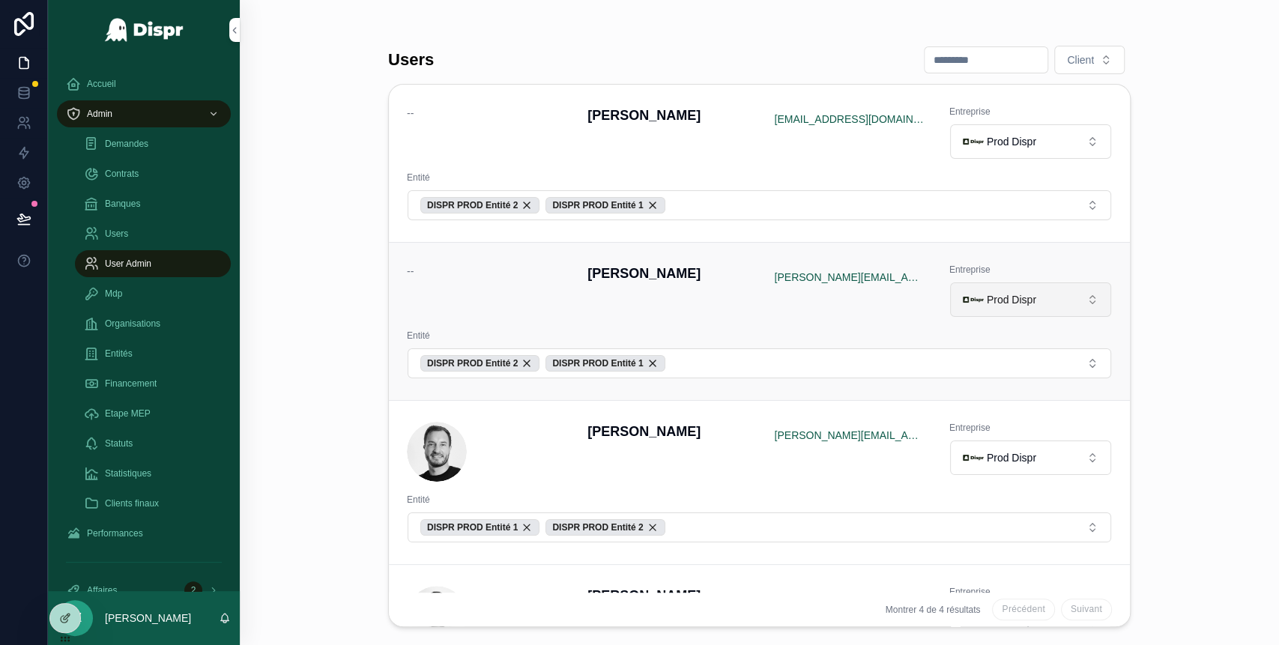
click at [1020, 306] on div "Prod Dispr" at bounding box center [999, 299] width 73 height 21
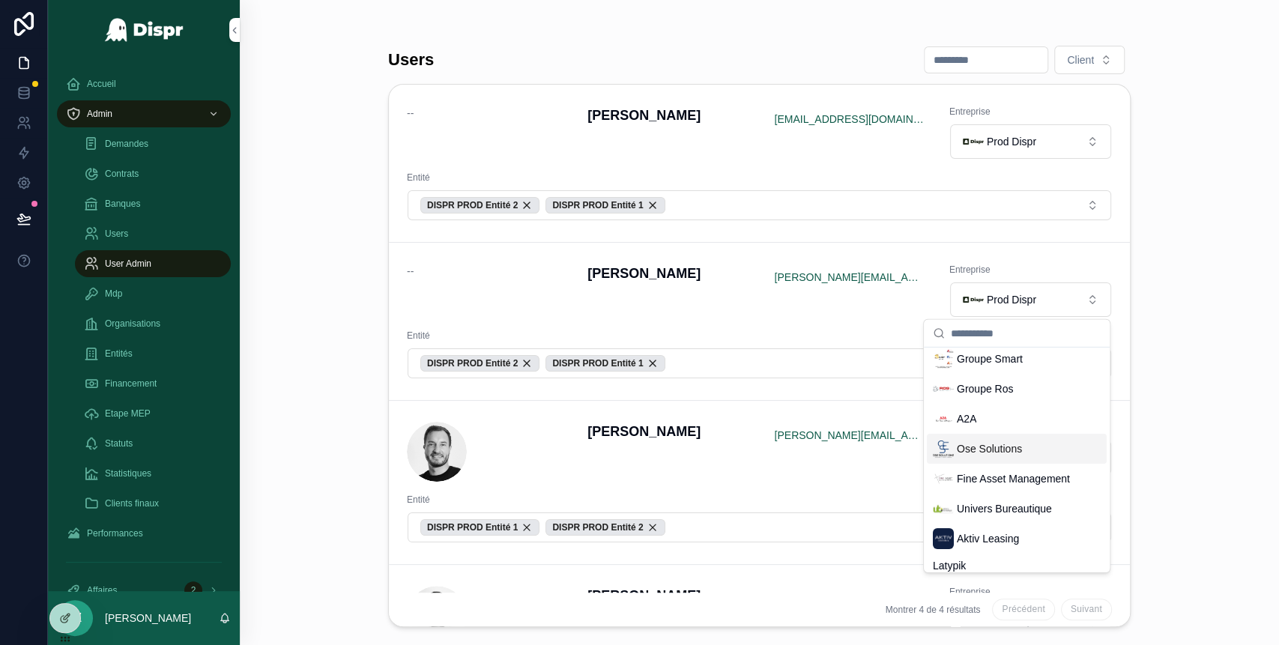
scroll to position [121, 0]
click at [981, 452] on span "Ose Solutions" at bounding box center [989, 448] width 65 height 15
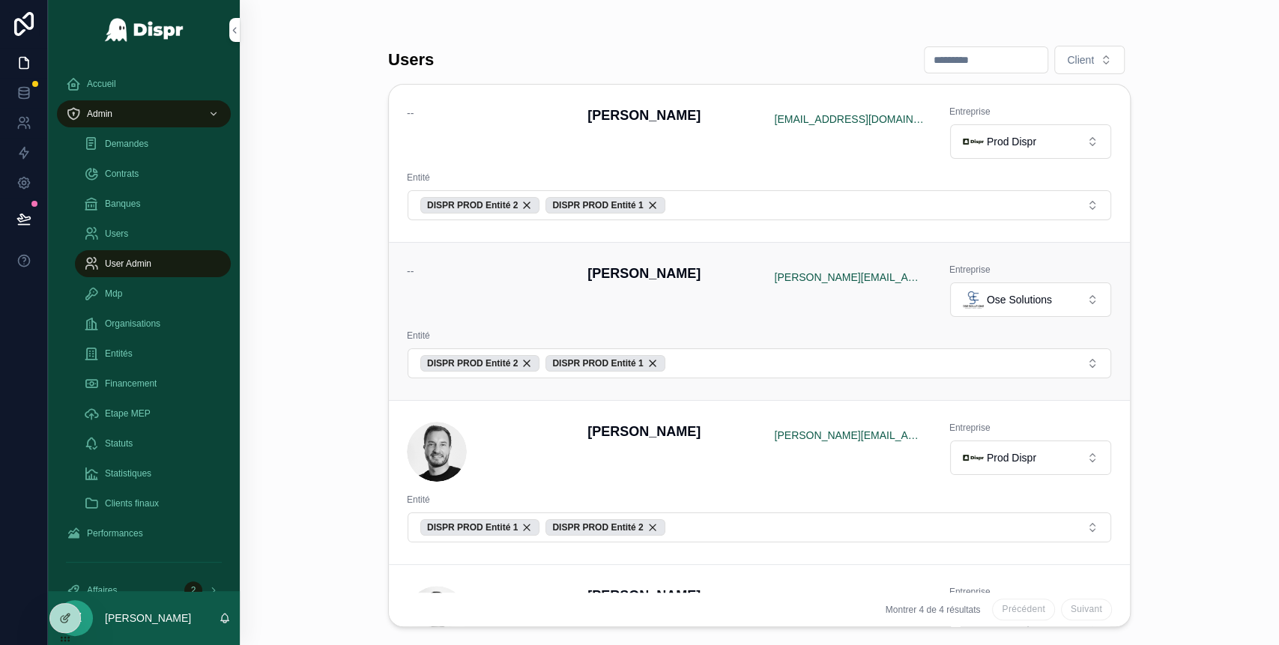
click at [611, 318] on div "-- Jeremy Zouari jeremy@dispr.tech Entreprise Ose Solutions Entité DISPR PROD E…" at bounding box center [759, 321] width 705 height 115
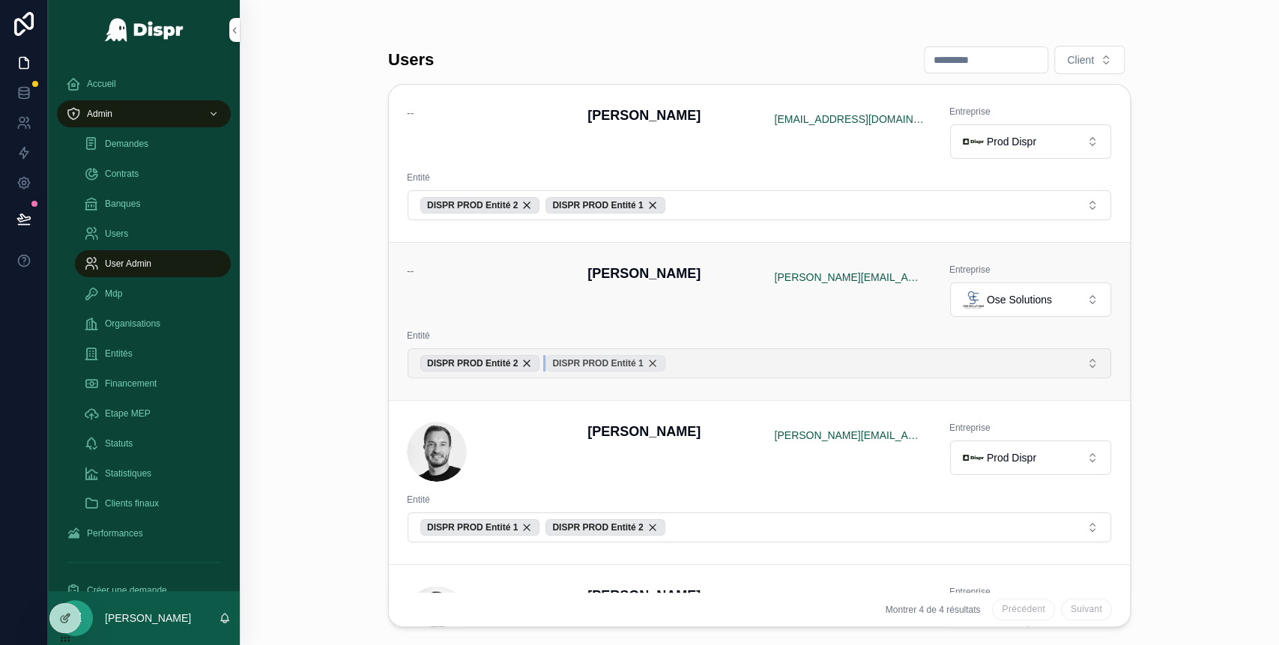
click at [665, 360] on div "DISPR PROD Entité 1" at bounding box center [605, 363] width 119 height 16
click at [540, 362] on div "DISPR PROD Entité 2" at bounding box center [479, 363] width 119 height 16
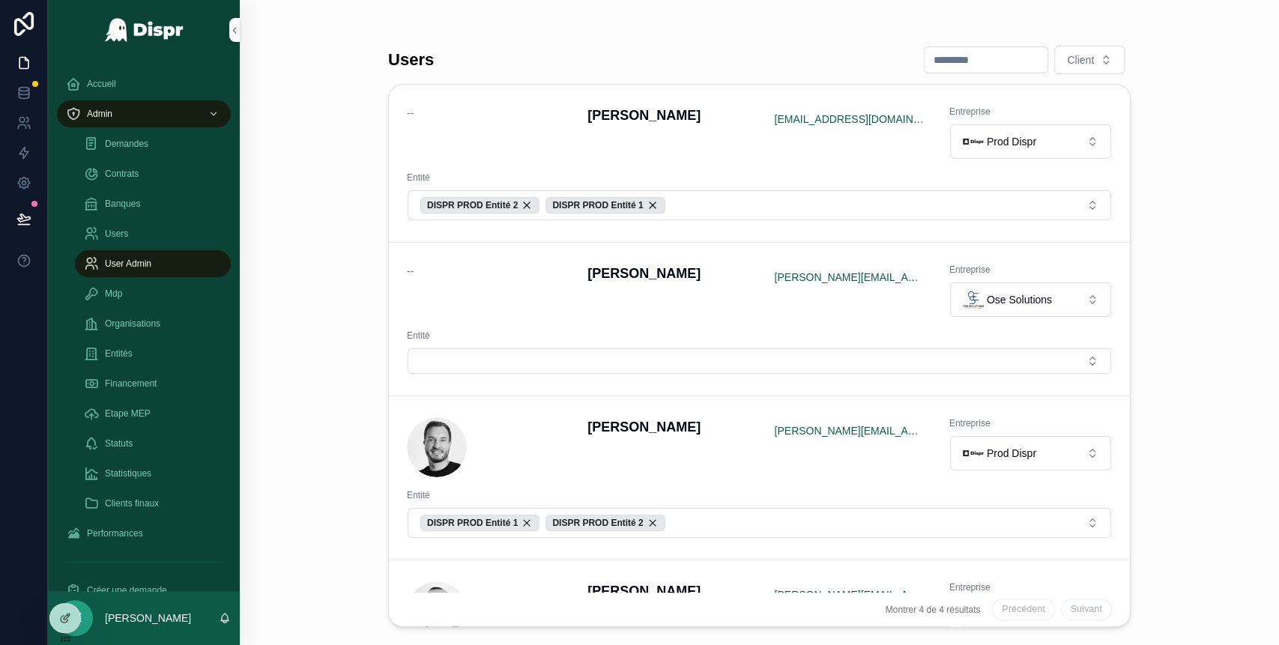
click at [546, 362] on button "Select Button" at bounding box center [760, 360] width 704 height 25
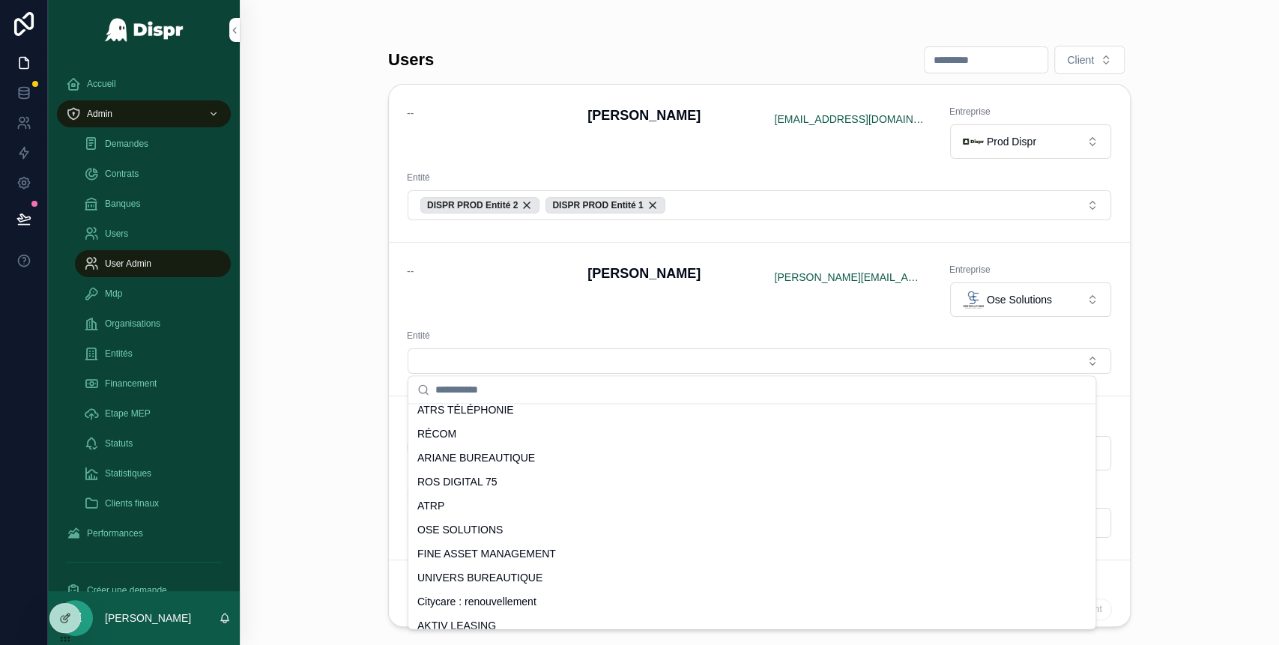
scroll to position [271, 0]
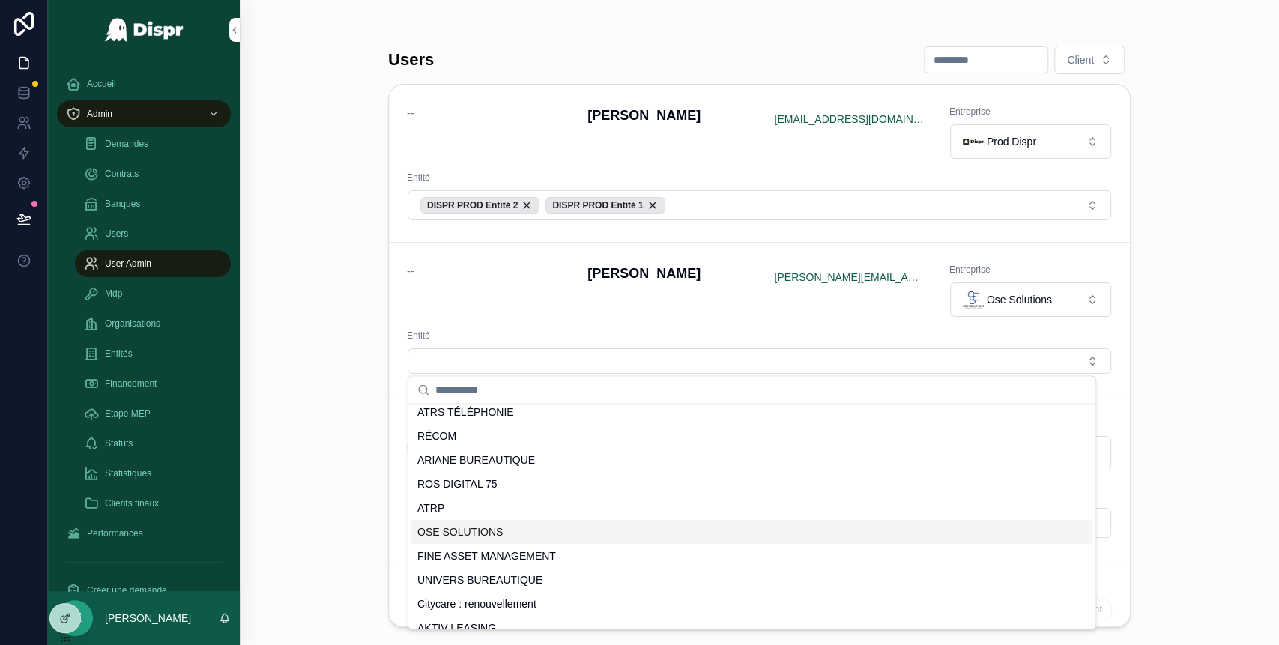
click at [480, 530] on span "OSE SOLUTIONS" at bounding box center [459, 532] width 85 height 15
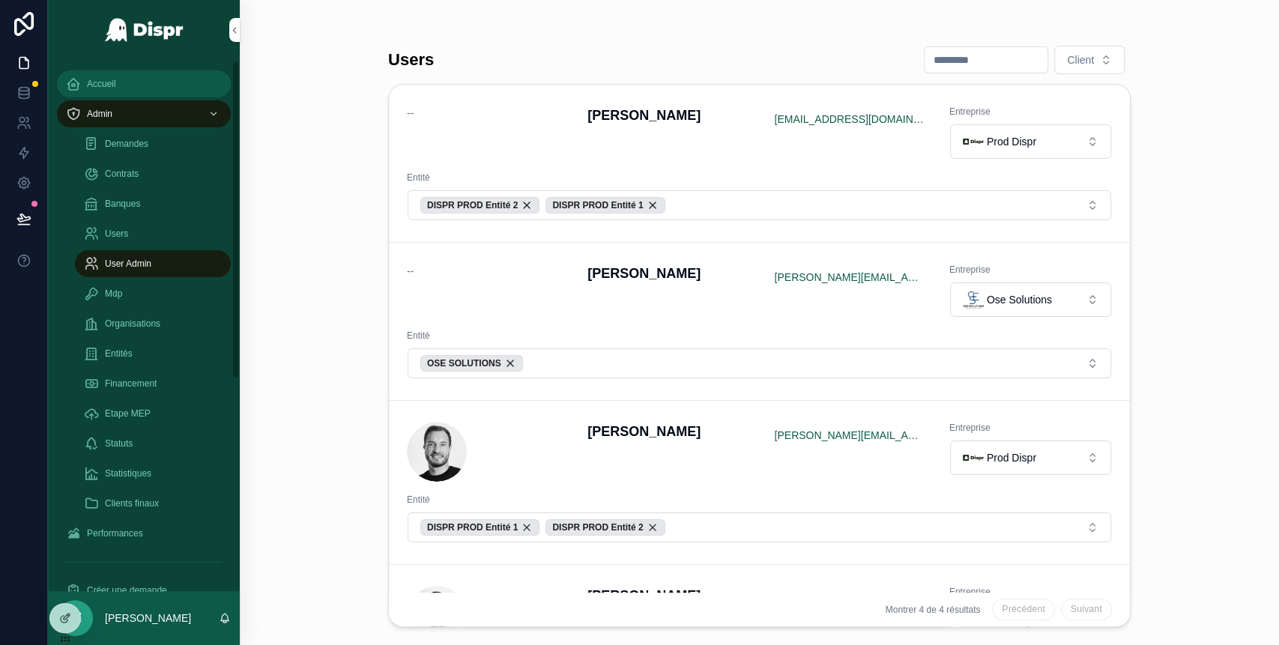
click at [110, 83] on span "Accueil" at bounding box center [101, 84] width 29 height 12
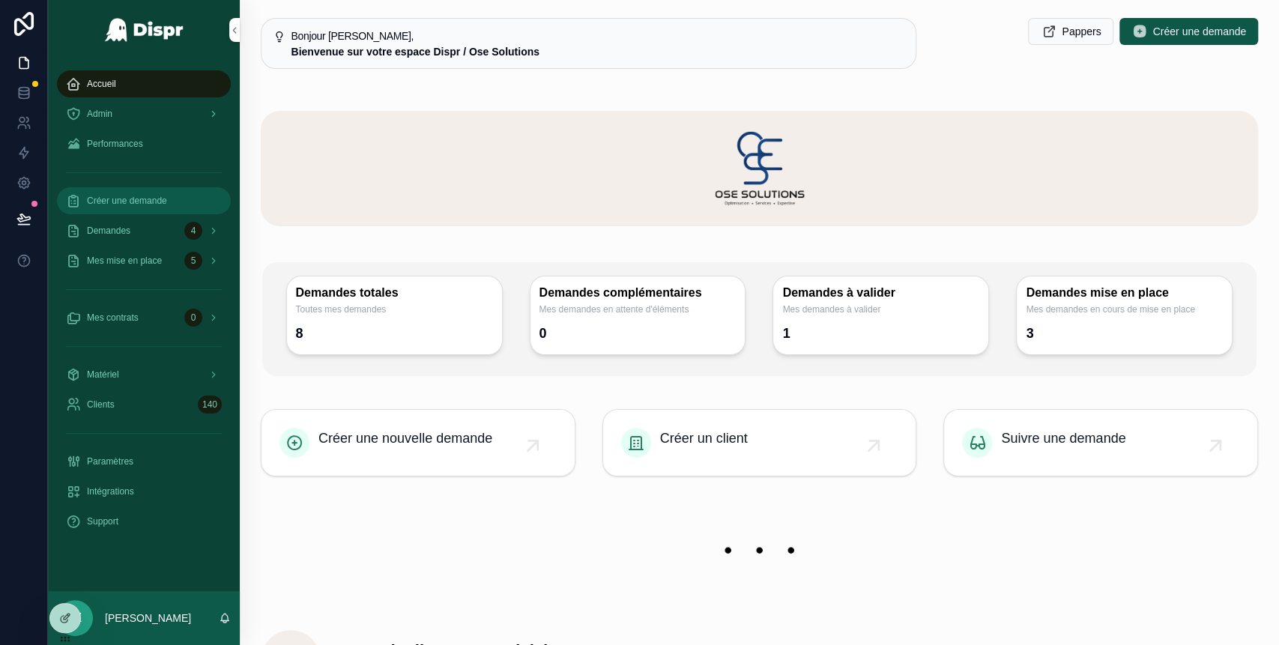
click at [131, 199] on span "Créer une demande" at bounding box center [127, 201] width 80 height 12
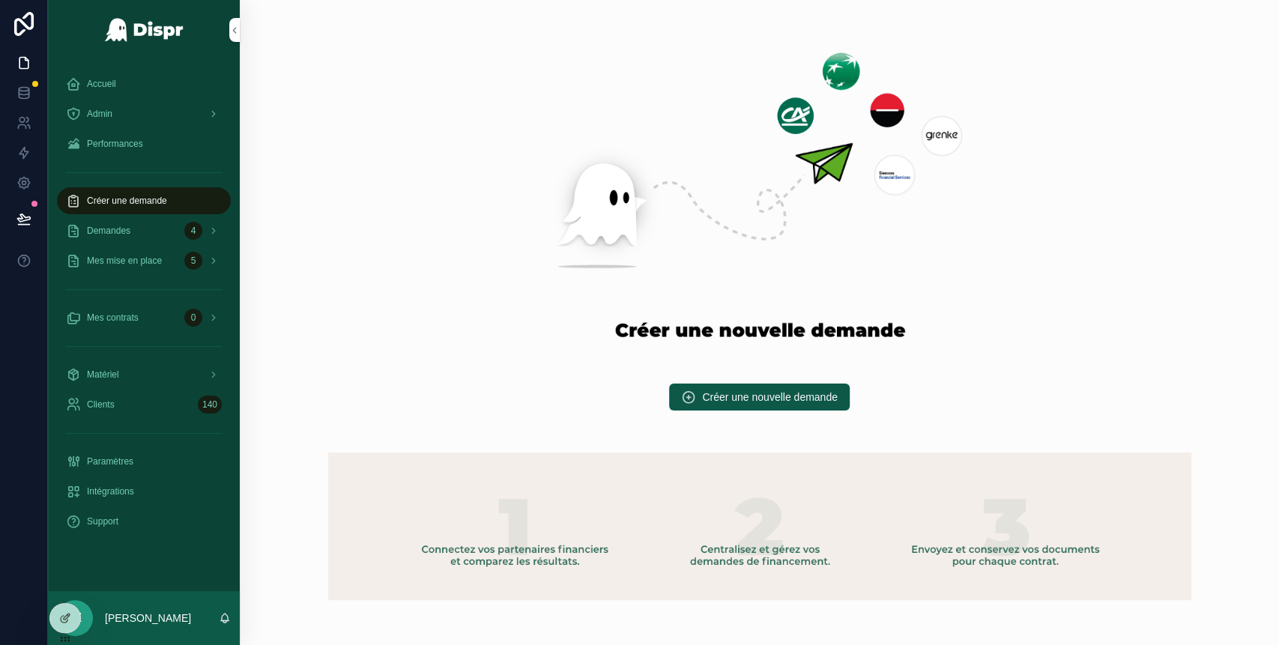
click at [731, 383] on div "Créer une nouvelle demande" at bounding box center [759, 397] width 1015 height 39
click at [736, 392] on span "Créer une nouvelle demande" at bounding box center [770, 397] width 136 height 15
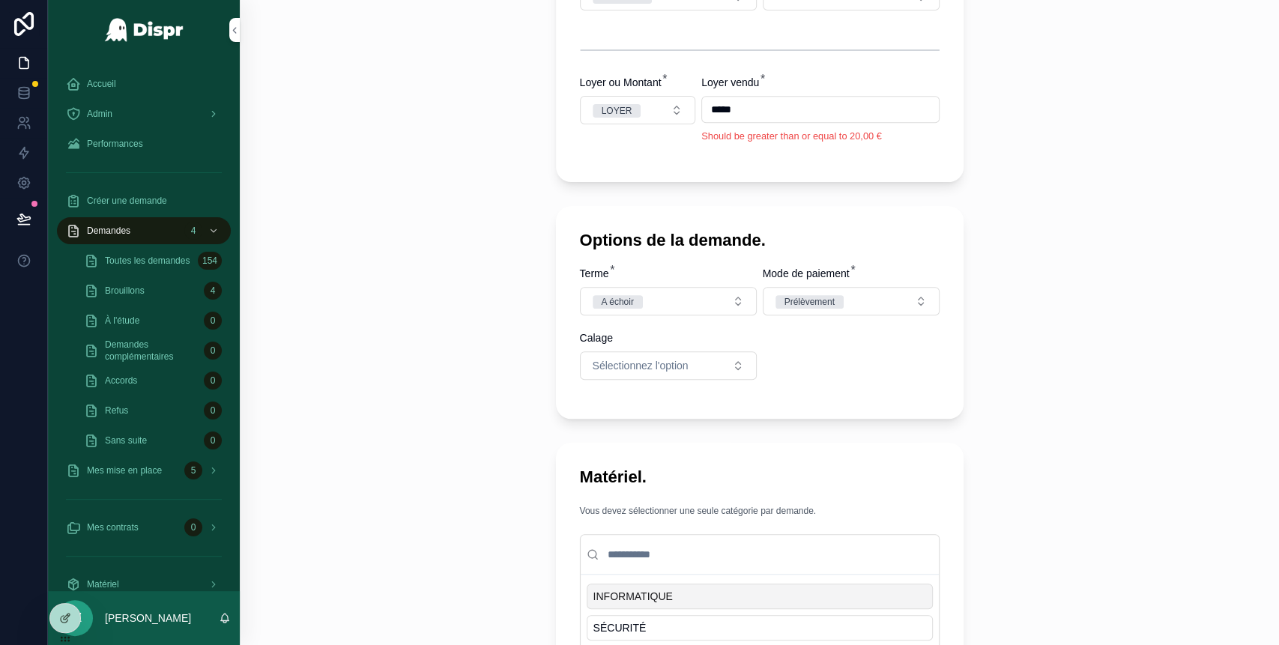
scroll to position [812, 0]
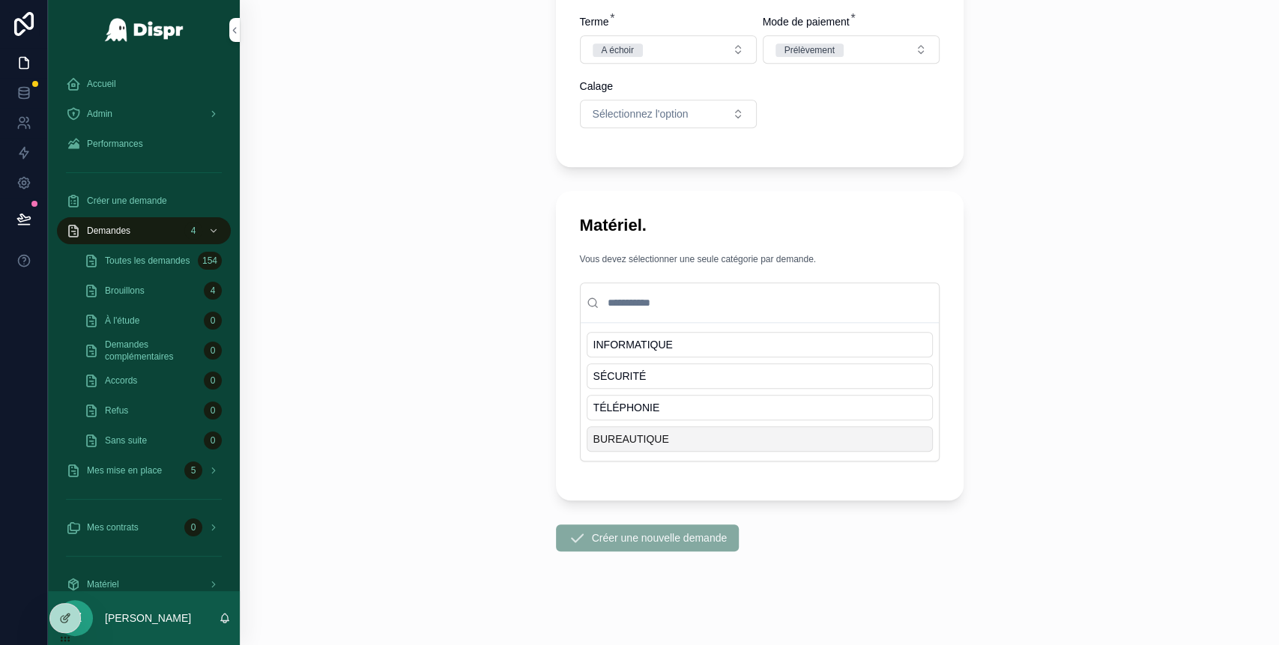
click at [647, 438] on span "BUREAUTIQUE" at bounding box center [631, 439] width 76 height 15
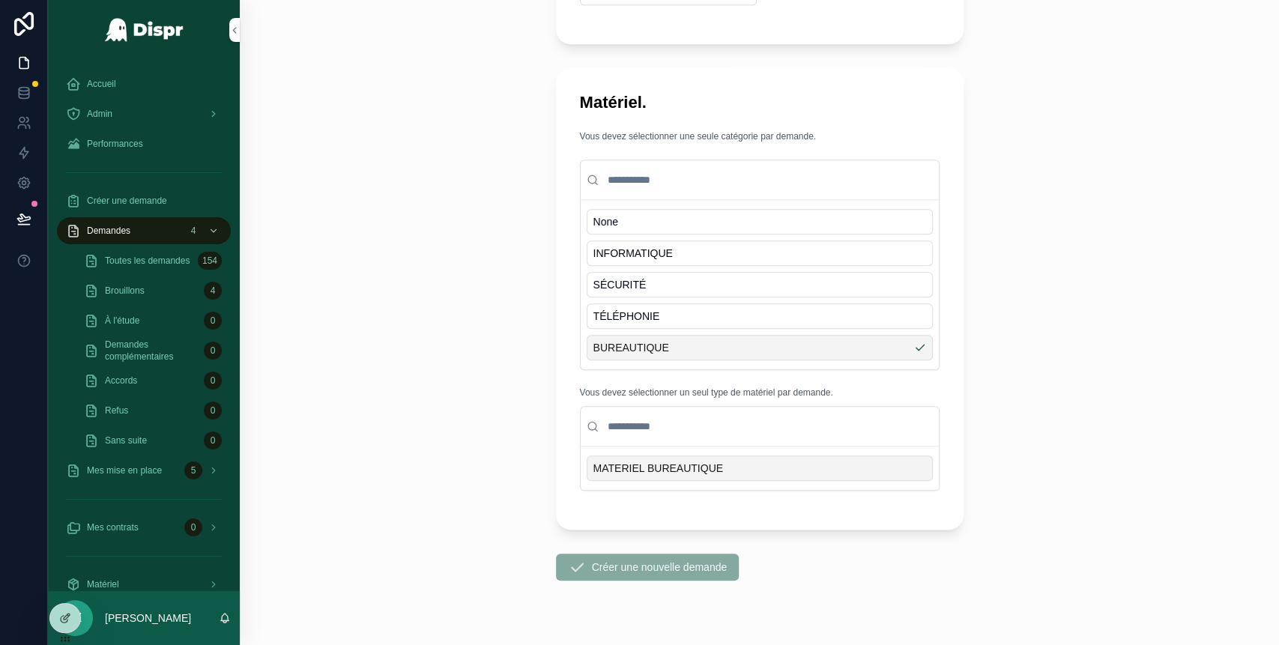
scroll to position [940, 0]
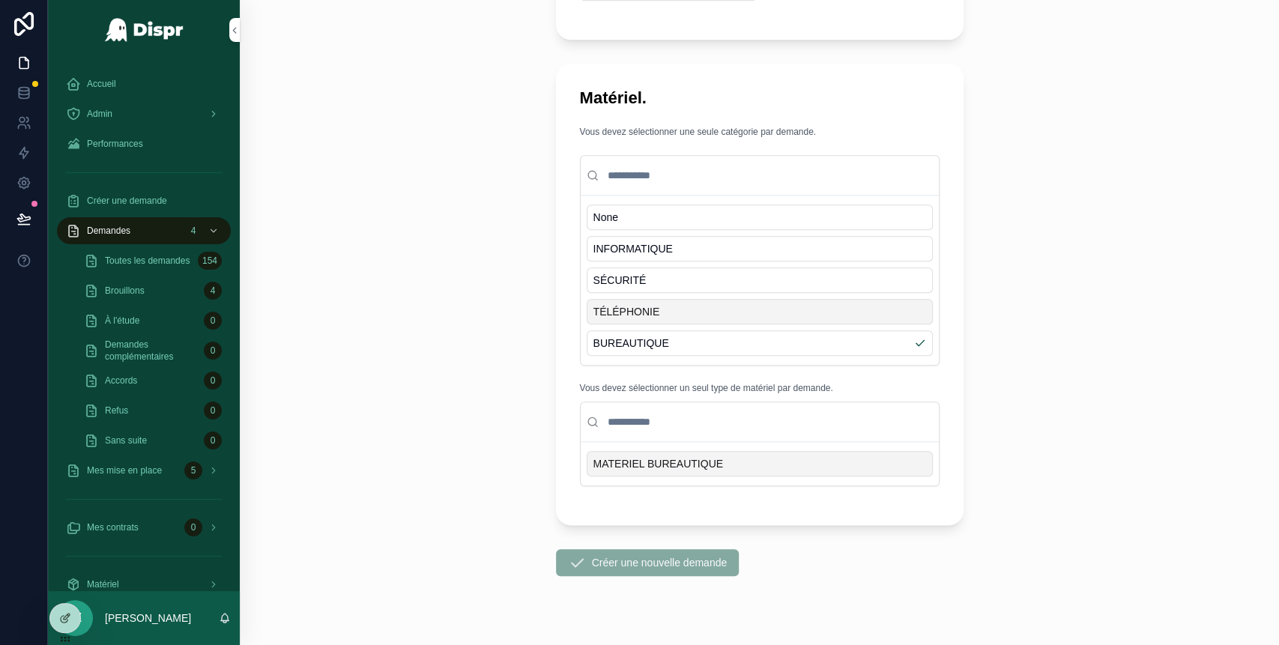
click at [672, 314] on div "TÉLÉPHONIE" at bounding box center [760, 311] width 346 height 25
click at [653, 339] on span "BUREAUTIQUE" at bounding box center [631, 343] width 76 height 15
click at [640, 310] on span "TÉLÉPHONIE" at bounding box center [626, 311] width 67 height 15
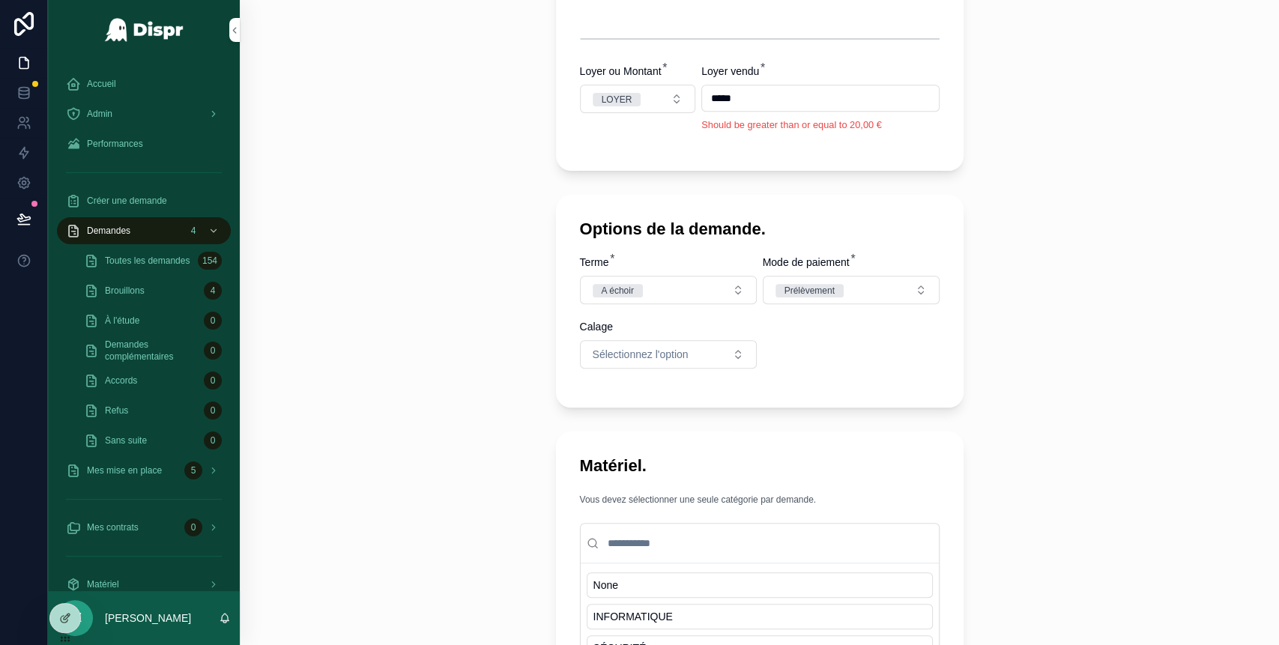
scroll to position [519, 0]
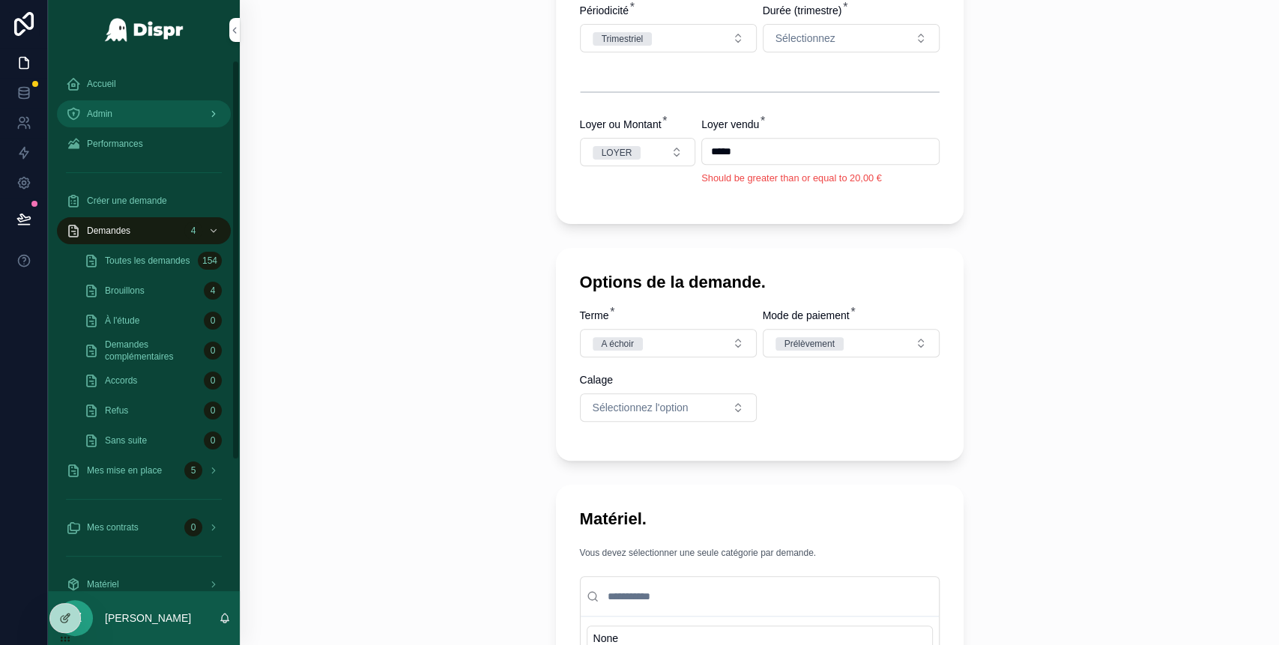
click at [165, 127] on link "Admin" at bounding box center [144, 113] width 174 height 27
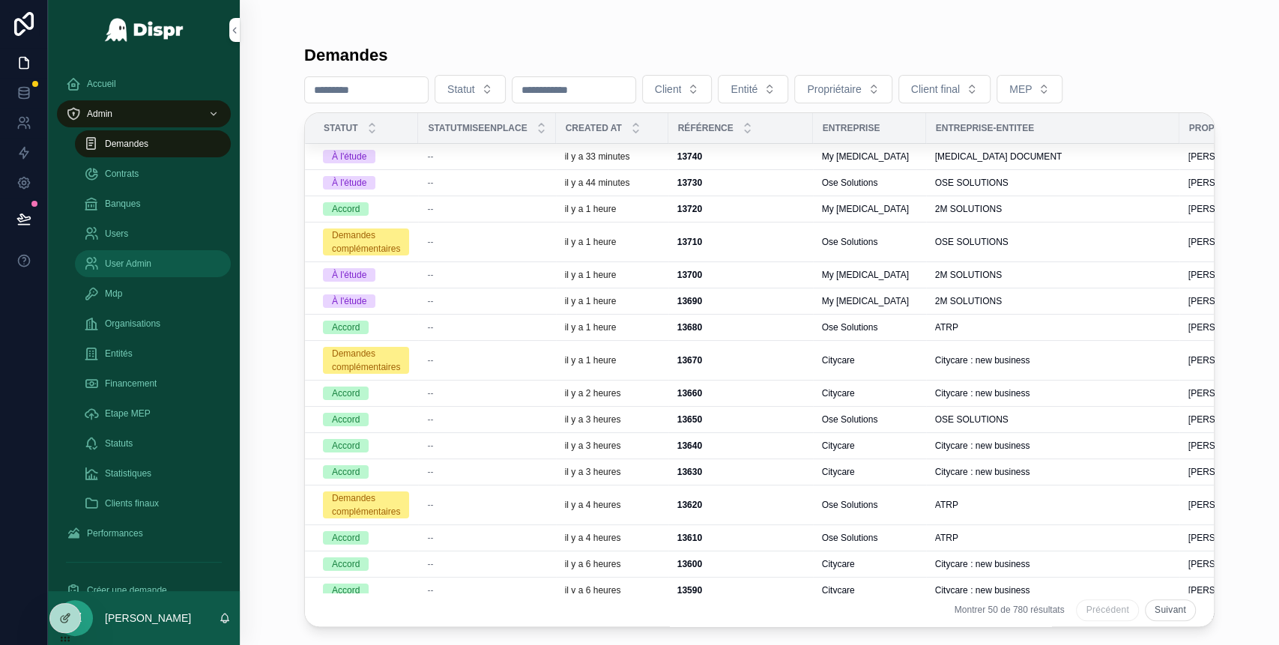
click at [144, 264] on span "User Admin" at bounding box center [128, 264] width 46 height 12
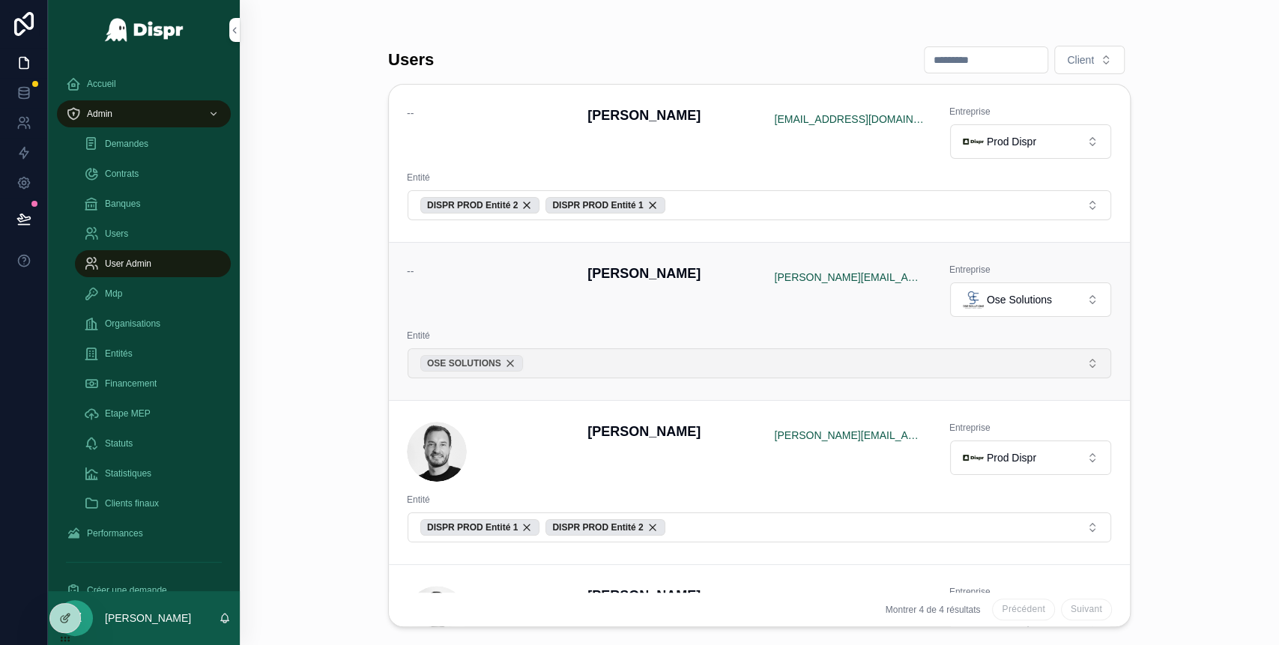
click at [522, 359] on div "OSE SOLUTIONS" at bounding box center [471, 363] width 103 height 16
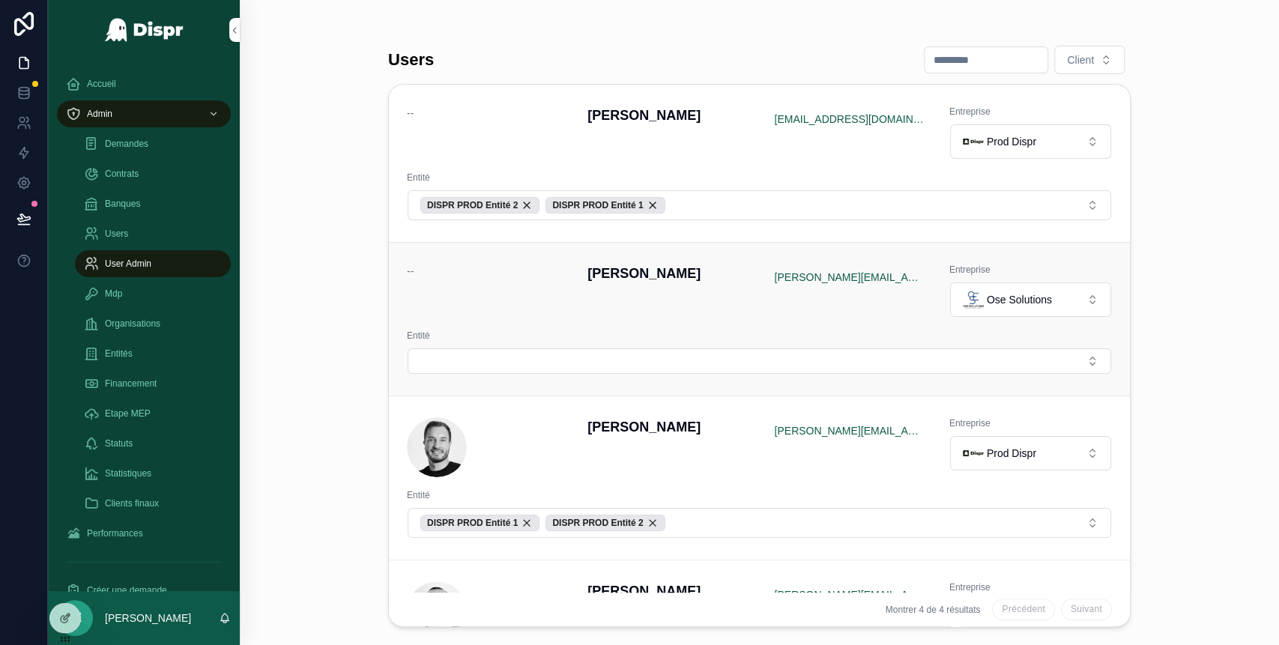
click at [1036, 327] on div "-- Jeremy Zouari jeremy@dispr.tech Entreprise Ose Solutions Entité" at bounding box center [759, 319] width 705 height 111
click at [1033, 300] on span "Ose Solutions" at bounding box center [1019, 299] width 65 height 15
click at [1036, 289] on div "Ose Solutions" at bounding box center [1007, 299] width 89 height 21
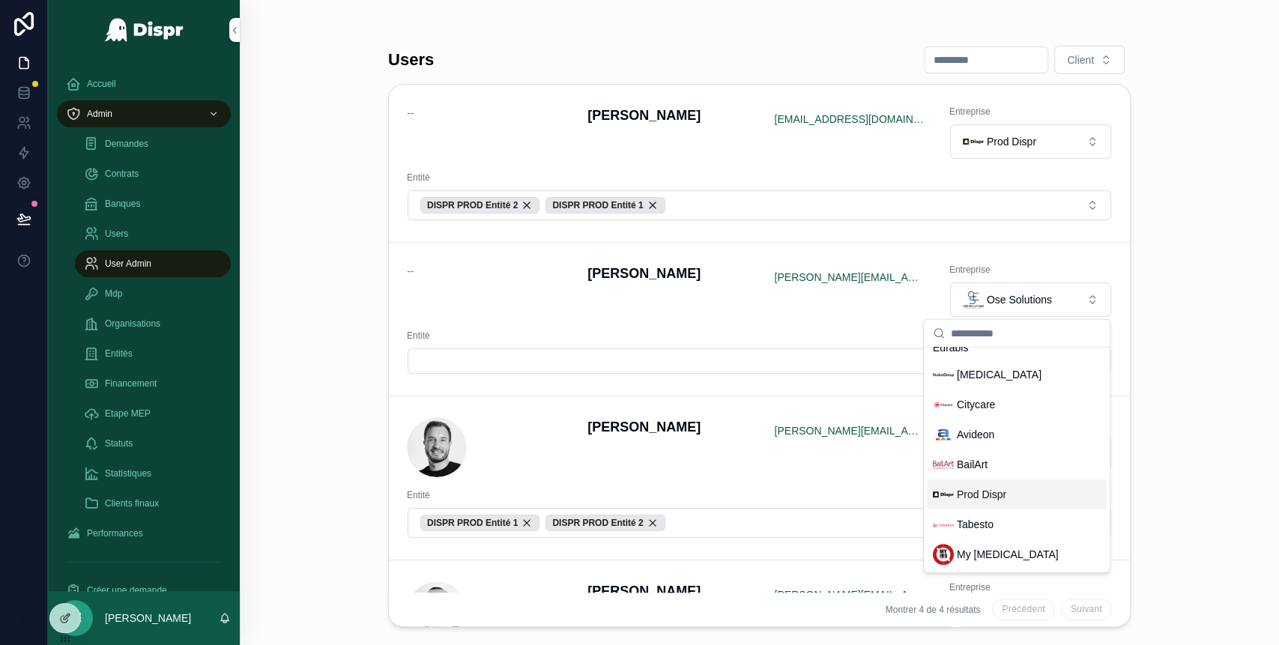
click at [982, 499] on span "Prod Dispr" at bounding box center [981, 494] width 49 height 15
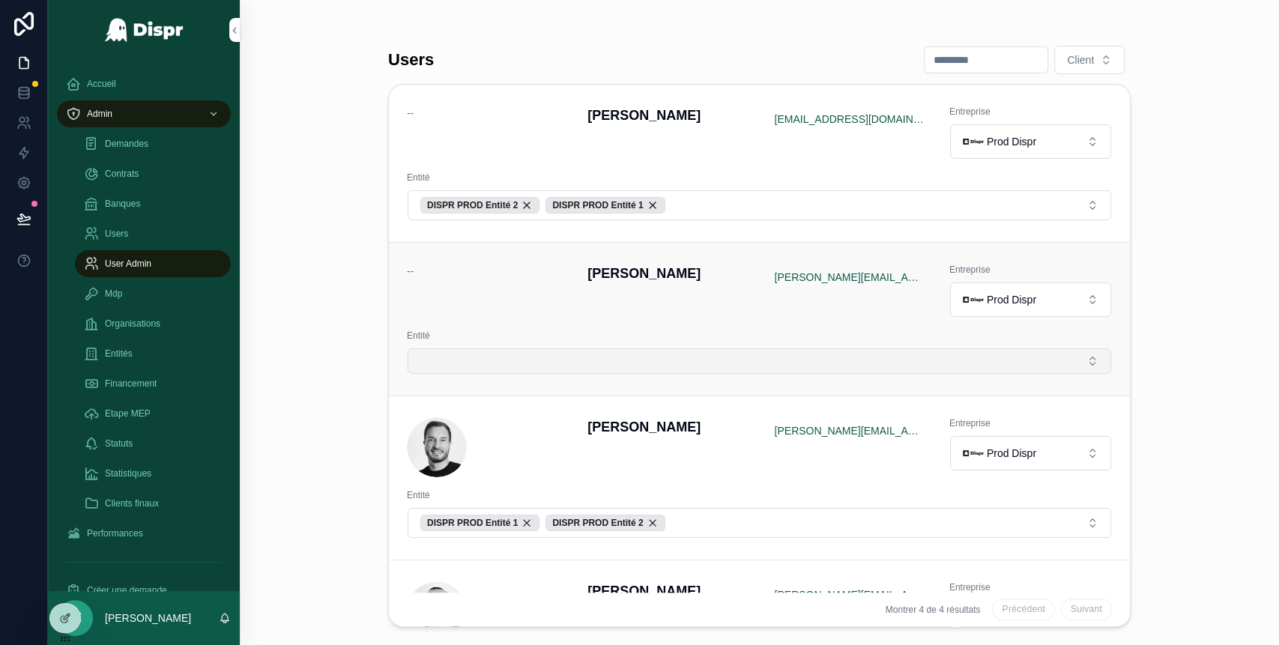
click at [614, 360] on button "Select Button" at bounding box center [760, 360] width 704 height 25
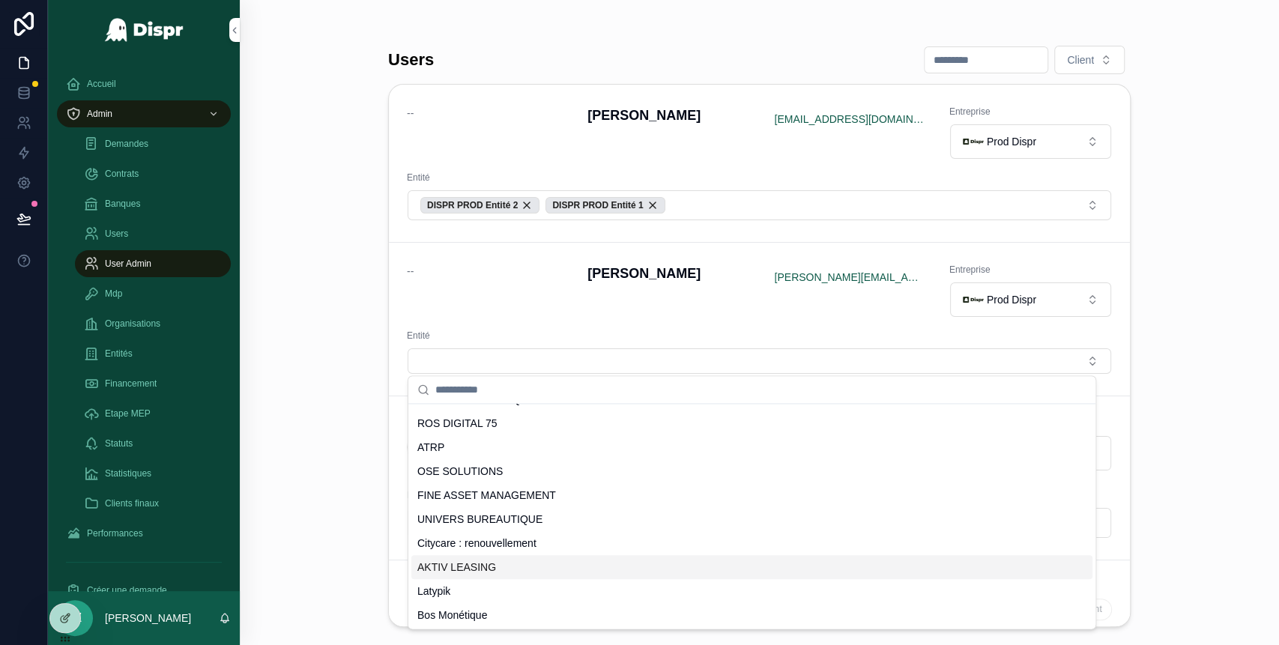
scroll to position [0, 0]
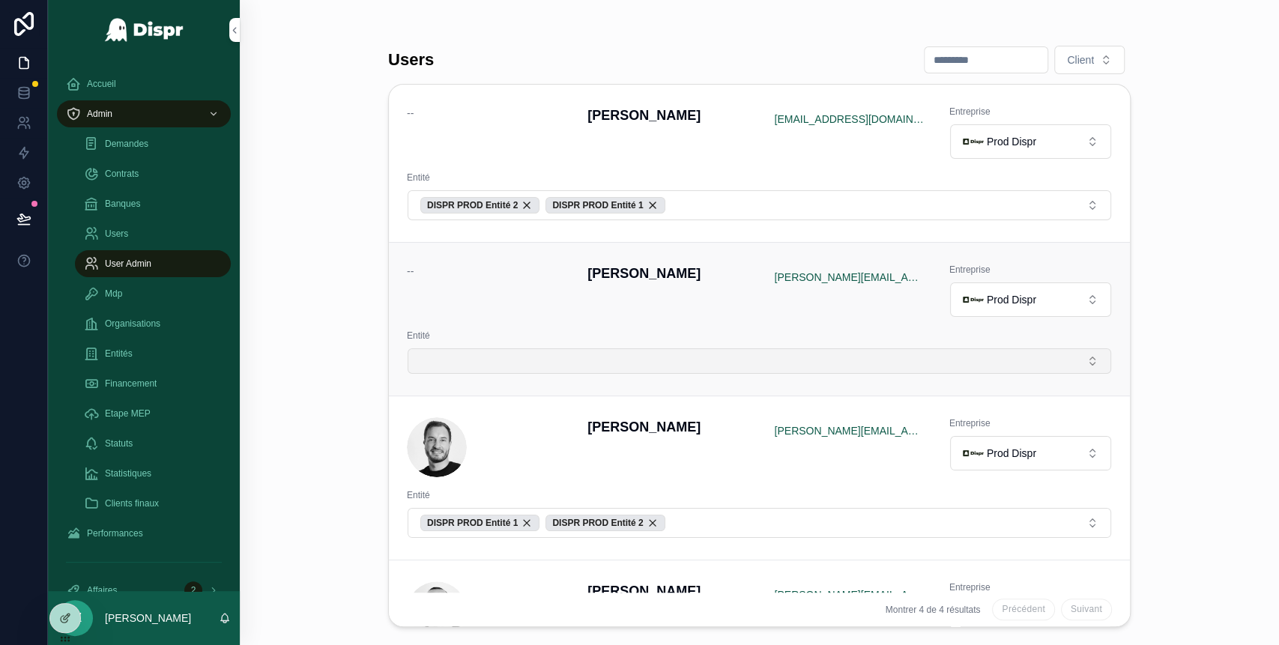
click at [509, 354] on button "Select Button" at bounding box center [760, 360] width 704 height 25
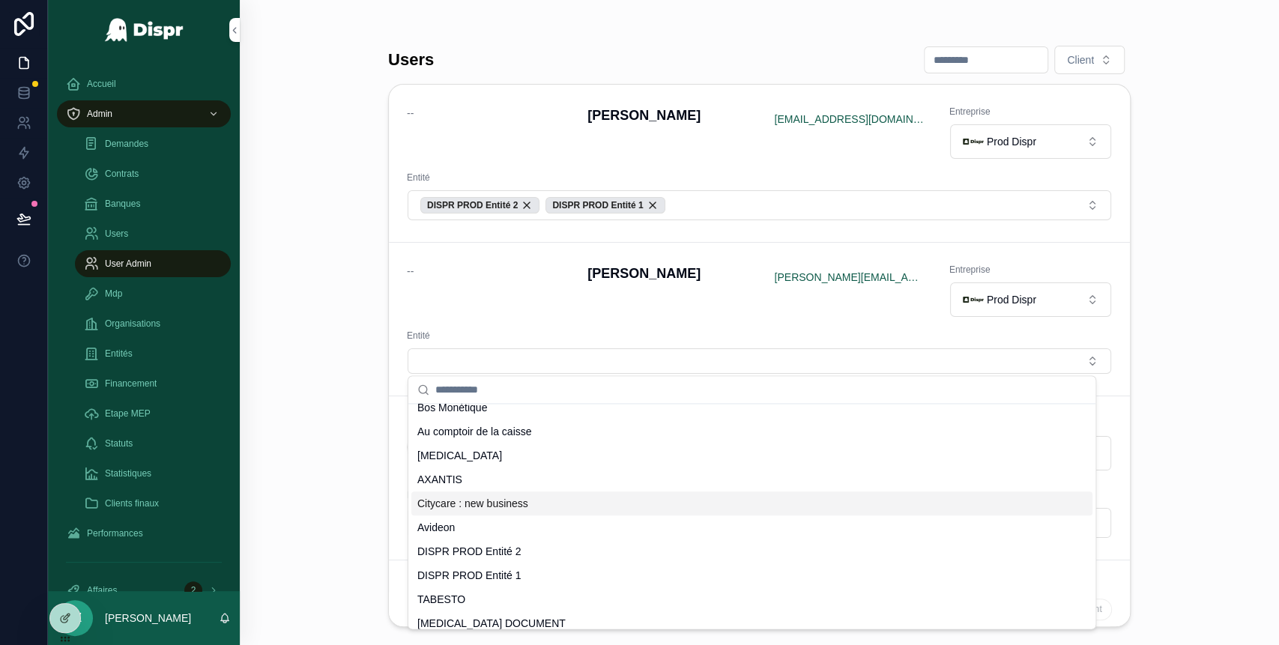
scroll to position [541, 0]
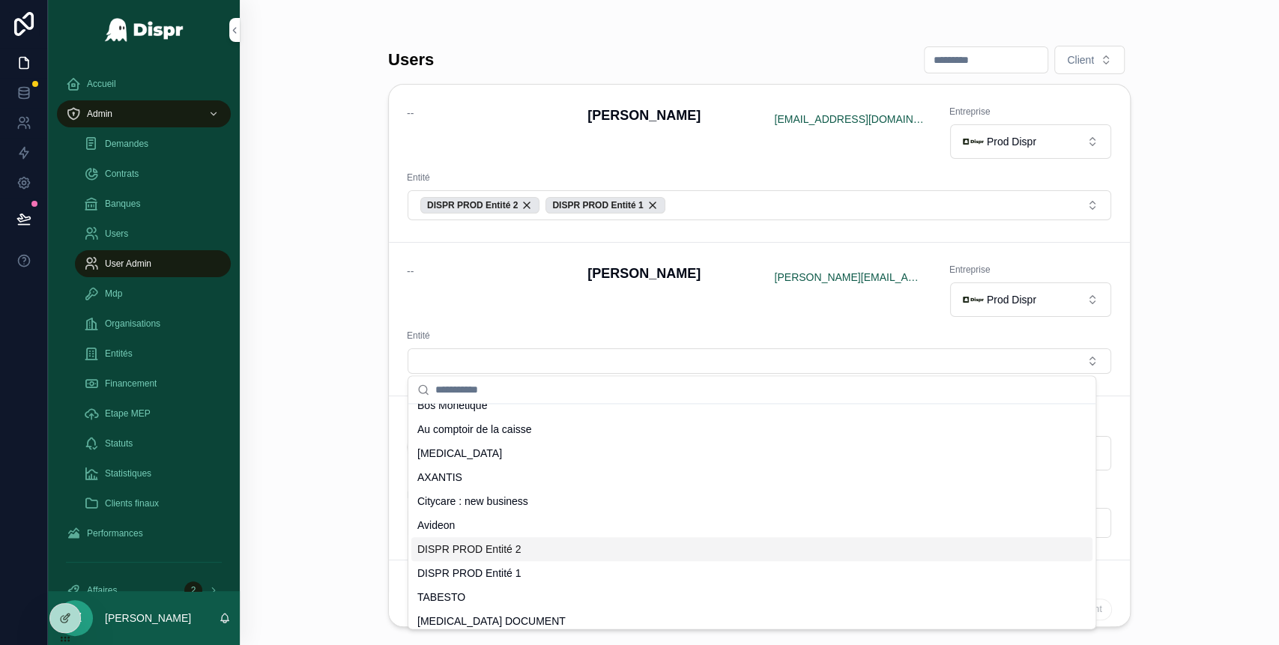
click at [497, 557] on div "DISPR PROD Entité 2" at bounding box center [751, 549] width 681 height 24
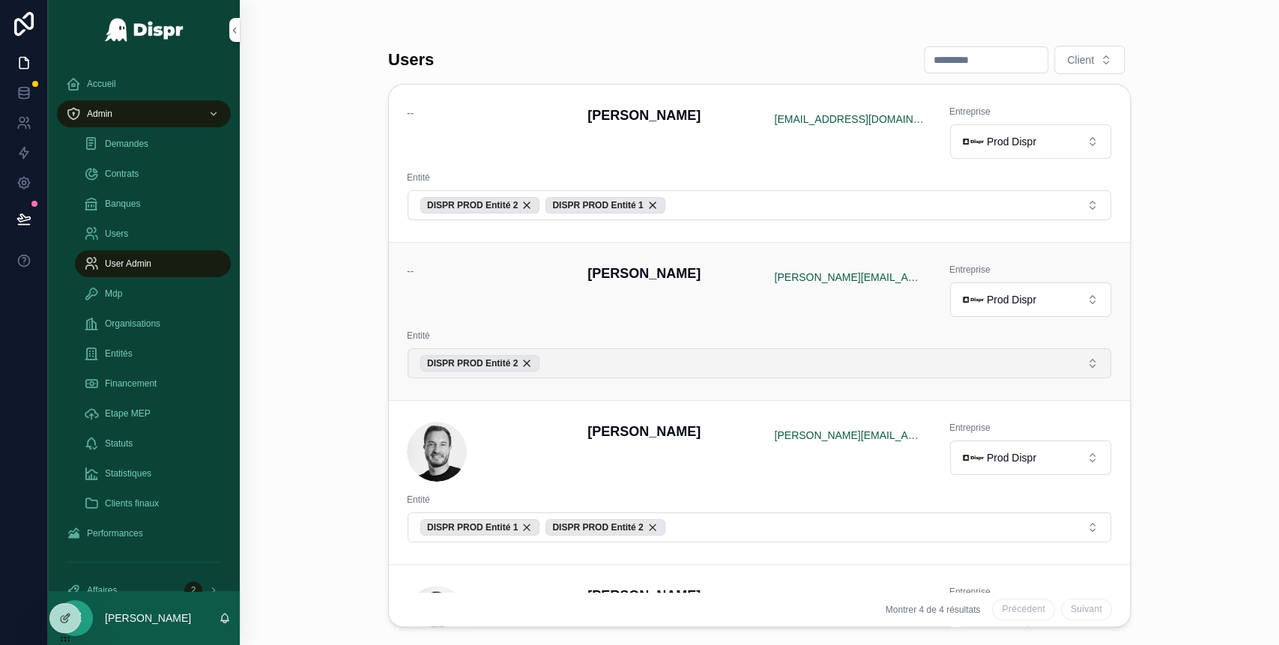
click at [590, 363] on button "DISPR PROD Entité 2" at bounding box center [760, 363] width 704 height 30
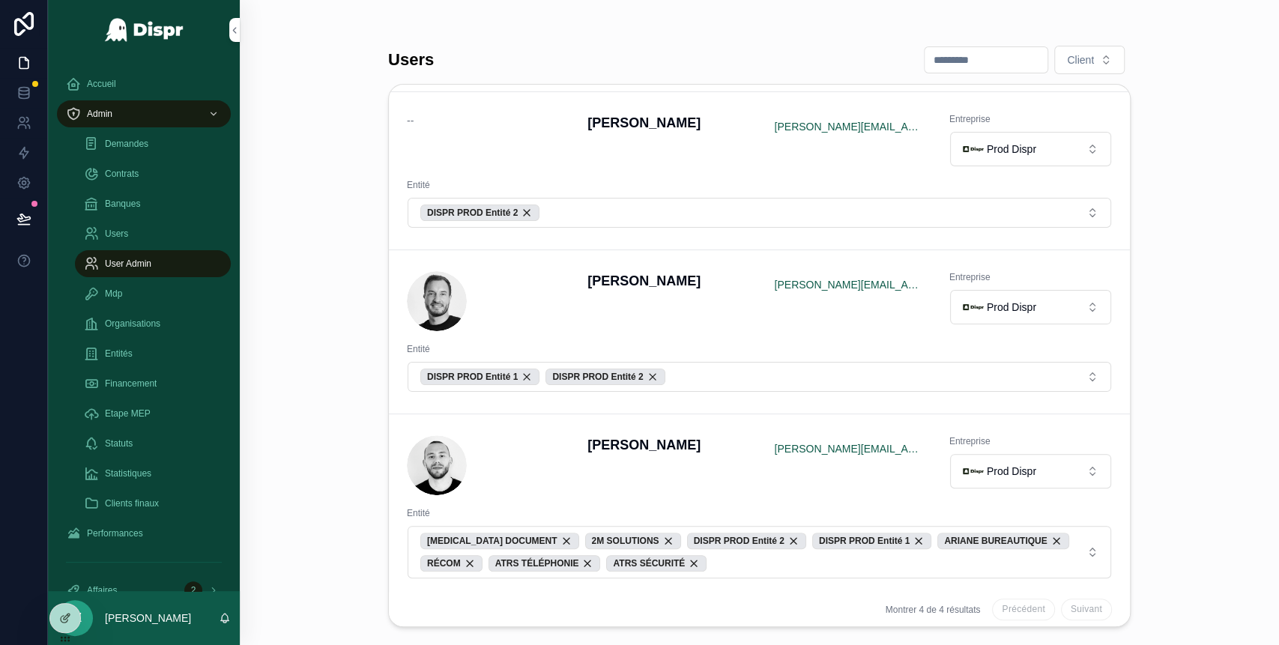
scroll to position [155, 0]
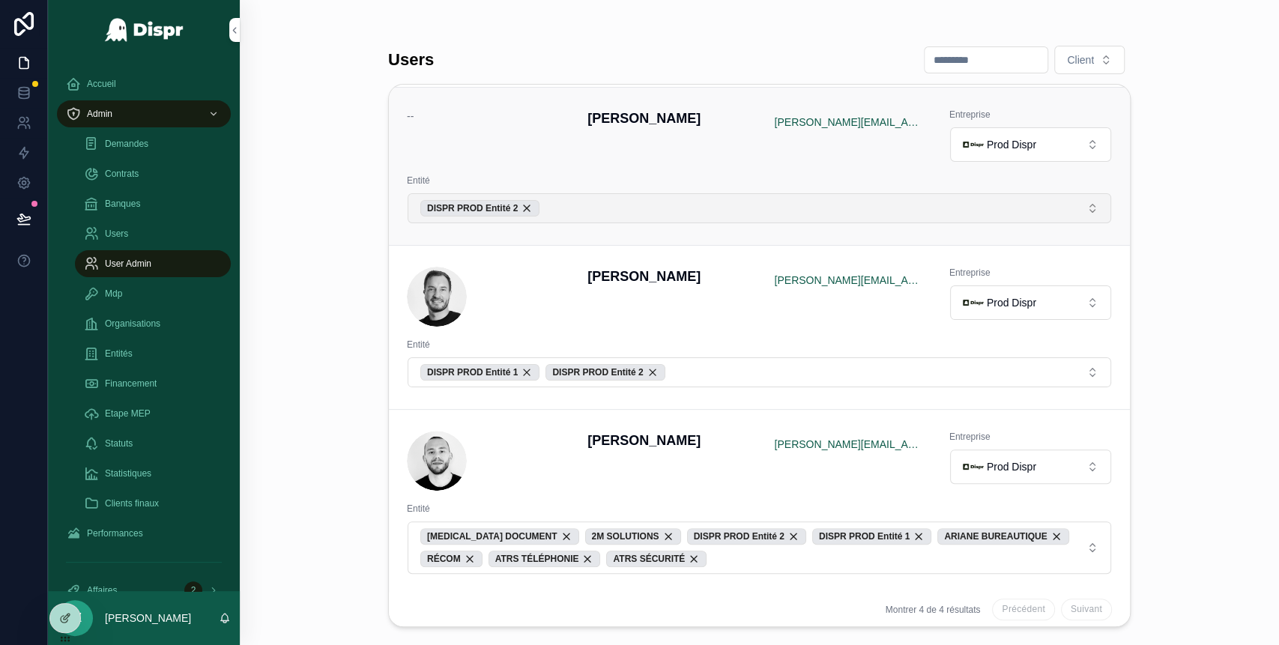
click at [593, 212] on button "DISPR PROD Entité 2" at bounding box center [760, 208] width 704 height 30
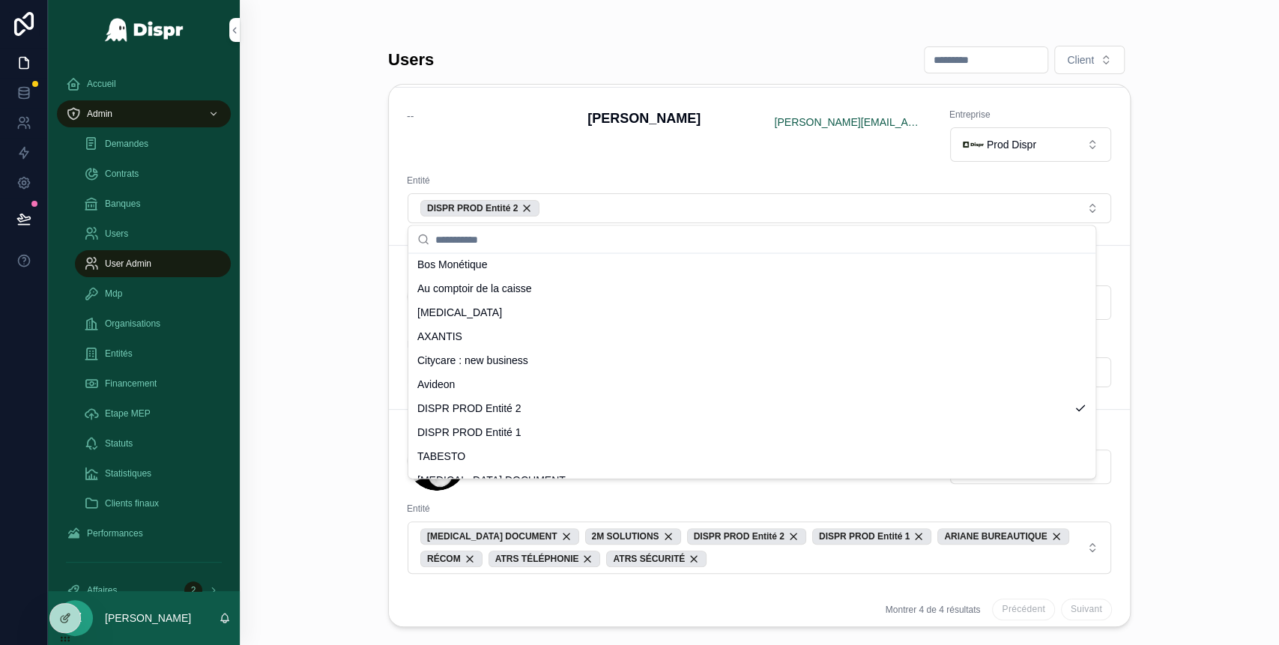
scroll to position [533, 0]
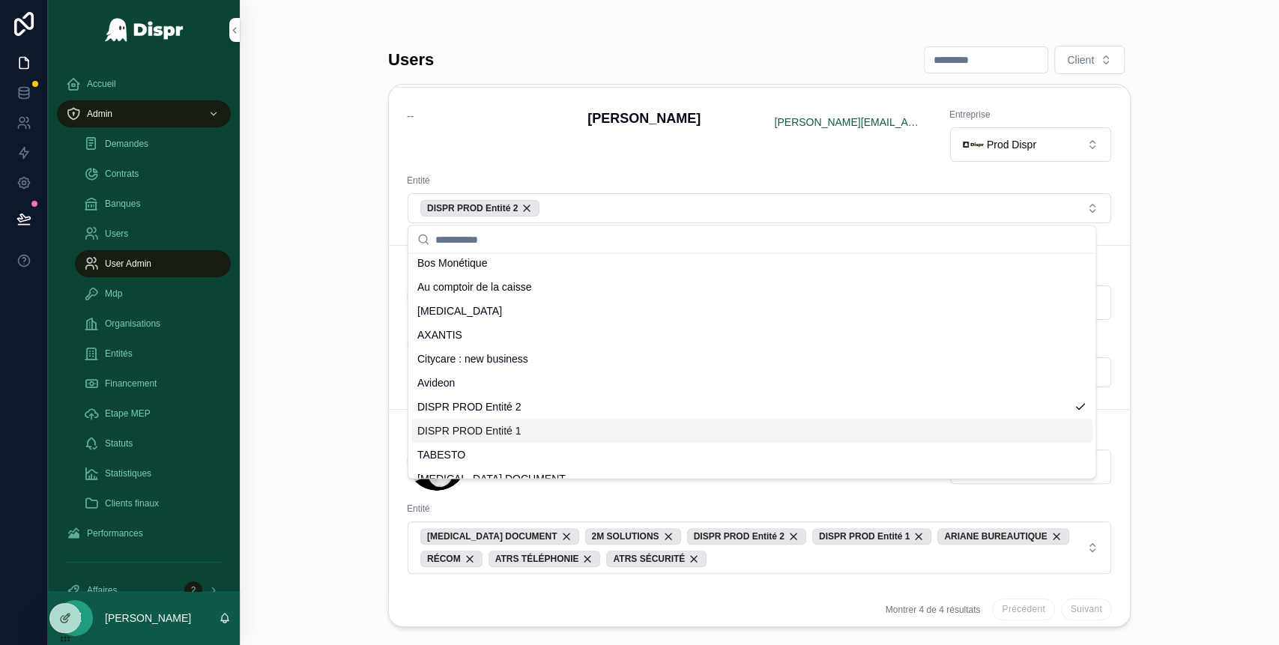
click at [516, 421] on div "DISPR PROD Entité 1" at bounding box center [751, 431] width 681 height 24
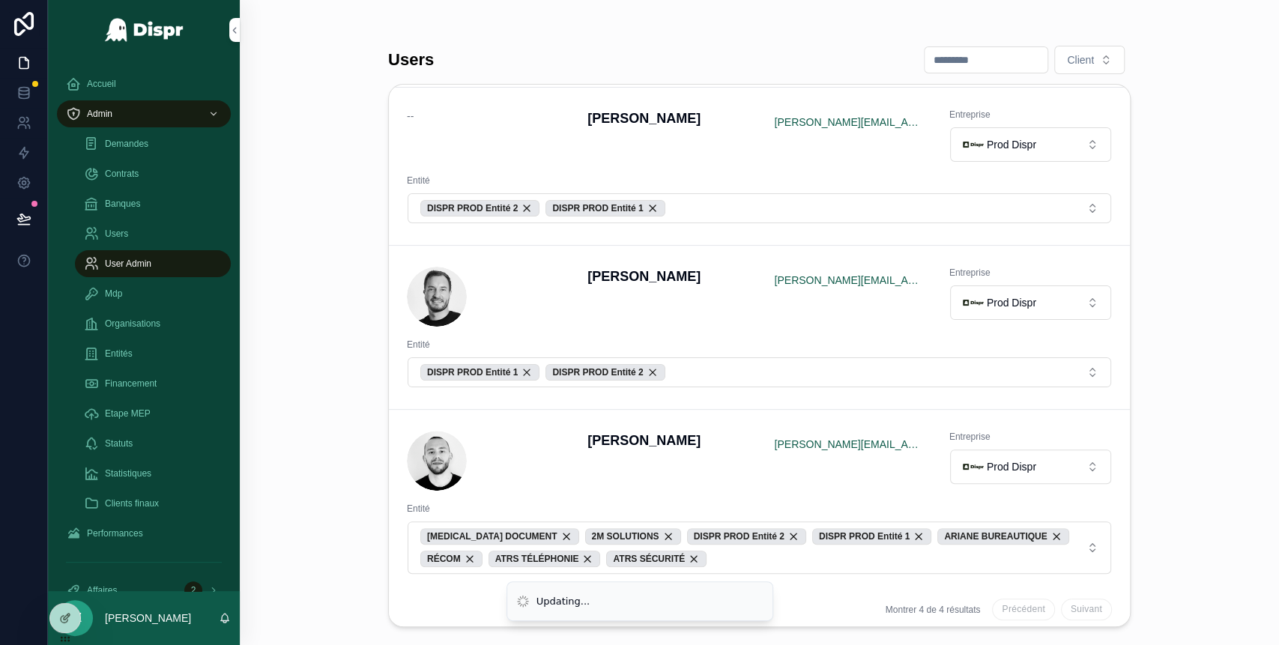
scroll to position [0, 0]
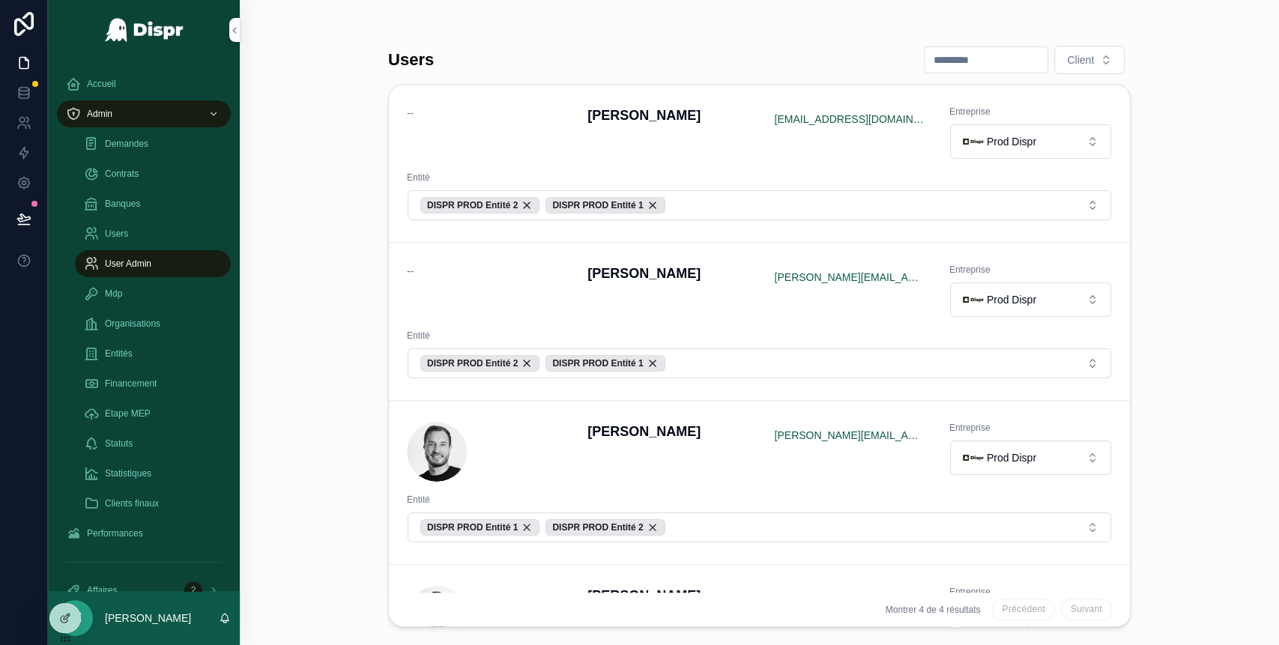
click at [330, 282] on div "Users Client -- David Bodineau bodineaudavidpro@gmail.com Entreprise Prod Dispr…" at bounding box center [759, 322] width 1039 height 645
click at [130, 85] on div "Accueil" at bounding box center [144, 84] width 156 height 24
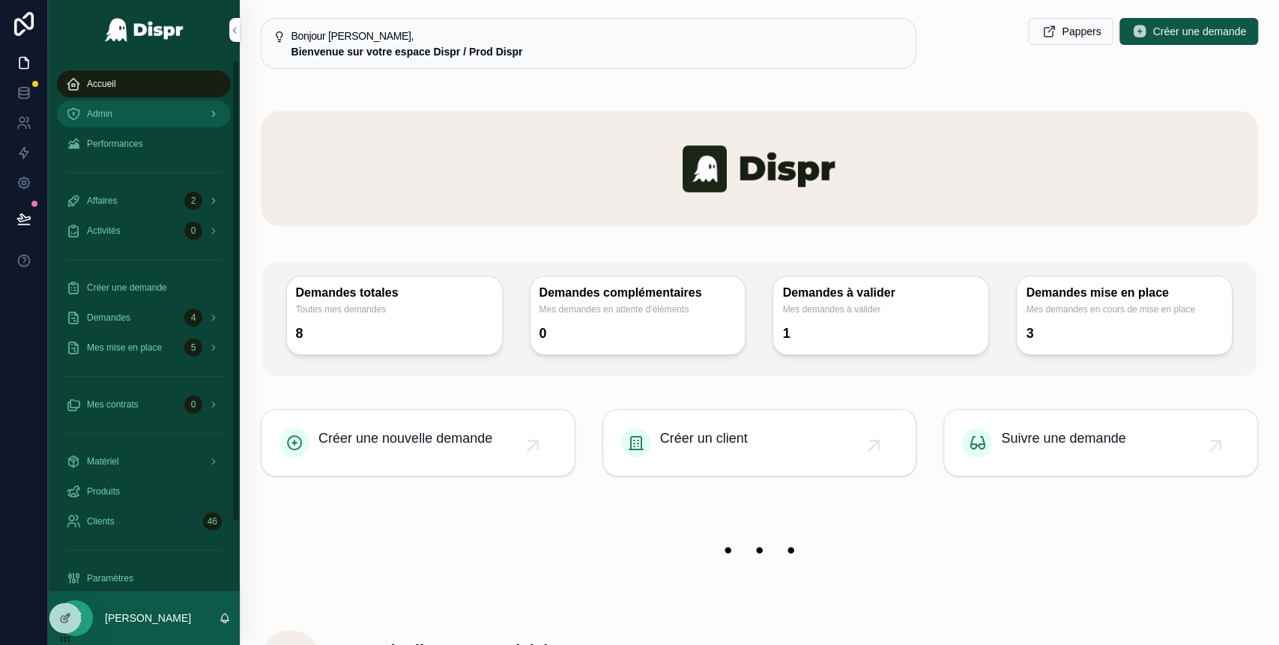
click at [112, 110] on span "Admin" at bounding box center [99, 114] width 25 height 12
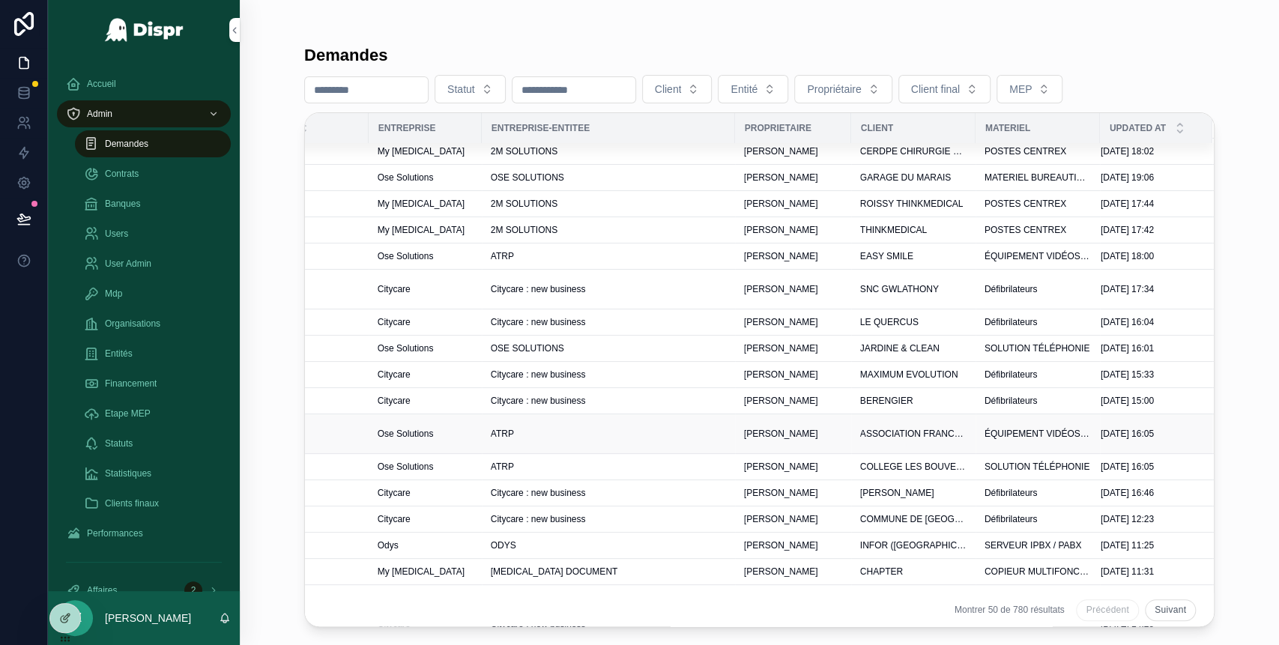
scroll to position [0, 474]
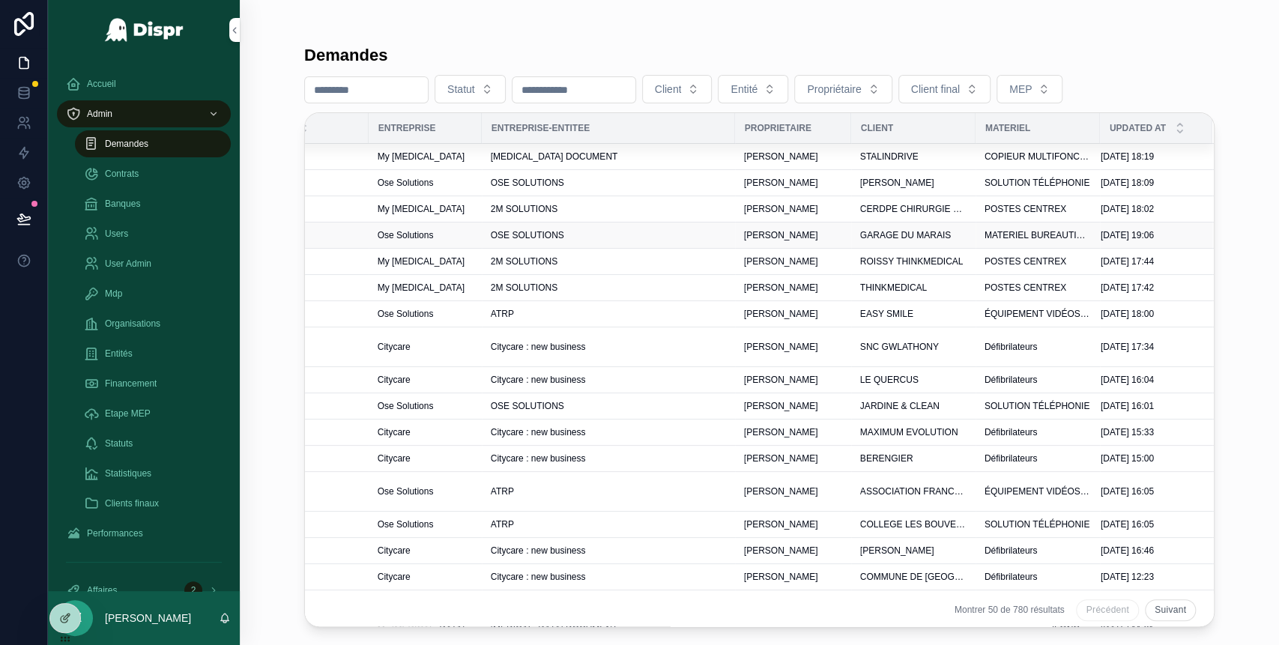
click at [761, 238] on span "[PERSON_NAME]" at bounding box center [781, 235] width 74 height 12
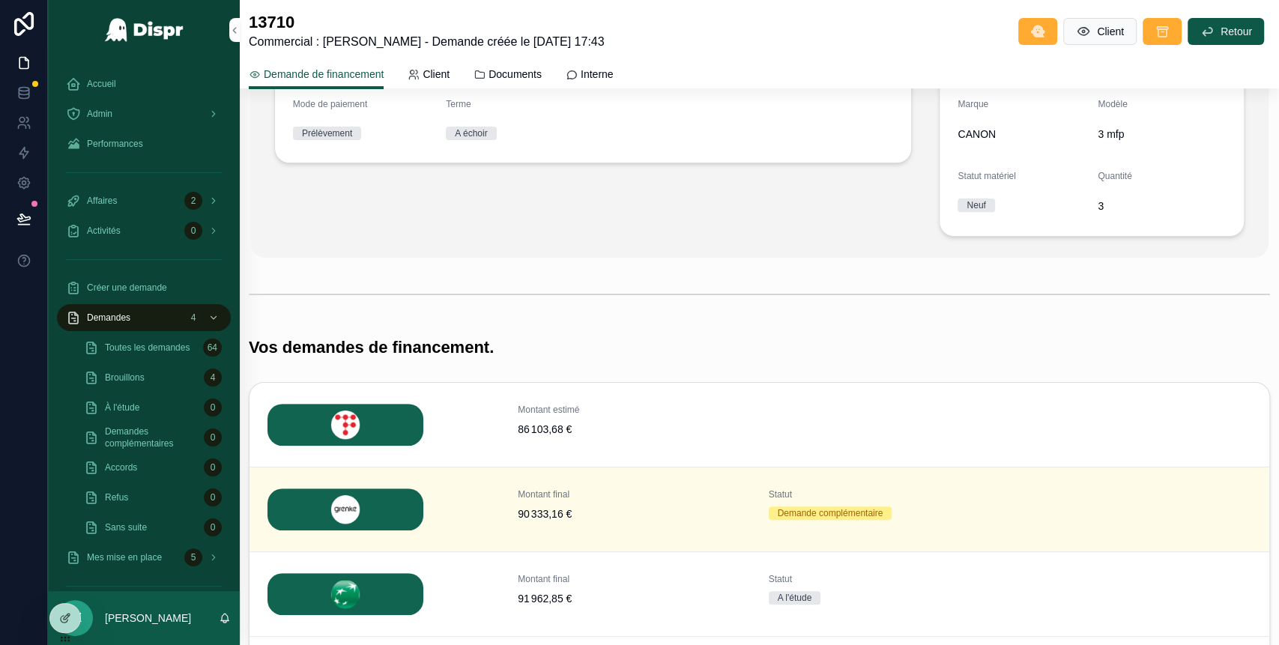
scroll to position [546, 0]
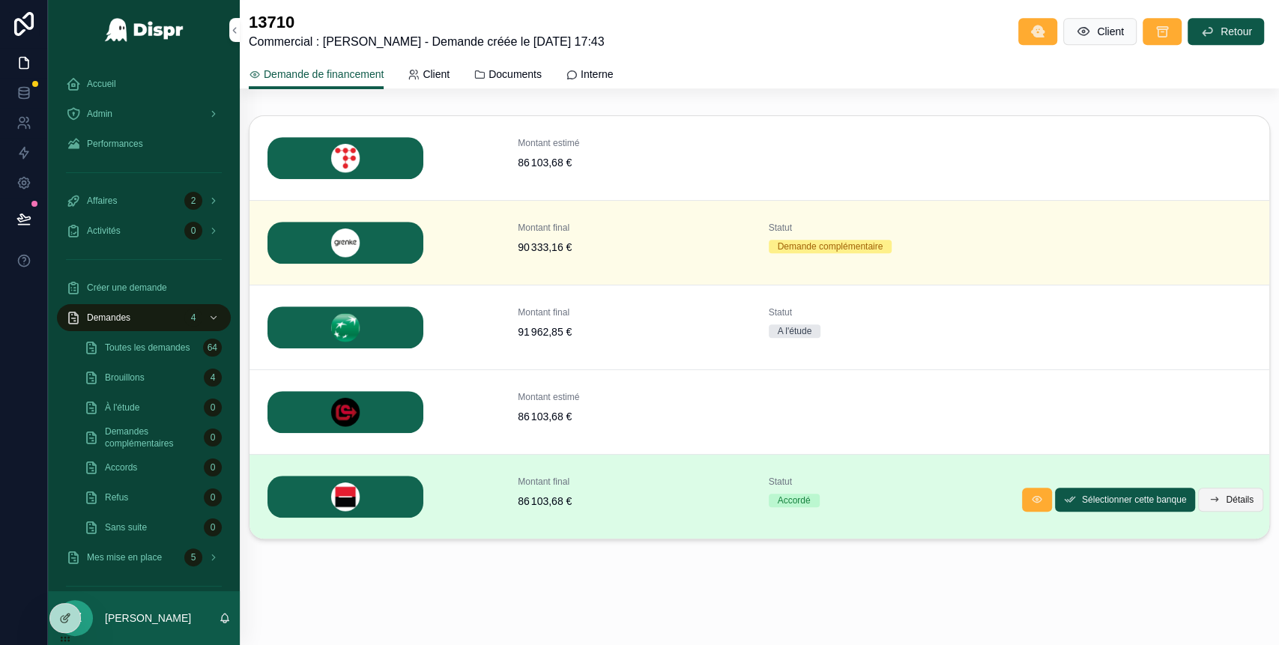
click at [1205, 489] on button "Détails" at bounding box center [1230, 500] width 65 height 24
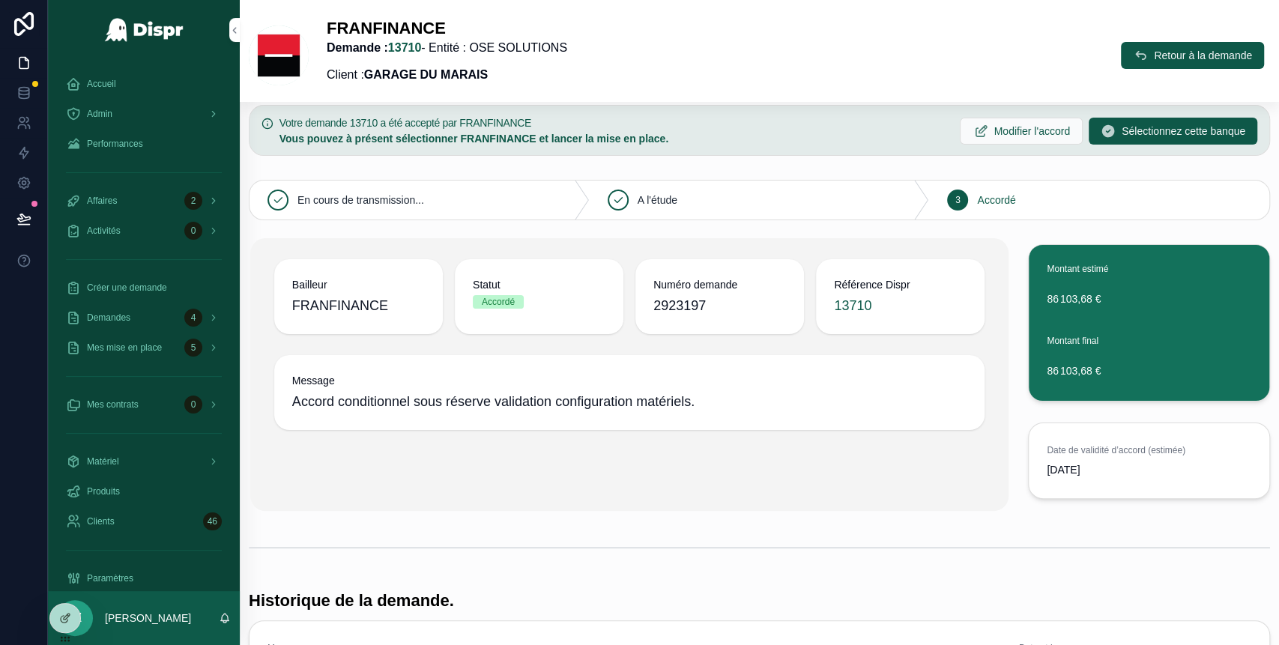
scroll to position [97, 0]
click at [142, 93] on div "Accueil" at bounding box center [144, 84] width 156 height 24
